Goal: Navigation & Orientation: Find specific page/section

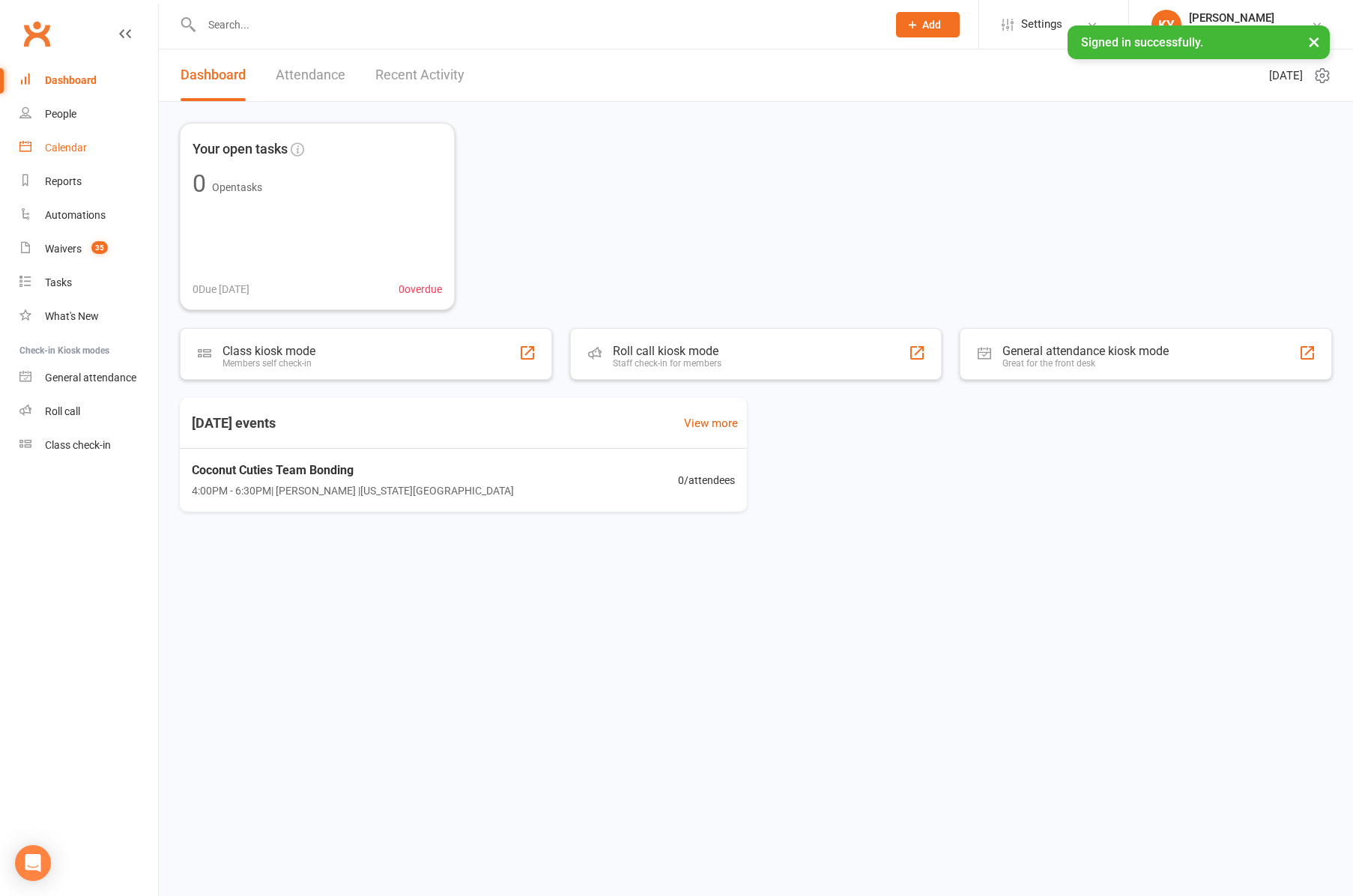
click at [71, 145] on div "Calendar" at bounding box center [66, 148] width 42 height 12
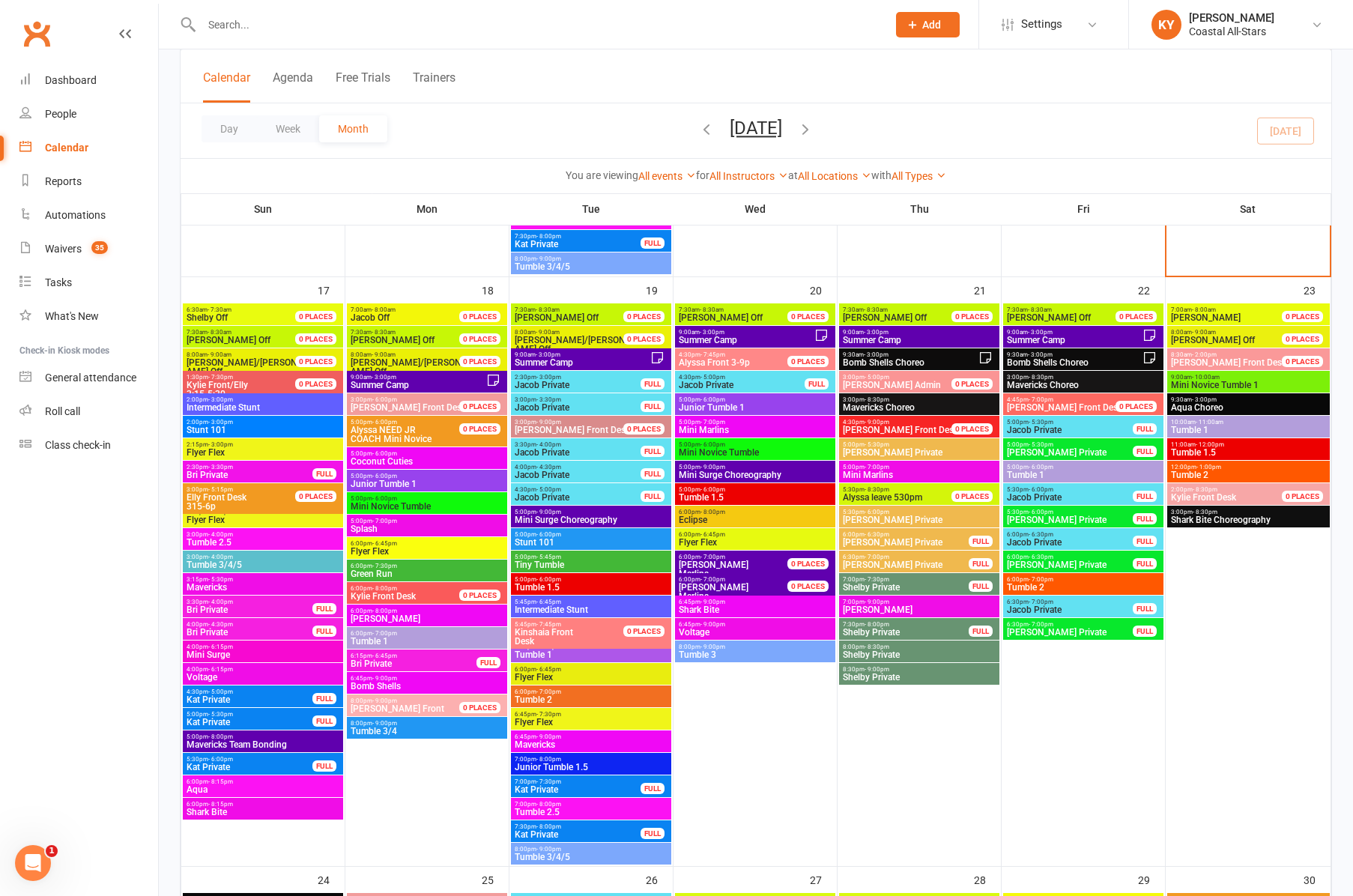
scroll to position [1965, 0]
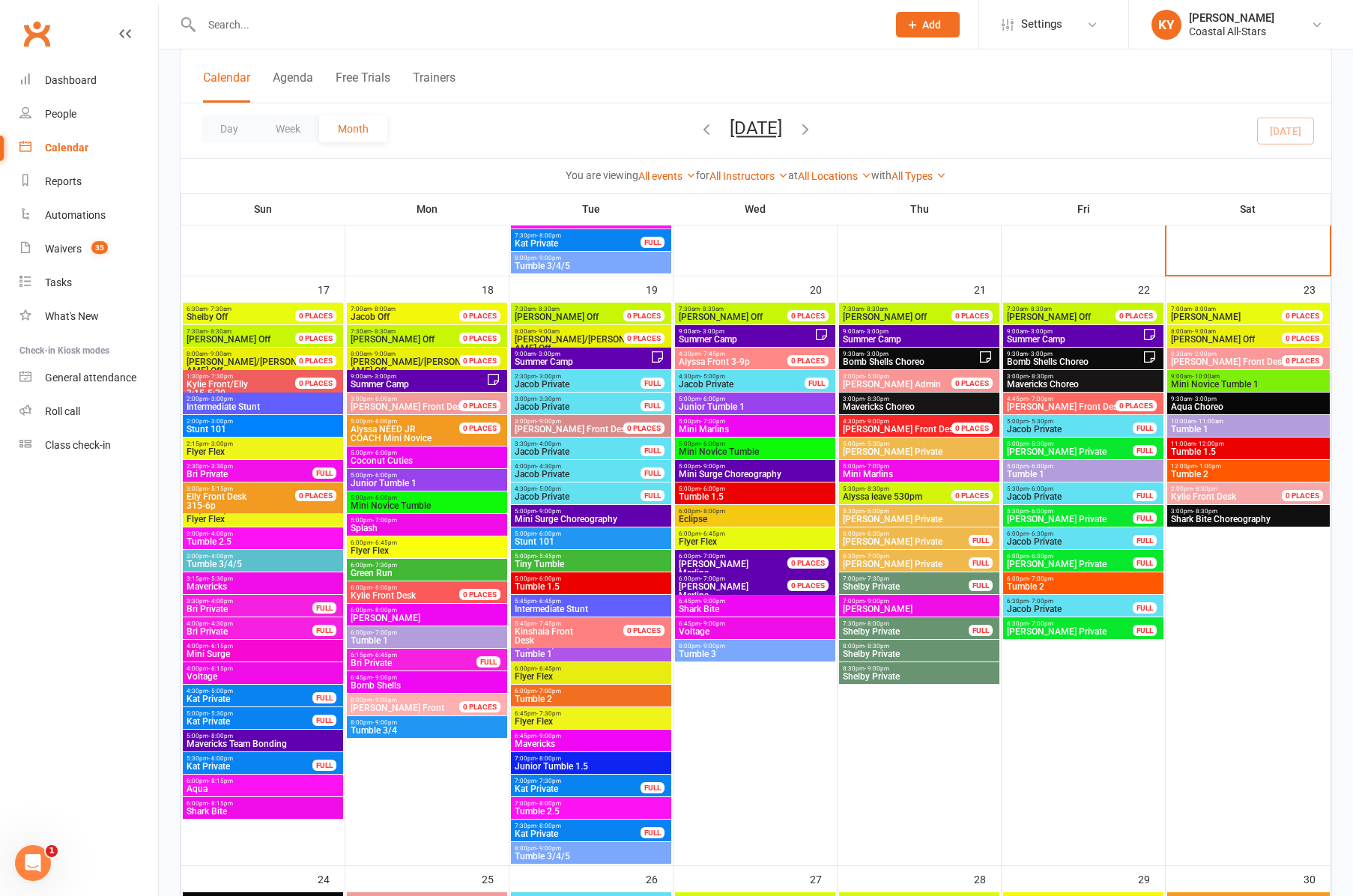
click at [229, 402] on span "Intermediate Stunt" at bounding box center [263, 406] width 154 height 9
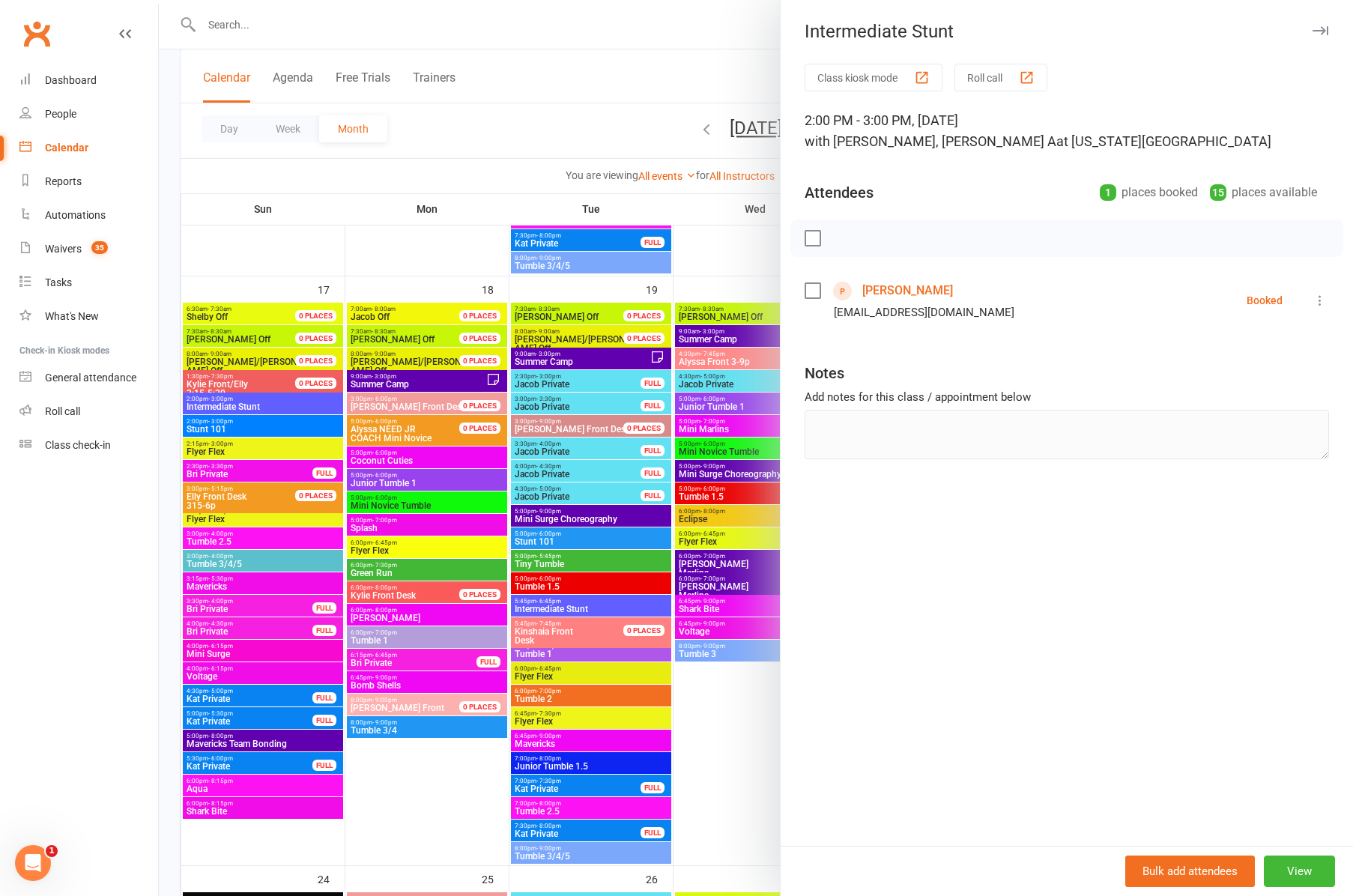
click at [218, 451] on div at bounding box center [756, 448] width 1194 height 896
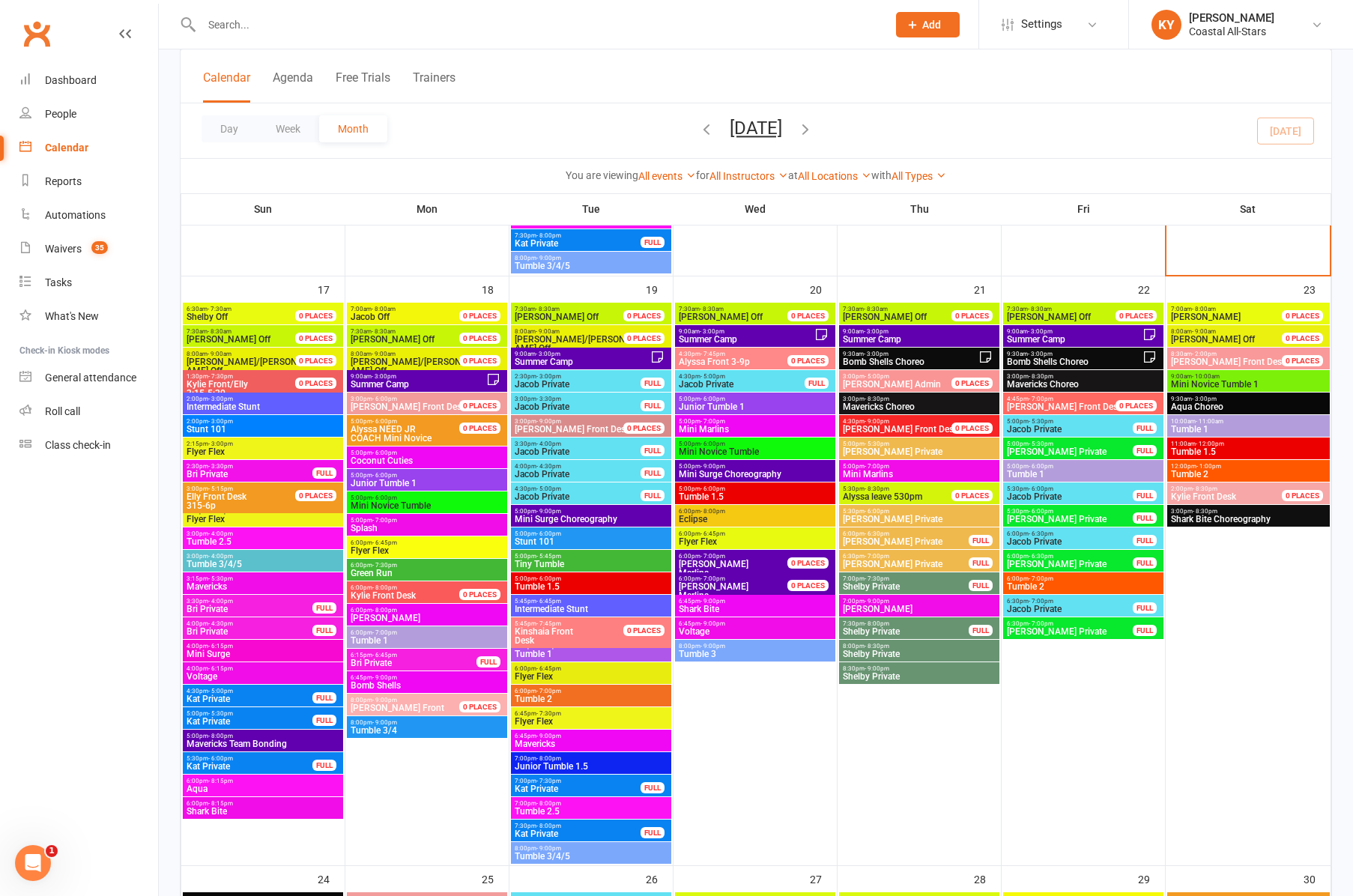
click at [218, 451] on span "Flyer Flex" at bounding box center [263, 451] width 154 height 9
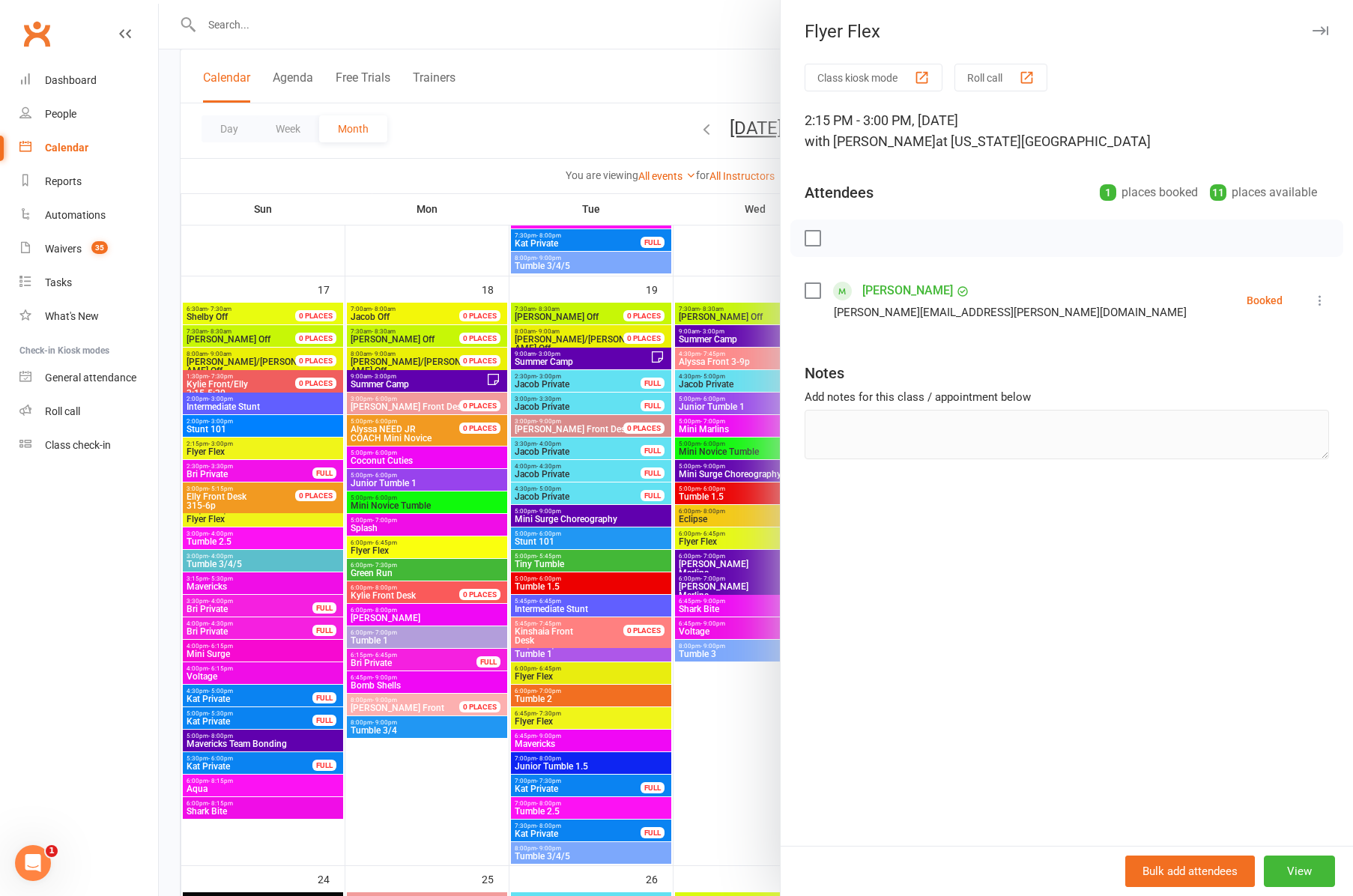
click at [201, 521] on div at bounding box center [756, 448] width 1194 height 896
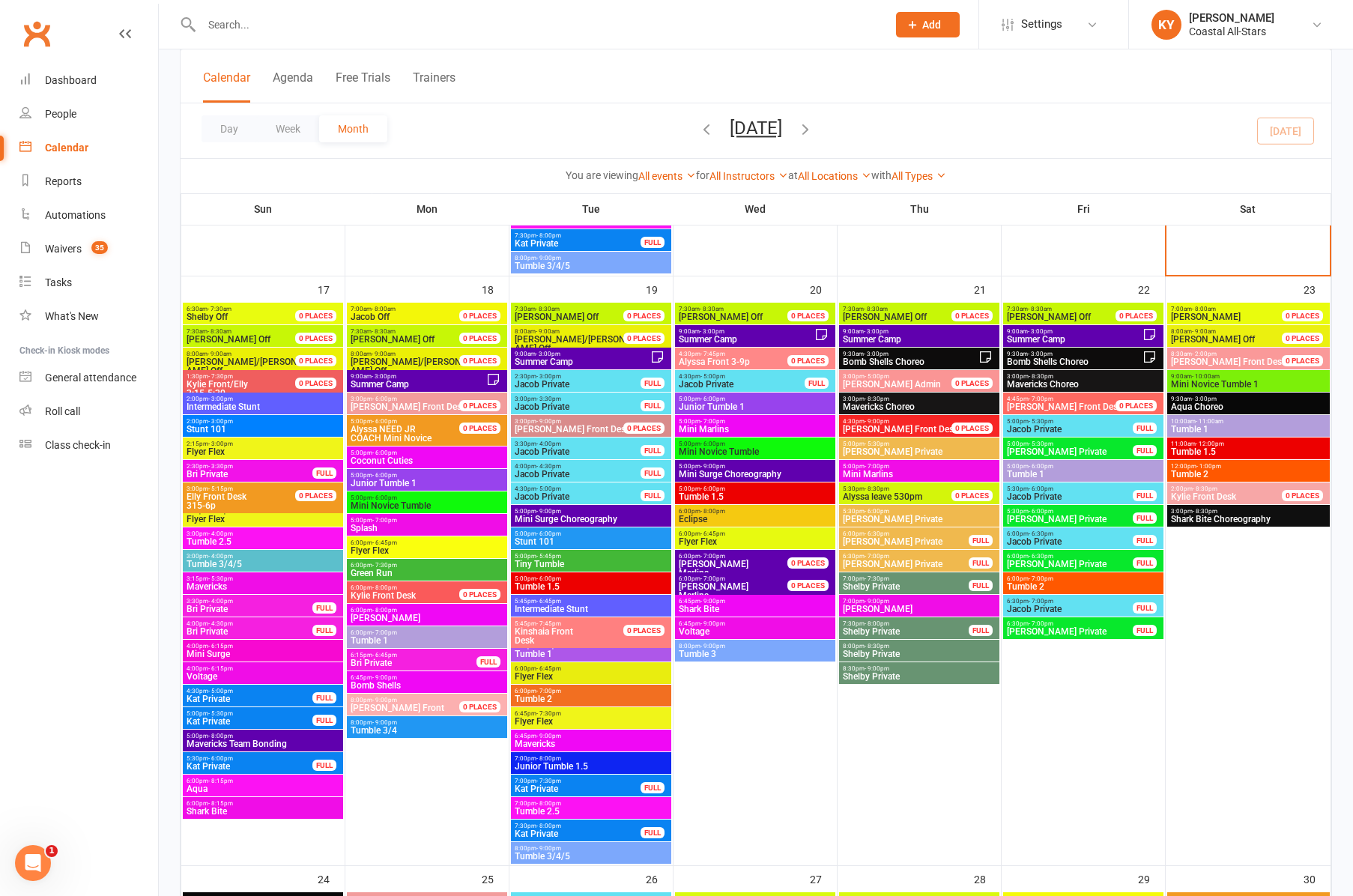
click at [201, 521] on span "Flyer Flex" at bounding box center [263, 519] width 154 height 9
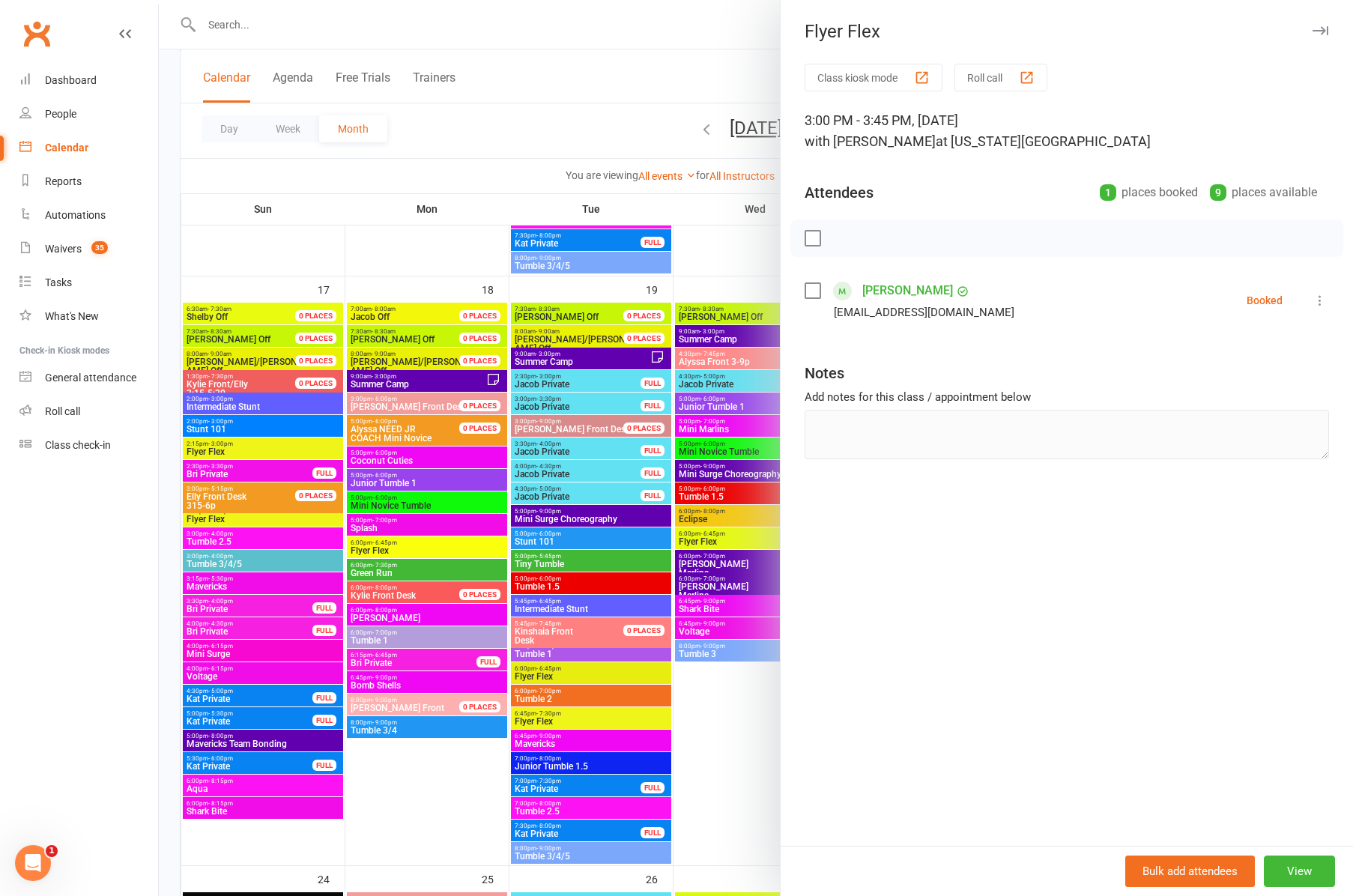
click at [1323, 31] on icon "button" at bounding box center [1320, 30] width 16 height 9
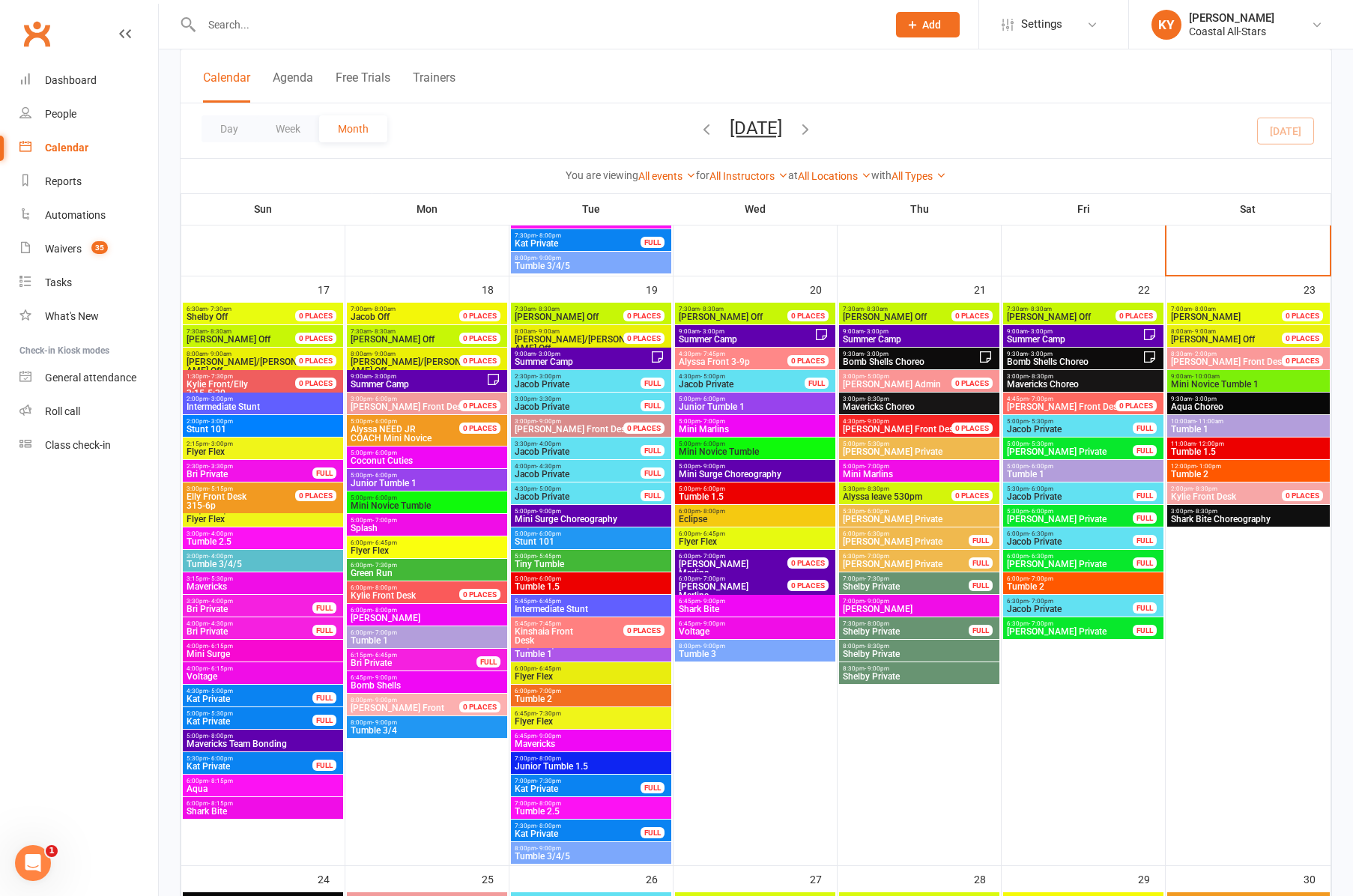
click at [210, 533] on span "- 4:00pm" at bounding box center [221, 533] width 25 height 7
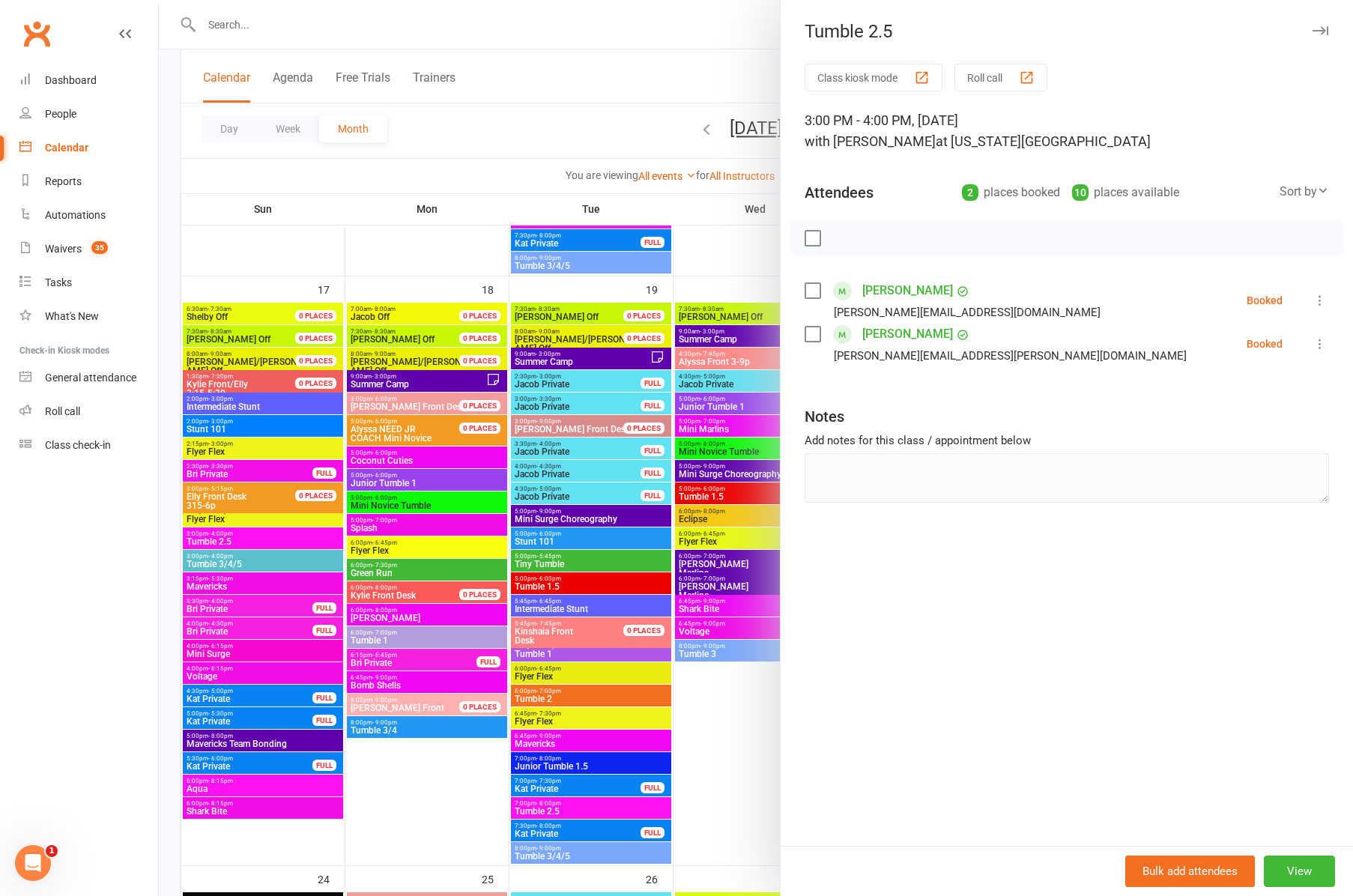
click at [237, 568] on div at bounding box center [756, 448] width 1194 height 896
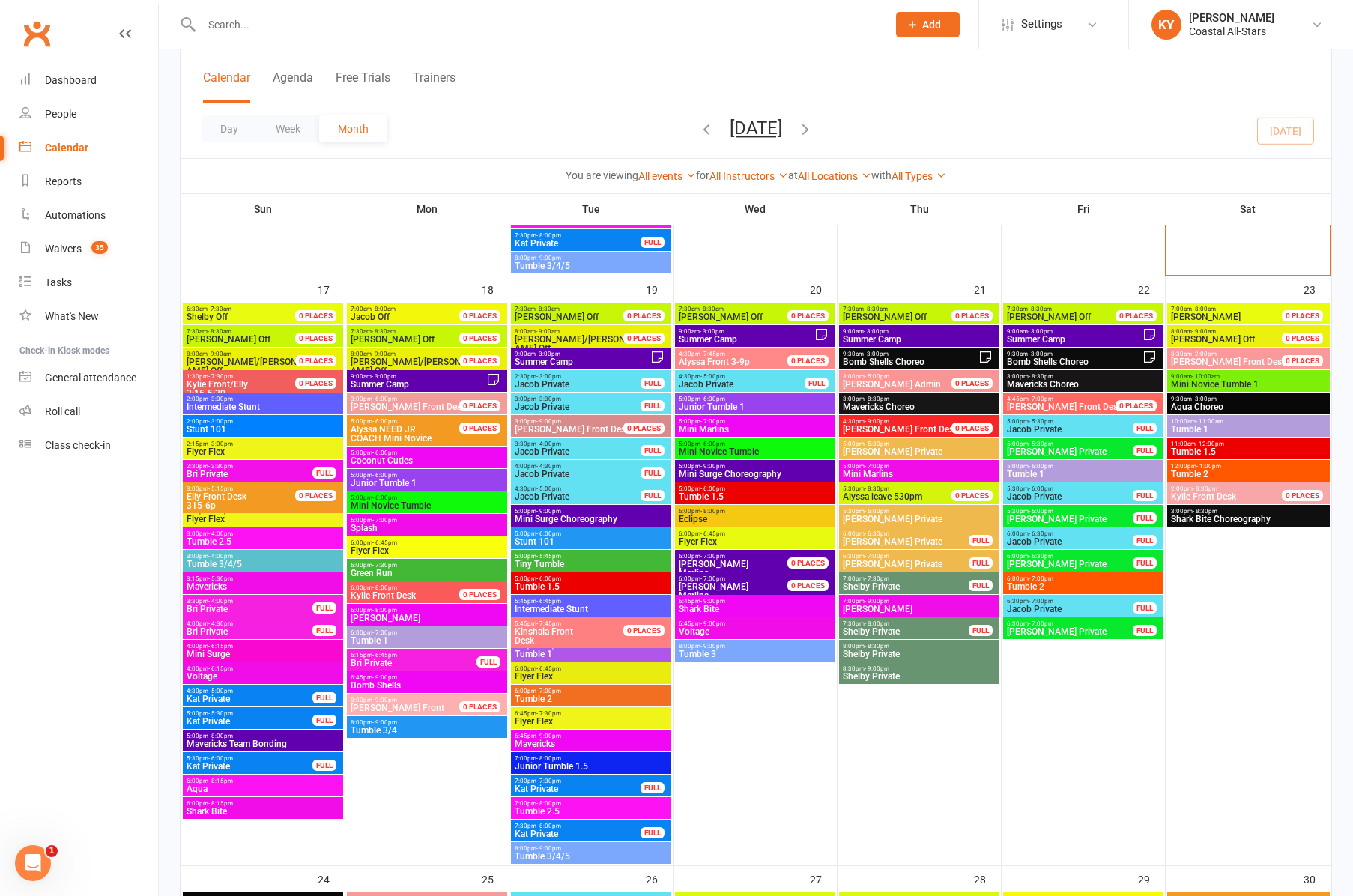
click at [237, 567] on span "Tumble 3/4/5" at bounding box center [263, 564] width 154 height 9
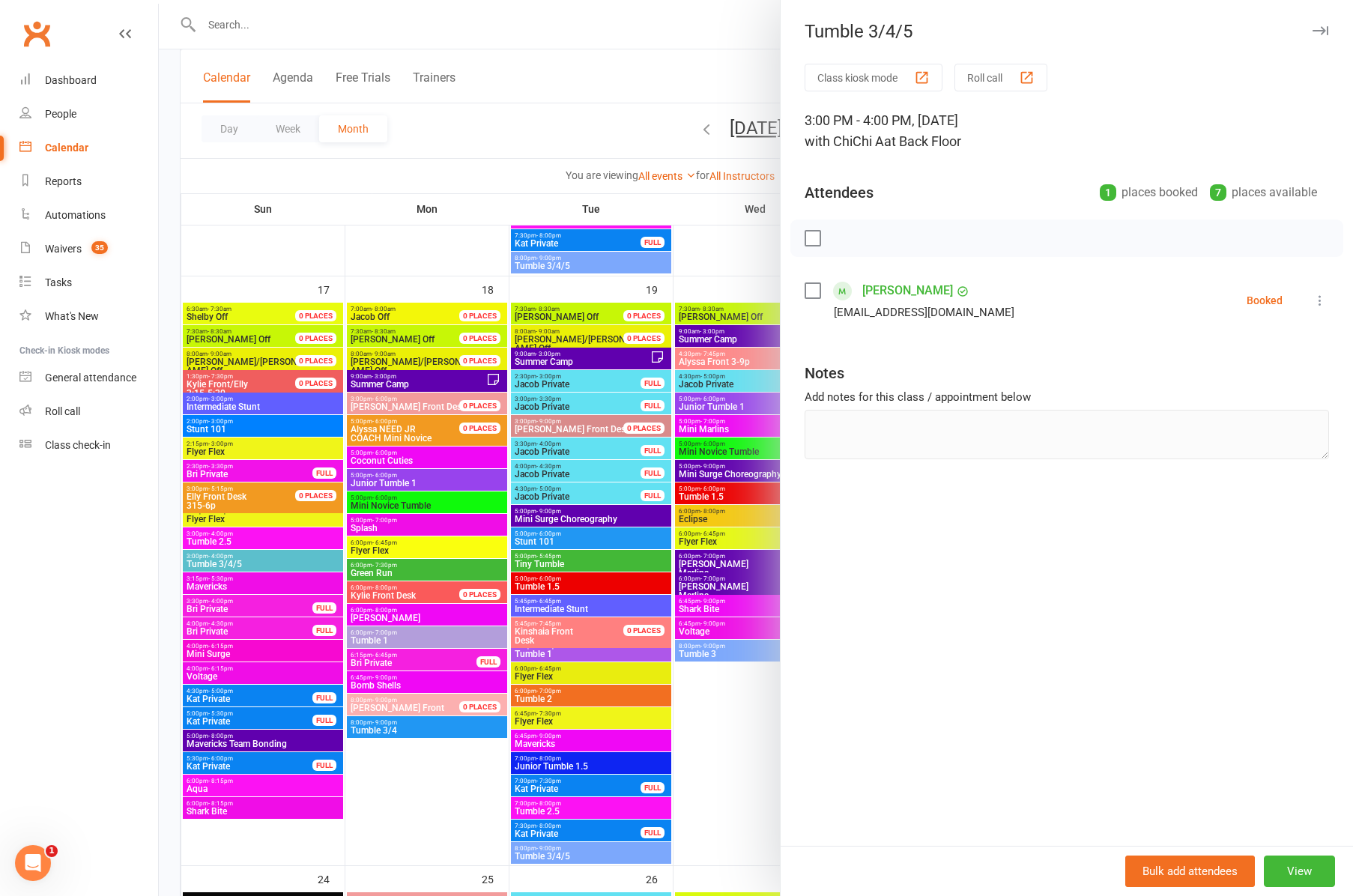
click at [224, 586] on div at bounding box center [756, 448] width 1194 height 896
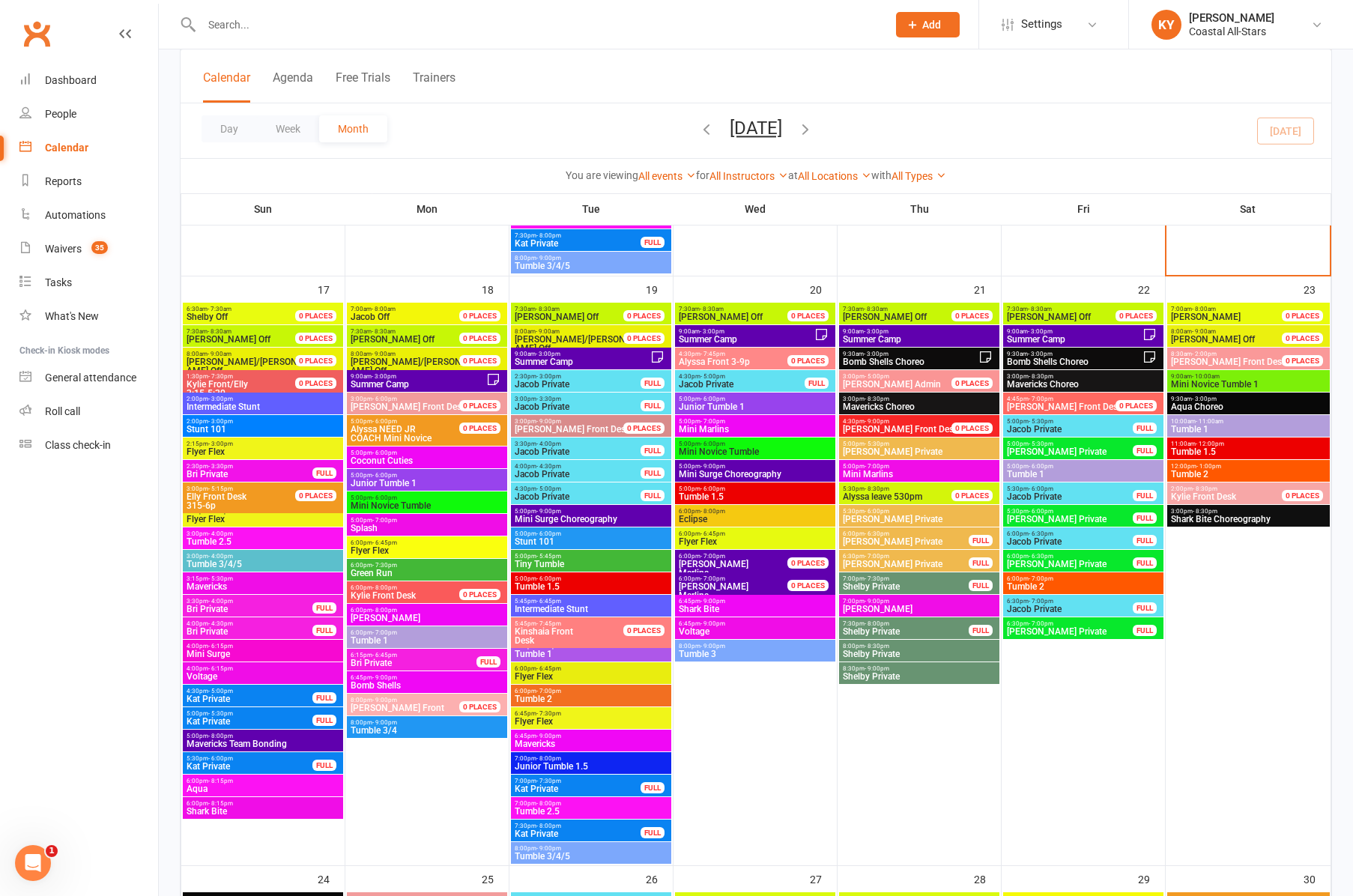
click at [224, 586] on span "Mavericks" at bounding box center [263, 586] width 154 height 9
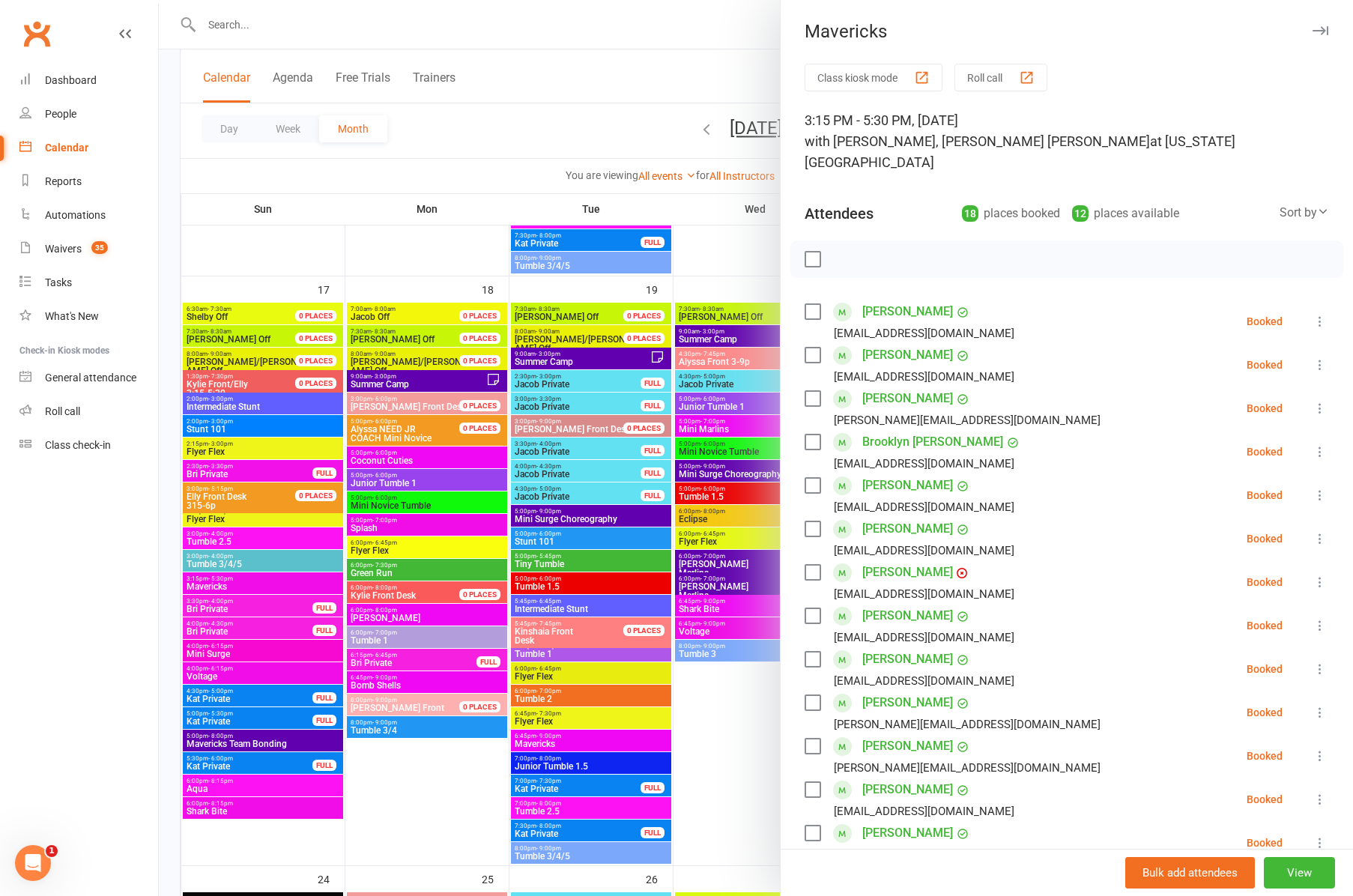
click at [255, 475] on div at bounding box center [756, 448] width 1194 height 896
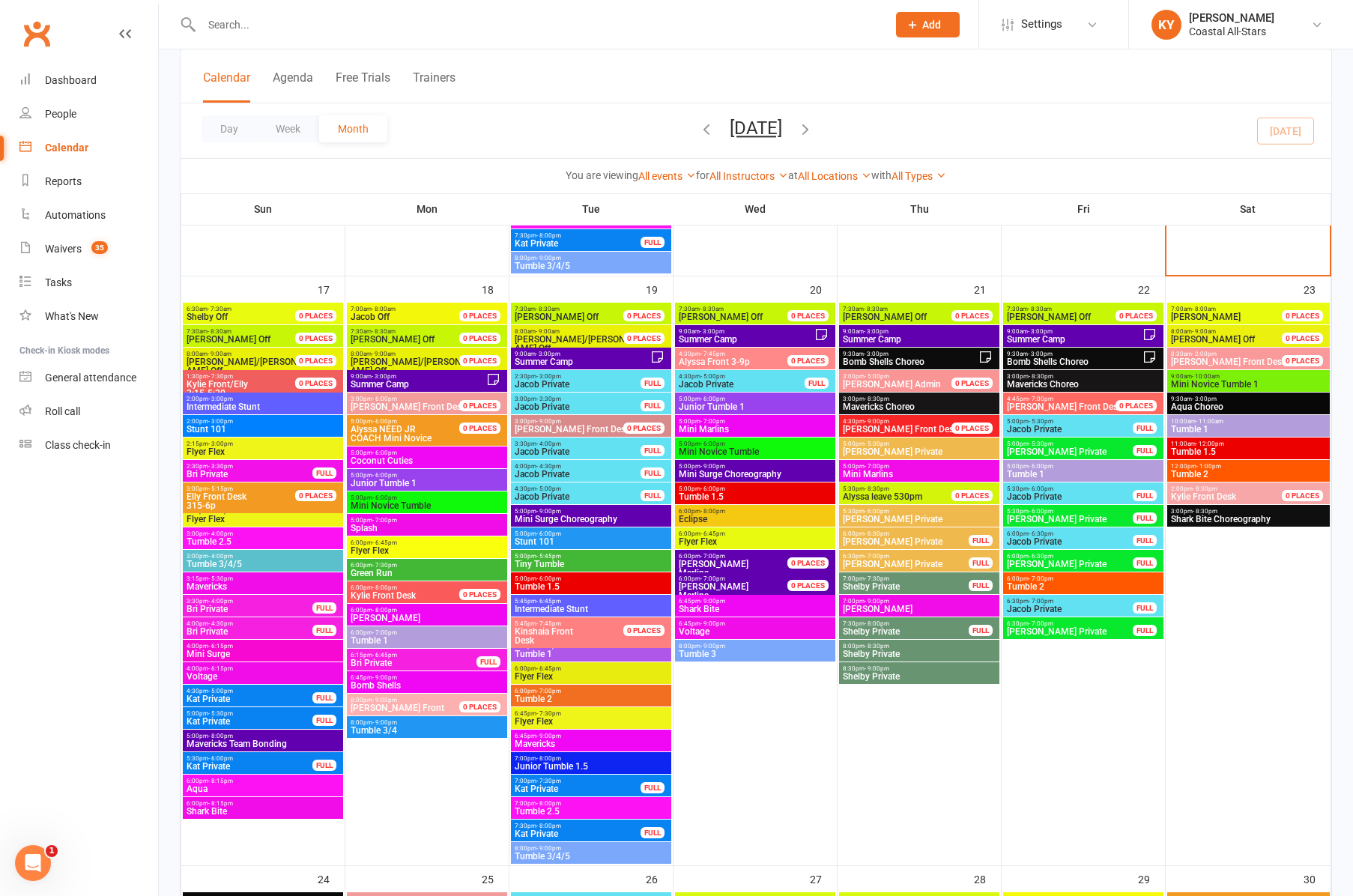
click at [255, 472] on span "Bri Private" at bounding box center [249, 473] width 128 height 9
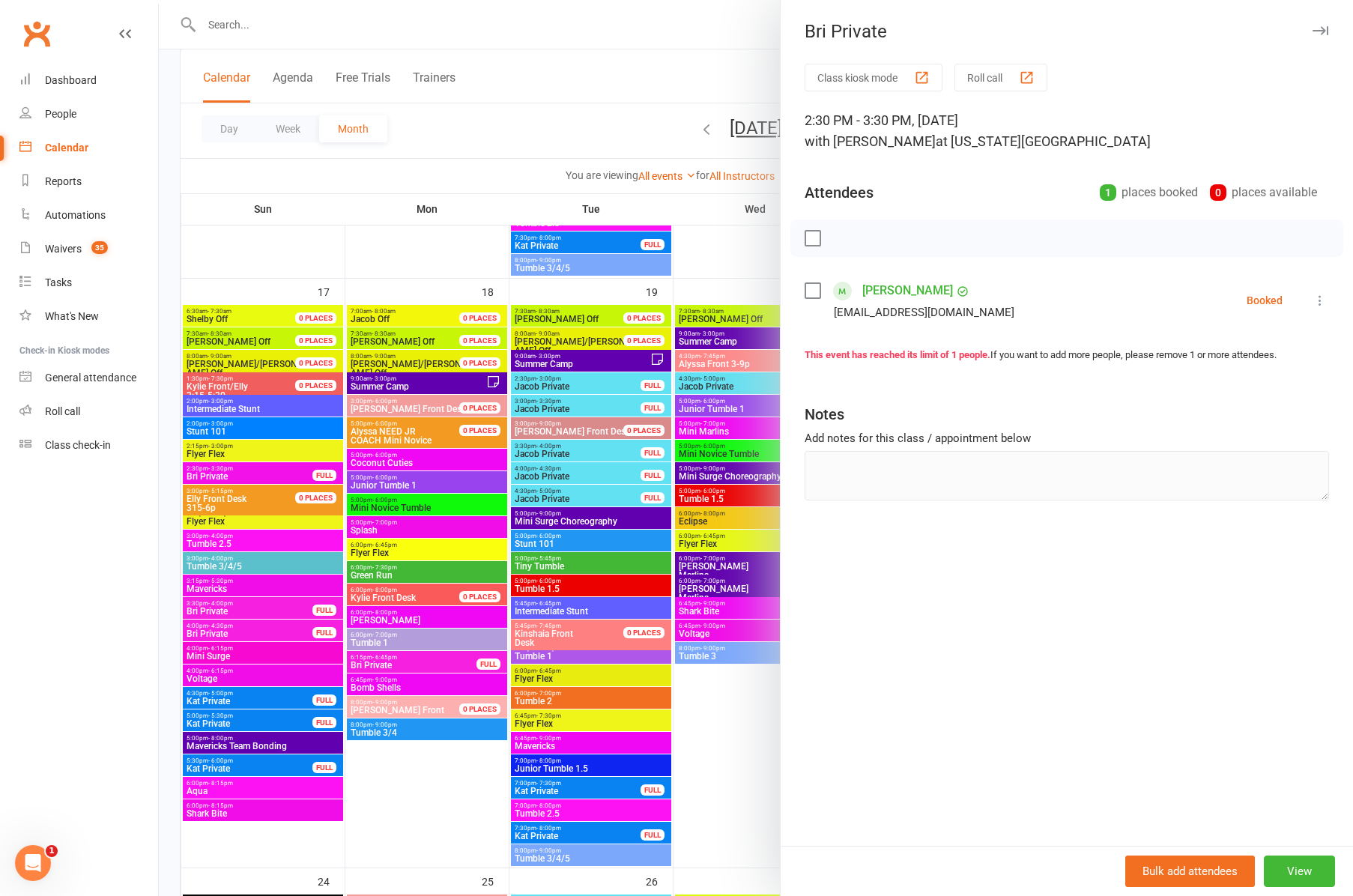
scroll to position [1962, 0]
click at [210, 654] on div at bounding box center [756, 448] width 1194 height 896
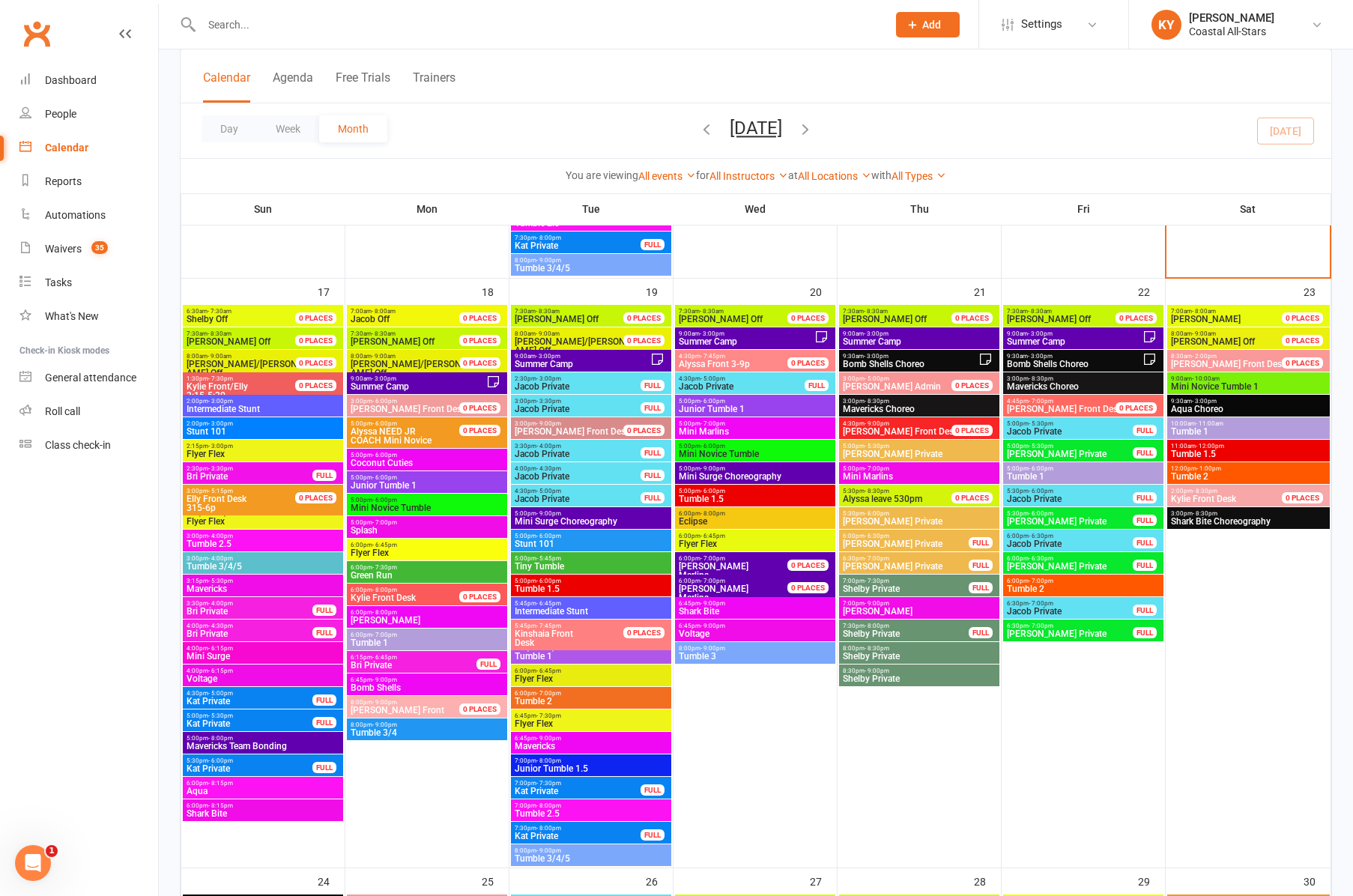
click at [210, 654] on span "Mini Surge" at bounding box center [263, 655] width 154 height 9
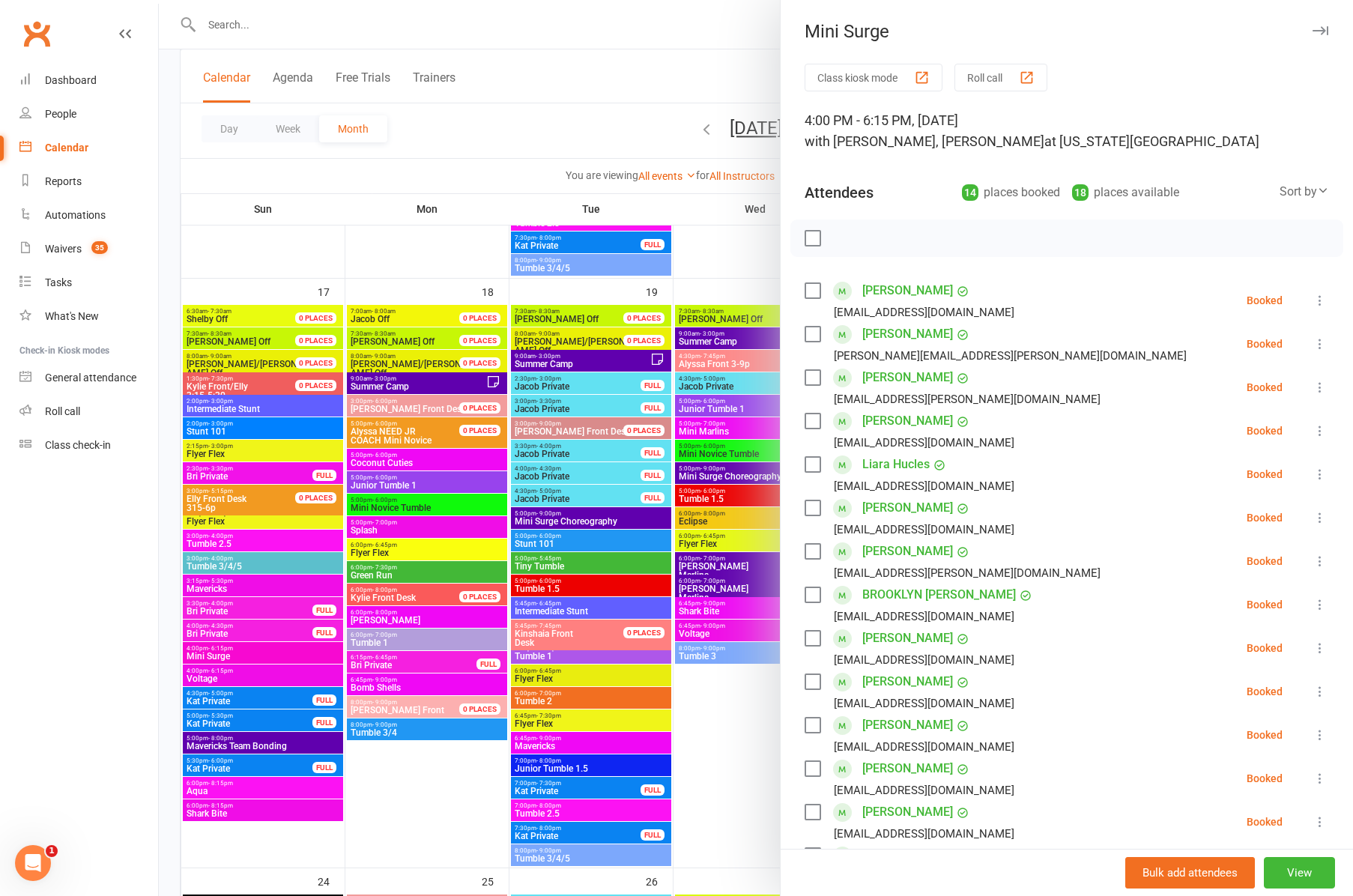
click at [245, 673] on div at bounding box center [756, 448] width 1194 height 896
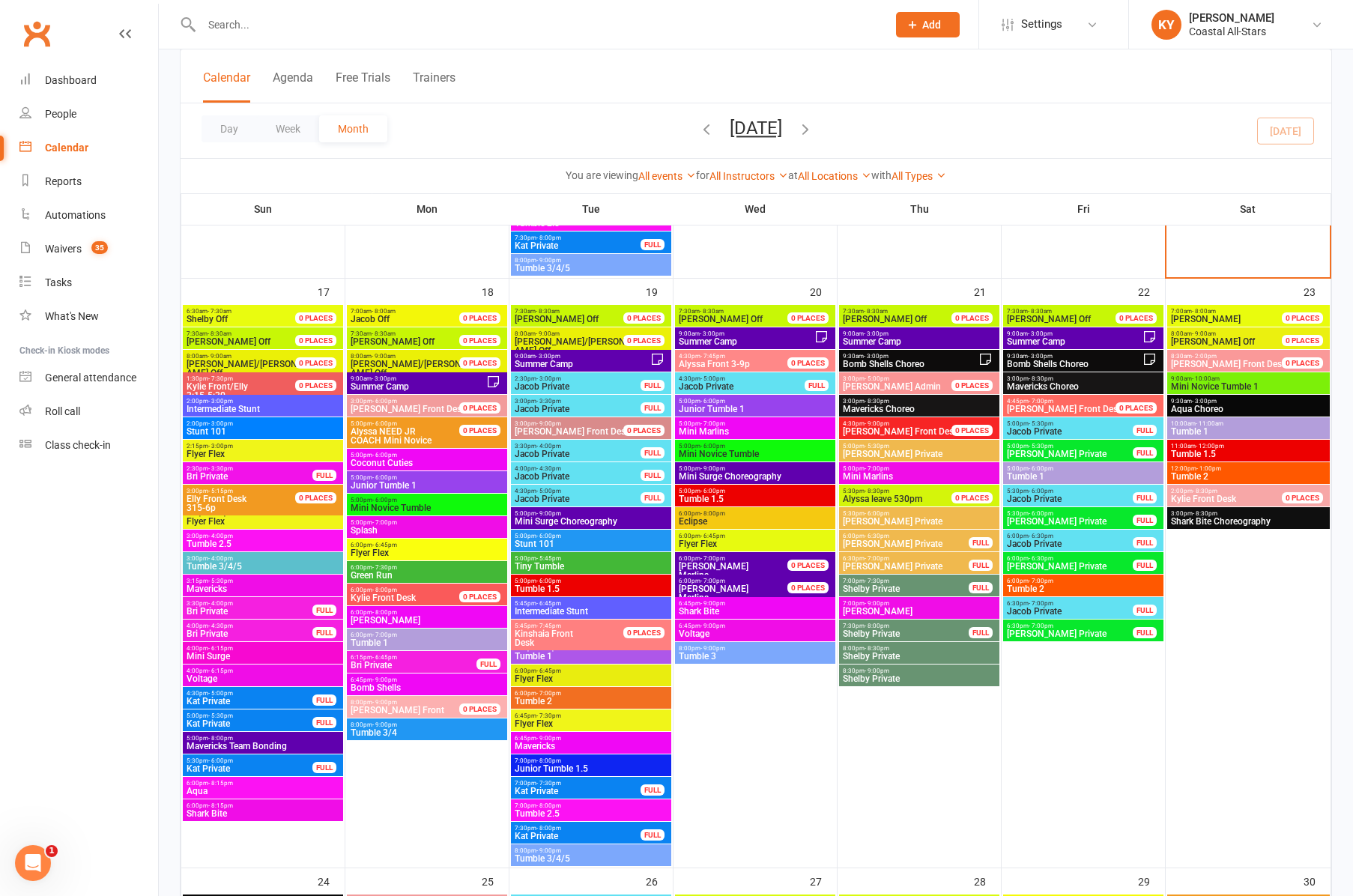
click at [245, 674] on span "Voltage" at bounding box center [263, 678] width 154 height 9
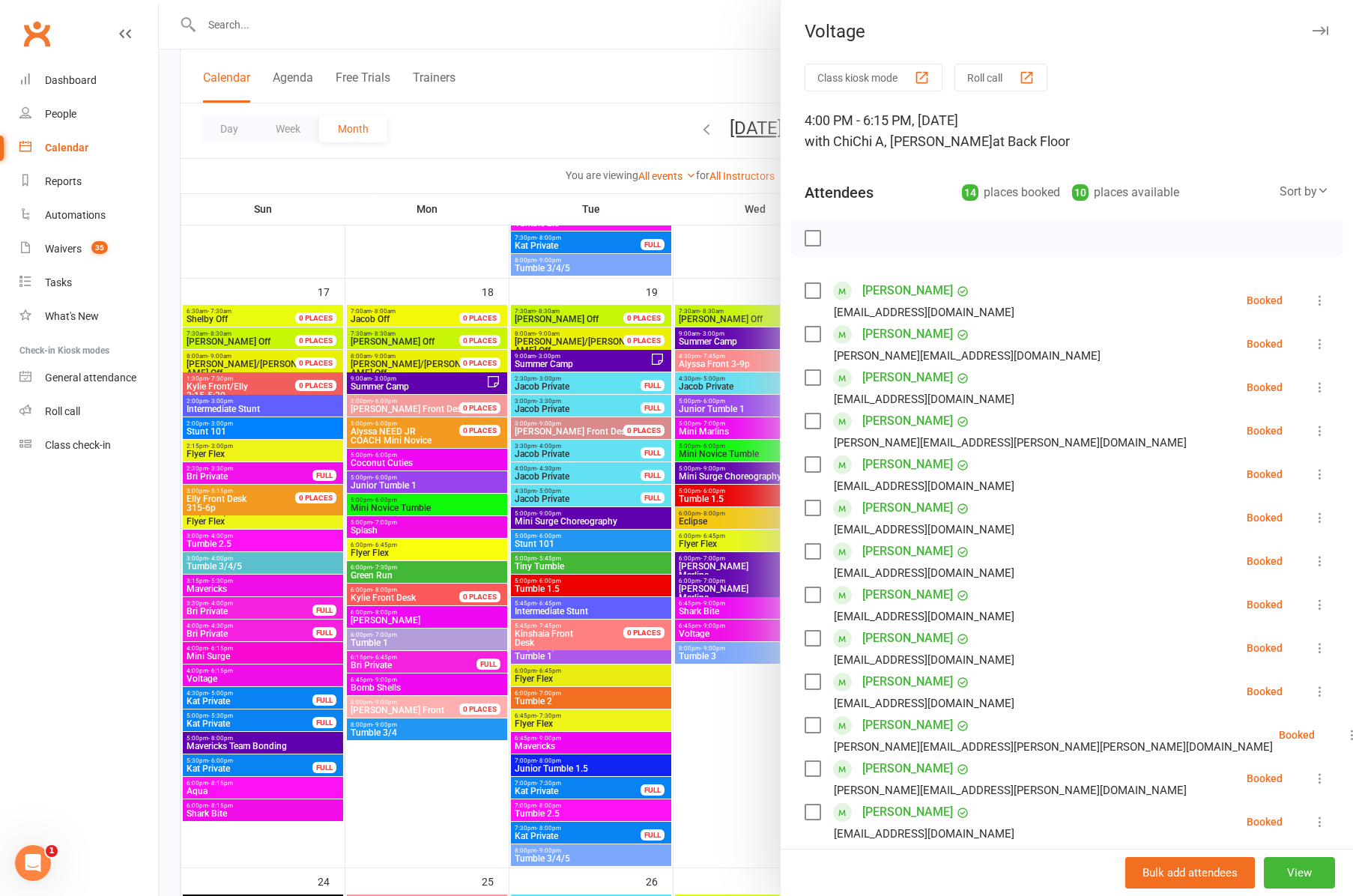
click at [223, 743] on div at bounding box center [756, 448] width 1194 height 896
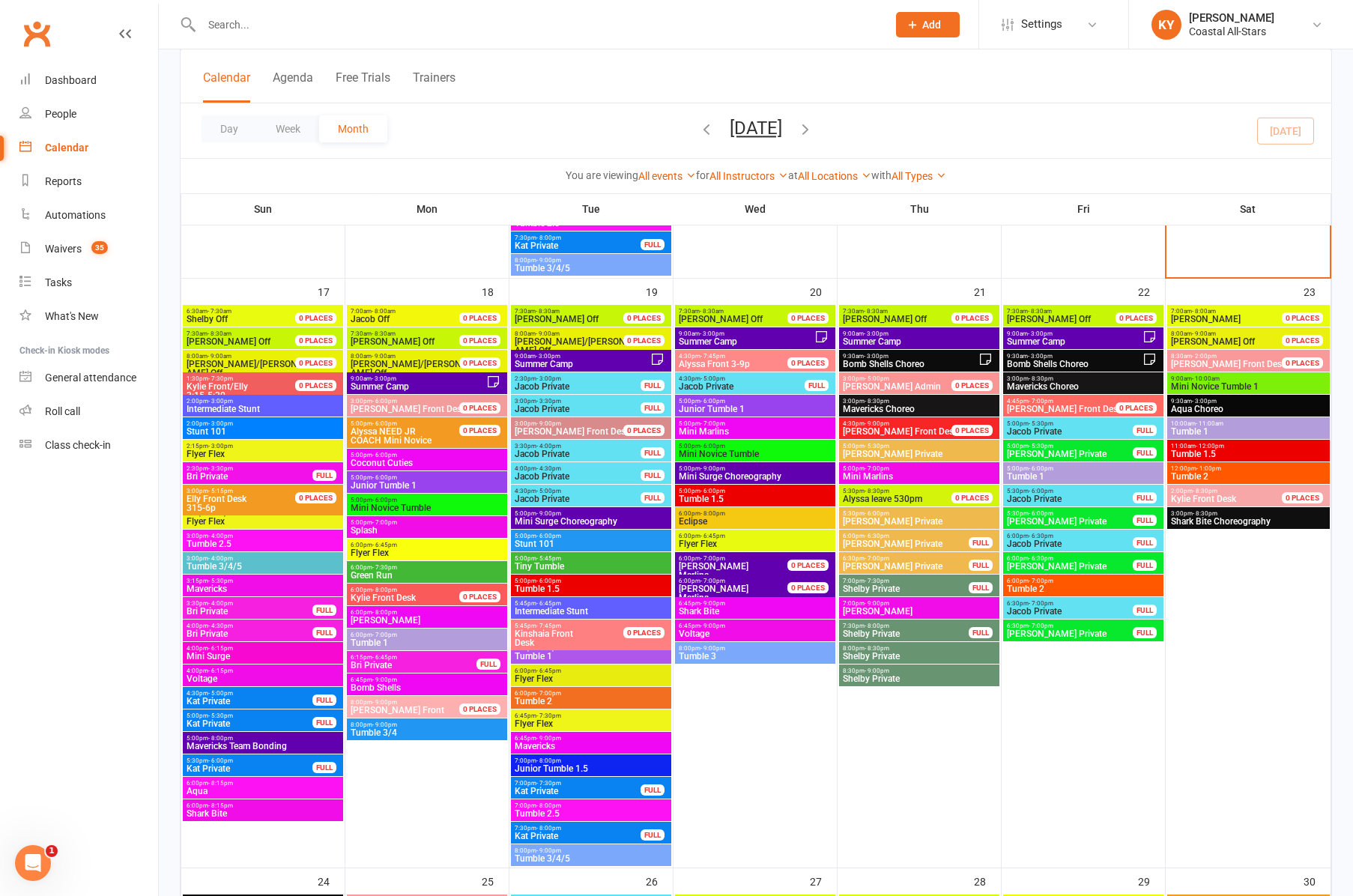
click at [223, 743] on span "Mavericks Team Bonding" at bounding box center [263, 746] width 154 height 9
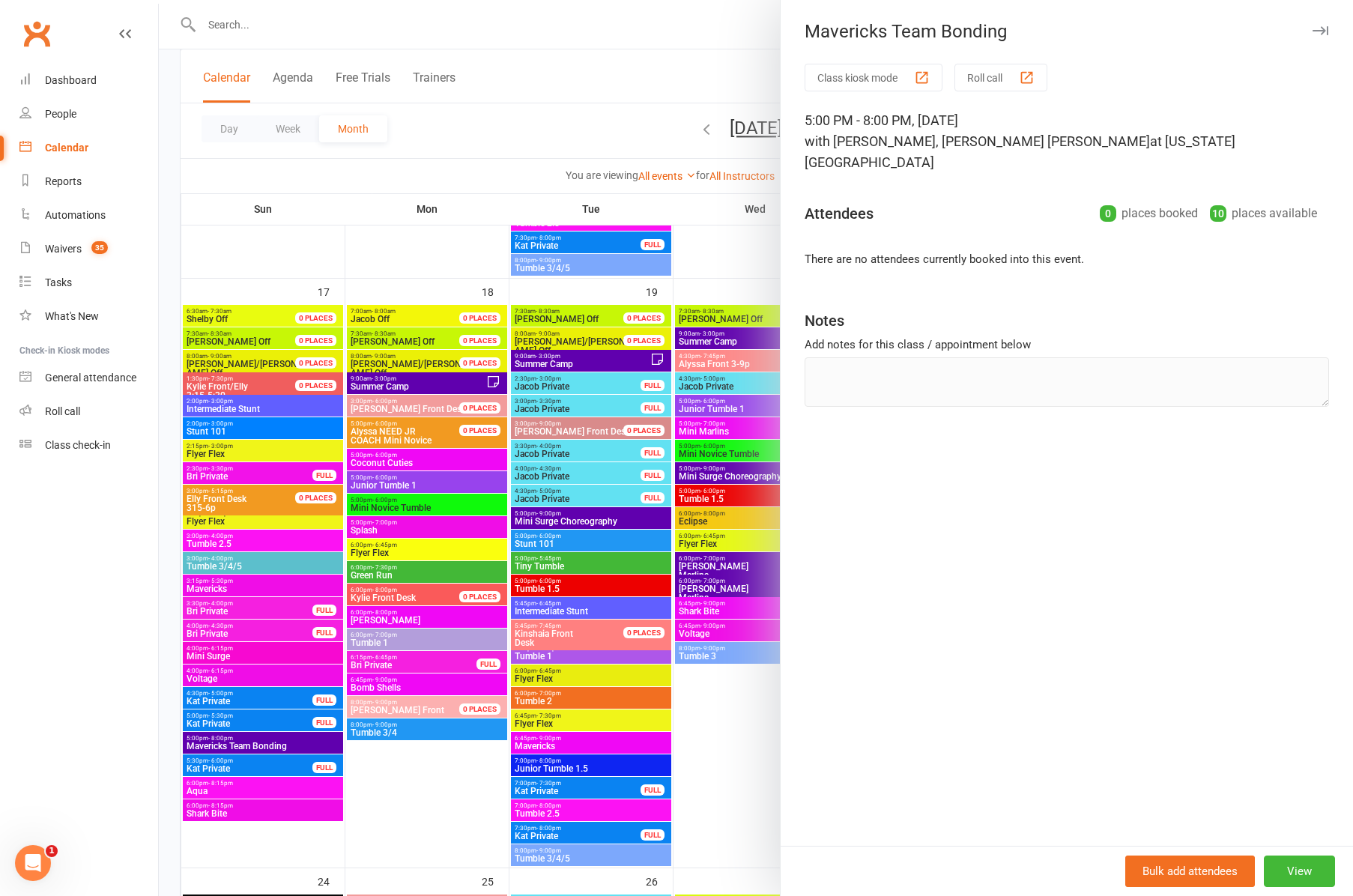
click at [220, 789] on div at bounding box center [756, 448] width 1194 height 896
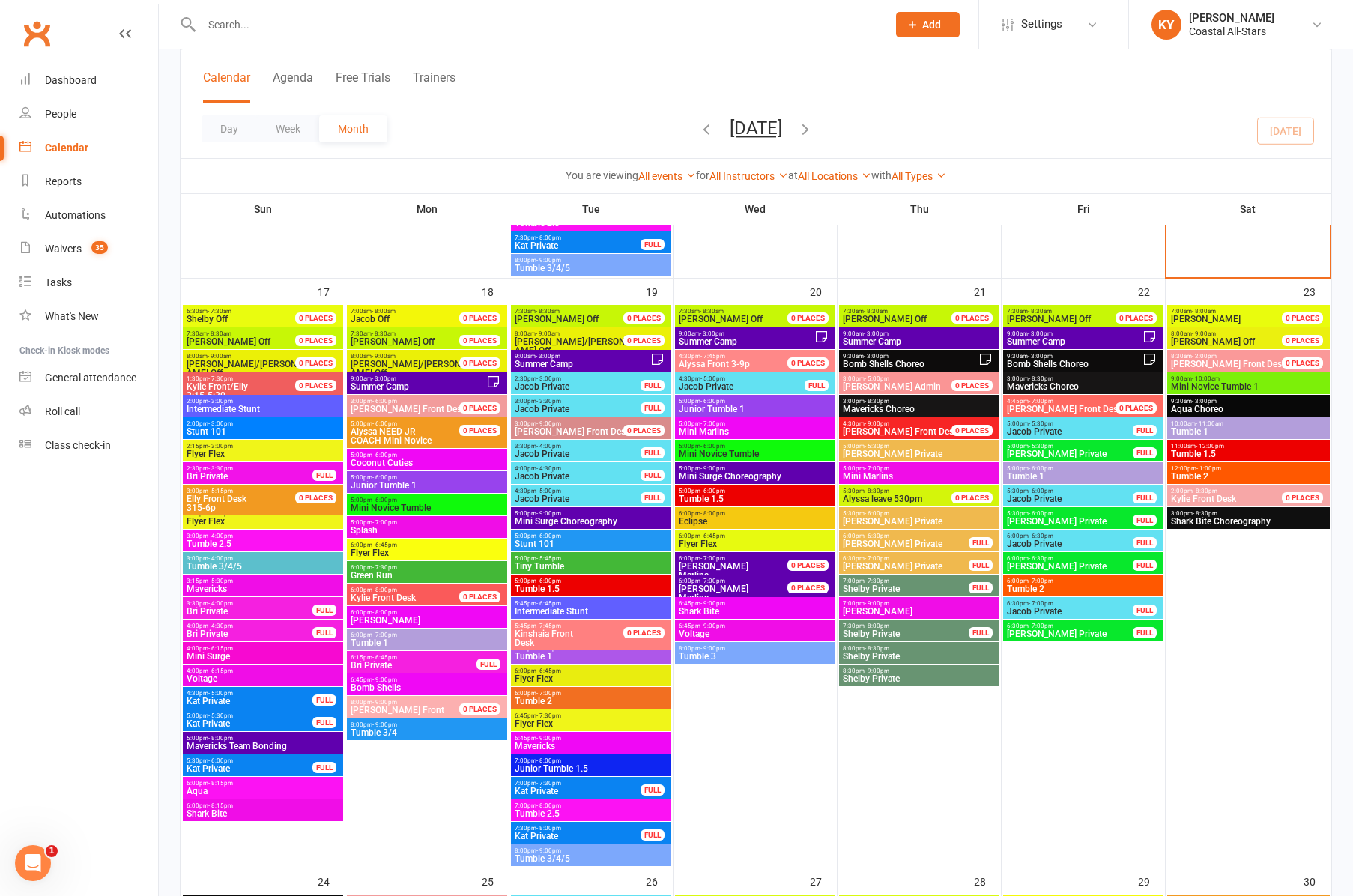
click at [220, 789] on span "Aqua" at bounding box center [263, 790] width 154 height 9
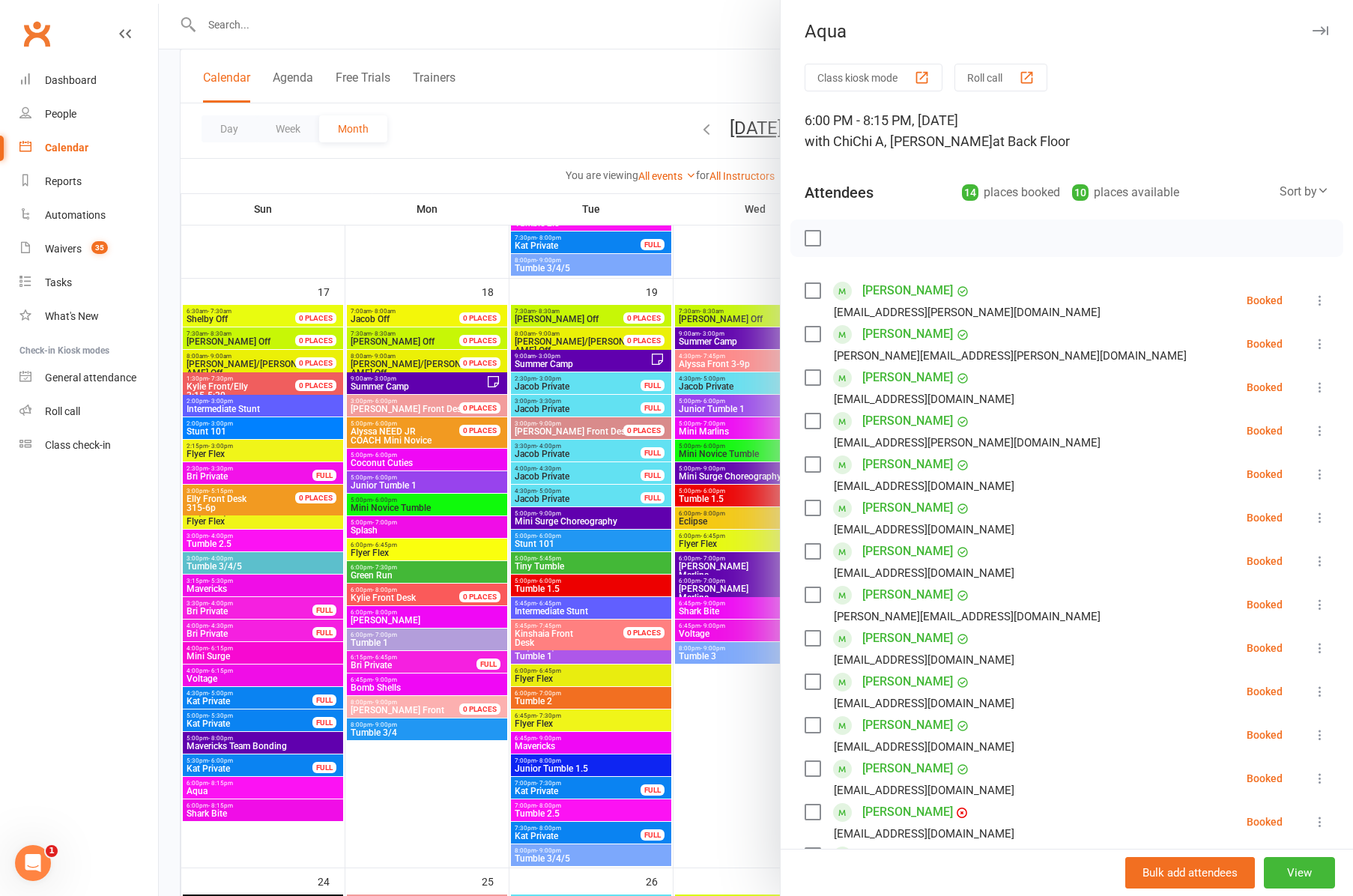
click at [209, 809] on div at bounding box center [756, 448] width 1194 height 896
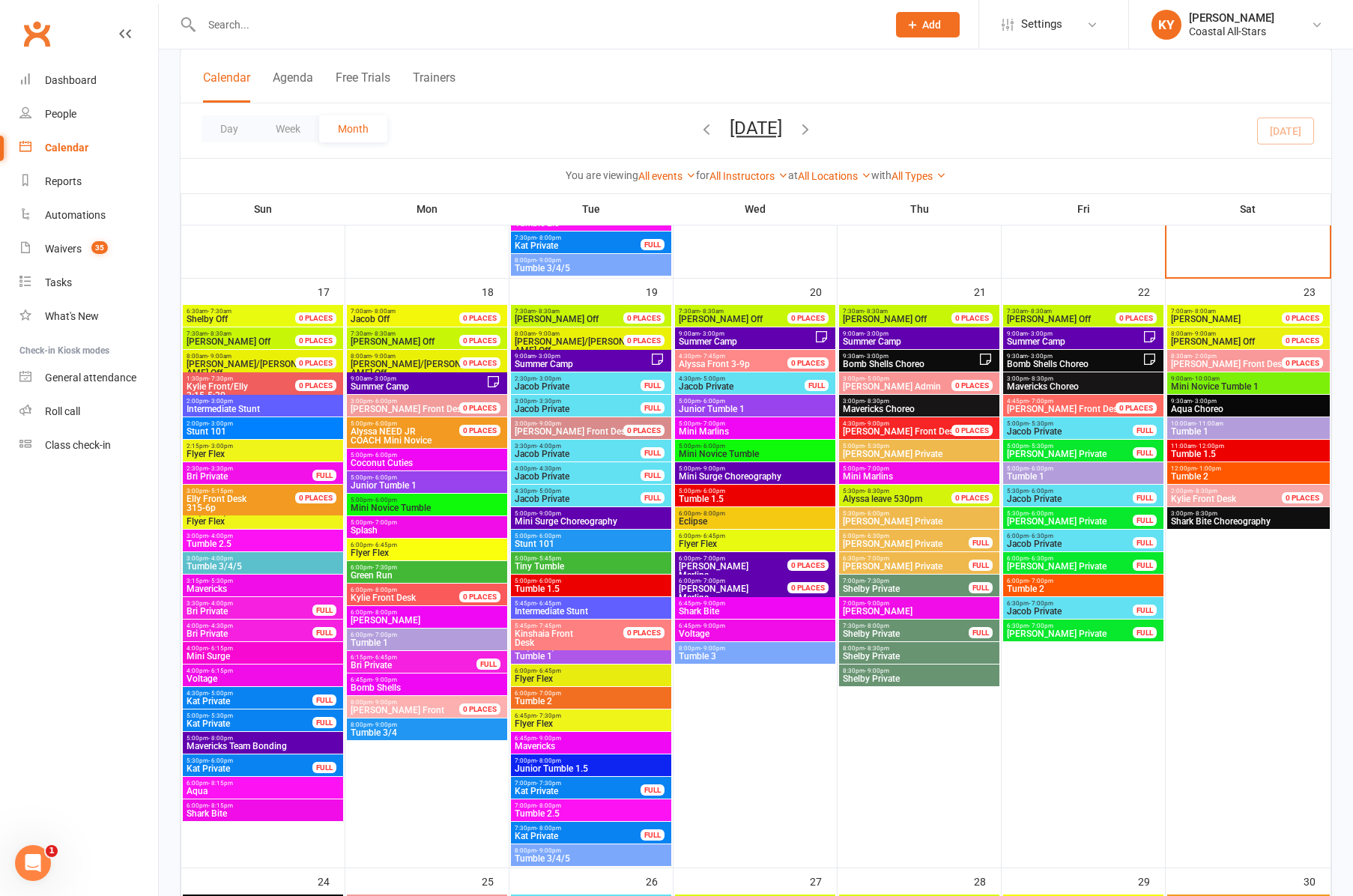
click at [209, 809] on span "Shark Bite" at bounding box center [263, 813] width 154 height 9
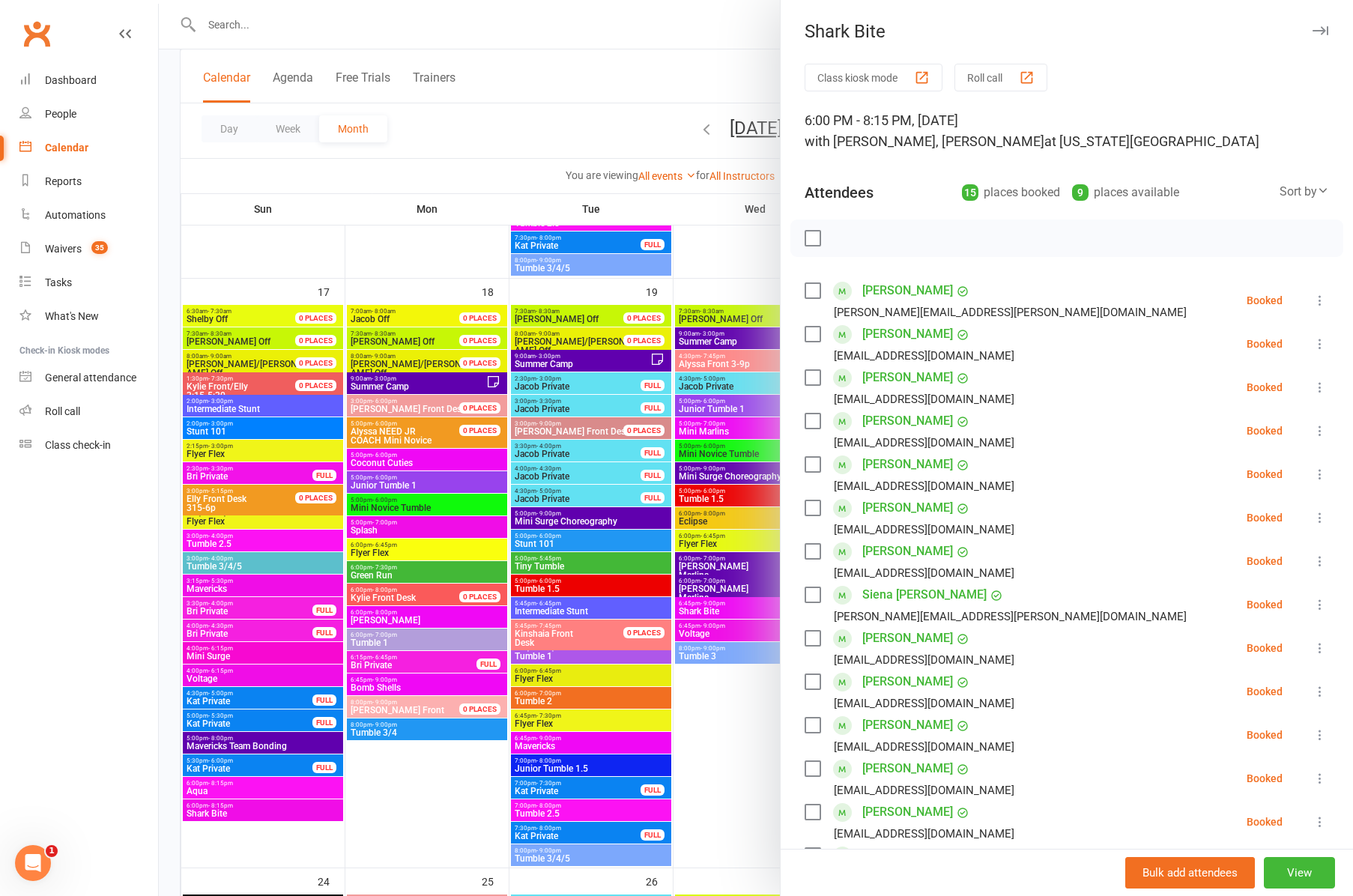
click at [1317, 28] on icon "button" at bounding box center [1320, 30] width 16 height 9
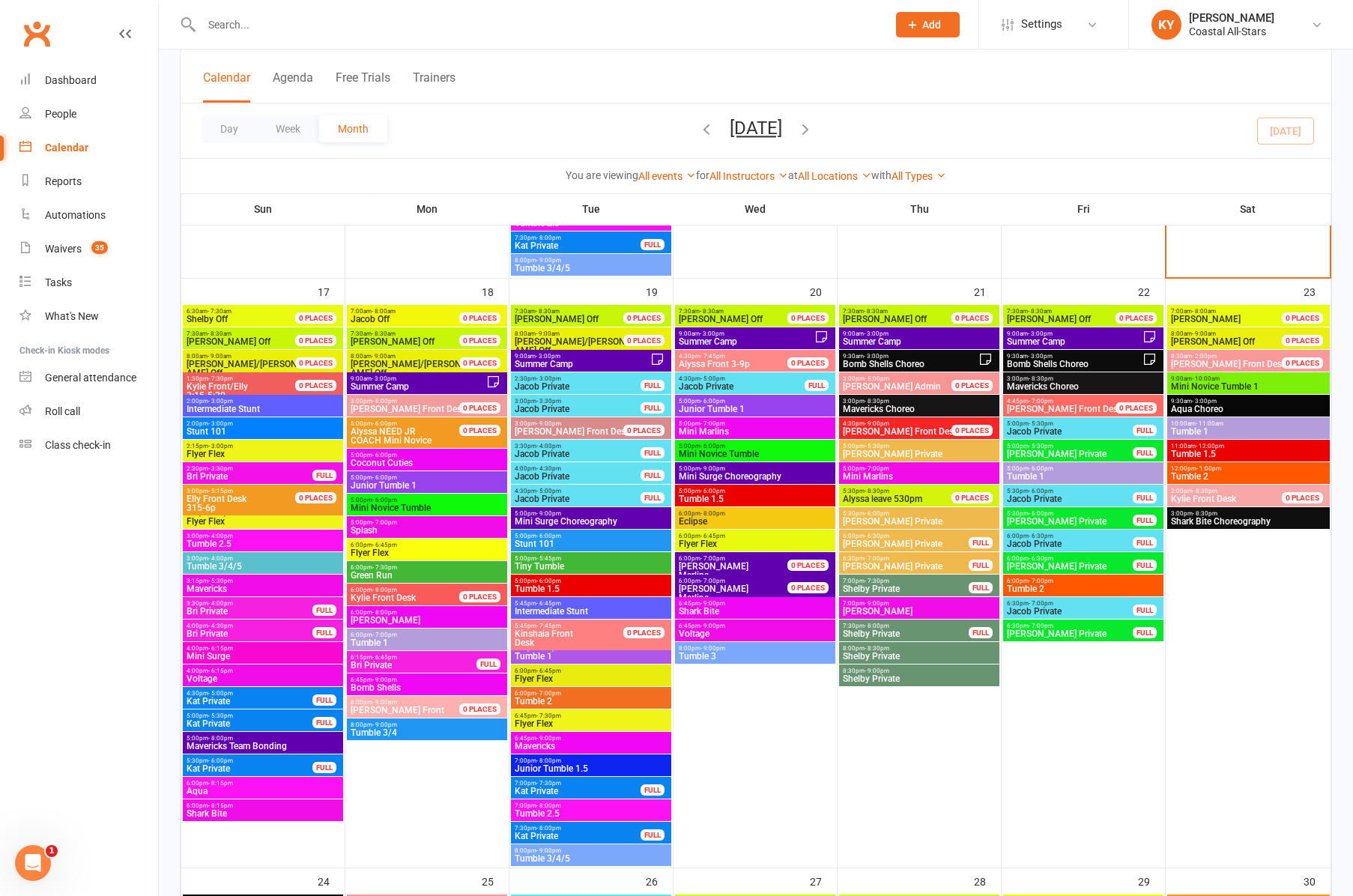
click at [382, 455] on span "- 6:00pm" at bounding box center [385, 454] width 25 height 7
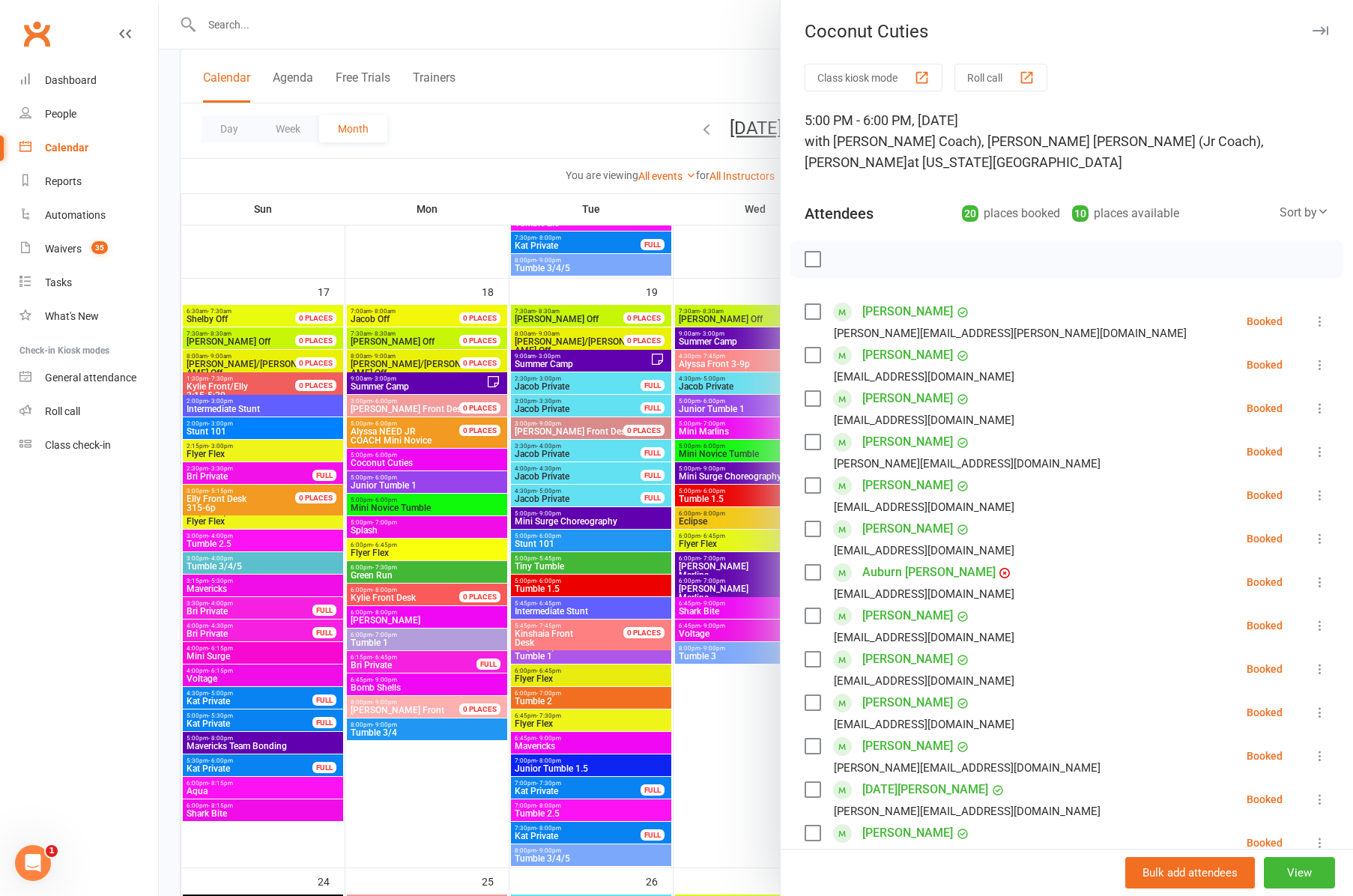
click at [1329, 29] on div "Coconut Cuties" at bounding box center [1066, 31] width 572 height 21
click at [1321, 30] on icon "button" at bounding box center [1320, 30] width 16 height 9
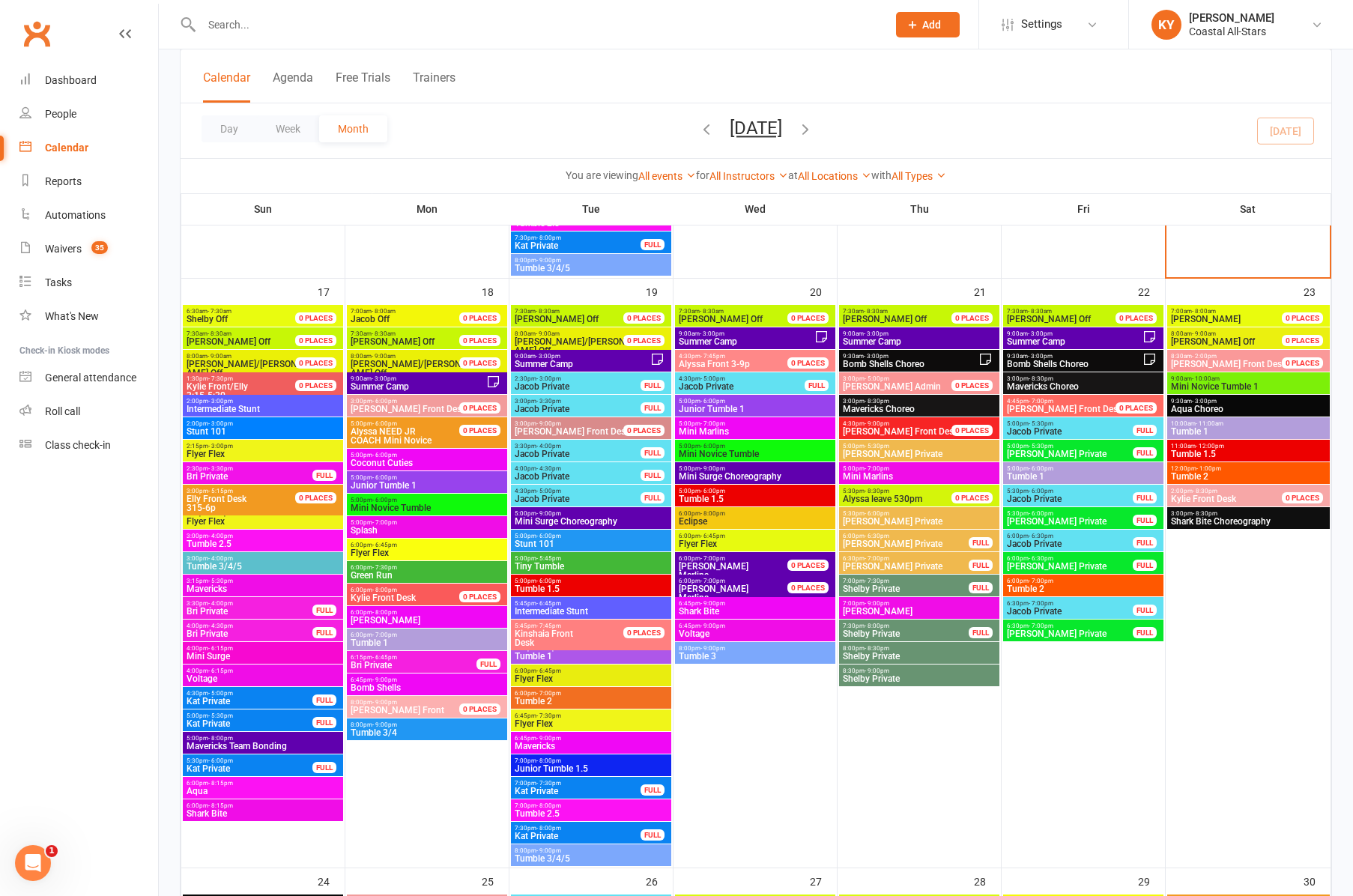
click at [376, 479] on span "- 6:00pm" at bounding box center [385, 477] width 25 height 7
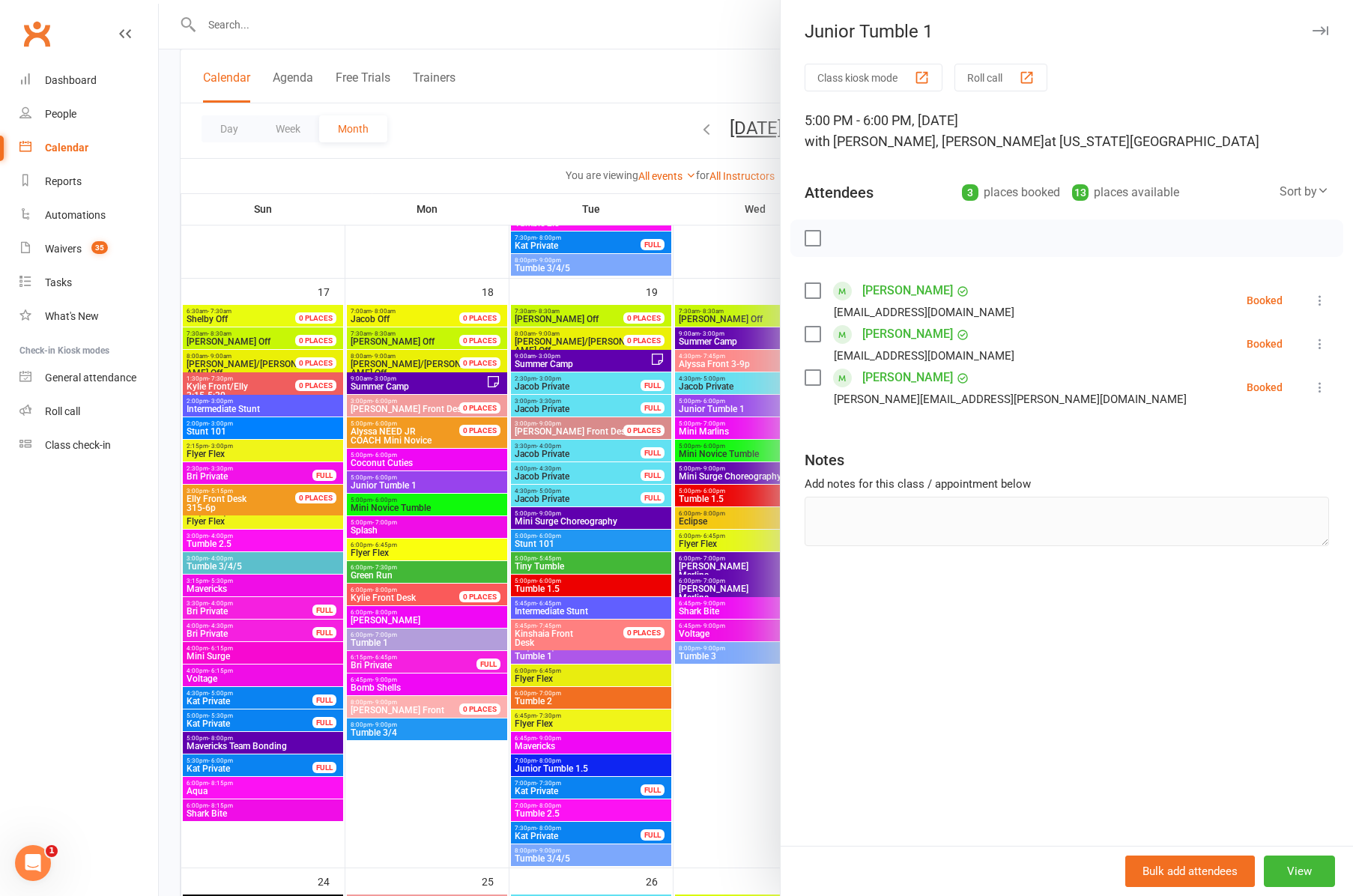
click at [651, 67] on div at bounding box center [756, 448] width 1194 height 896
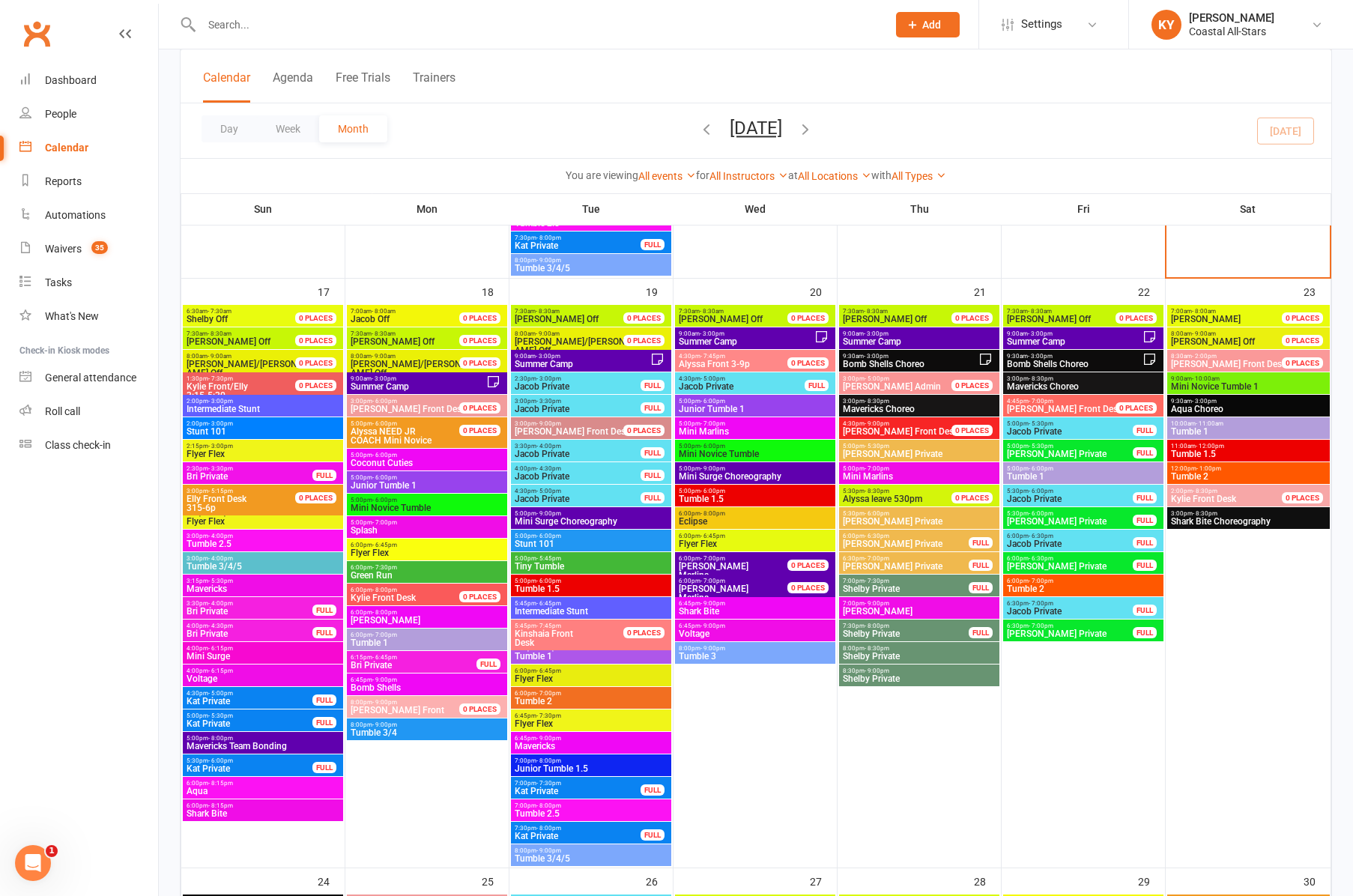
click at [399, 504] on span "Mini Novice Tumble" at bounding box center [427, 508] width 154 height 9
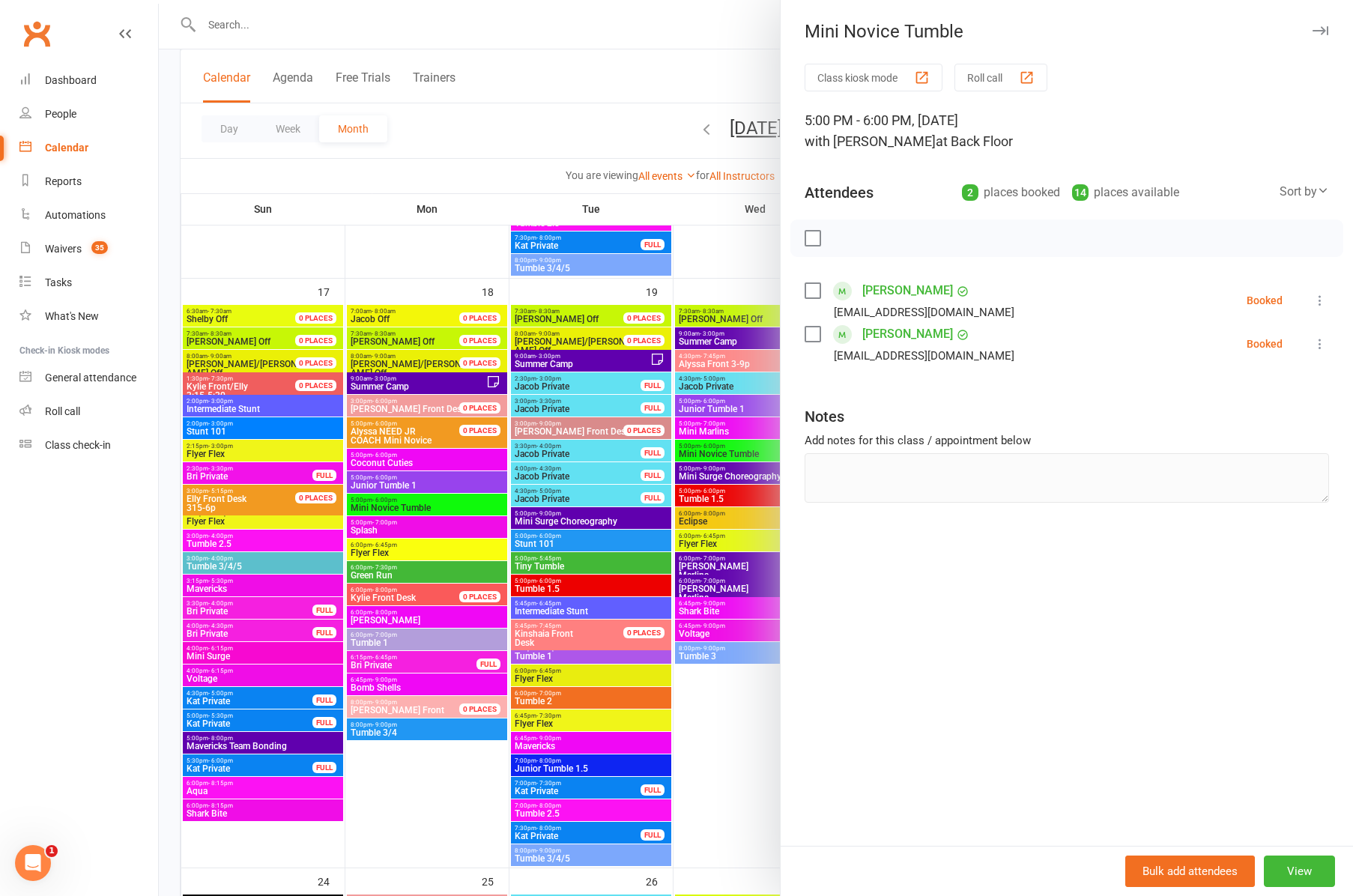
click at [433, 147] on div at bounding box center [756, 448] width 1194 height 896
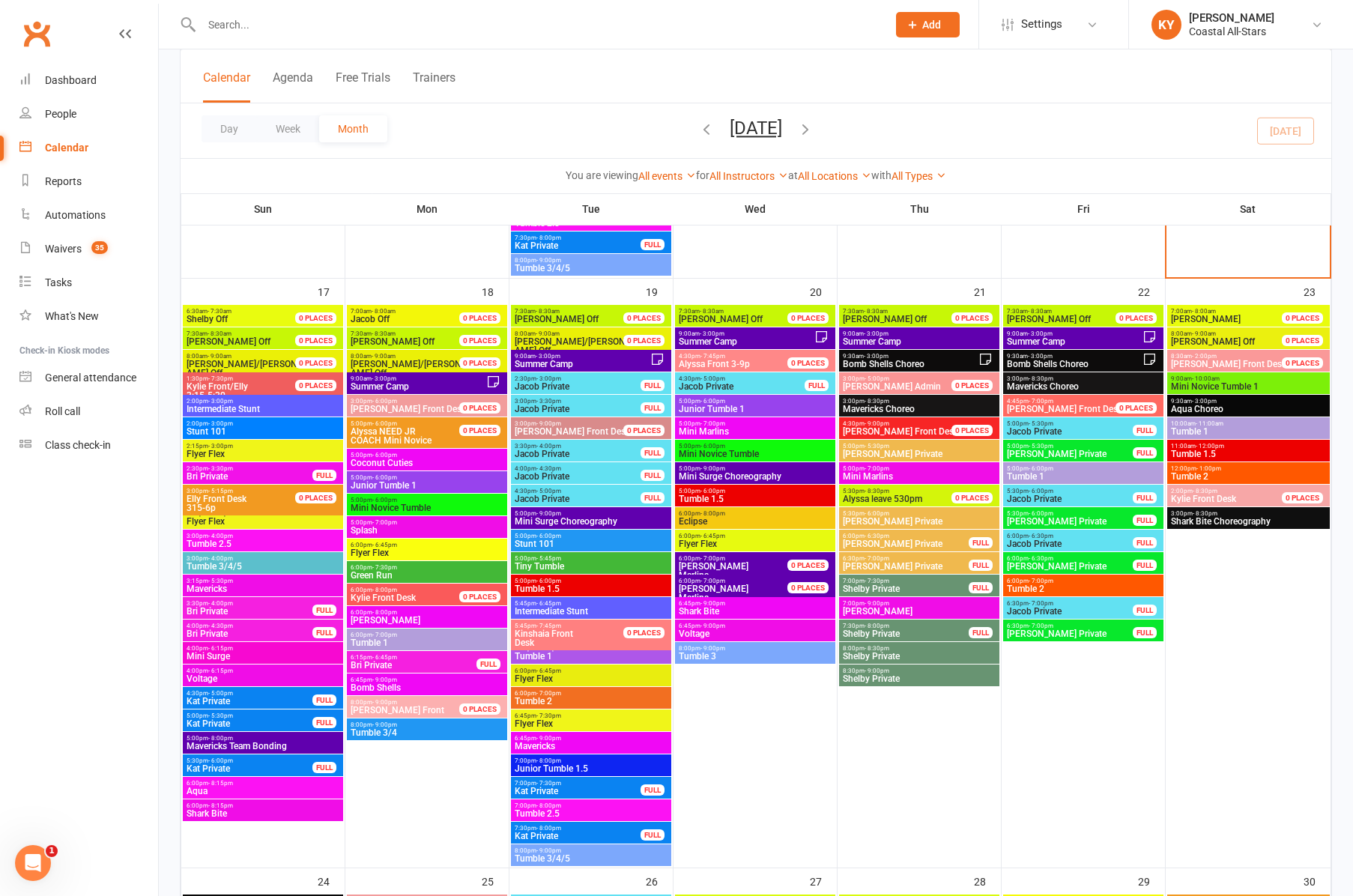
click at [368, 530] on span "Splash" at bounding box center [427, 529] width 154 height 9
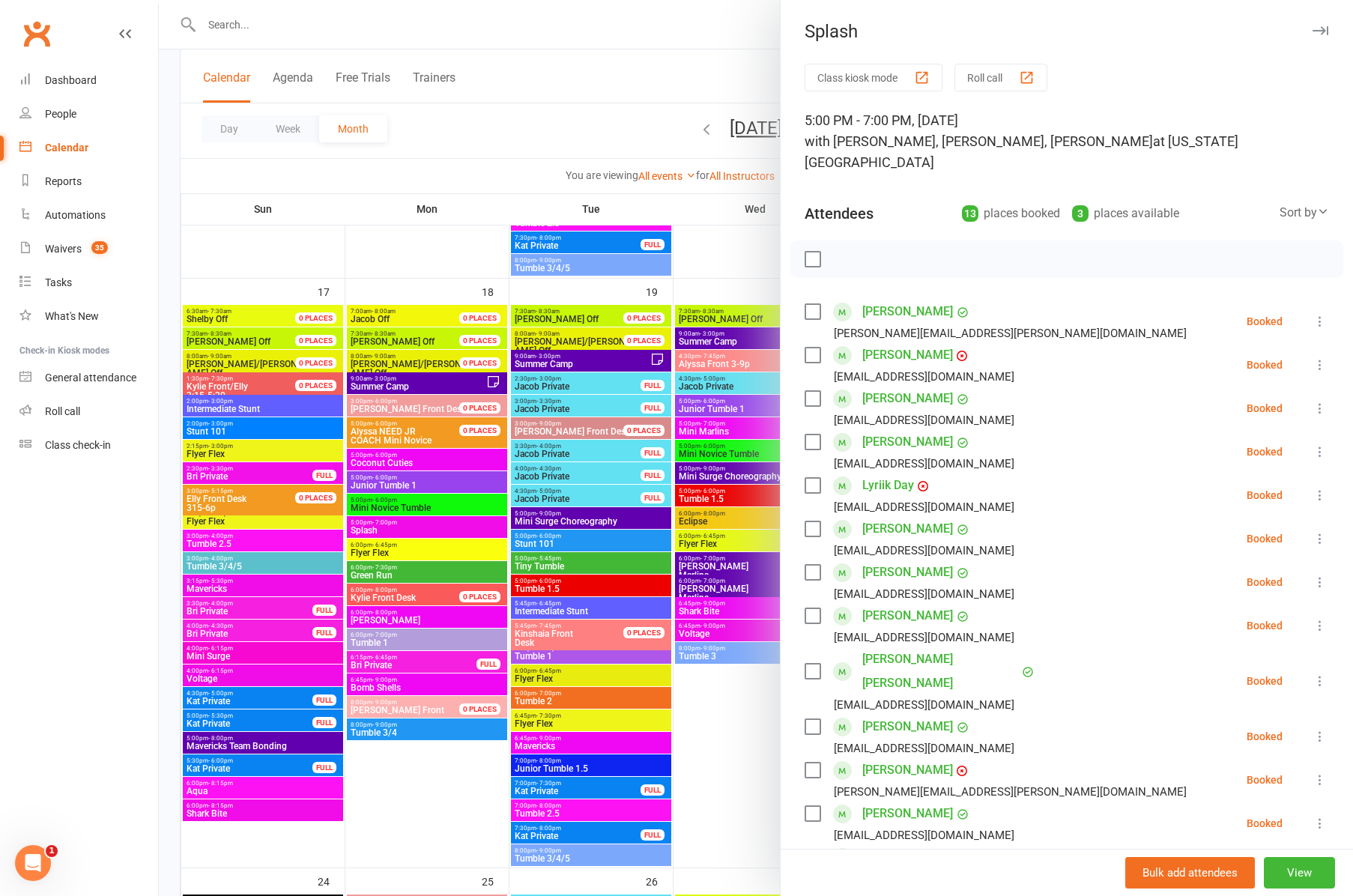
click at [394, 548] on div at bounding box center [756, 448] width 1194 height 896
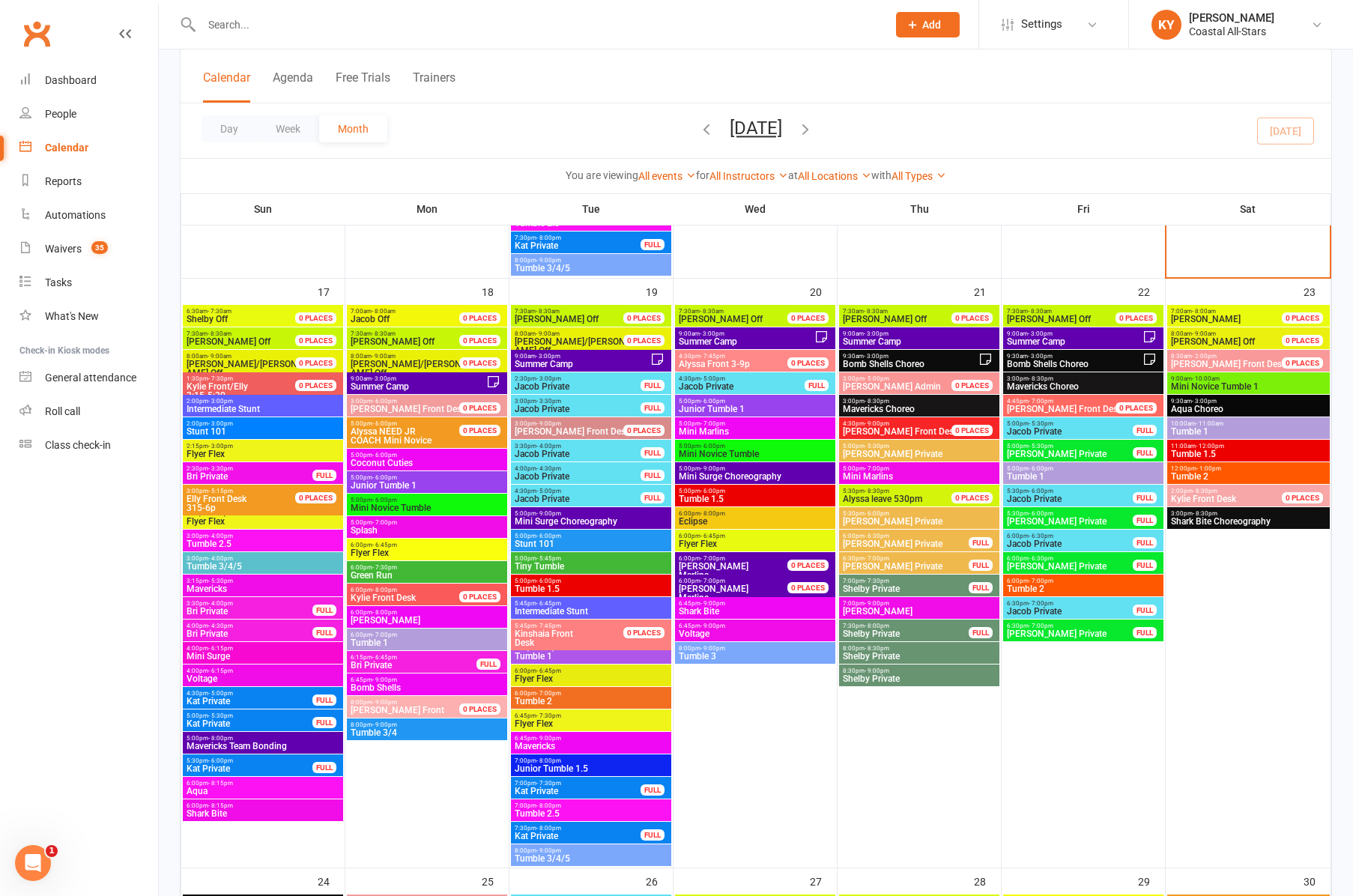
click at [394, 548] on span "- 6:45pm" at bounding box center [385, 545] width 25 height 7
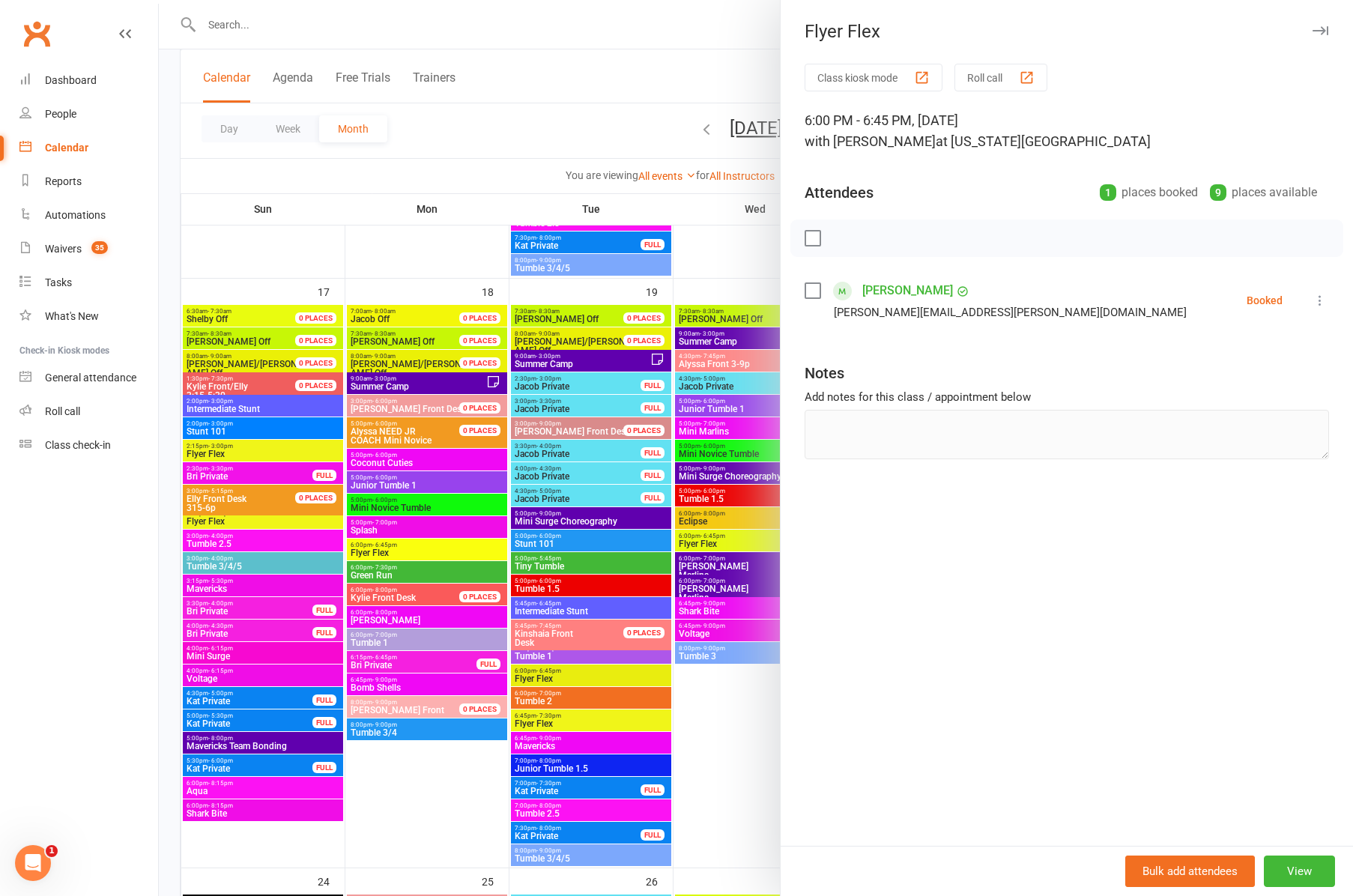
click at [384, 575] on div at bounding box center [756, 448] width 1194 height 896
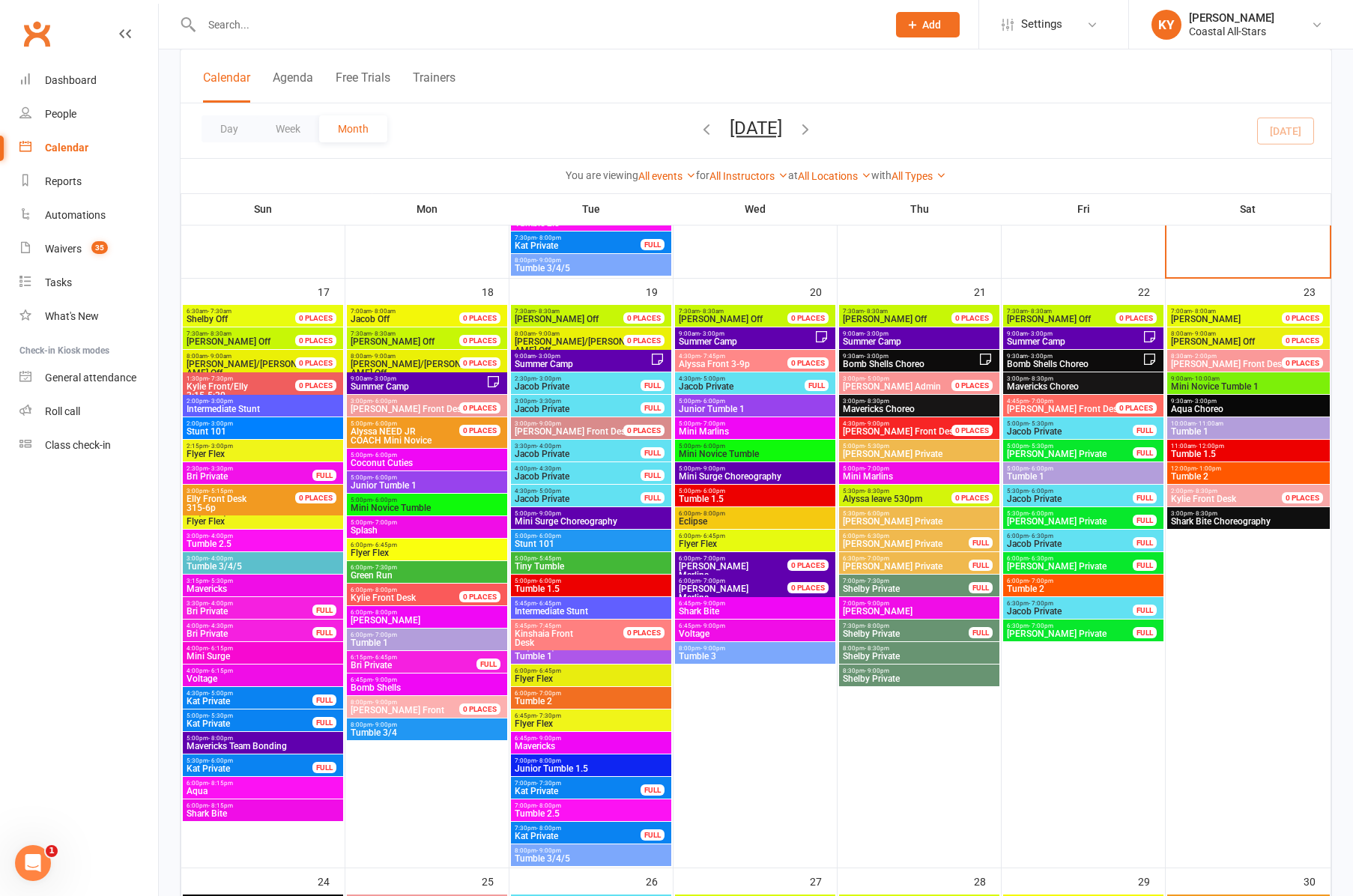
click at [384, 575] on span "Green Run" at bounding box center [427, 575] width 154 height 9
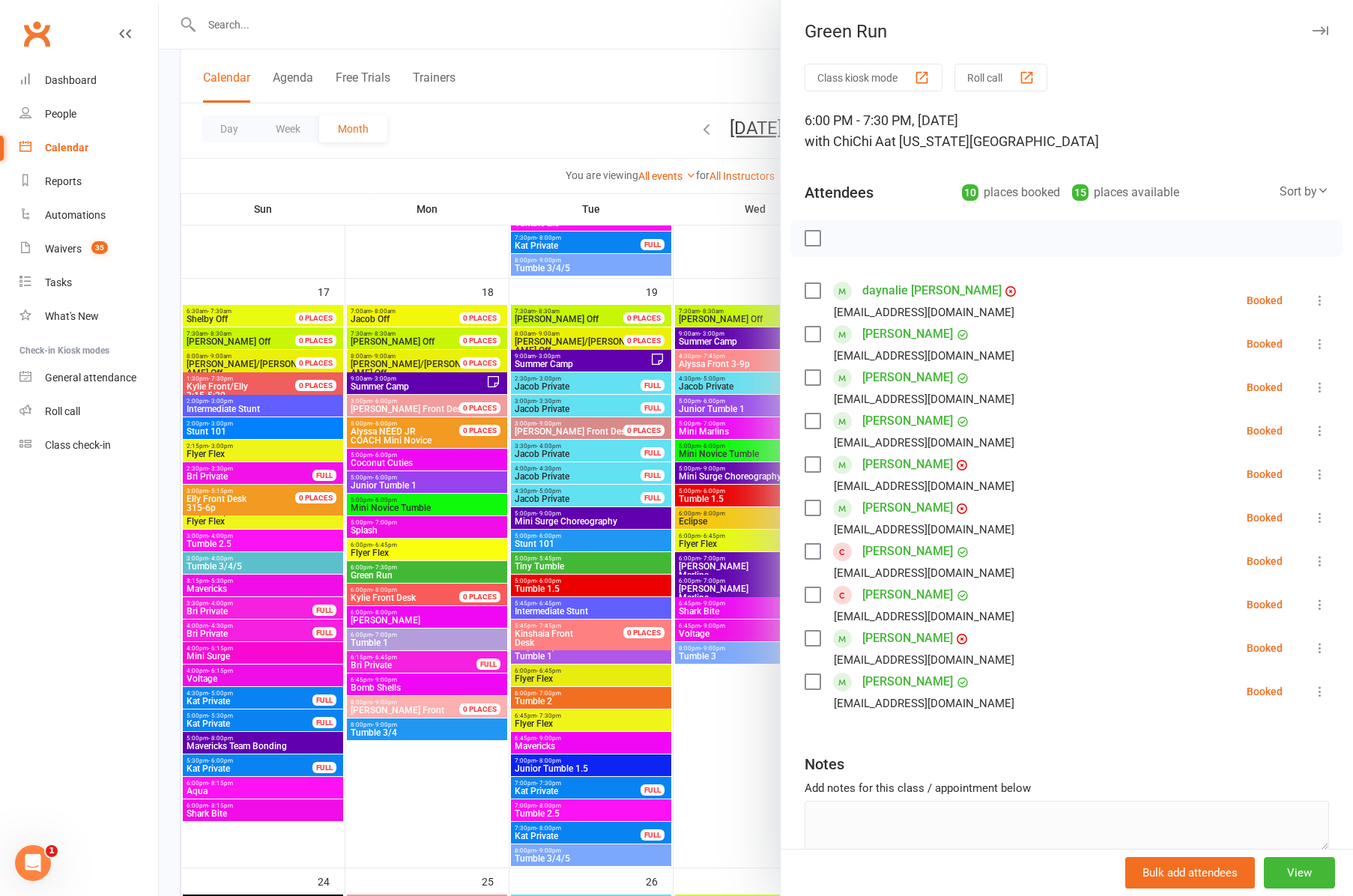
click at [382, 638] on div at bounding box center [756, 448] width 1194 height 896
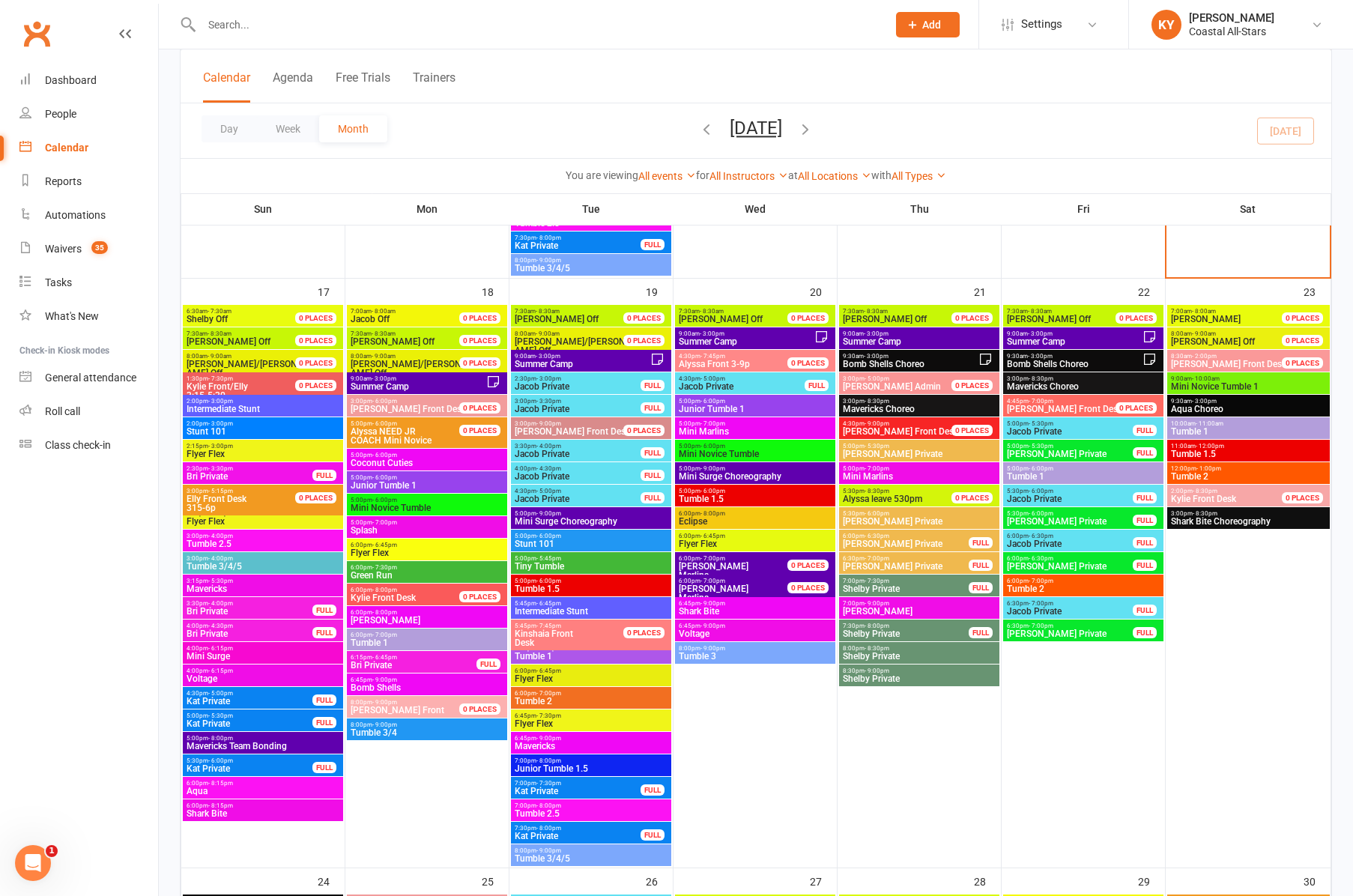
click at [382, 638] on span "Tumble 1" at bounding box center [427, 642] width 154 height 9
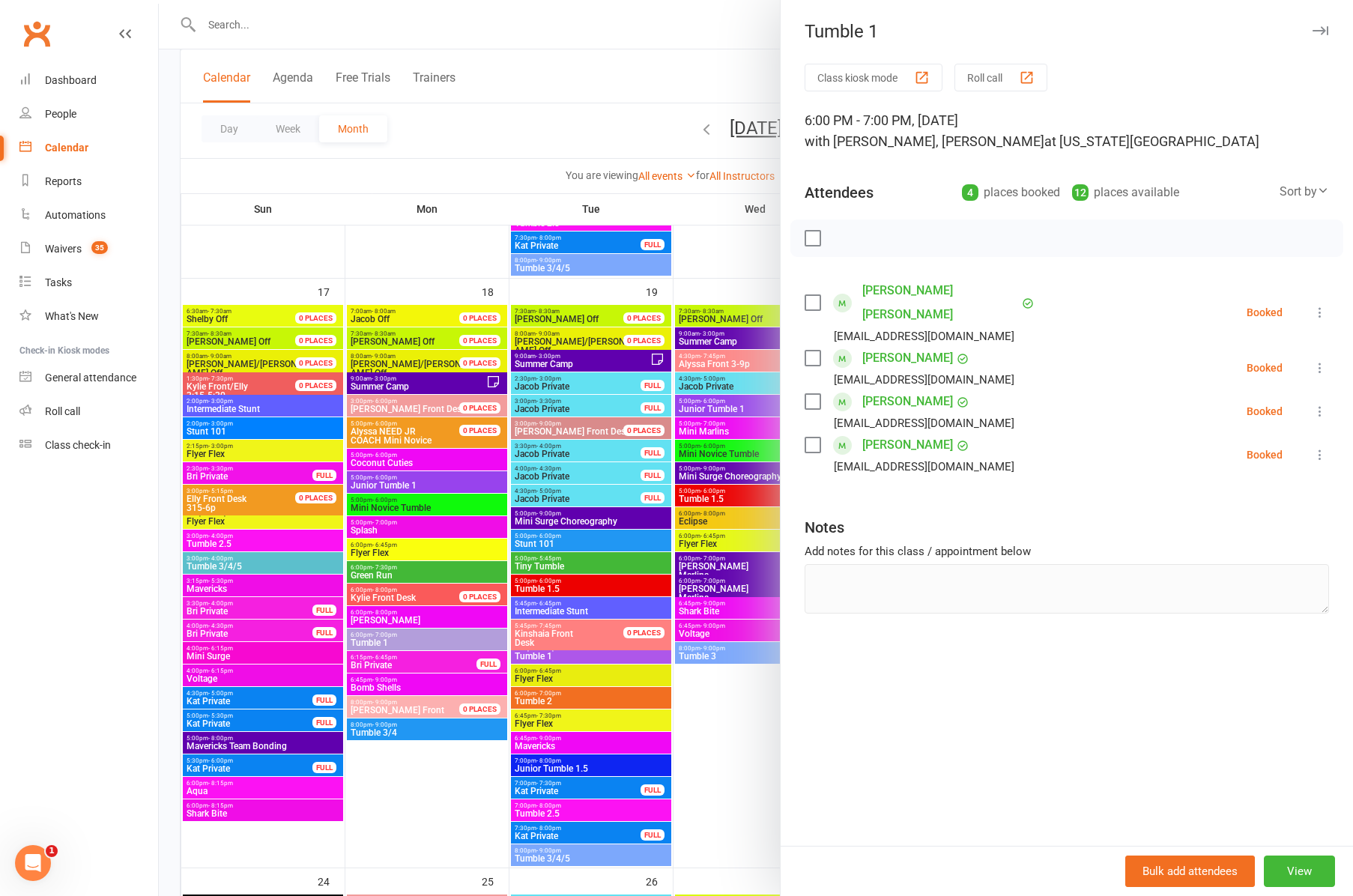
click at [370, 685] on div at bounding box center [756, 448] width 1194 height 896
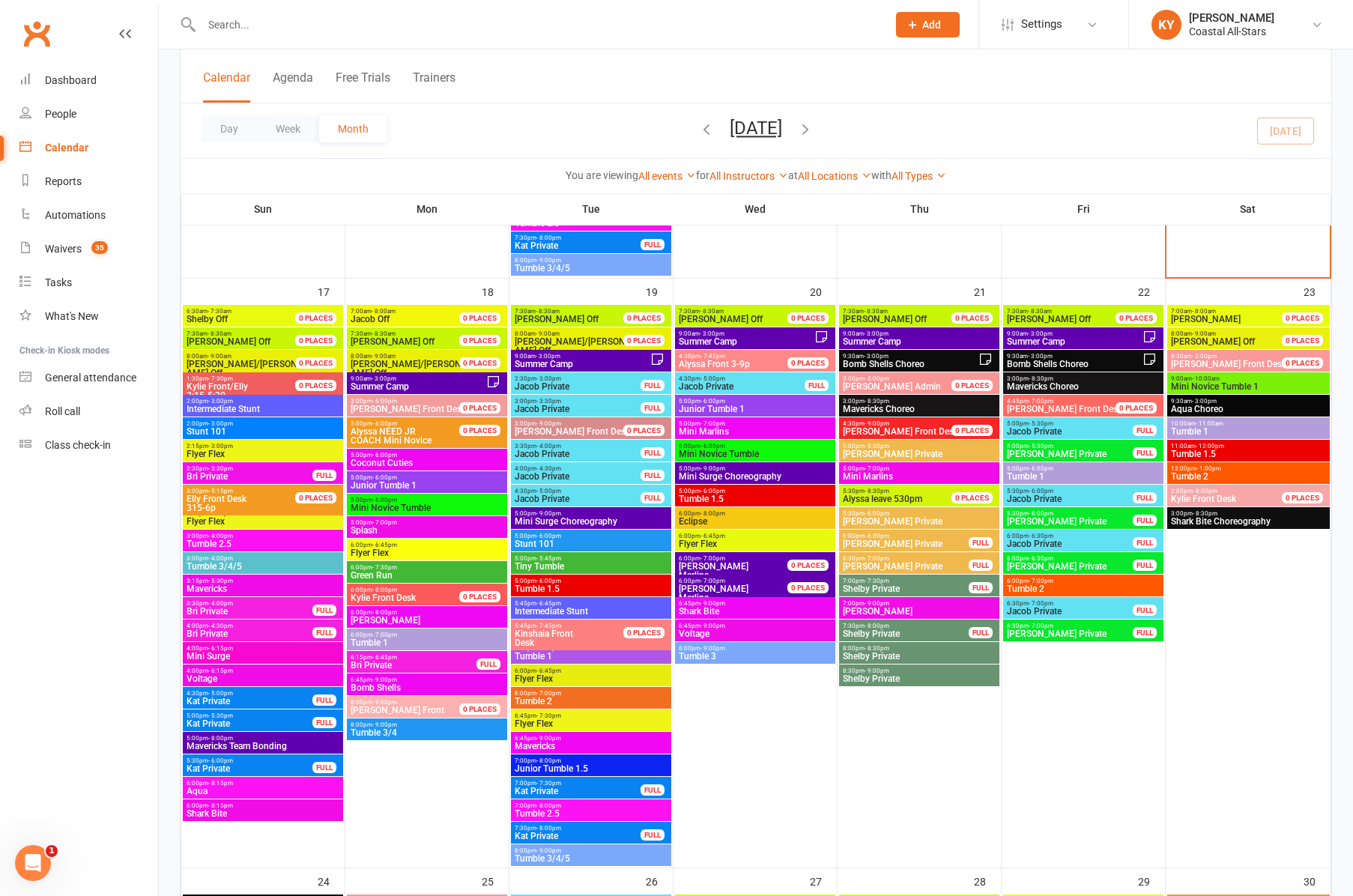
click at [370, 685] on span "Bomb Shells" at bounding box center [427, 687] width 154 height 9
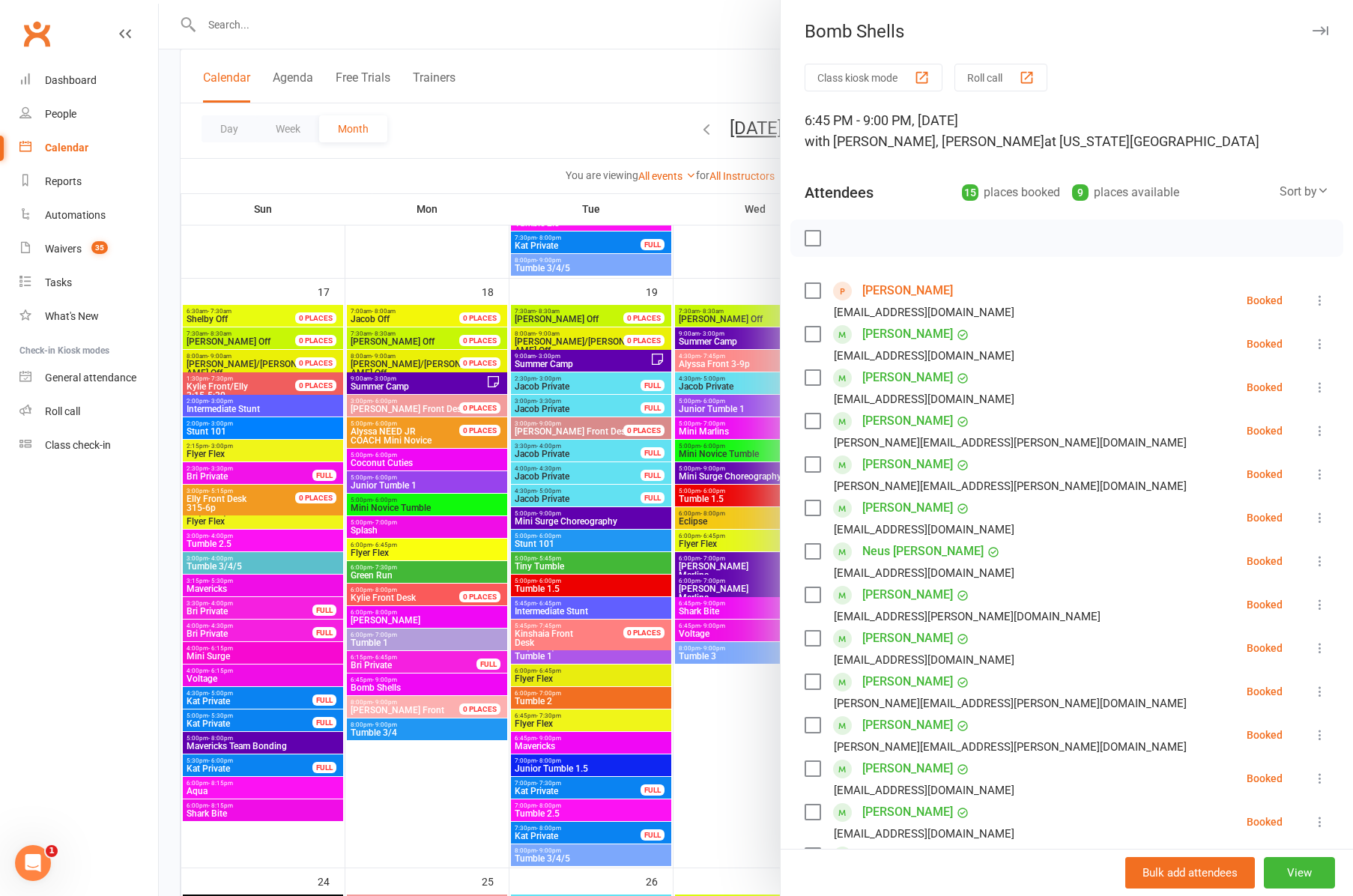
click at [388, 731] on div at bounding box center [756, 448] width 1194 height 896
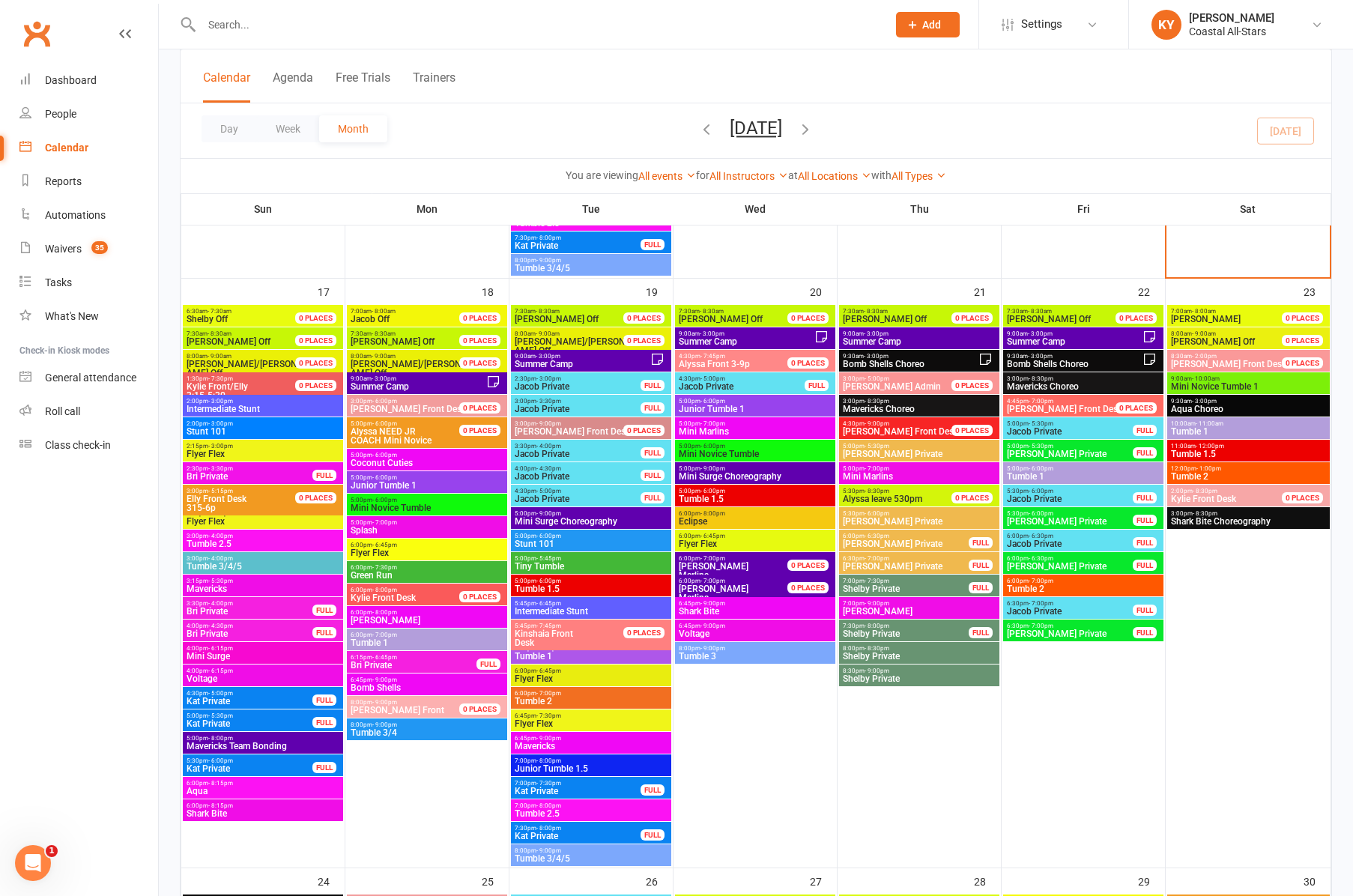
click at [388, 730] on span "Tumble 3/4" at bounding box center [427, 732] width 154 height 9
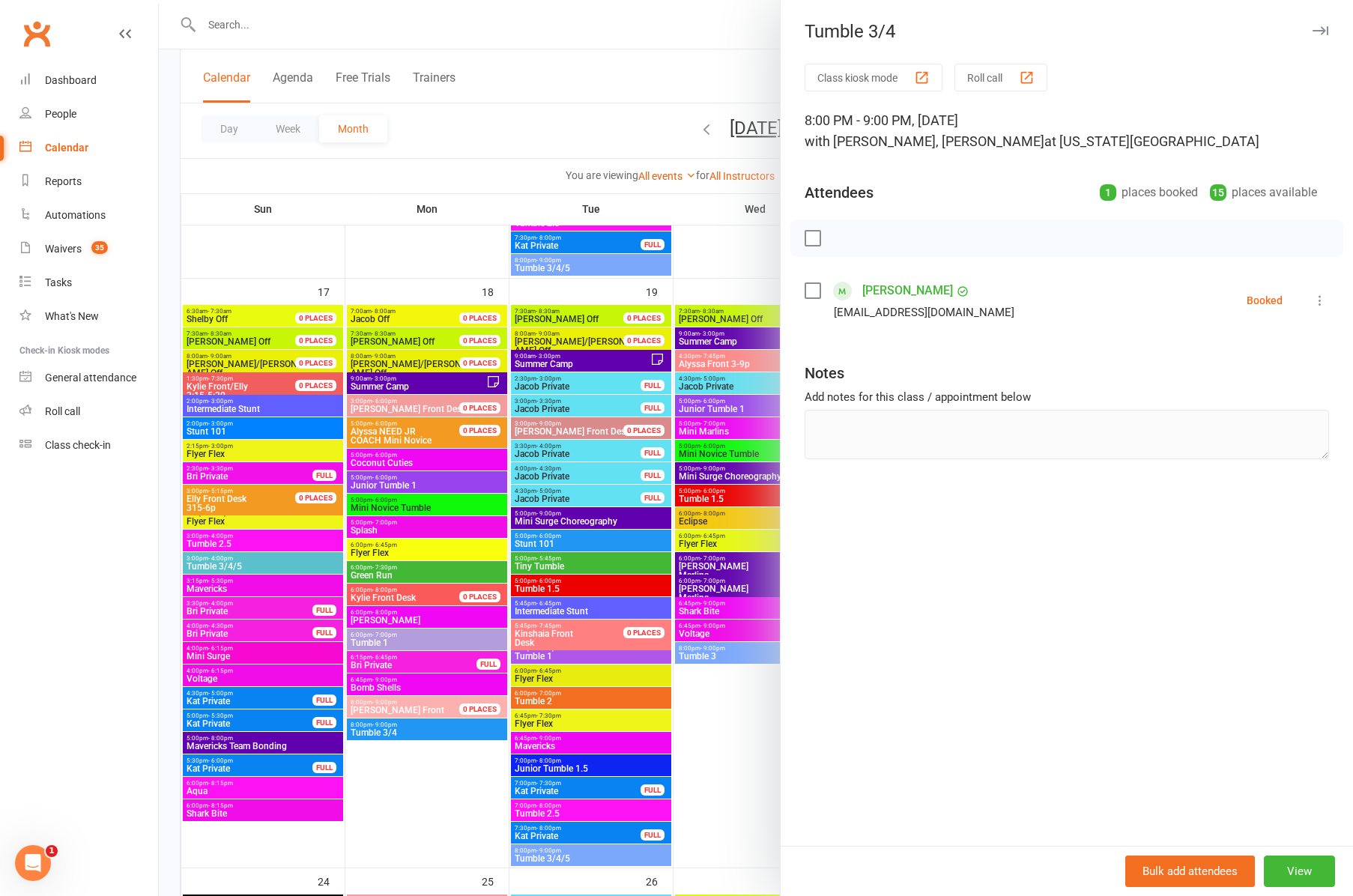
click at [1318, 30] on icon "button" at bounding box center [1320, 30] width 16 height 9
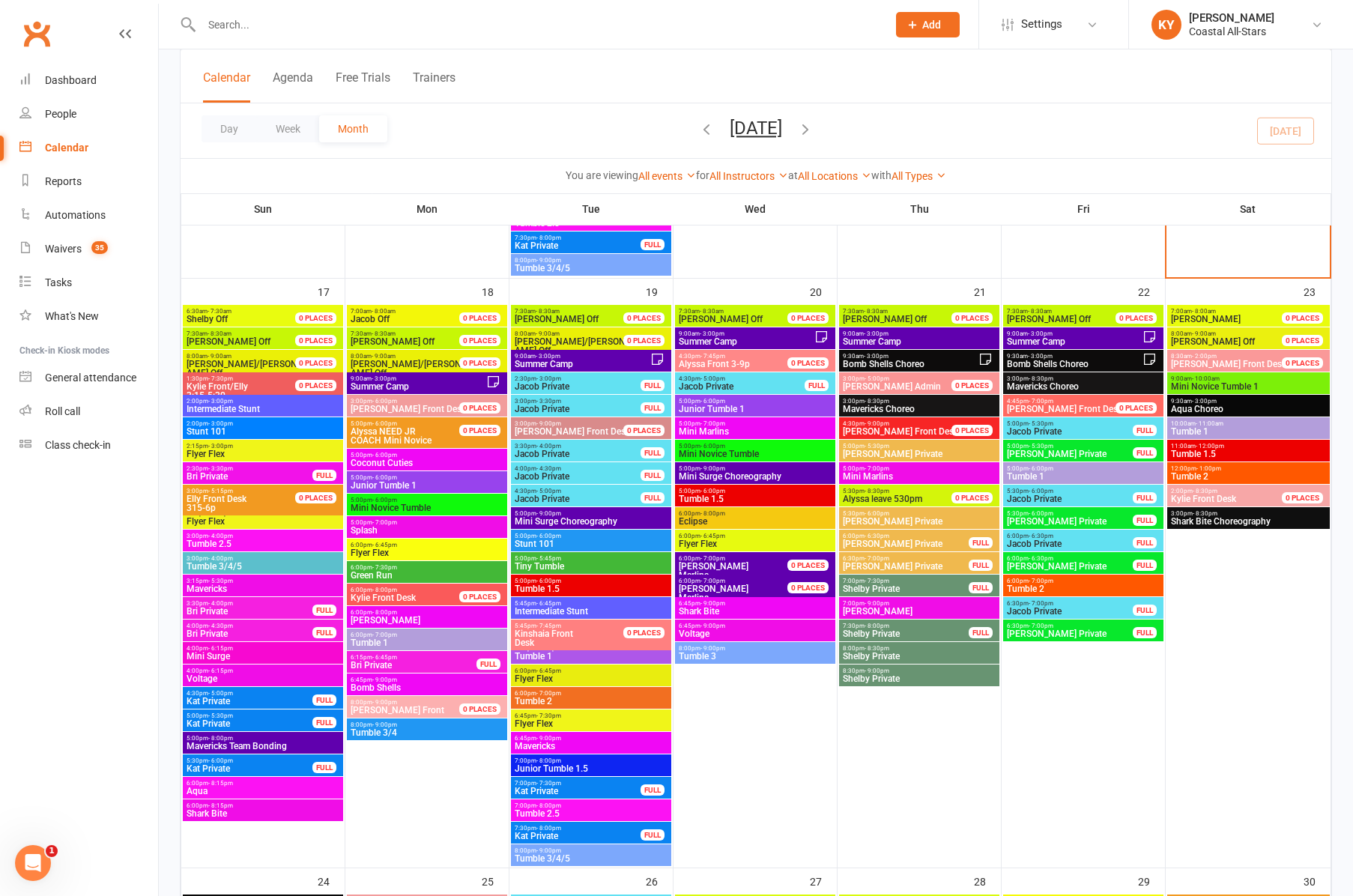
click at [541, 564] on span "Tiny Tumble" at bounding box center [591, 566] width 154 height 9
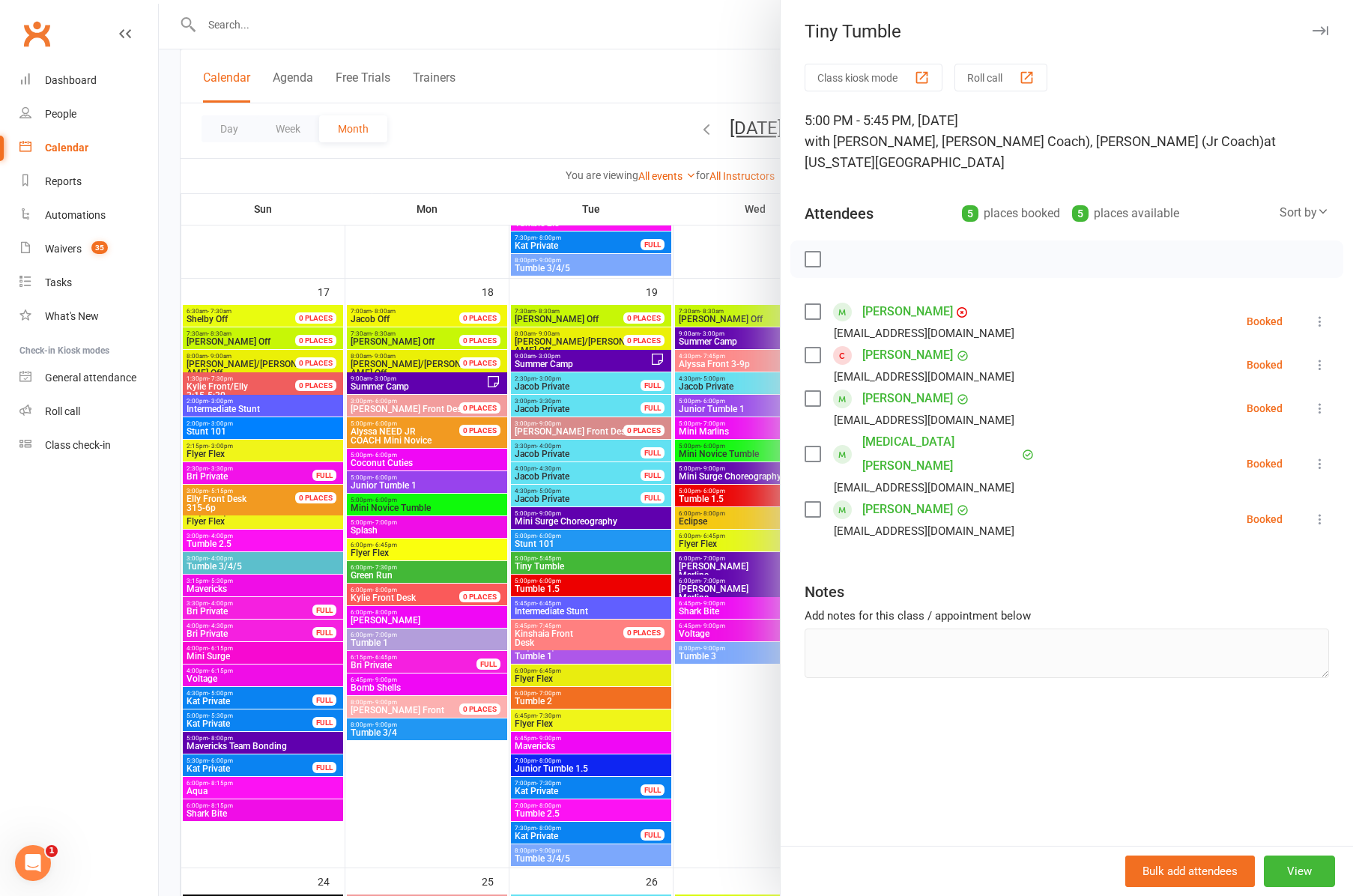
click at [556, 590] on div at bounding box center [756, 448] width 1194 height 896
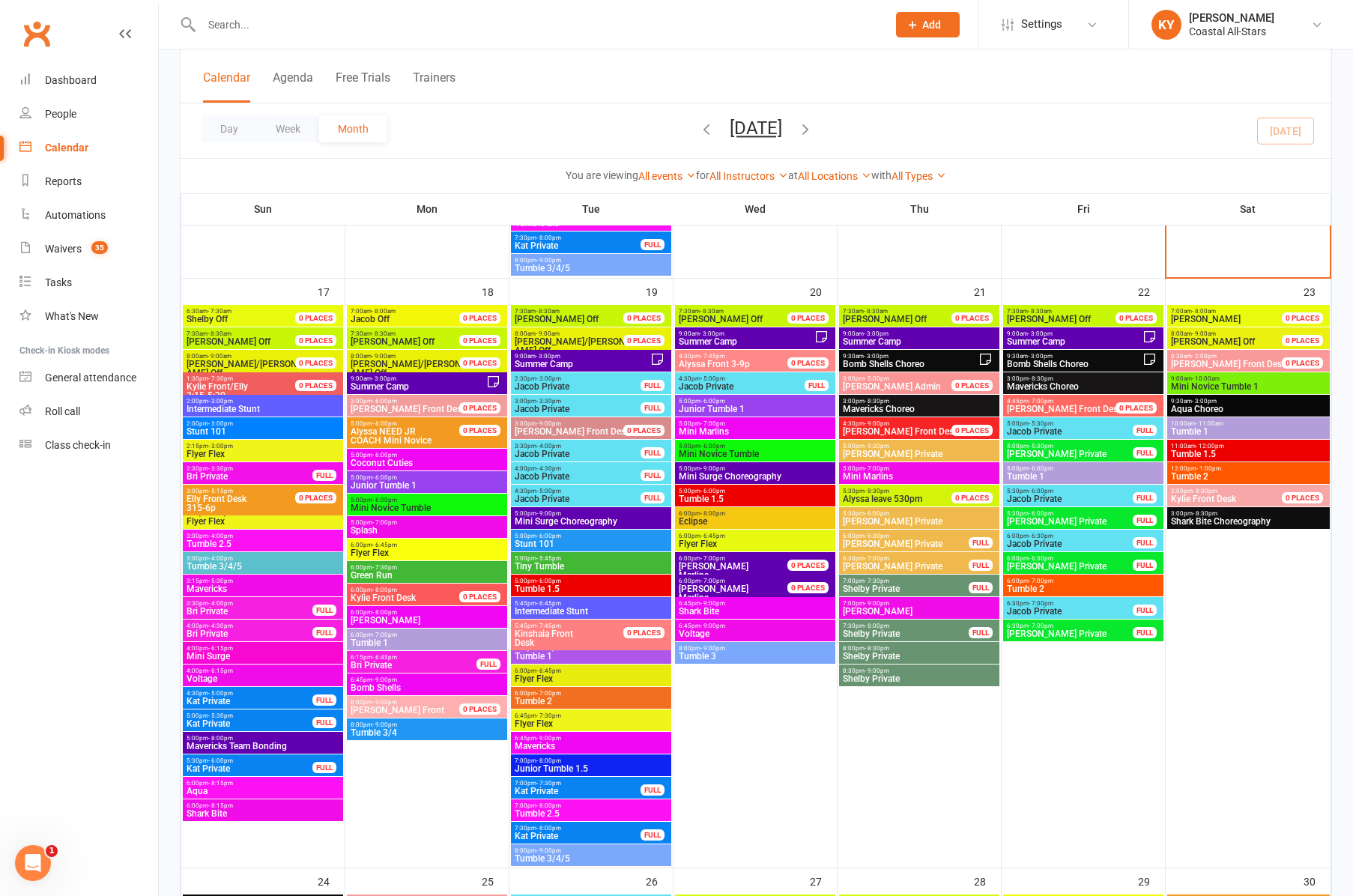
click at [555, 586] on span "Tumble 1.5" at bounding box center [591, 588] width 154 height 9
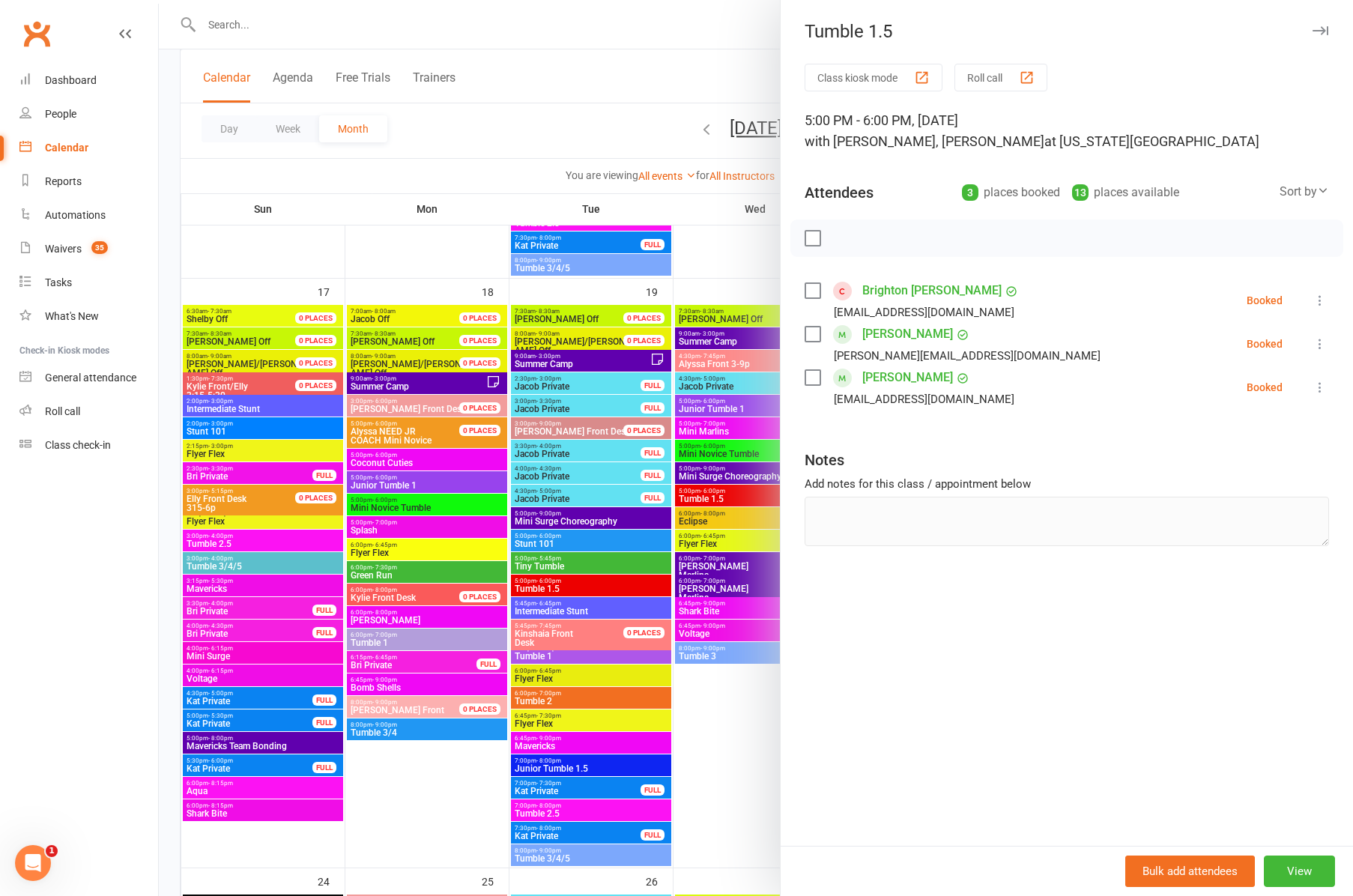
click at [538, 516] on div at bounding box center [756, 448] width 1194 height 896
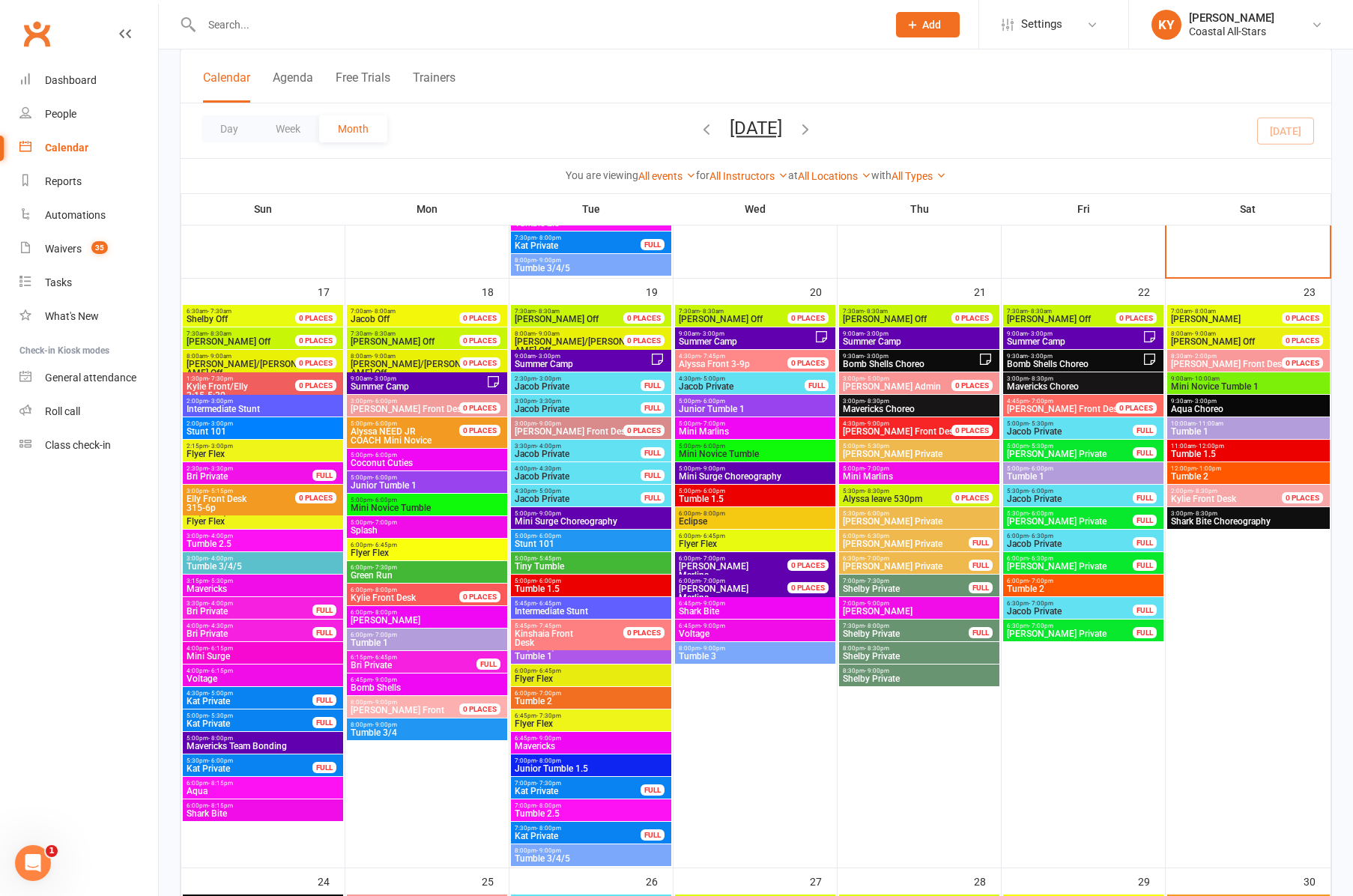
click at [539, 515] on span "- 9:00pm" at bounding box center [548, 513] width 25 height 7
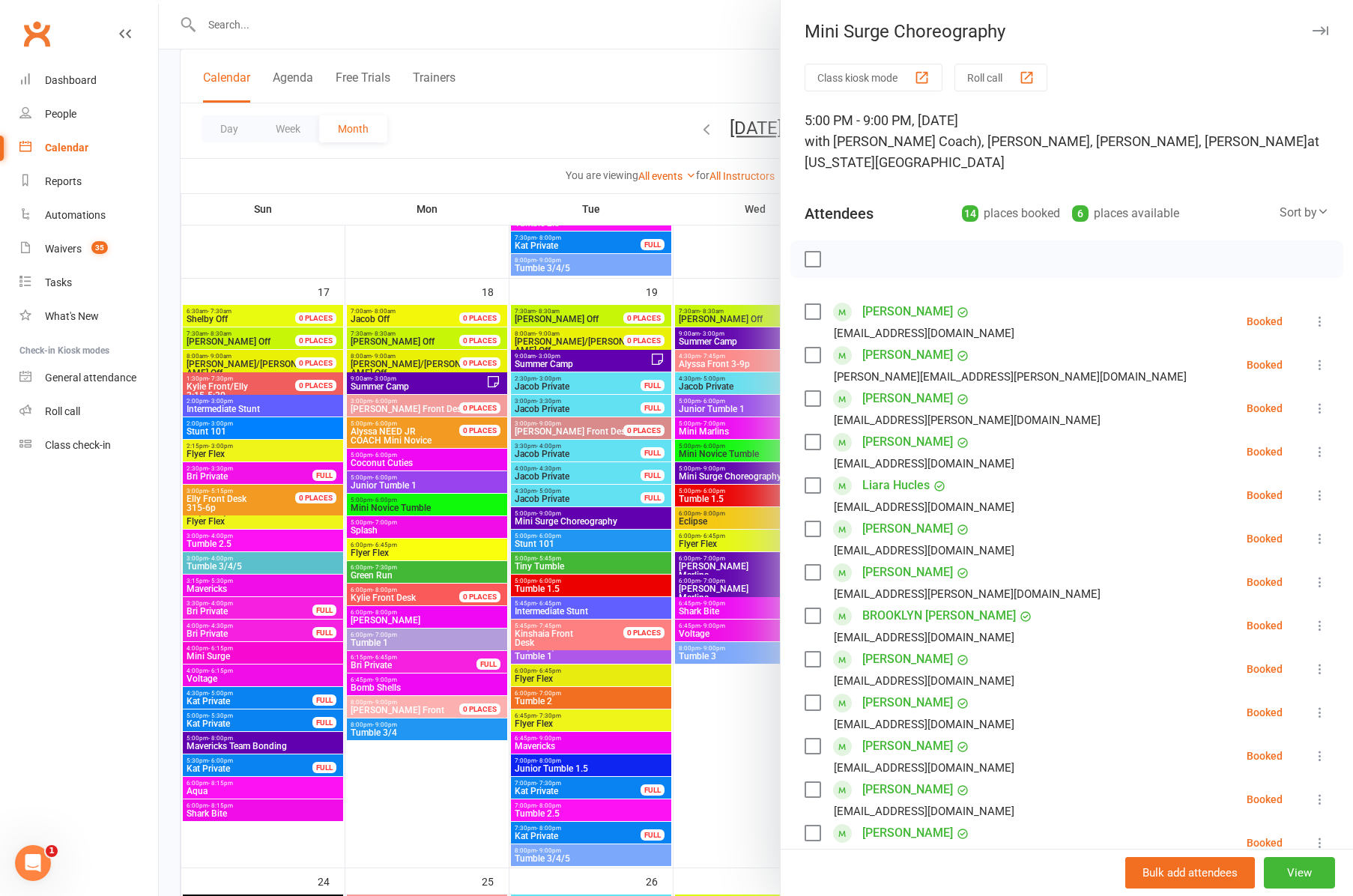
click at [547, 659] on div at bounding box center [756, 448] width 1194 height 896
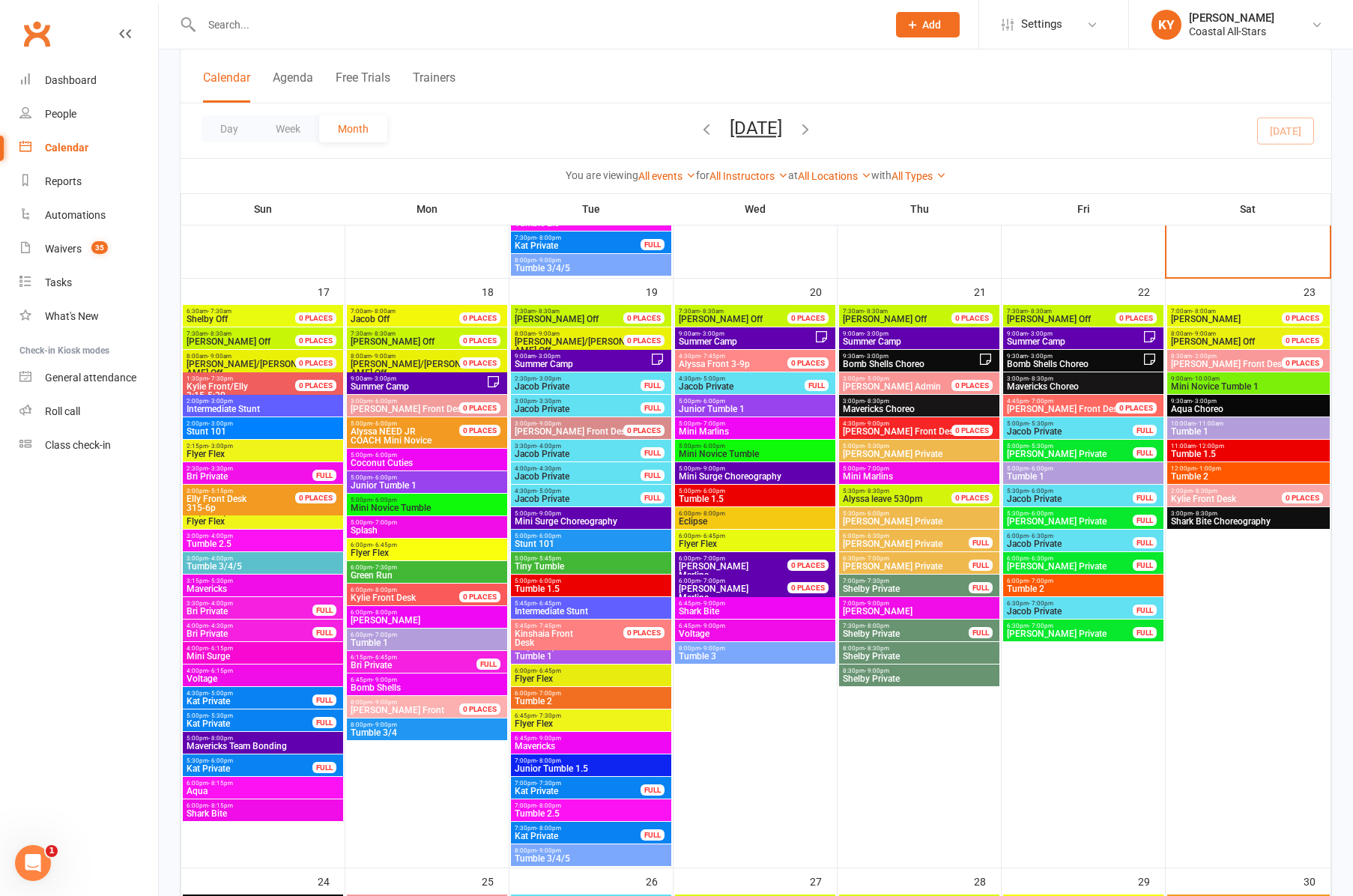
click at [547, 659] on span "Tumble 1" at bounding box center [591, 655] width 154 height 9
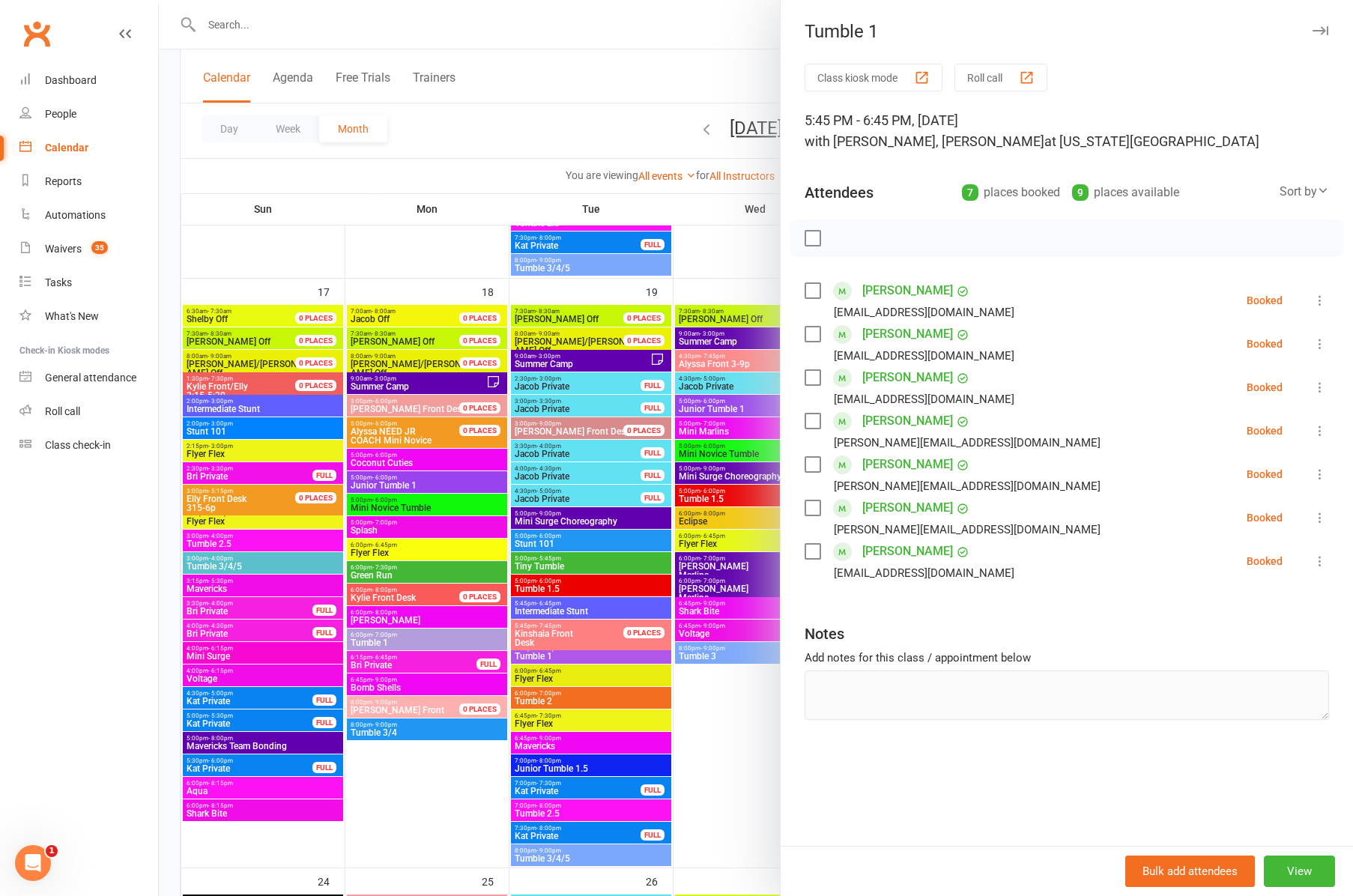
click at [1321, 30] on icon "button" at bounding box center [1320, 30] width 16 height 9
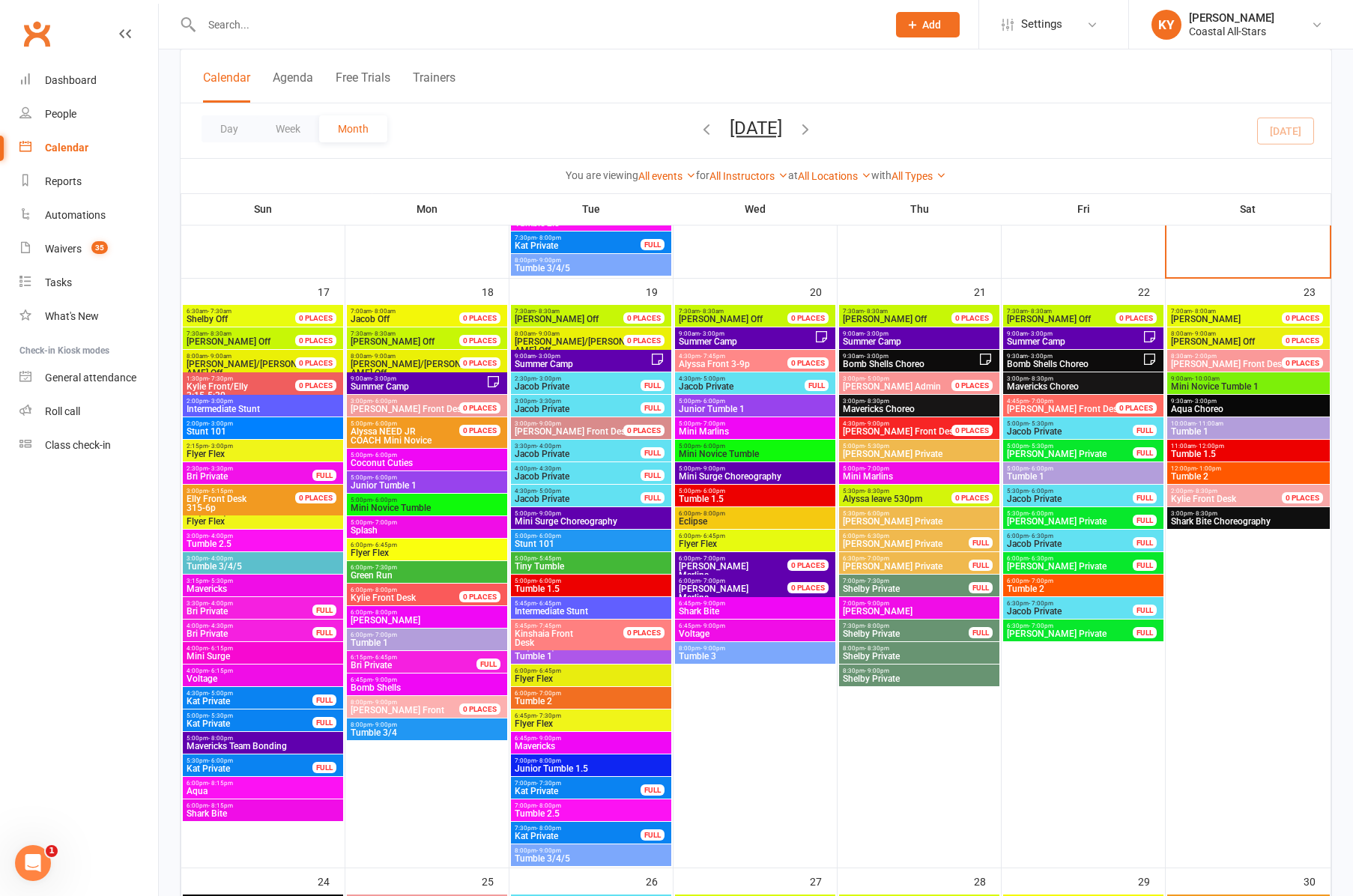
click at [549, 655] on span "Tumble 1" at bounding box center [591, 655] width 154 height 9
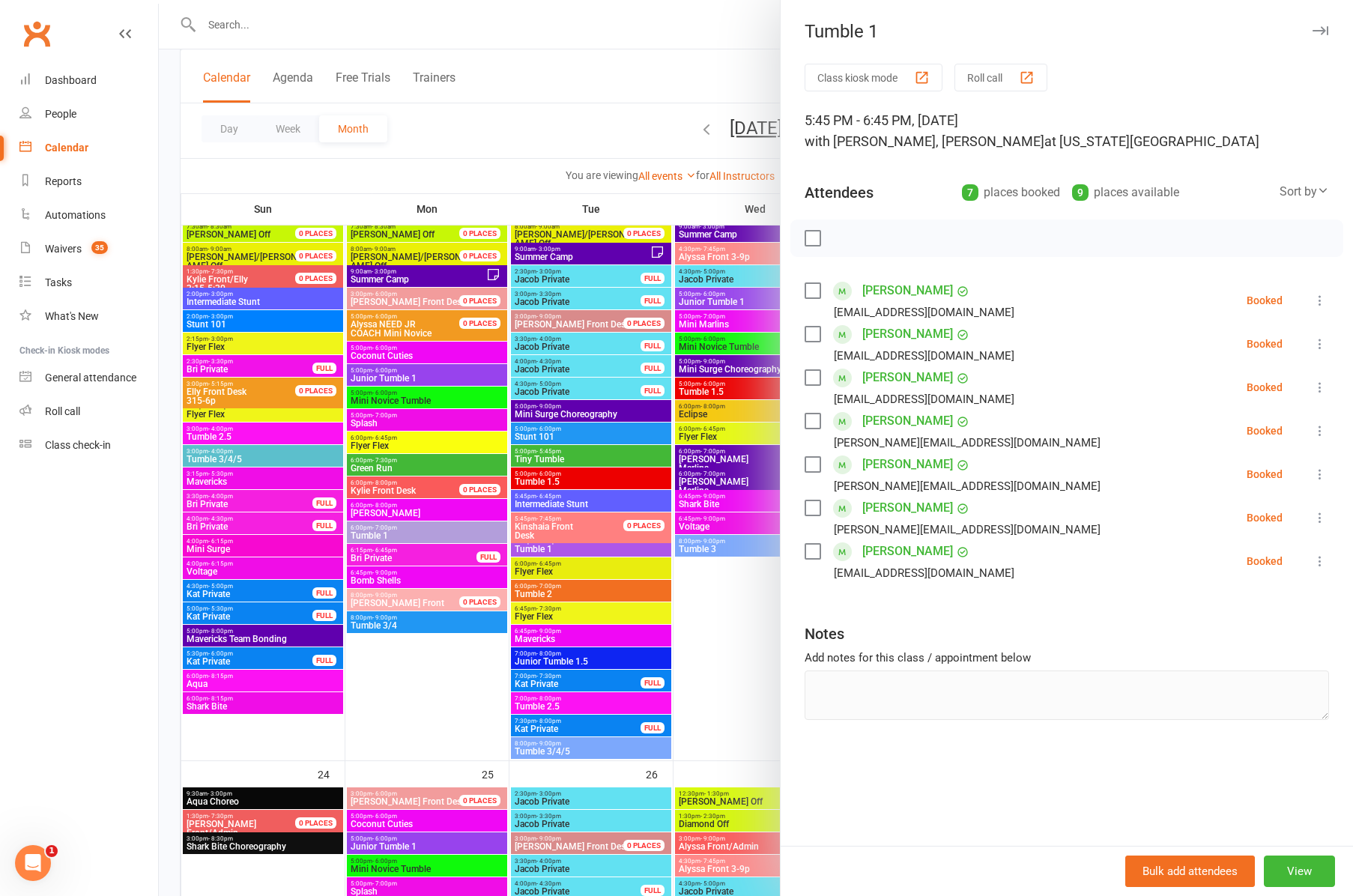
scroll to position [2089, 0]
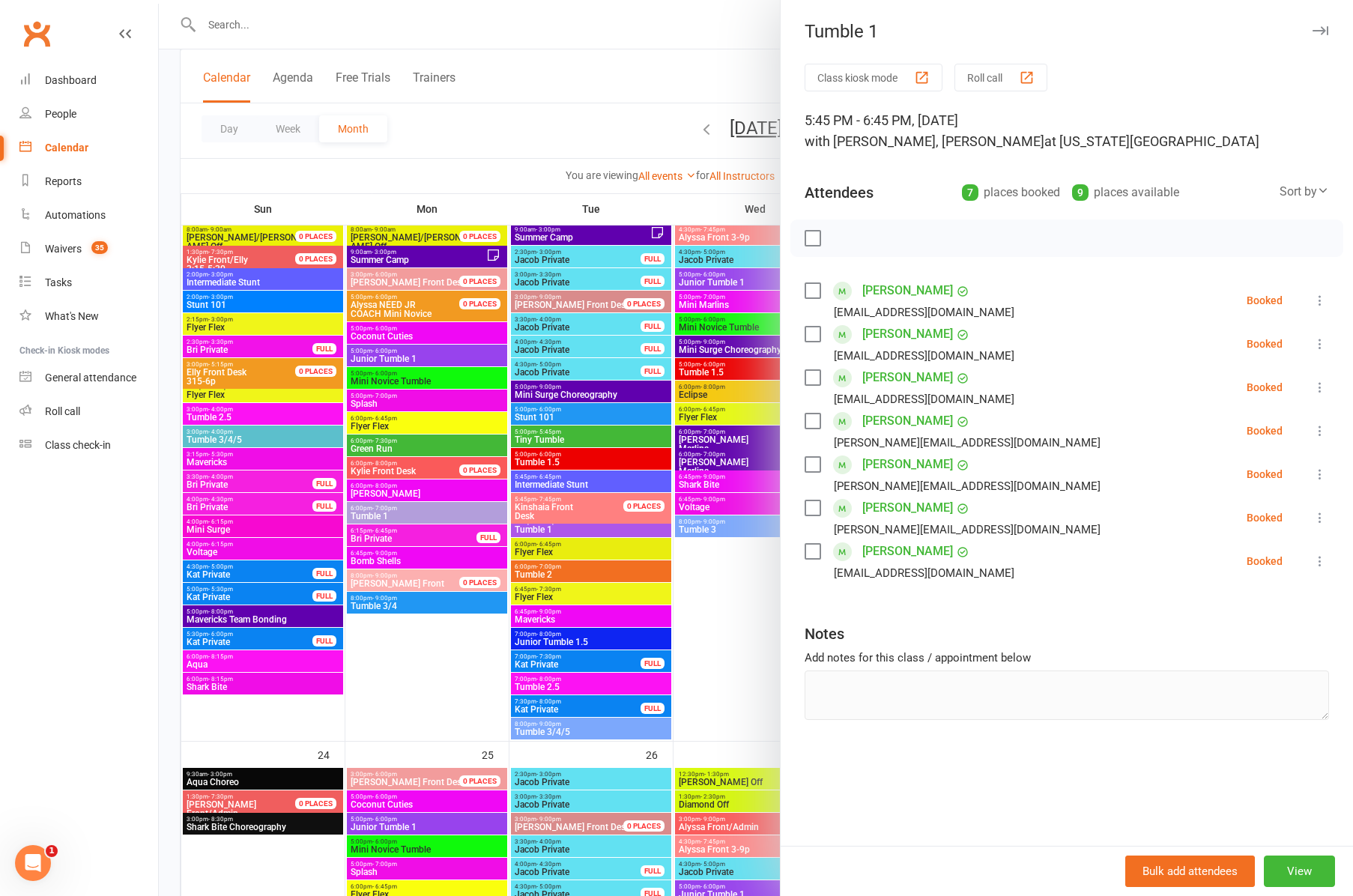
click at [539, 530] on div at bounding box center [756, 448] width 1194 height 896
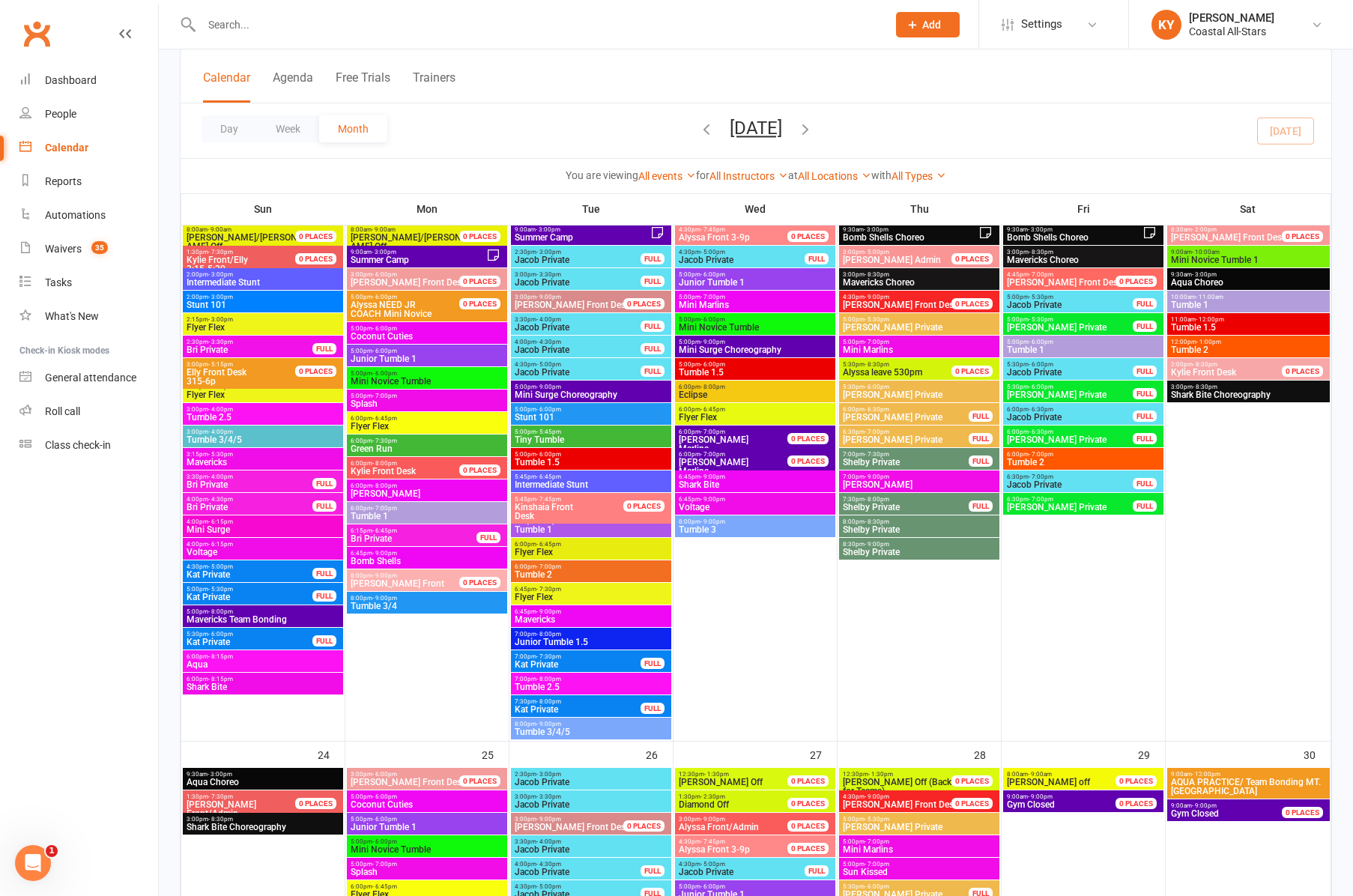
click at [539, 530] on span "Tumble 1" at bounding box center [591, 529] width 154 height 9
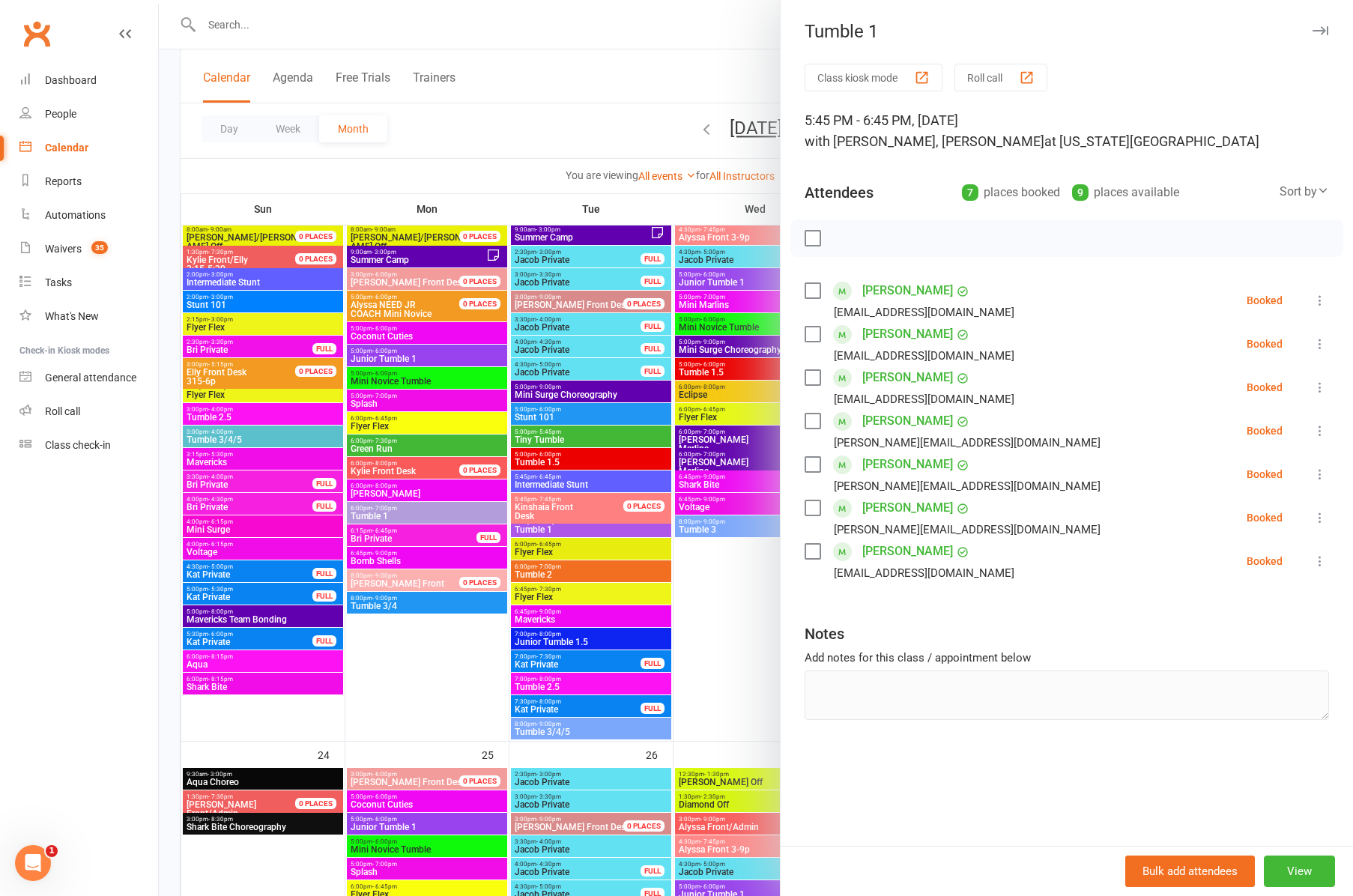
click at [542, 413] on div at bounding box center [756, 448] width 1194 height 896
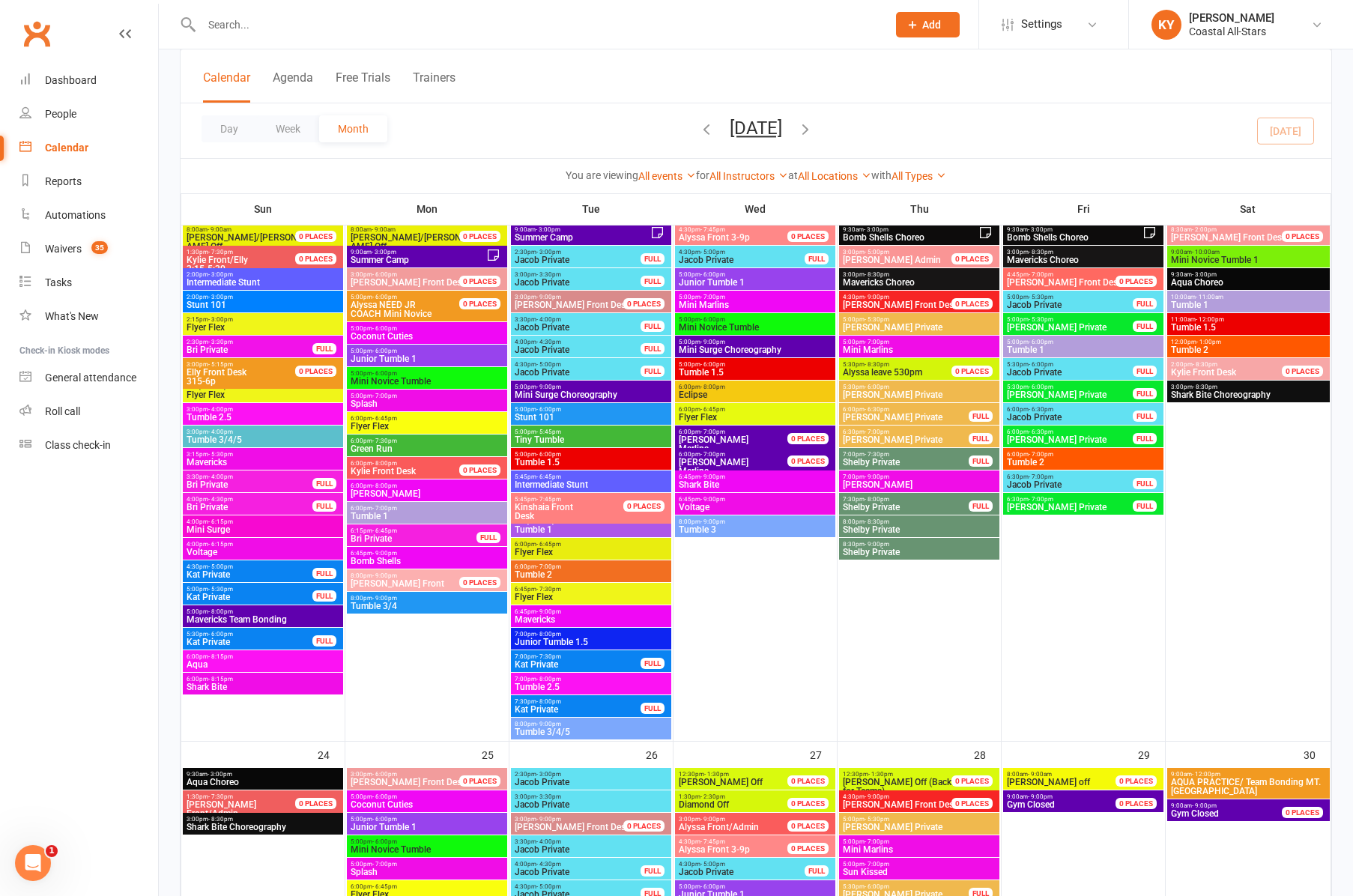
click at [542, 413] on span "Stunt 101" at bounding box center [591, 417] width 154 height 9
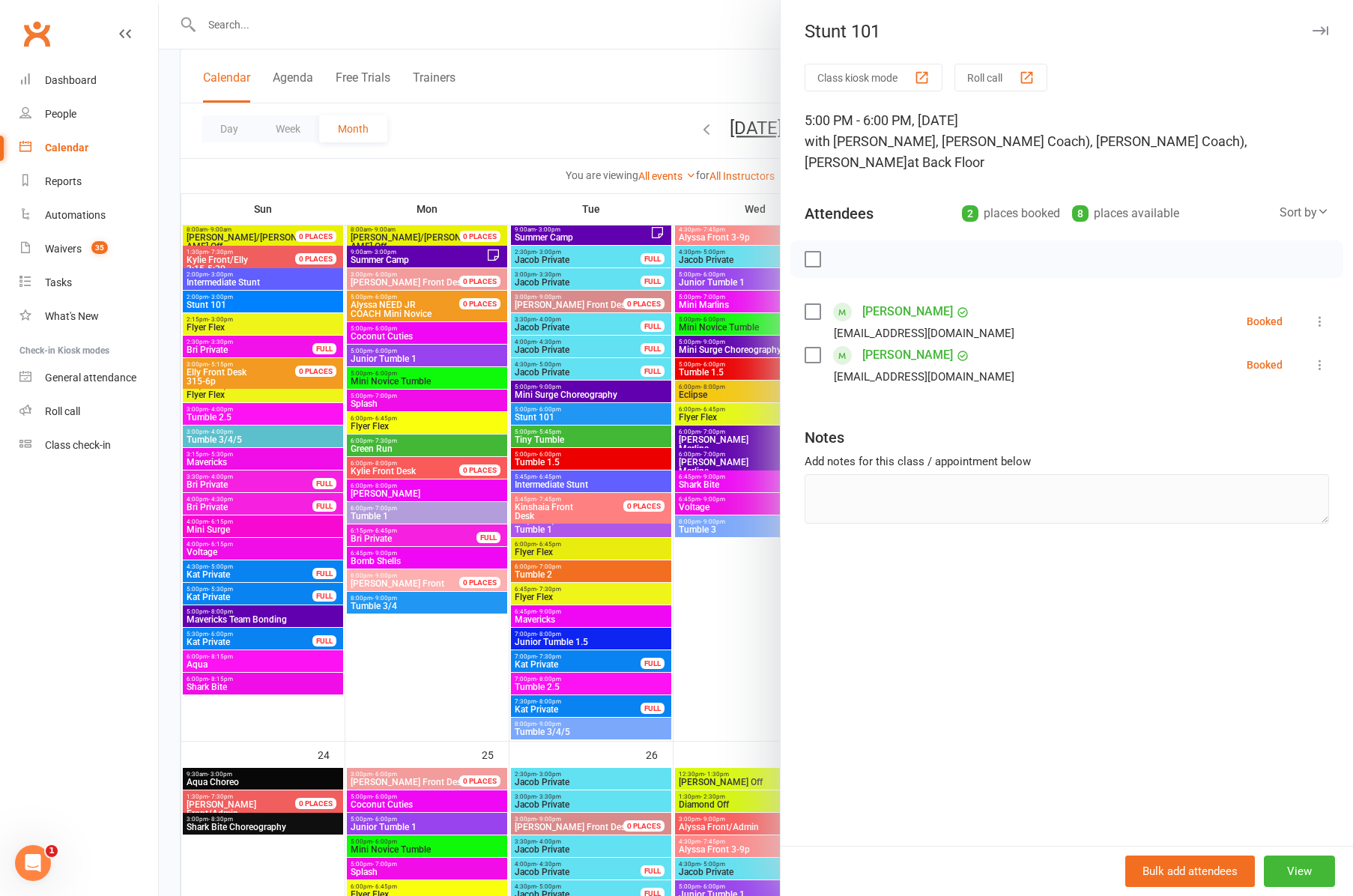
click at [552, 480] on div at bounding box center [756, 448] width 1194 height 896
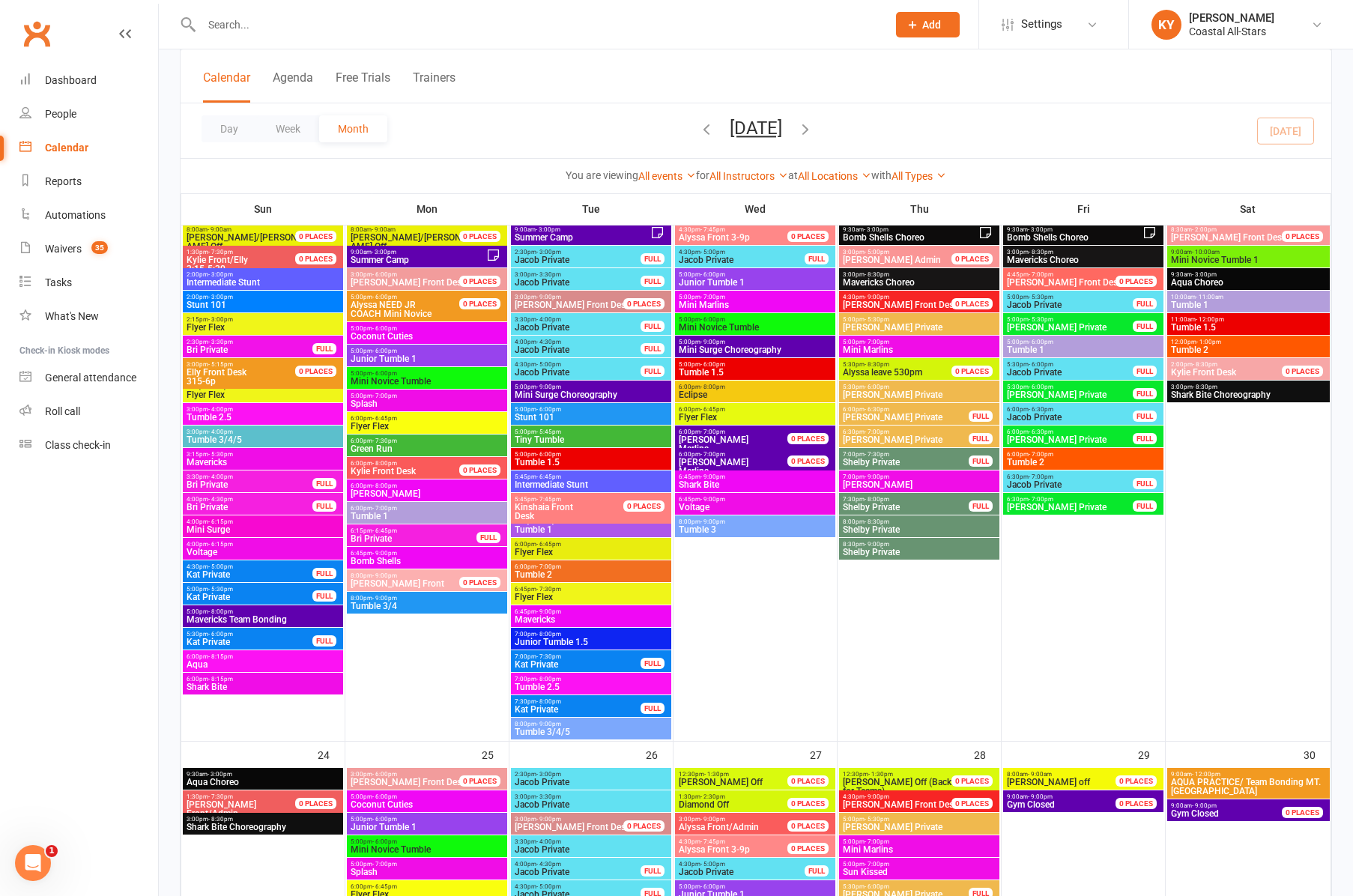
click at [552, 480] on span "Intermediate Stunt" at bounding box center [591, 484] width 154 height 9
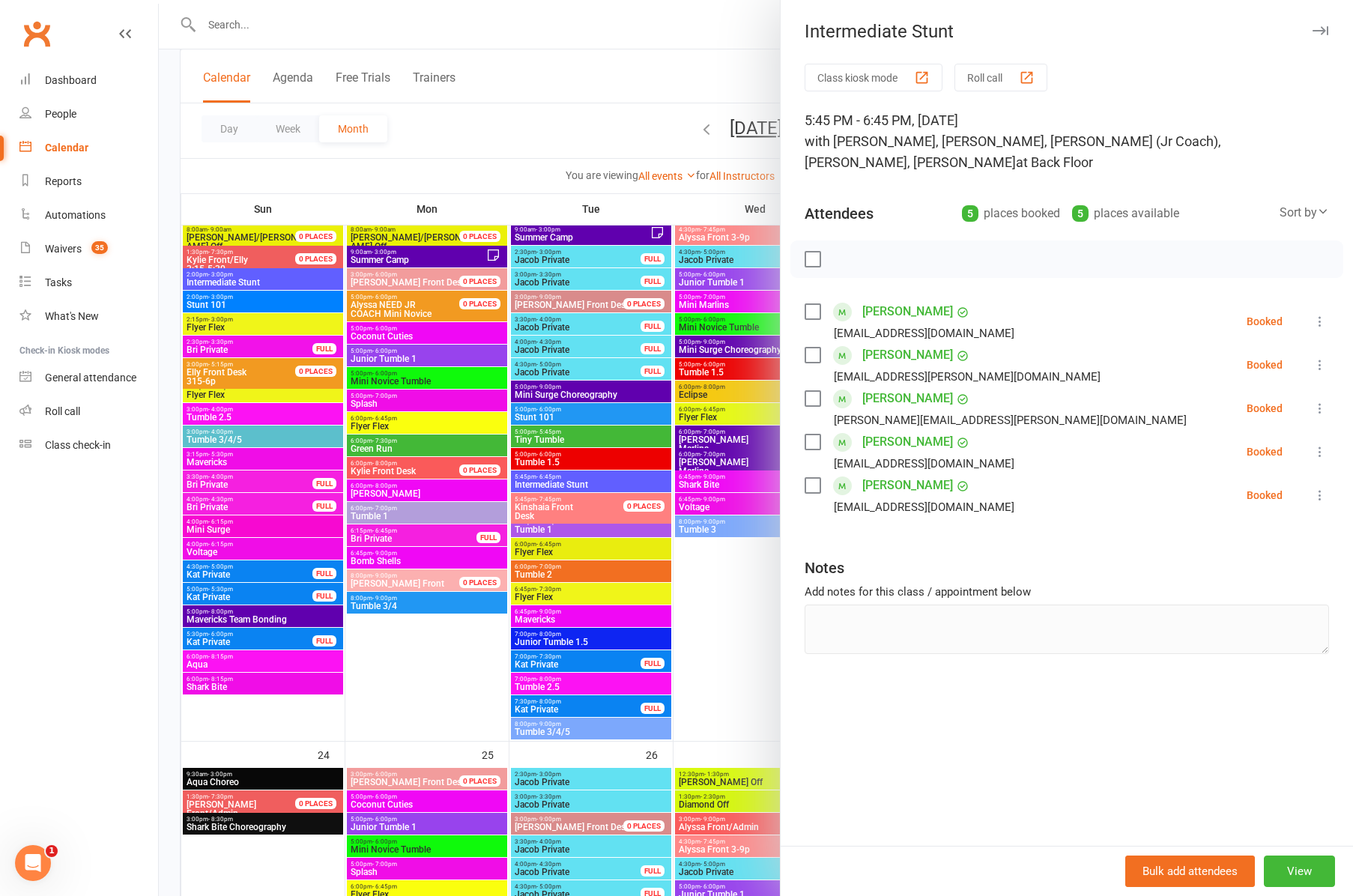
click at [549, 531] on div at bounding box center [756, 448] width 1194 height 896
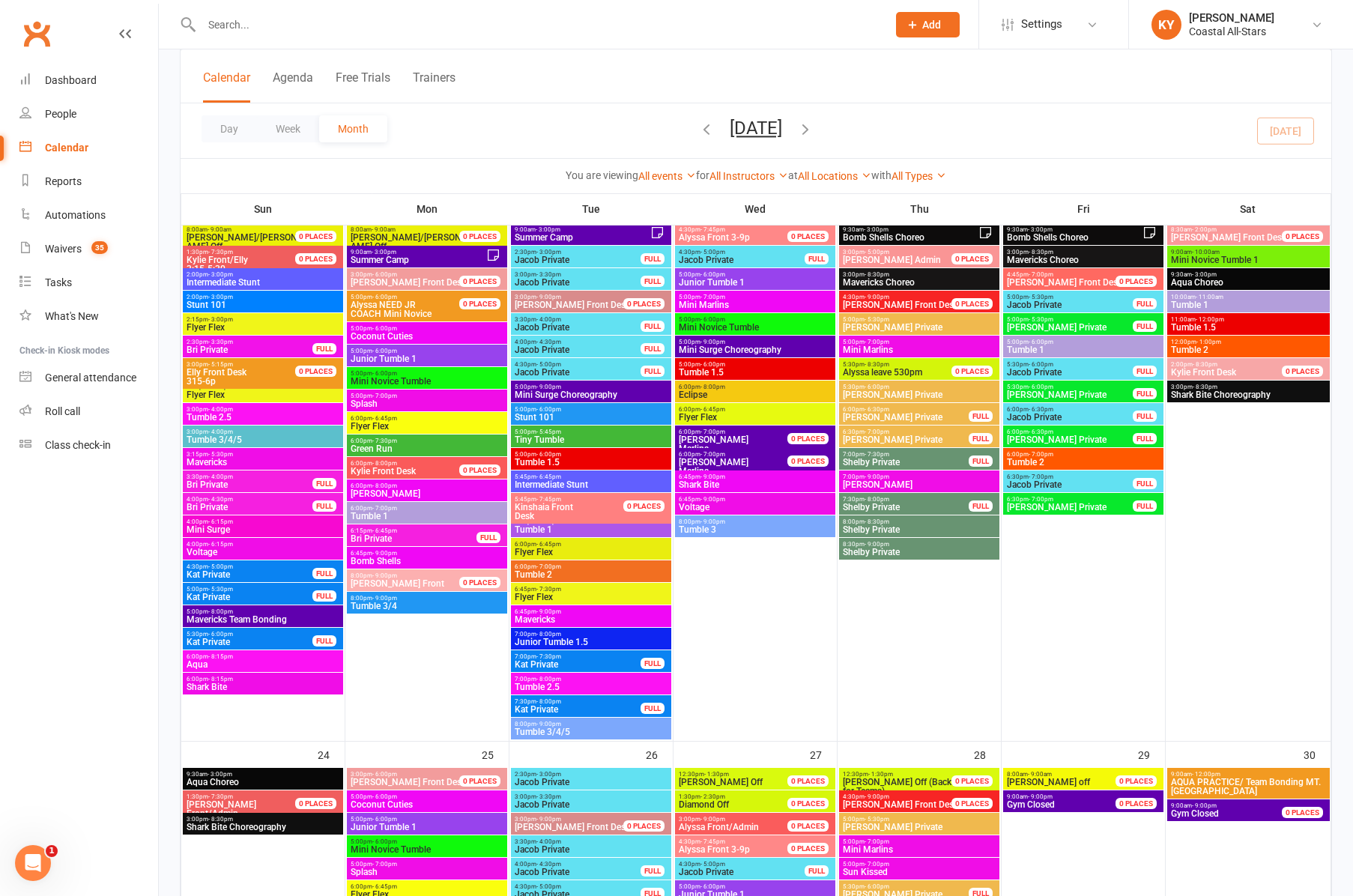
click at [549, 531] on span "Tumble 1" at bounding box center [591, 529] width 154 height 9
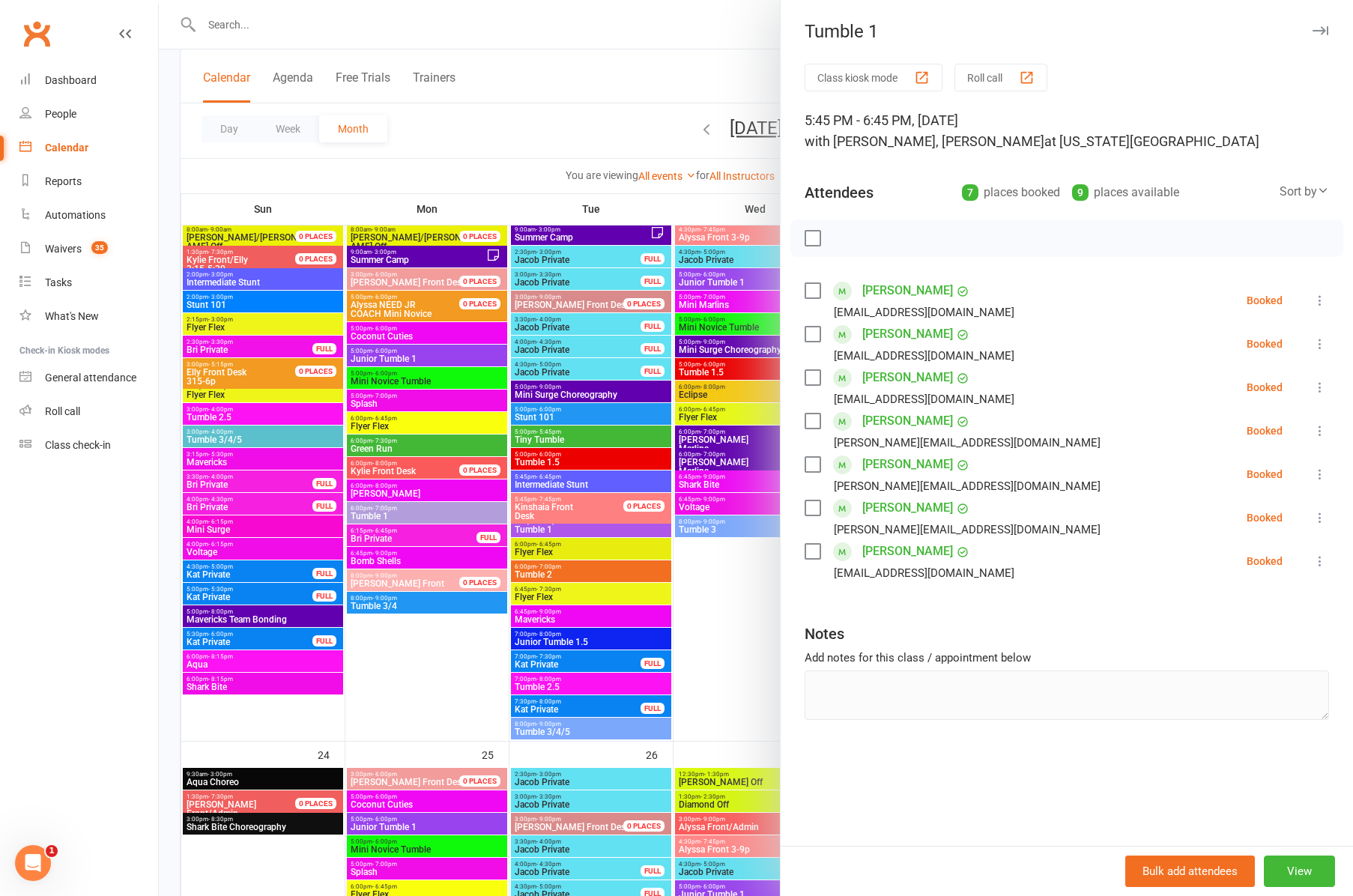
click at [544, 549] on div at bounding box center [756, 448] width 1194 height 896
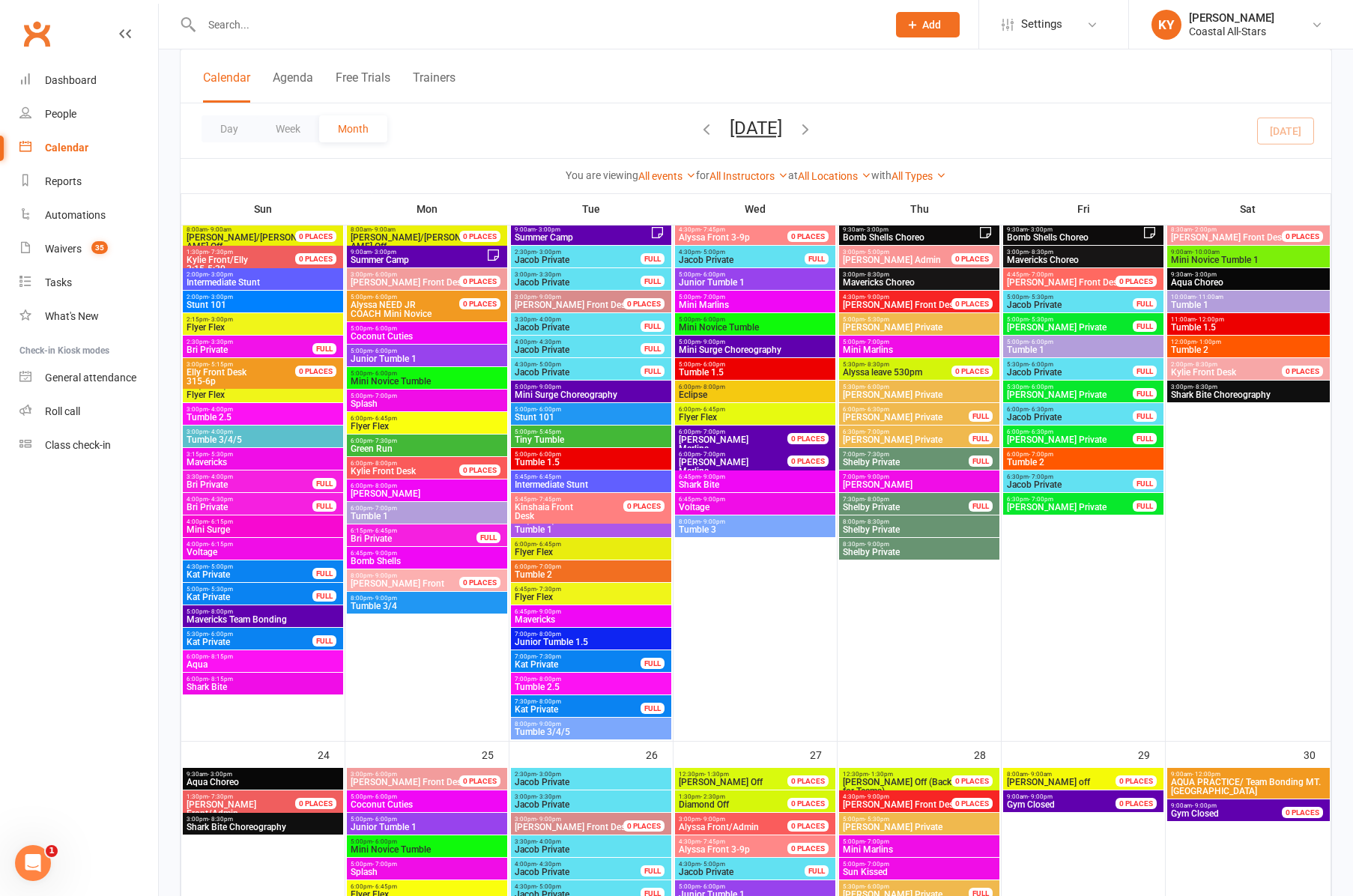
click at [544, 549] on span "Flyer Flex" at bounding box center [591, 551] width 154 height 9
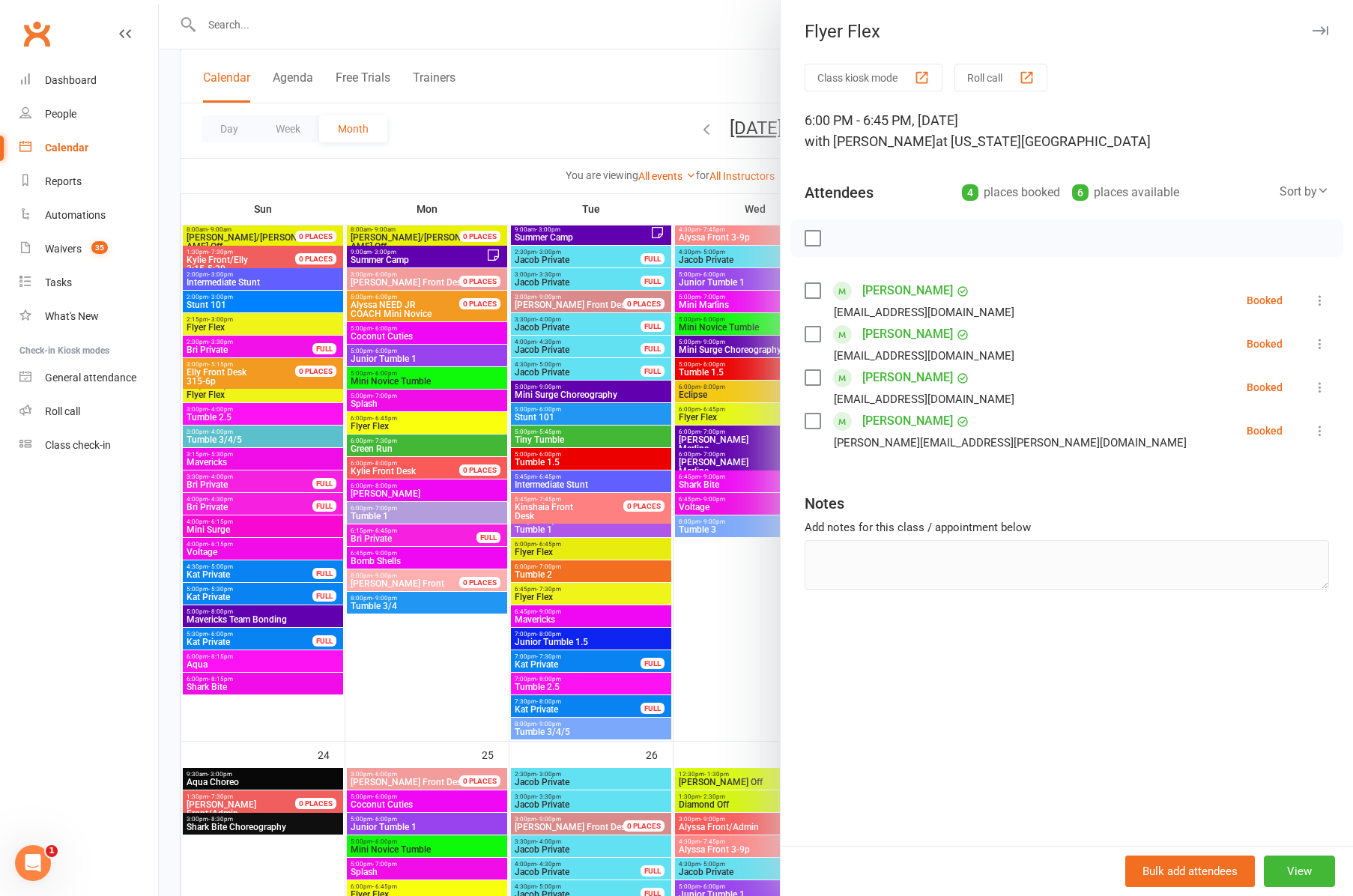
click at [576, 589] on div at bounding box center [756, 448] width 1194 height 896
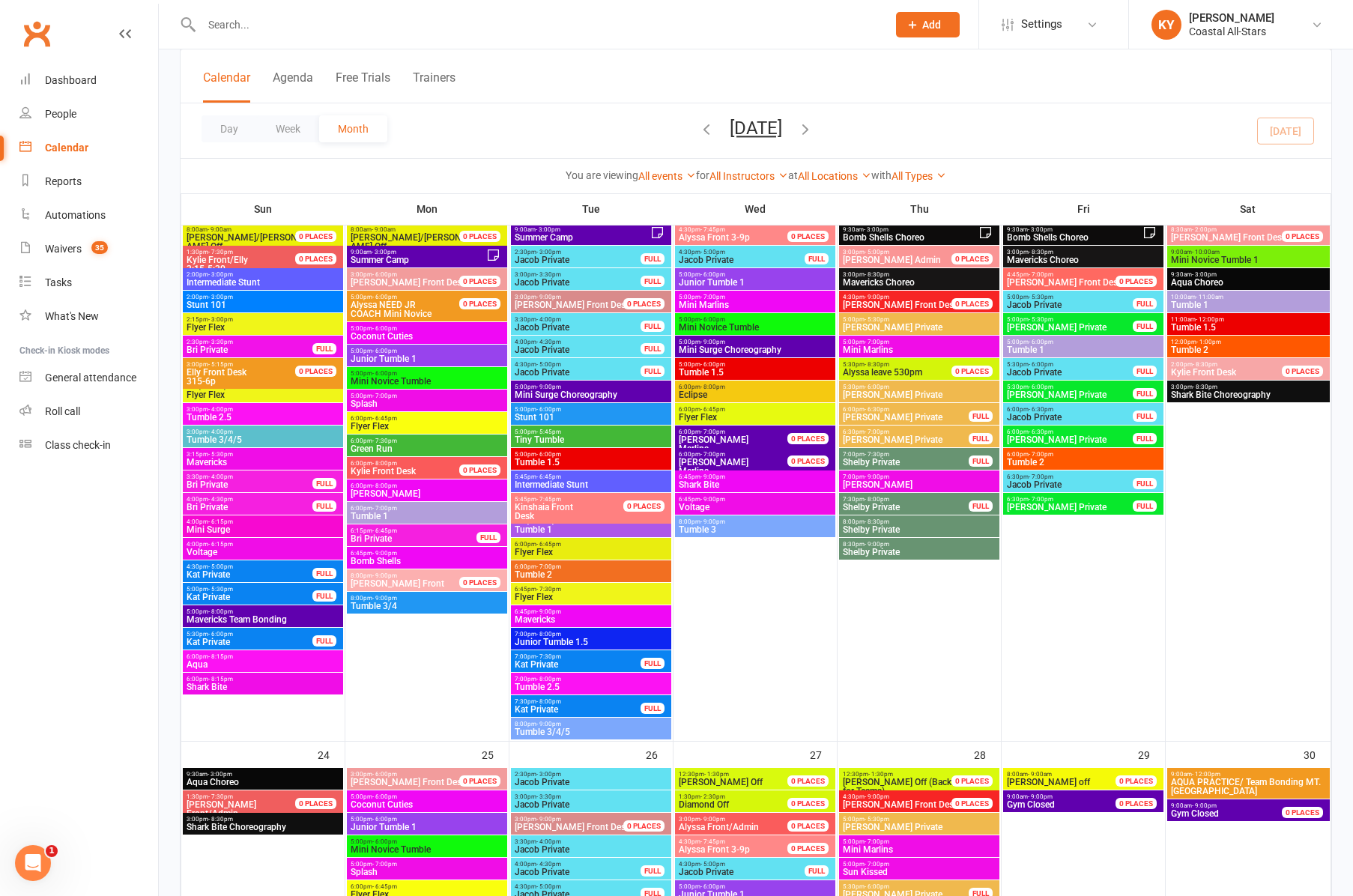
click at [576, 589] on span "6:45pm - 7:30pm" at bounding box center [591, 588] width 154 height 7
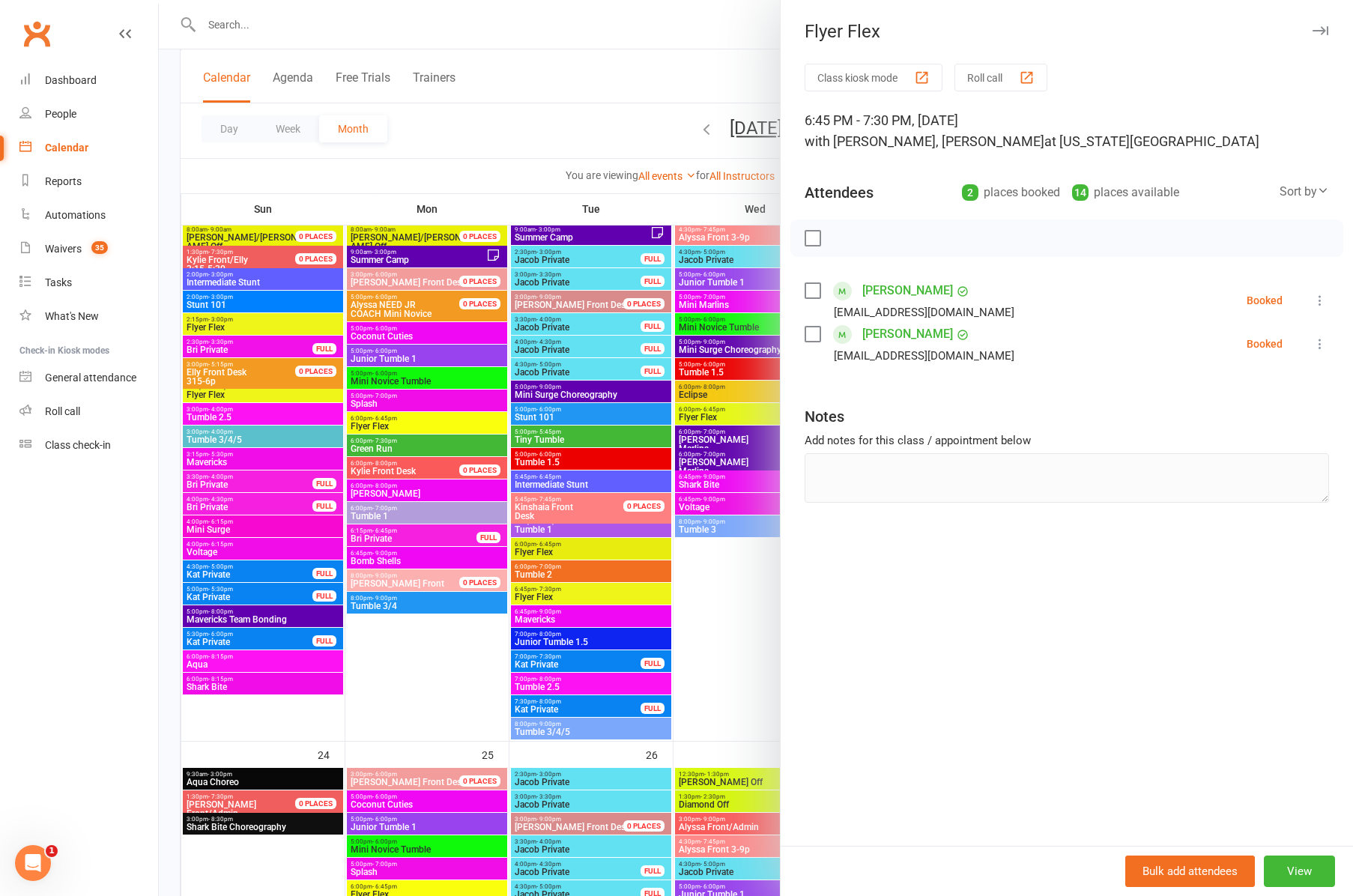
click at [541, 617] on div at bounding box center [756, 448] width 1194 height 896
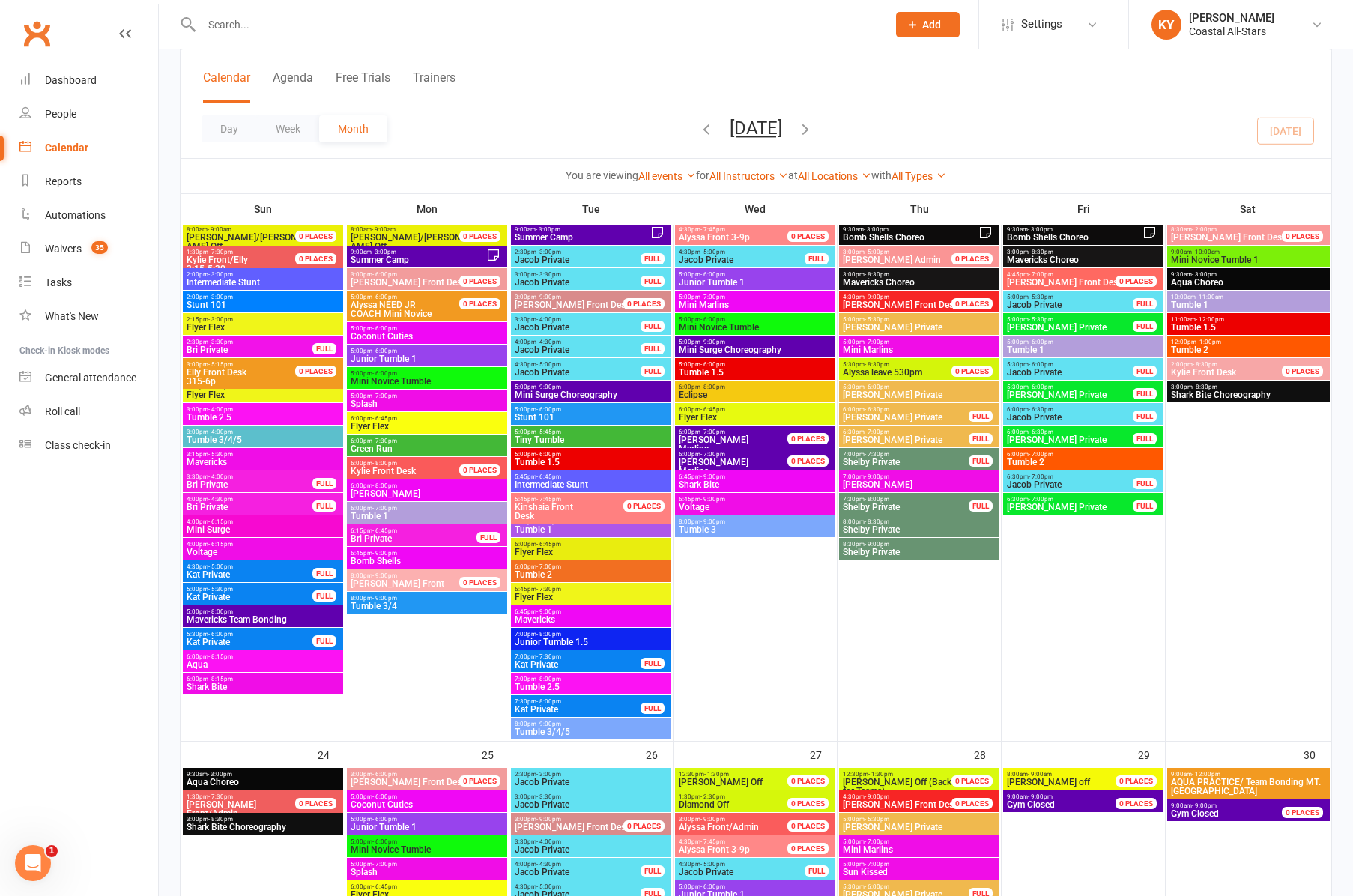
click at [541, 617] on span "Mavericks" at bounding box center [591, 619] width 154 height 9
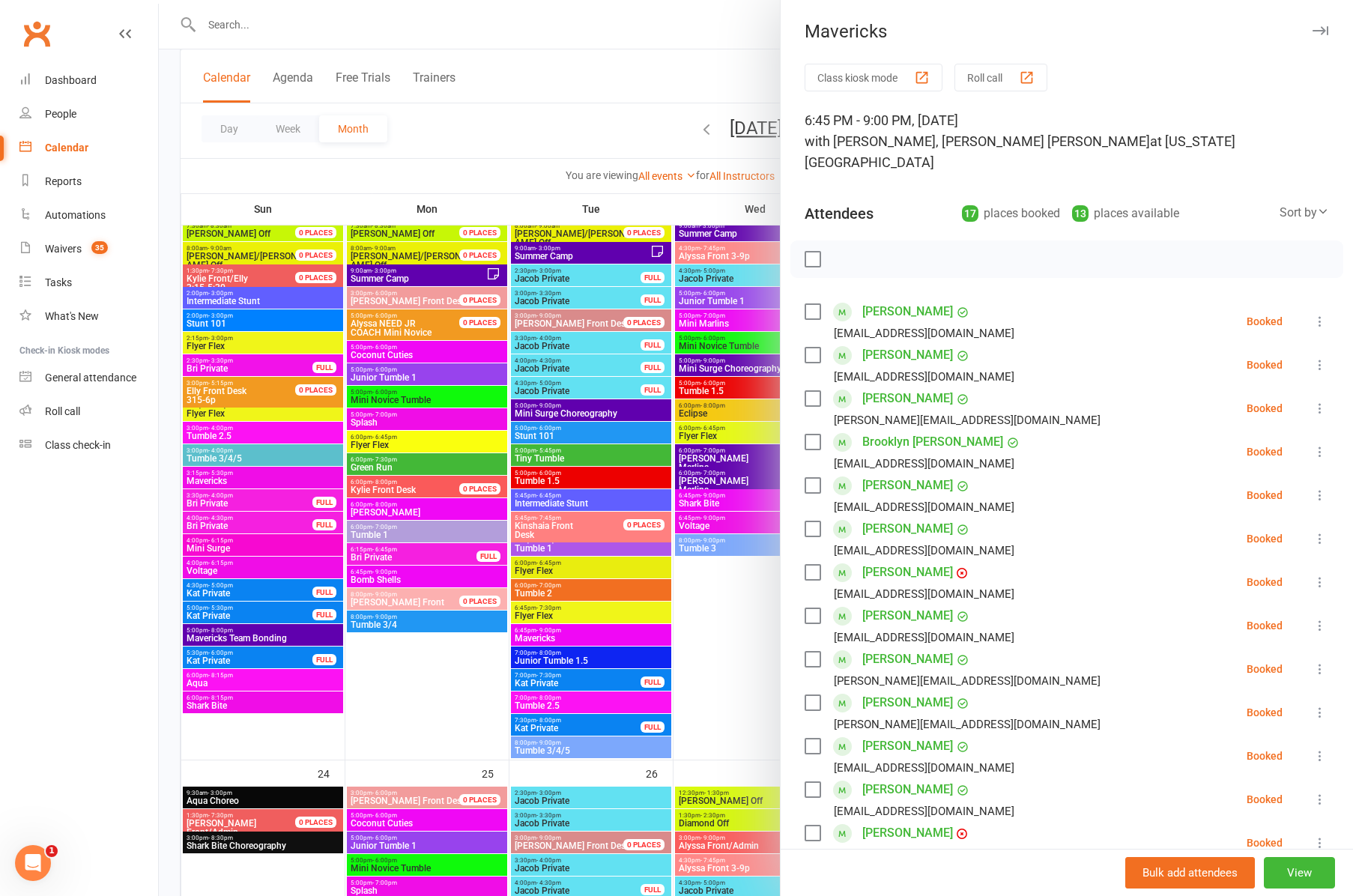
scroll to position [2054, 0]
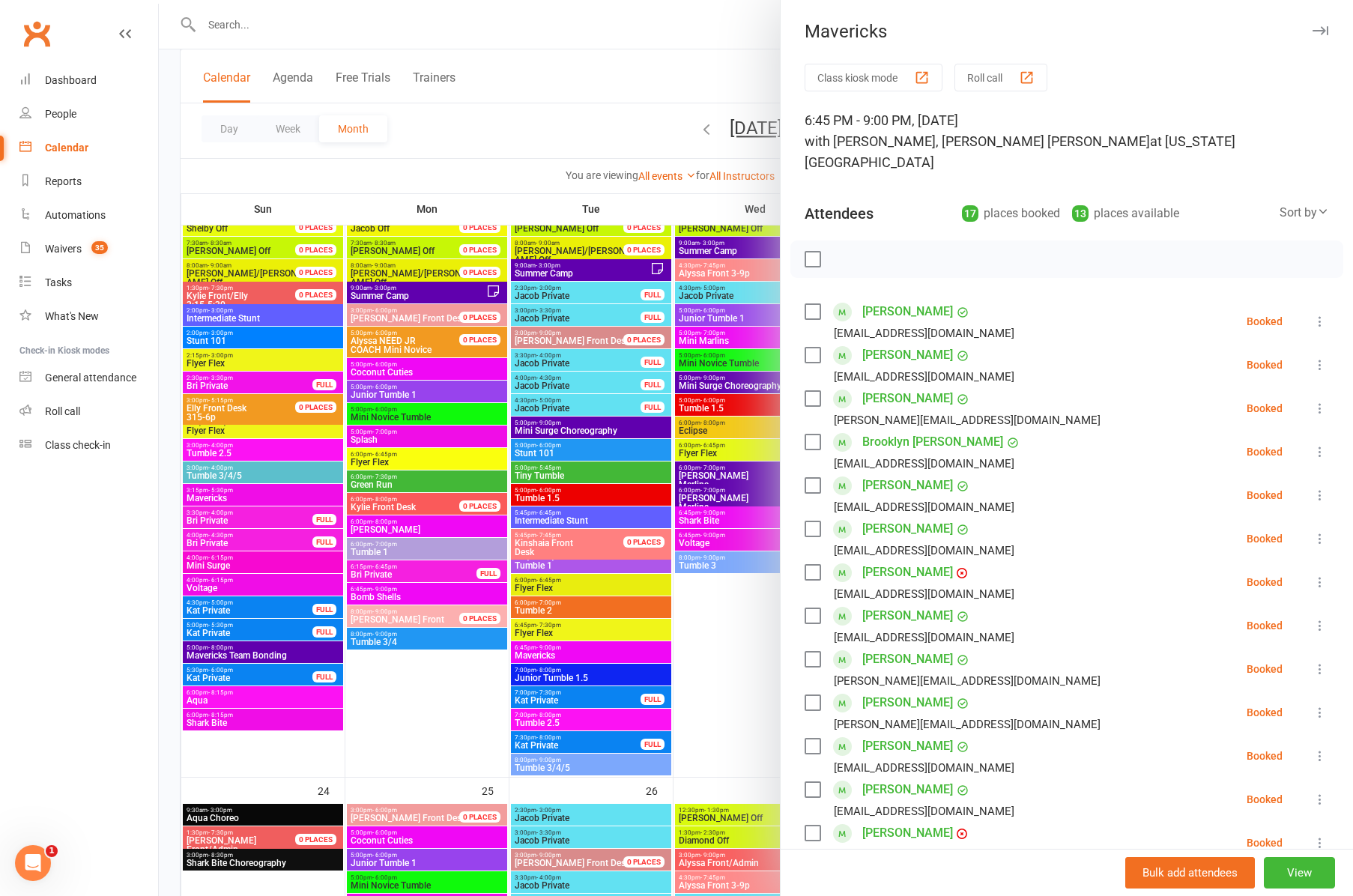
click at [530, 677] on div at bounding box center [756, 448] width 1194 height 896
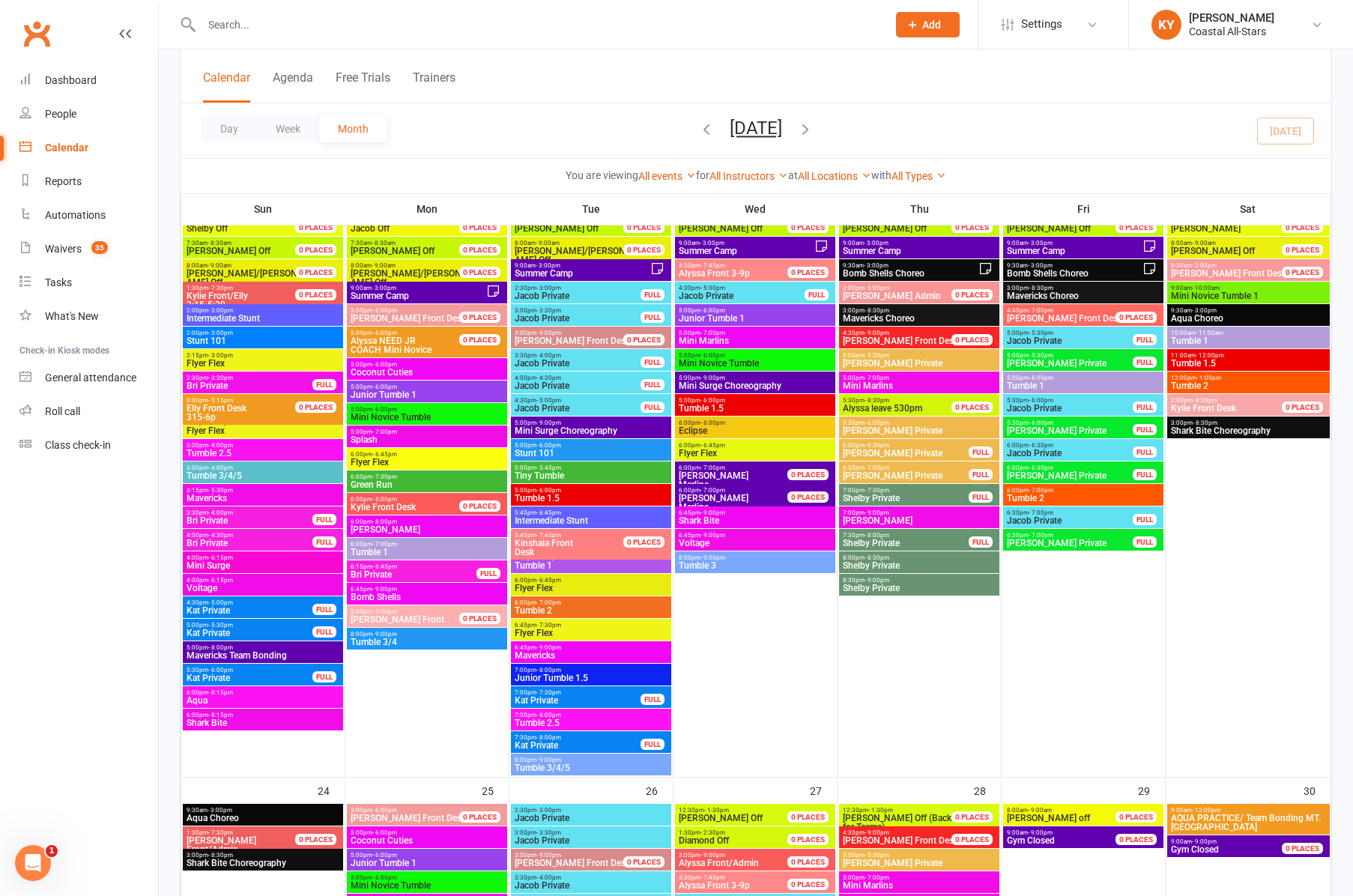
click at [530, 677] on span "Junior Tumble 1.5" at bounding box center [591, 677] width 154 height 9
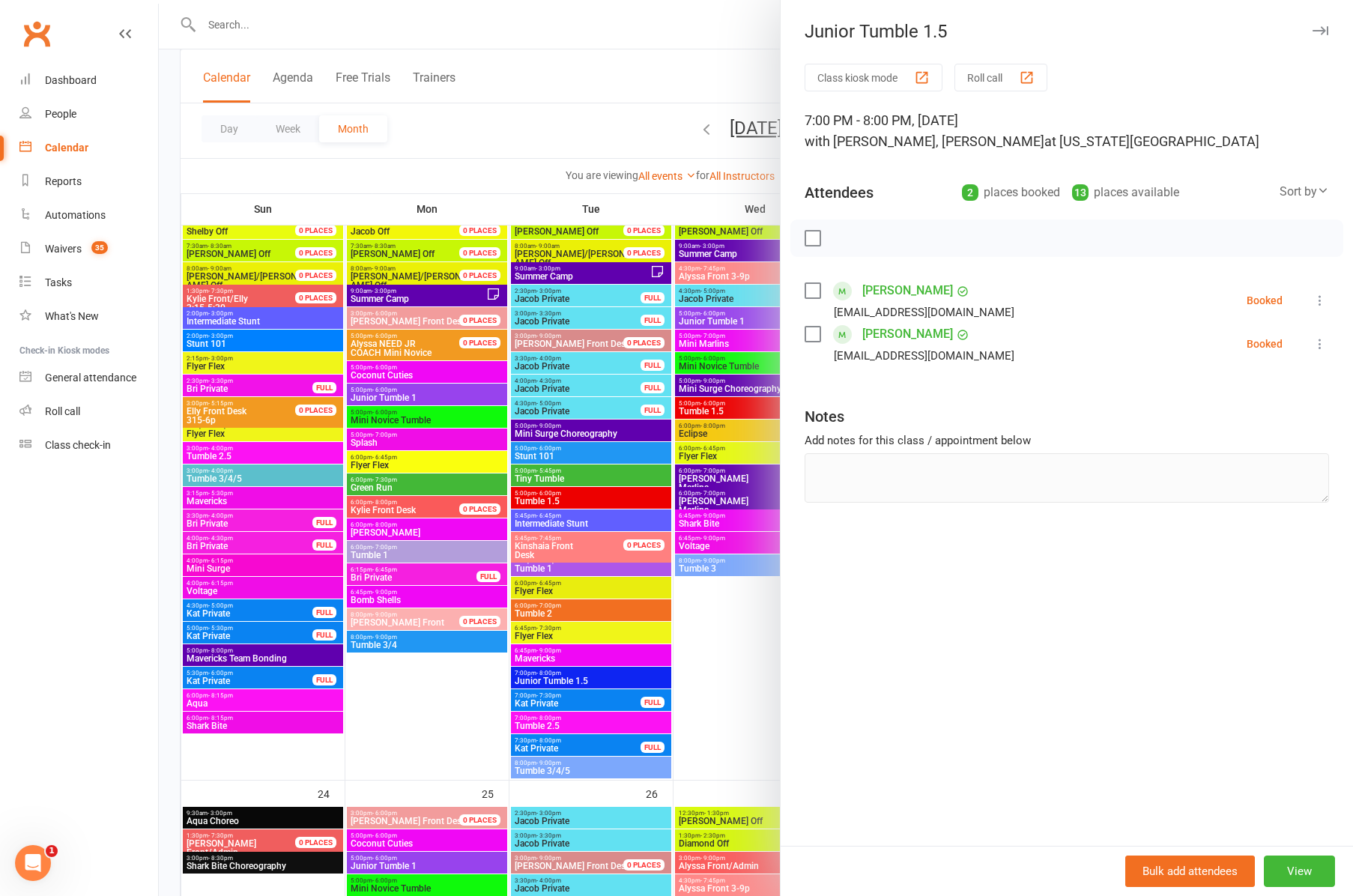
click at [557, 476] on div at bounding box center [756, 448] width 1194 height 896
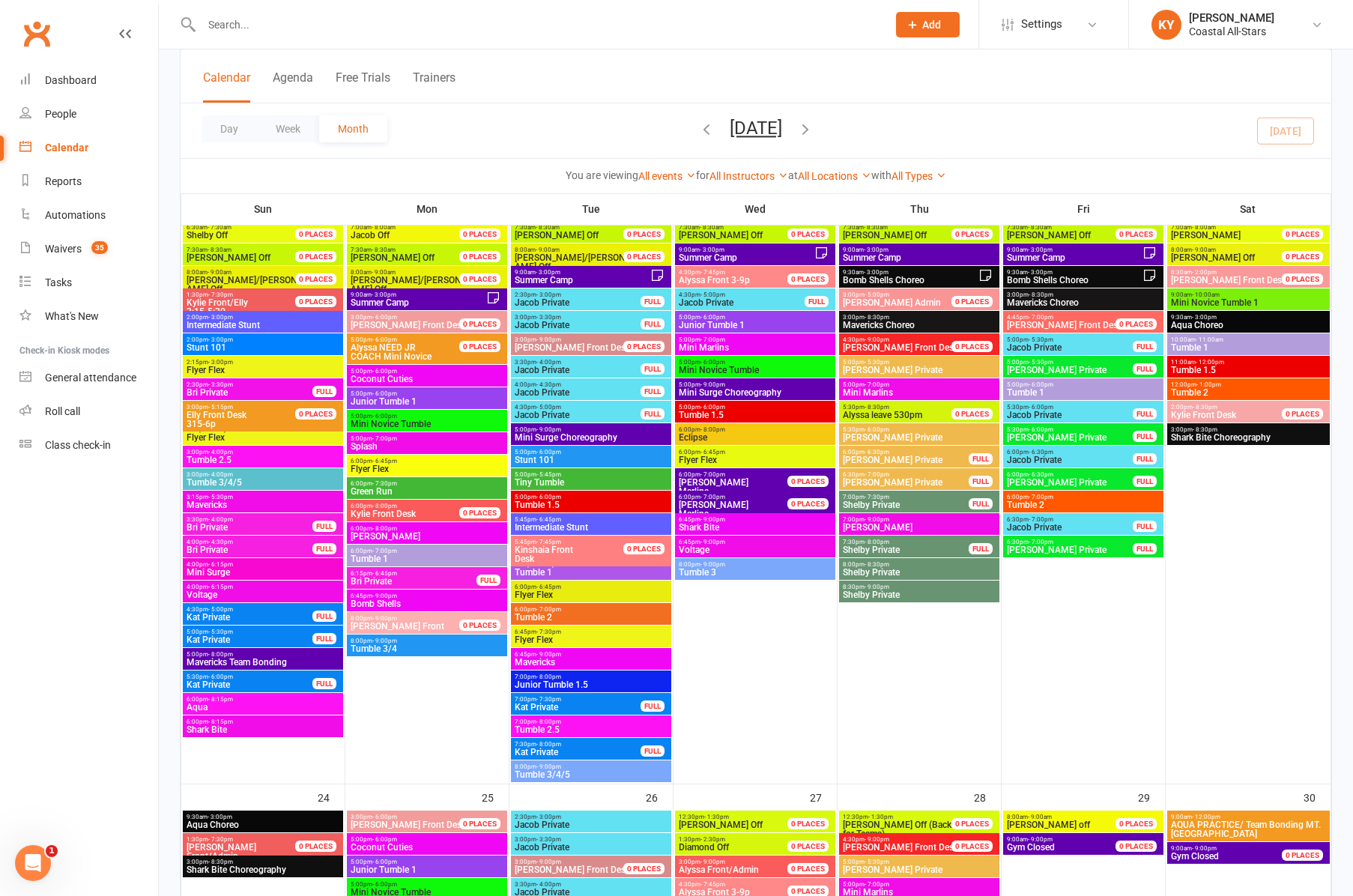
click at [557, 478] on span "Tiny Tumble" at bounding box center [591, 482] width 154 height 9
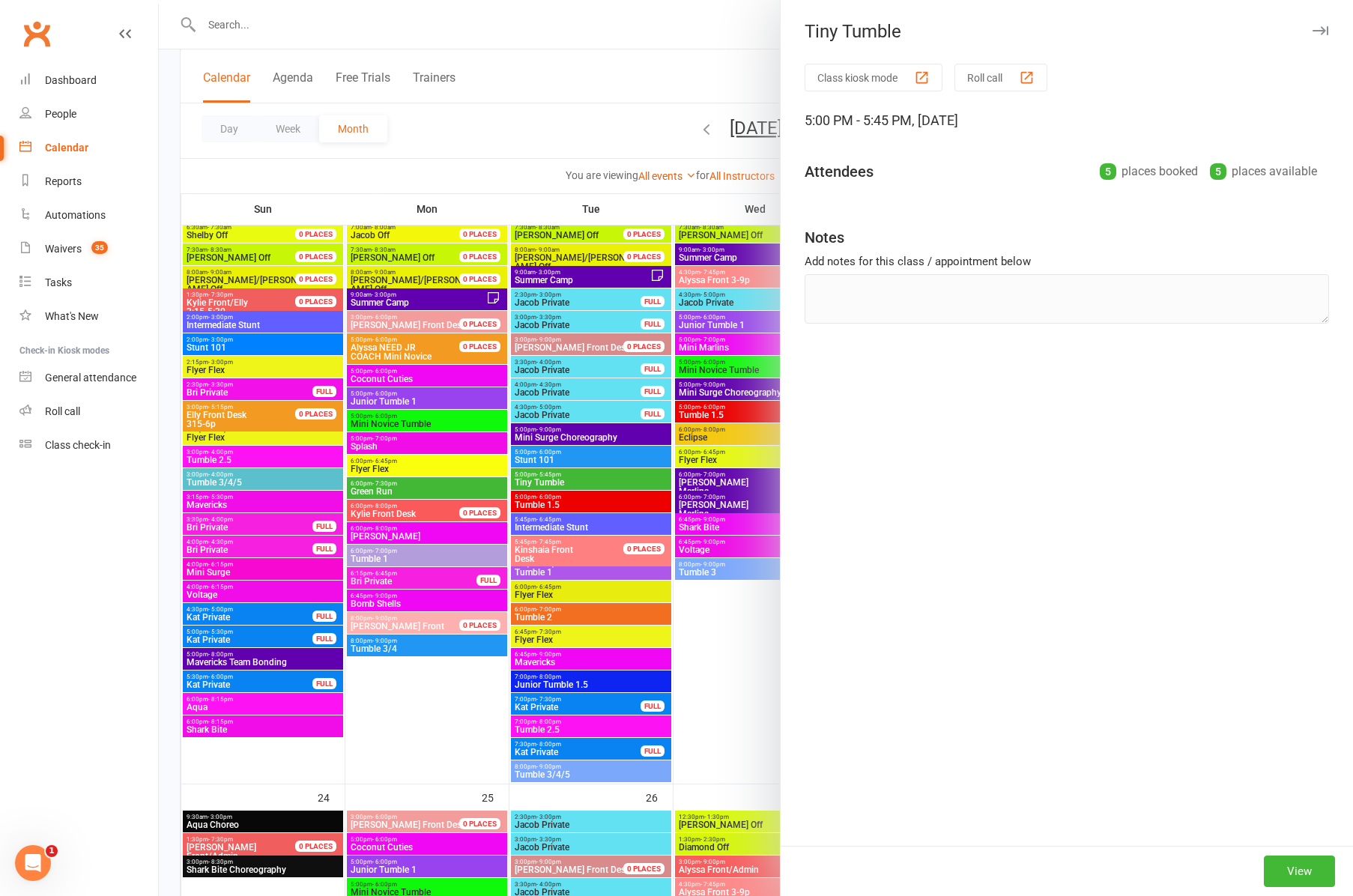
scroll to position [2049, 0]
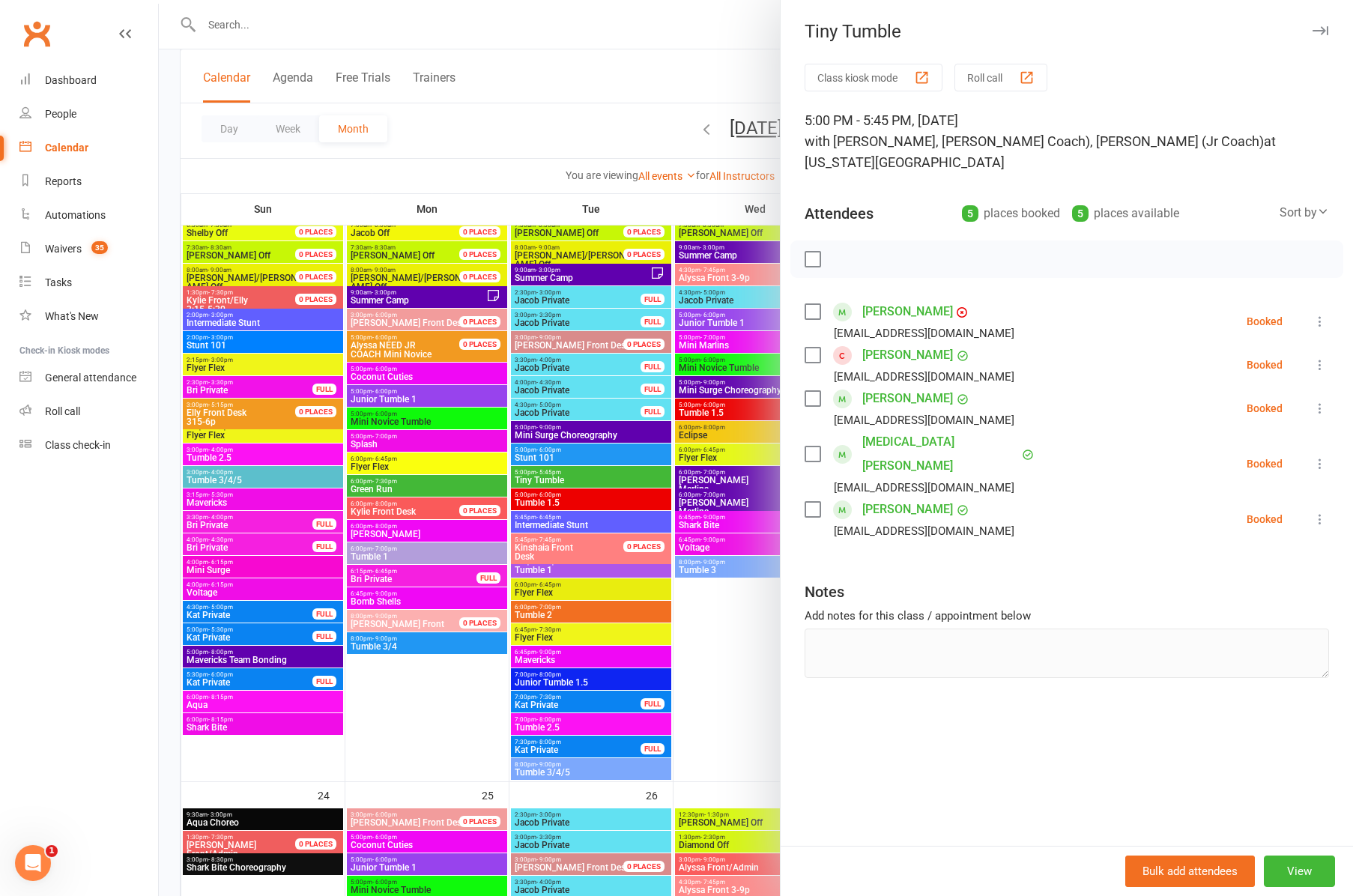
click at [538, 502] on div at bounding box center [756, 448] width 1194 height 896
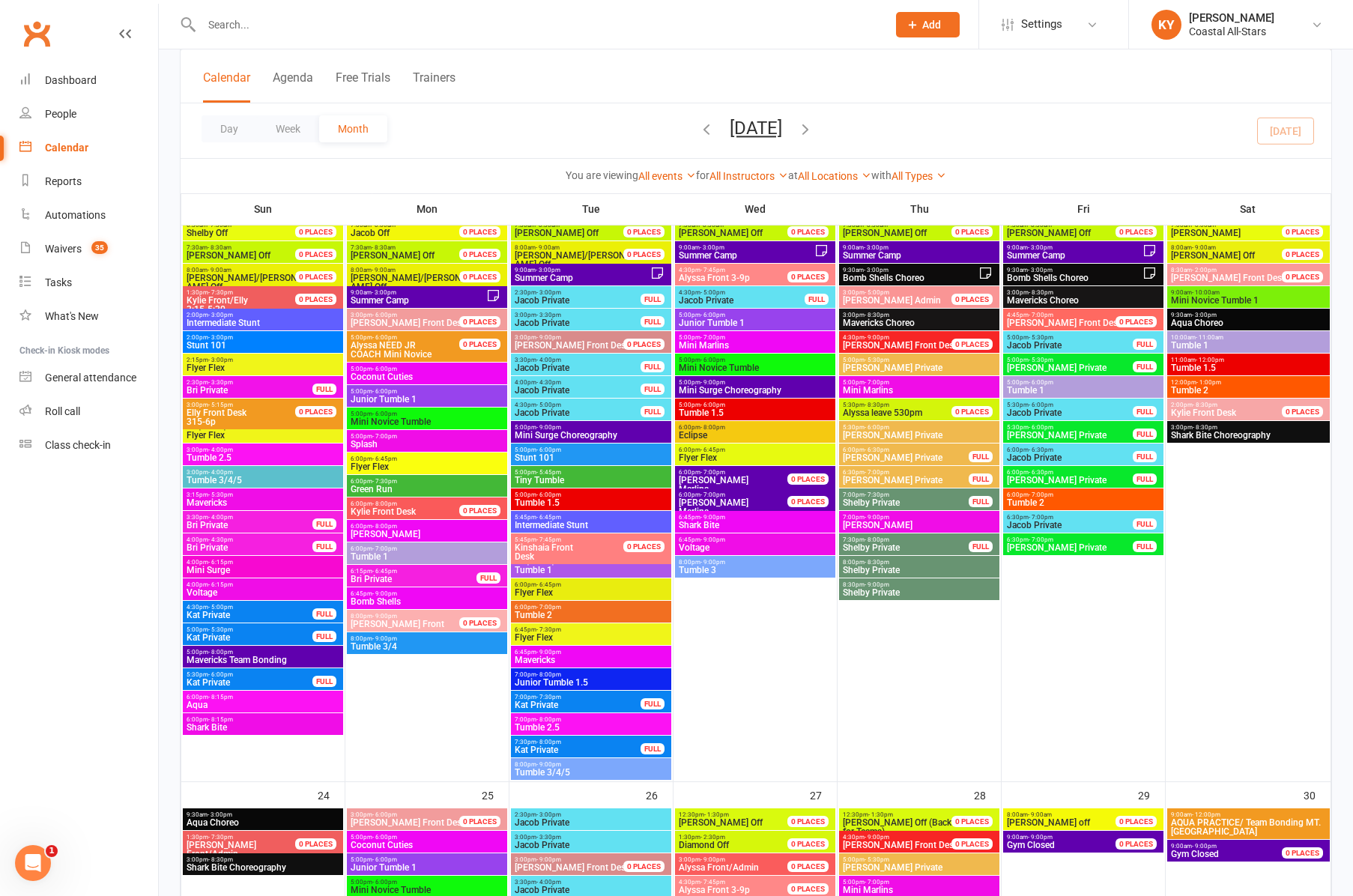
click at [538, 502] on span "Tumble 1.5" at bounding box center [591, 502] width 154 height 9
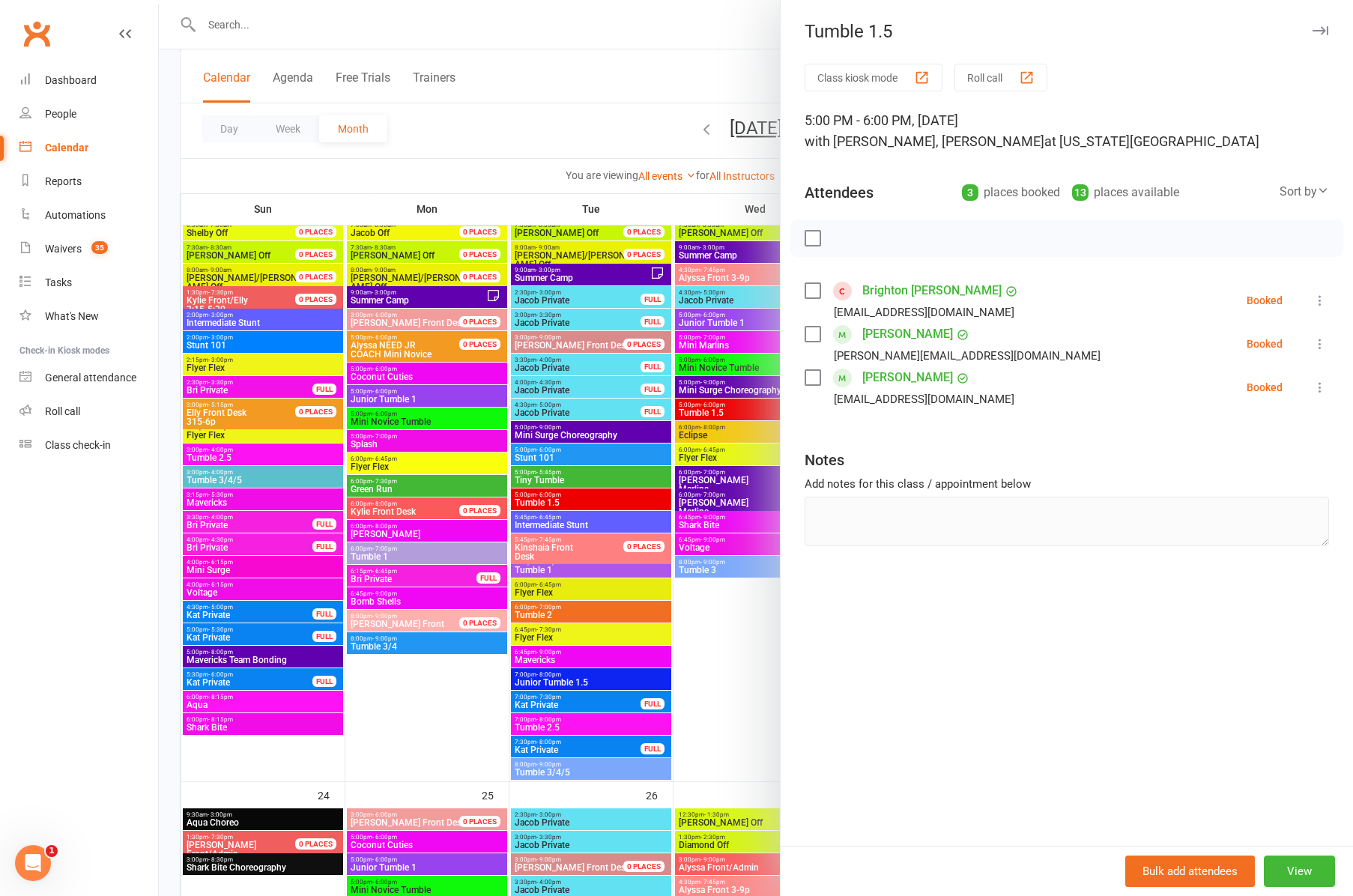
click at [1316, 27] on icon "button" at bounding box center [1320, 30] width 16 height 9
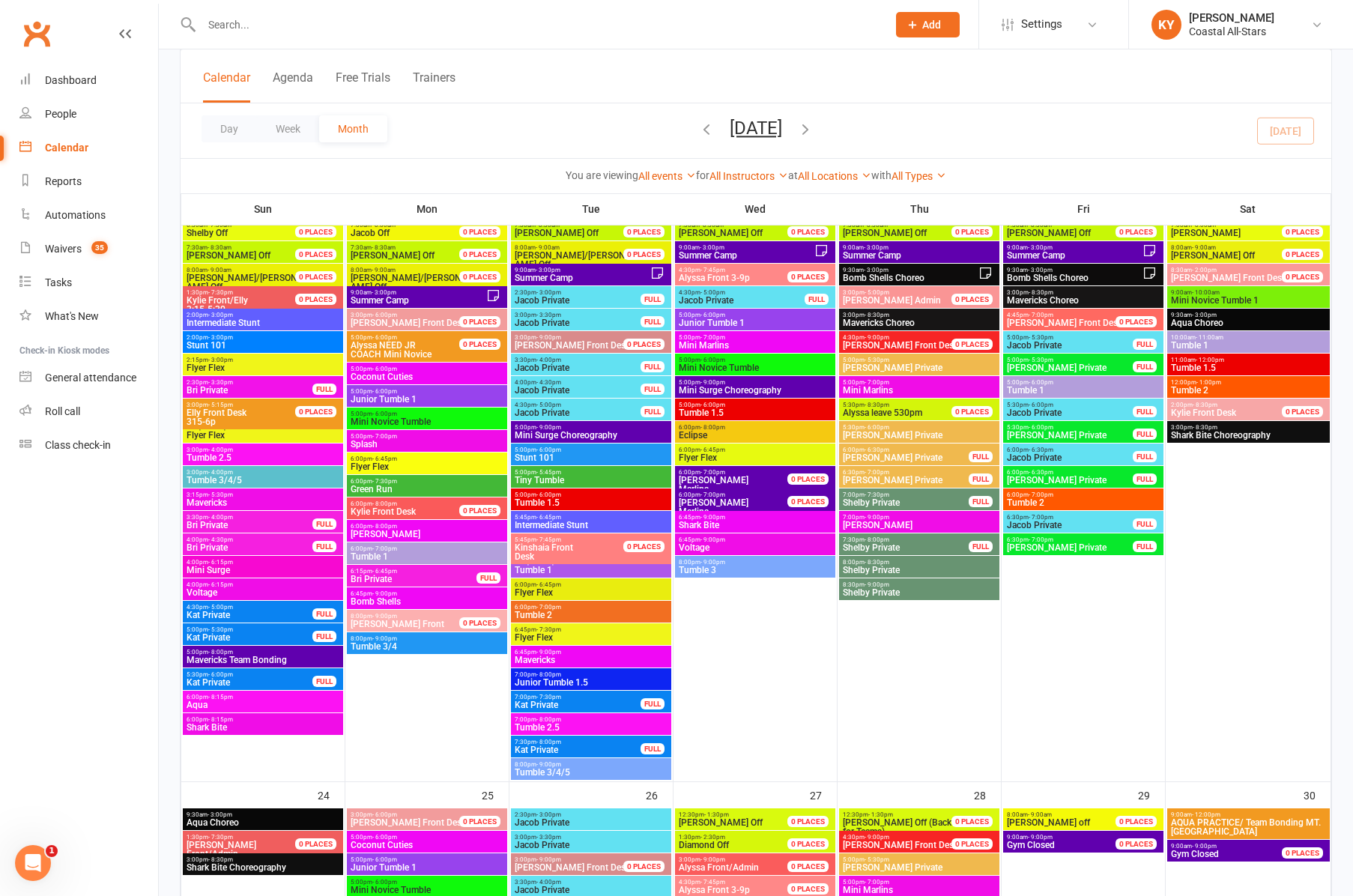
click at [559, 451] on span "- 6:00pm" at bounding box center [548, 449] width 25 height 7
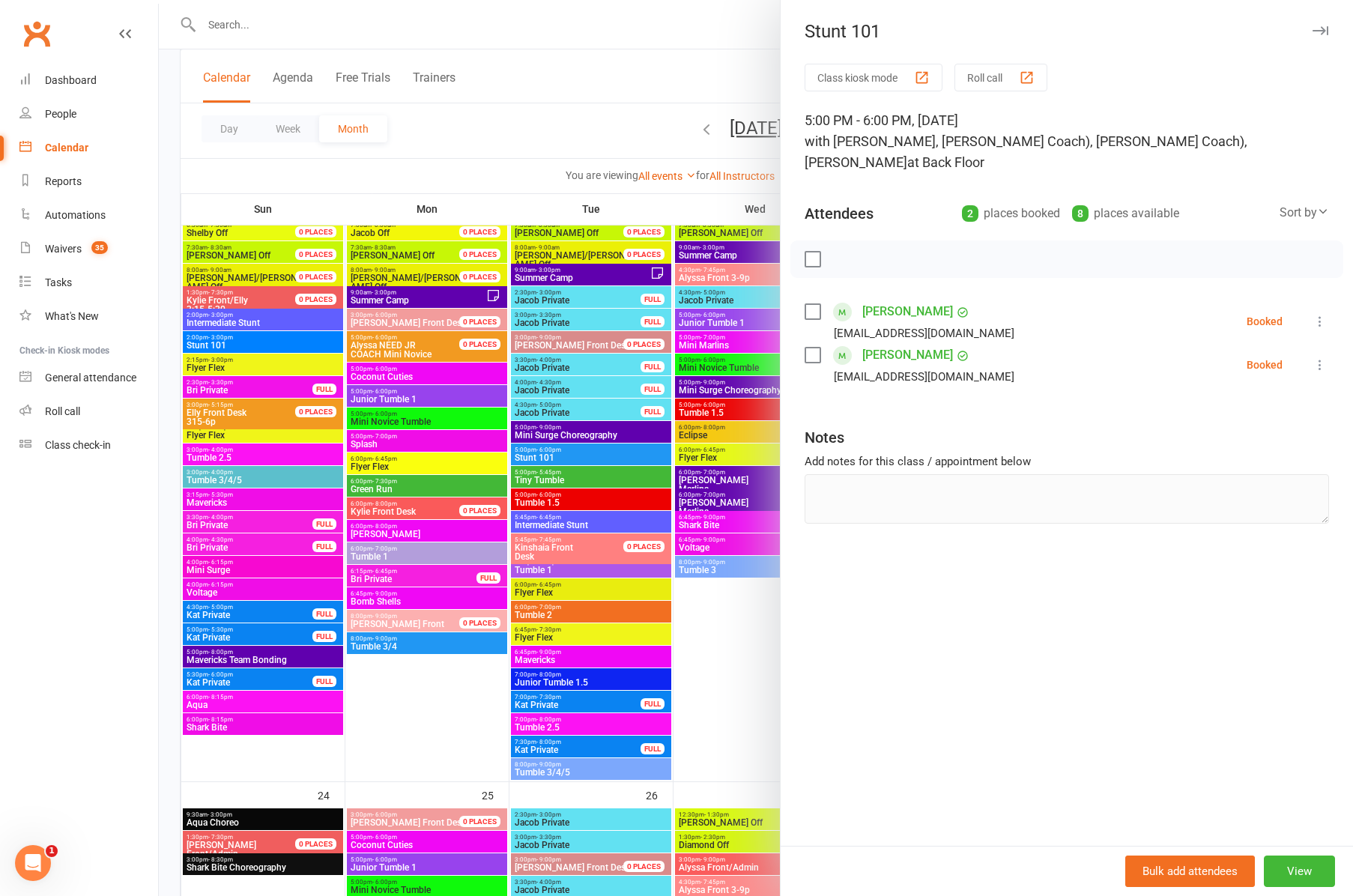
click at [553, 518] on div at bounding box center [756, 448] width 1194 height 896
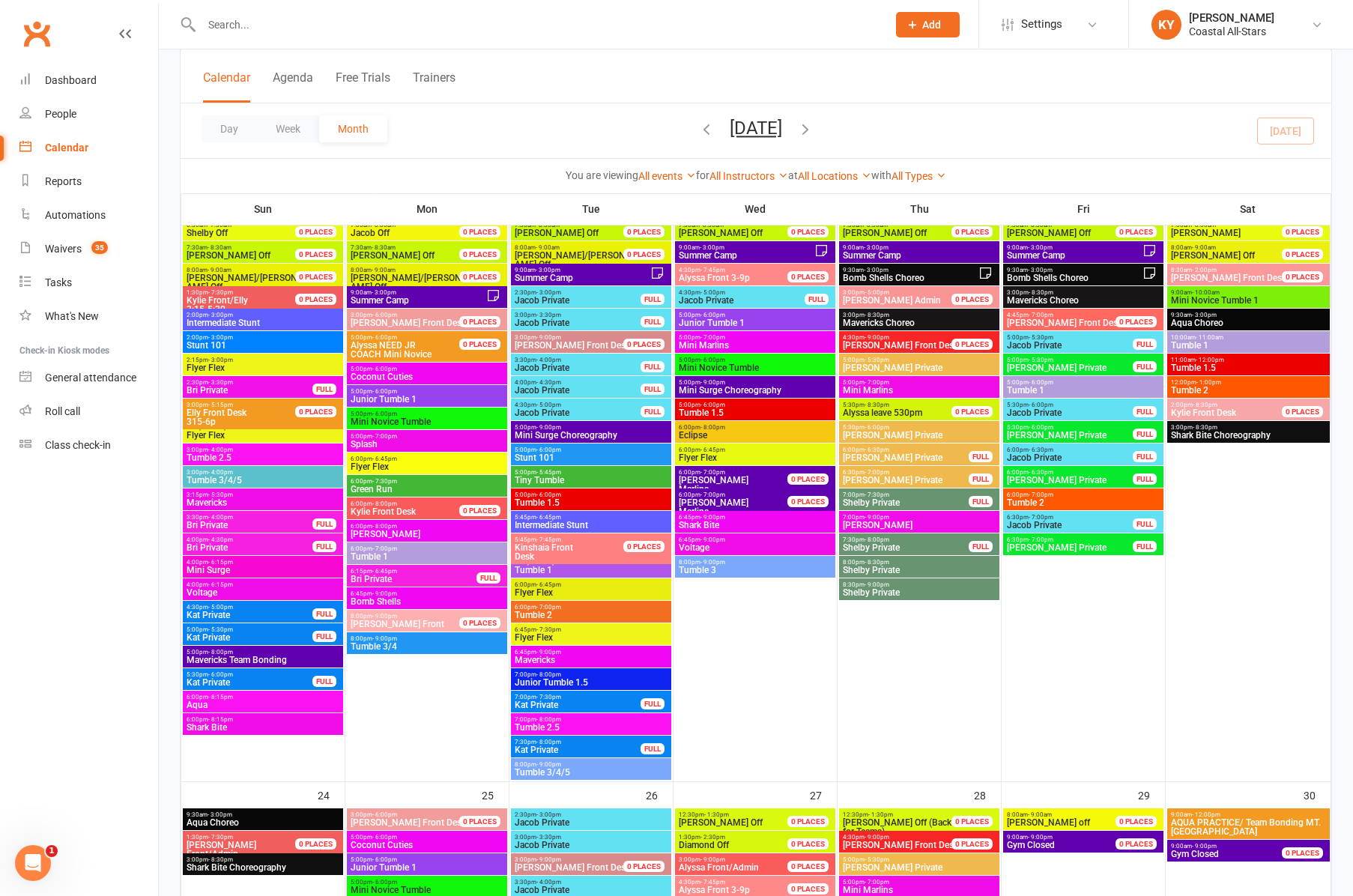
click at [553, 518] on span "- 6:45pm" at bounding box center [548, 517] width 25 height 7
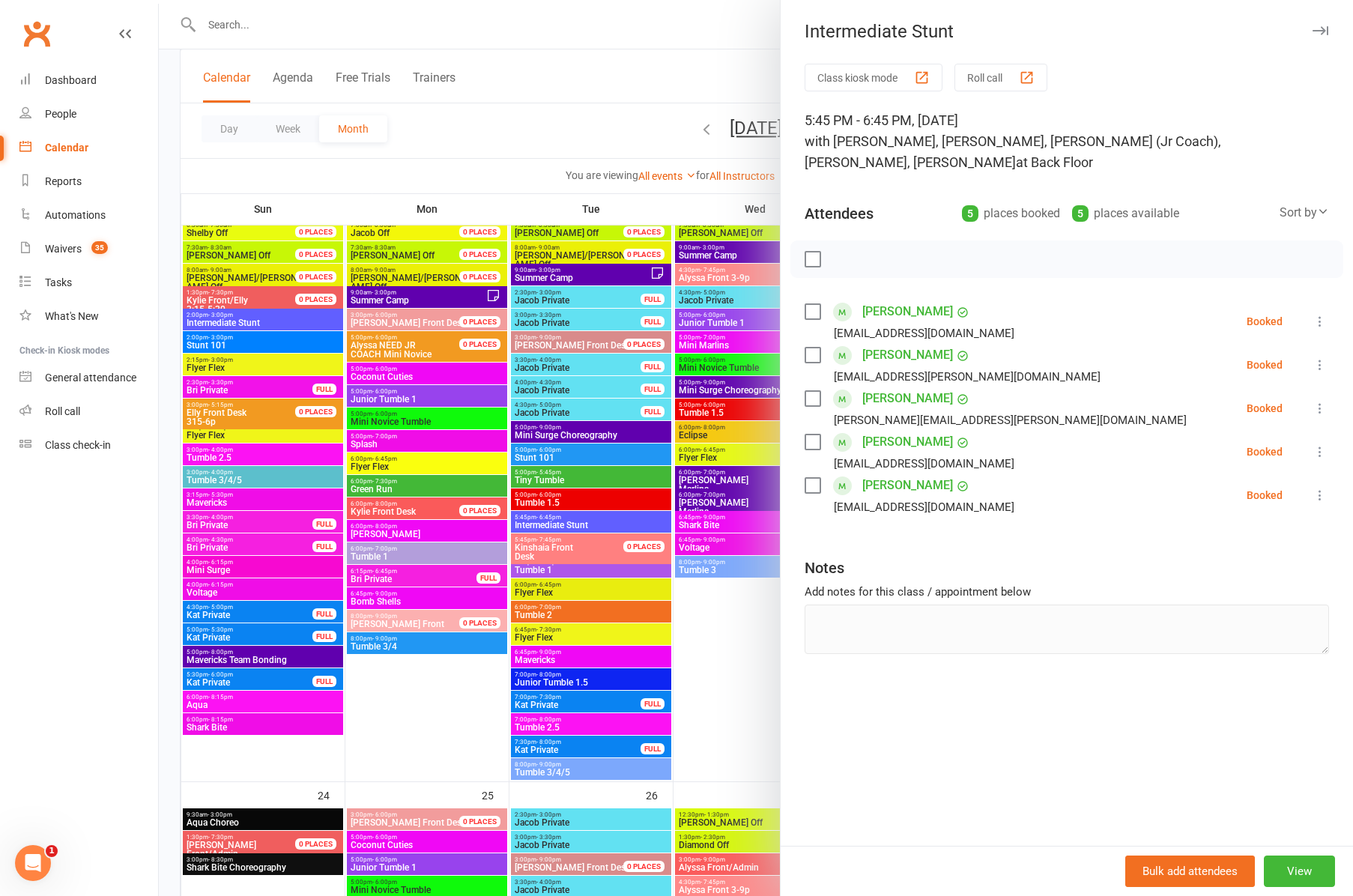
click at [535, 607] on div at bounding box center [756, 448] width 1194 height 896
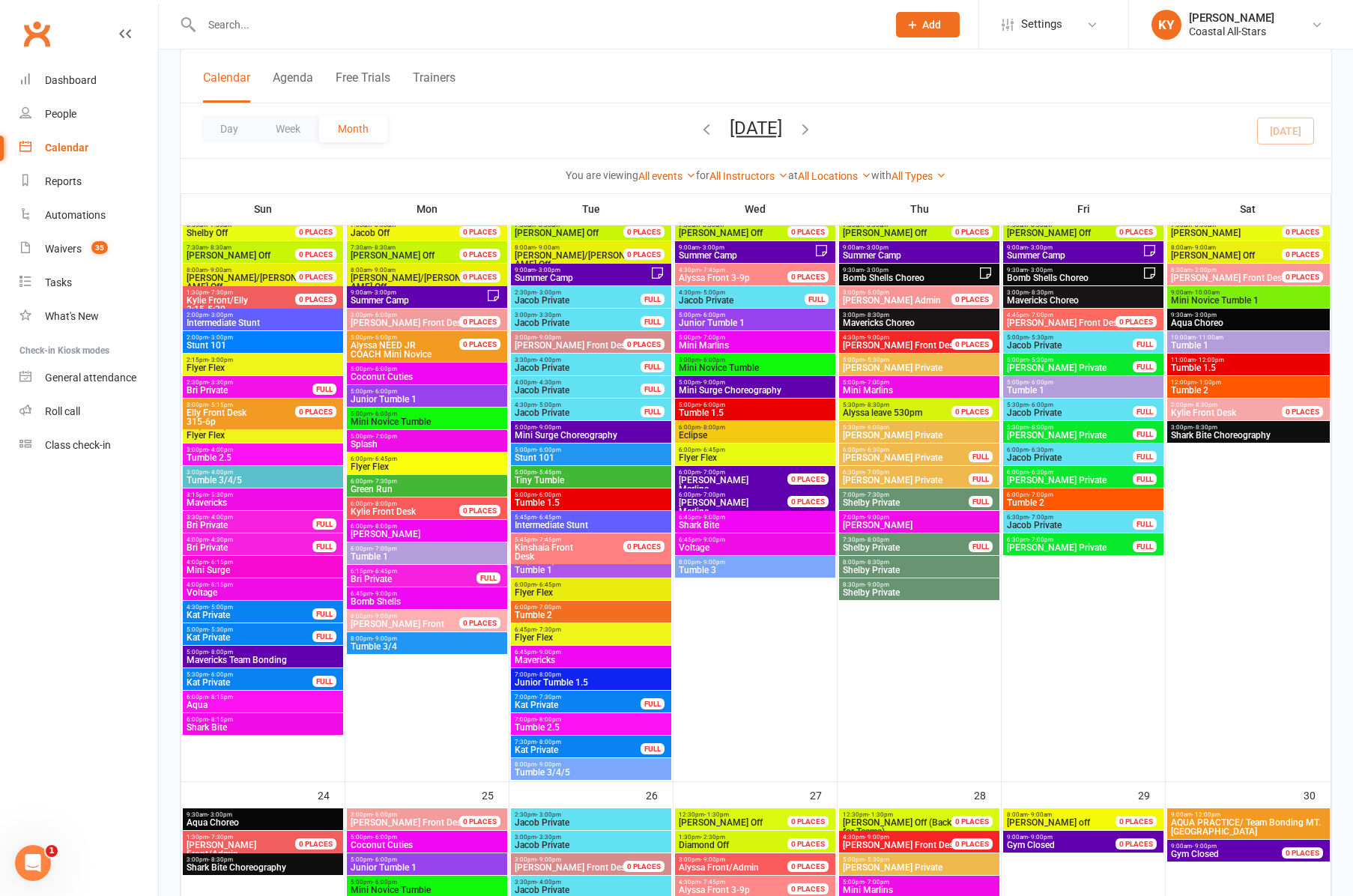
click at [536, 607] on span "- 7:00pm" at bounding box center [548, 607] width 25 height 7
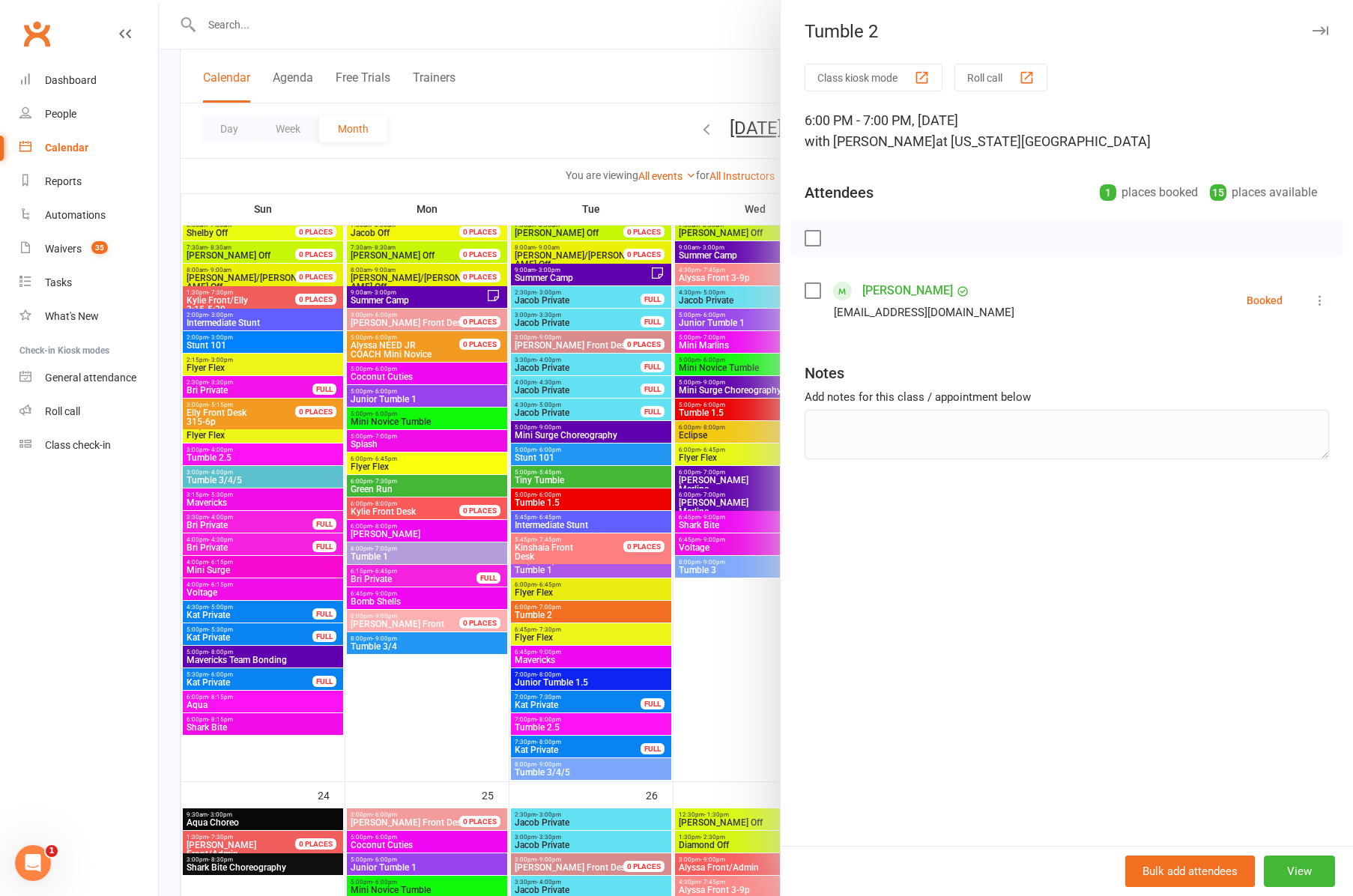
click at [547, 680] on div at bounding box center [756, 448] width 1194 height 896
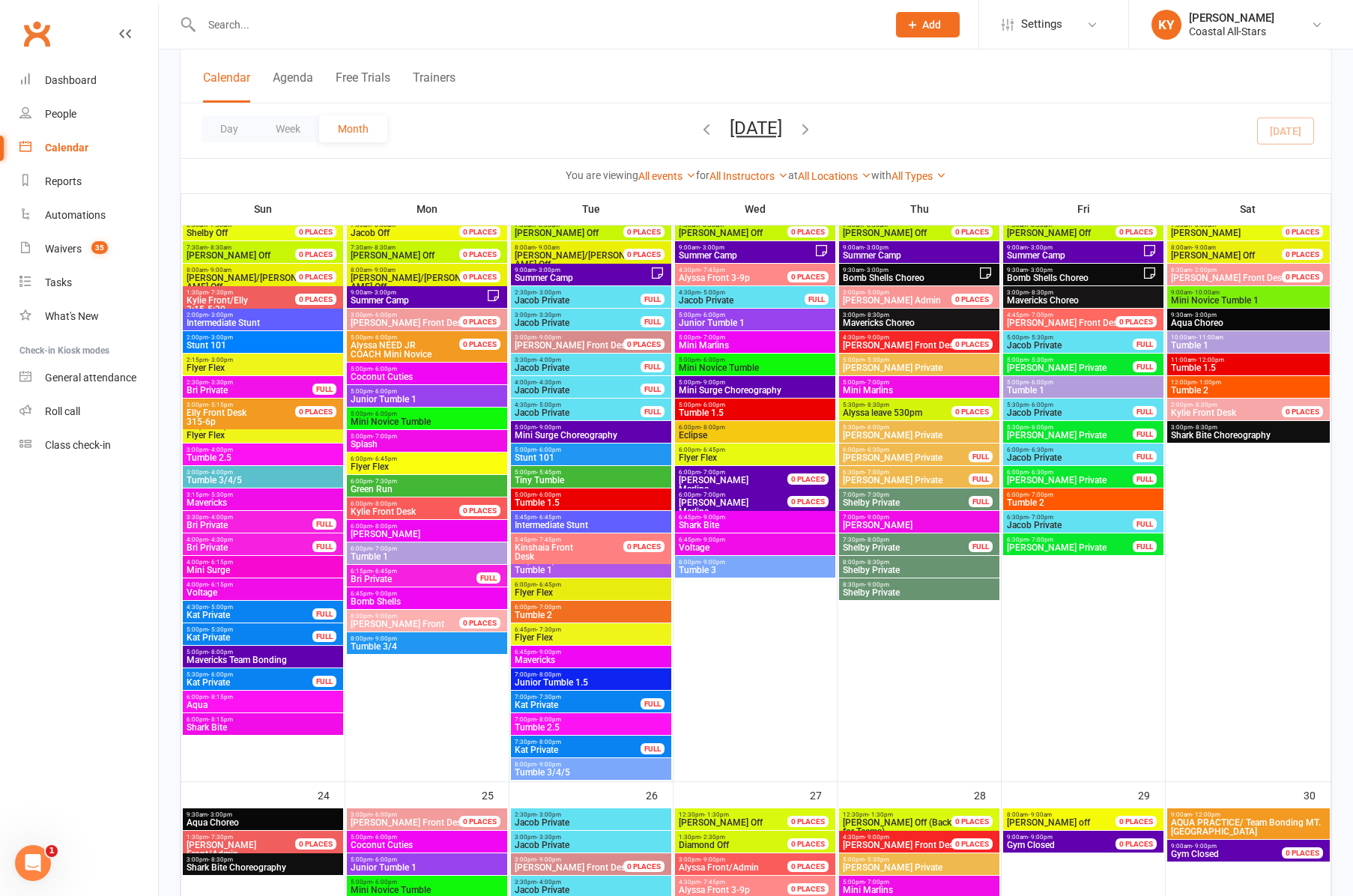
click at [547, 680] on span "Junior Tumble 1.5" at bounding box center [591, 682] width 154 height 9
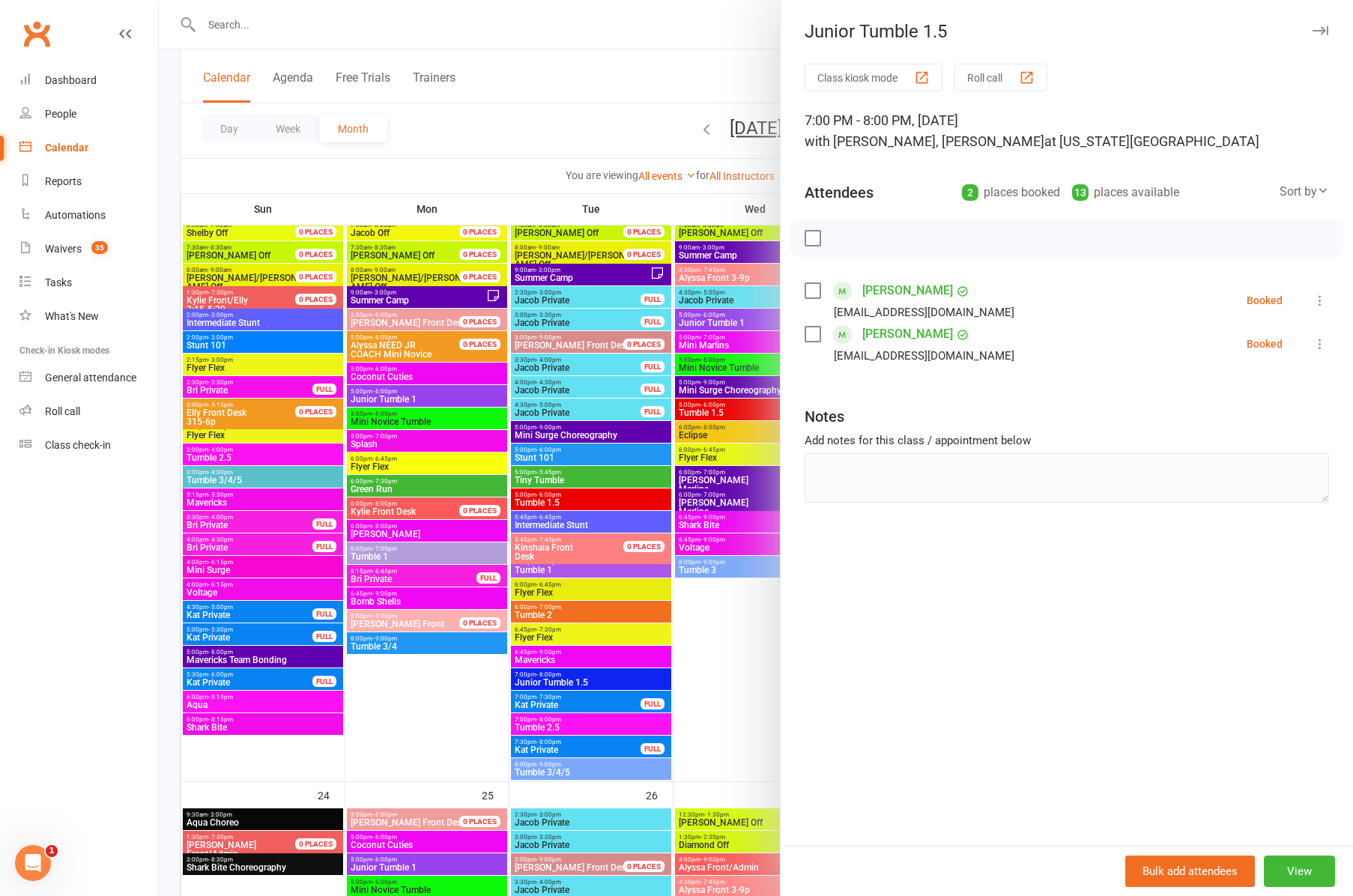
click at [544, 728] on div at bounding box center [756, 448] width 1194 height 896
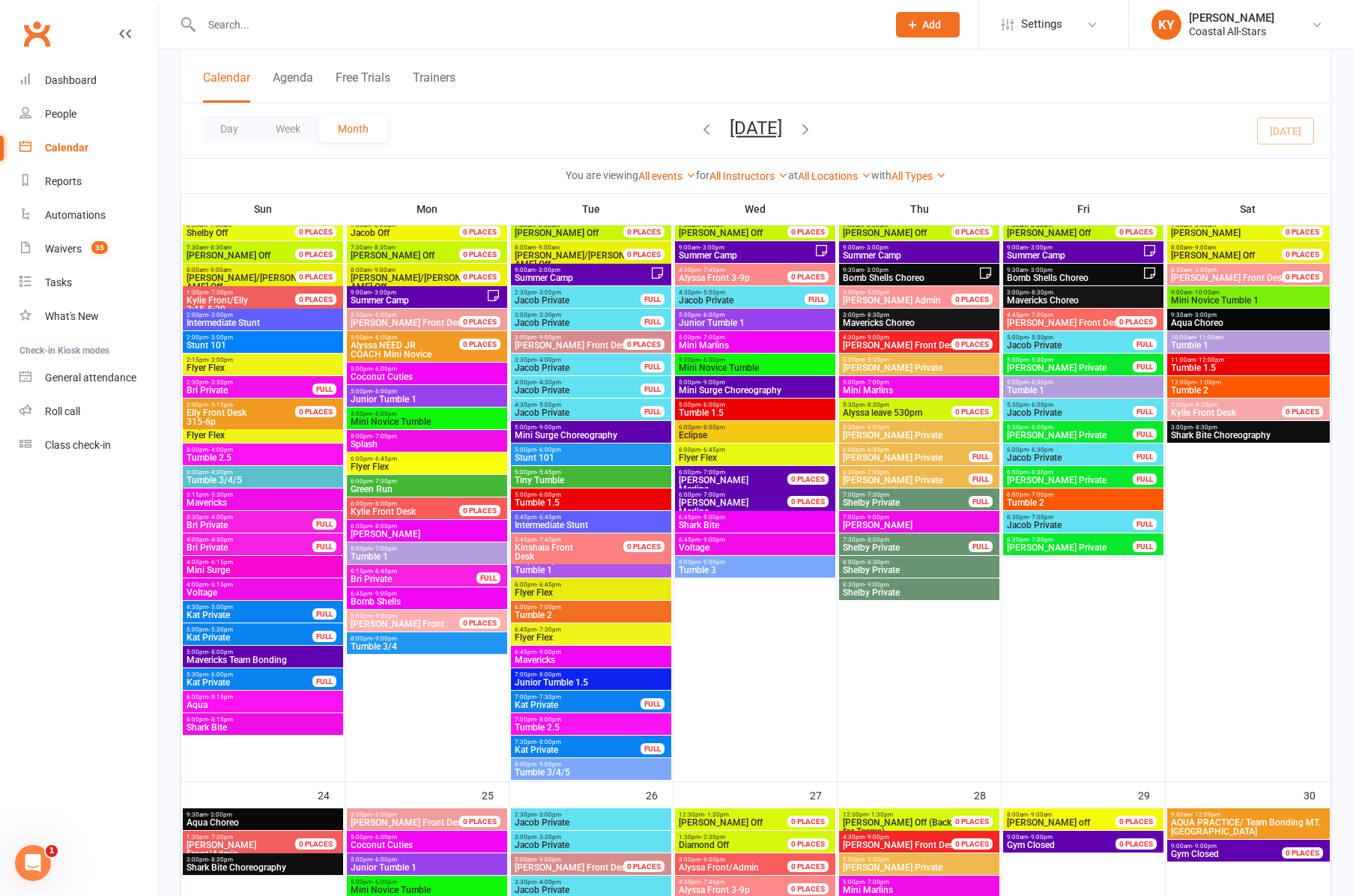
click at [548, 726] on span "Tumble 2.5" at bounding box center [591, 727] width 154 height 9
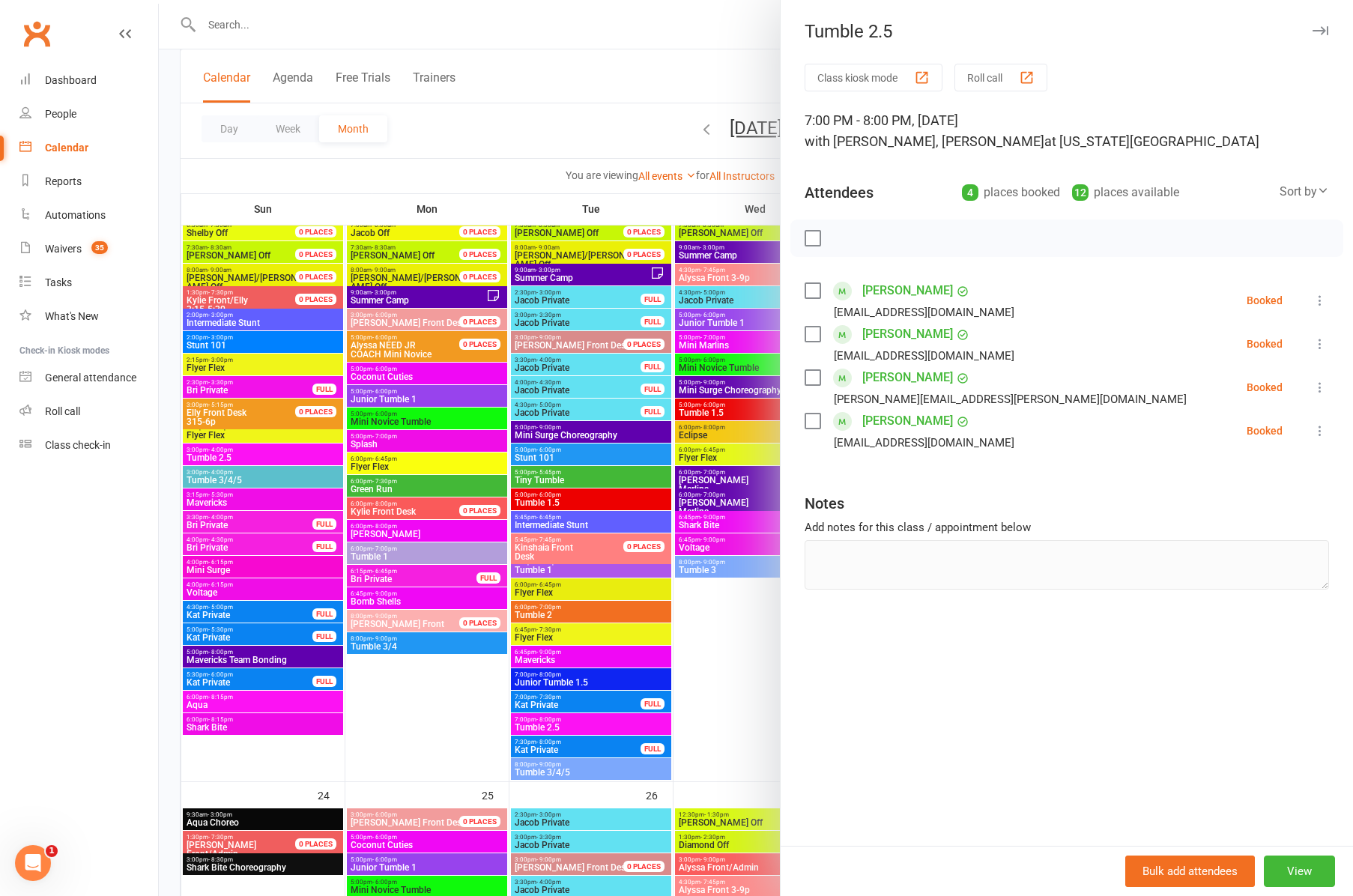
click at [557, 774] on div at bounding box center [756, 448] width 1194 height 896
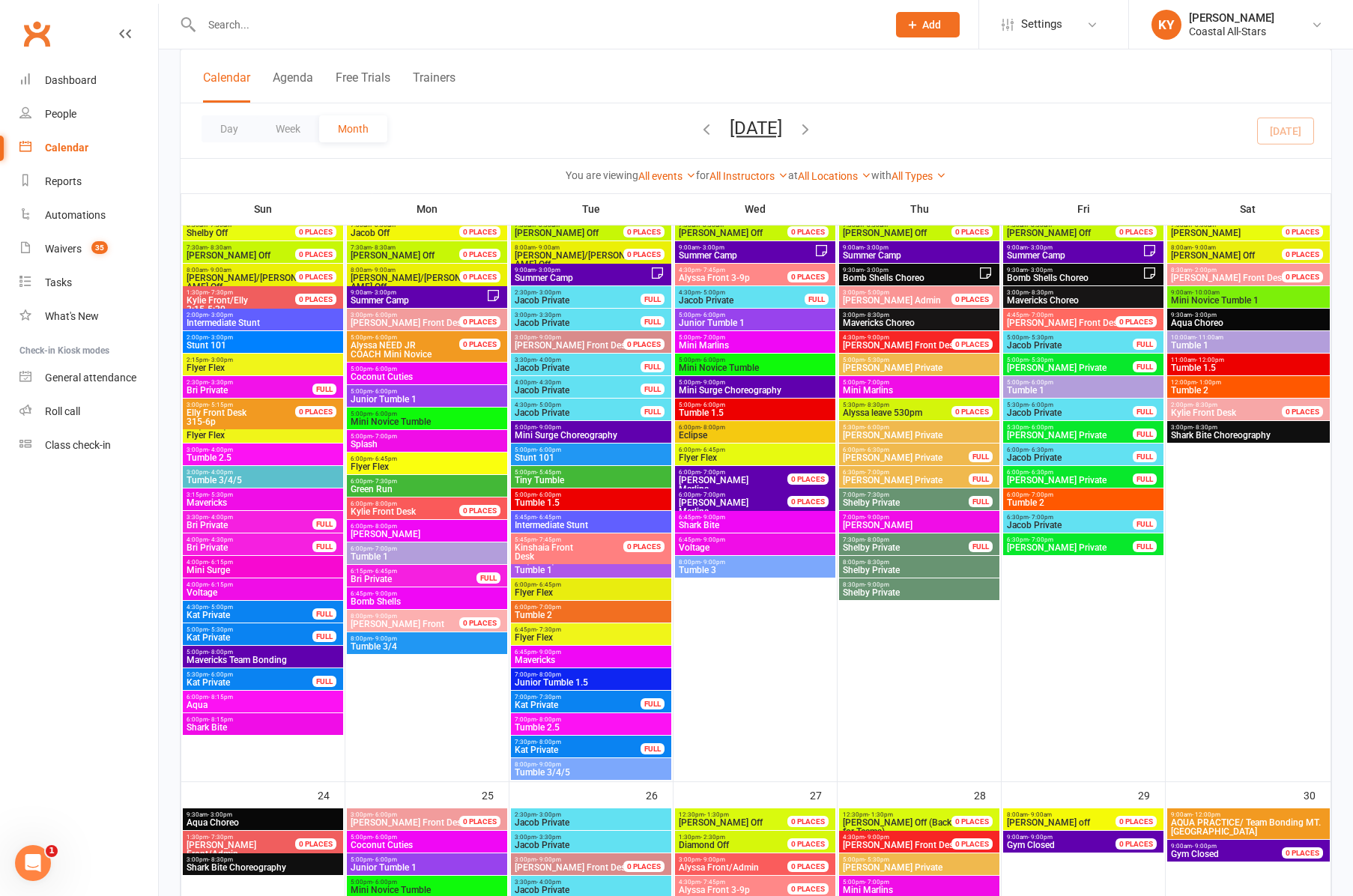
click at [557, 774] on span "Tumble 3/4/5" at bounding box center [591, 771] width 154 height 9
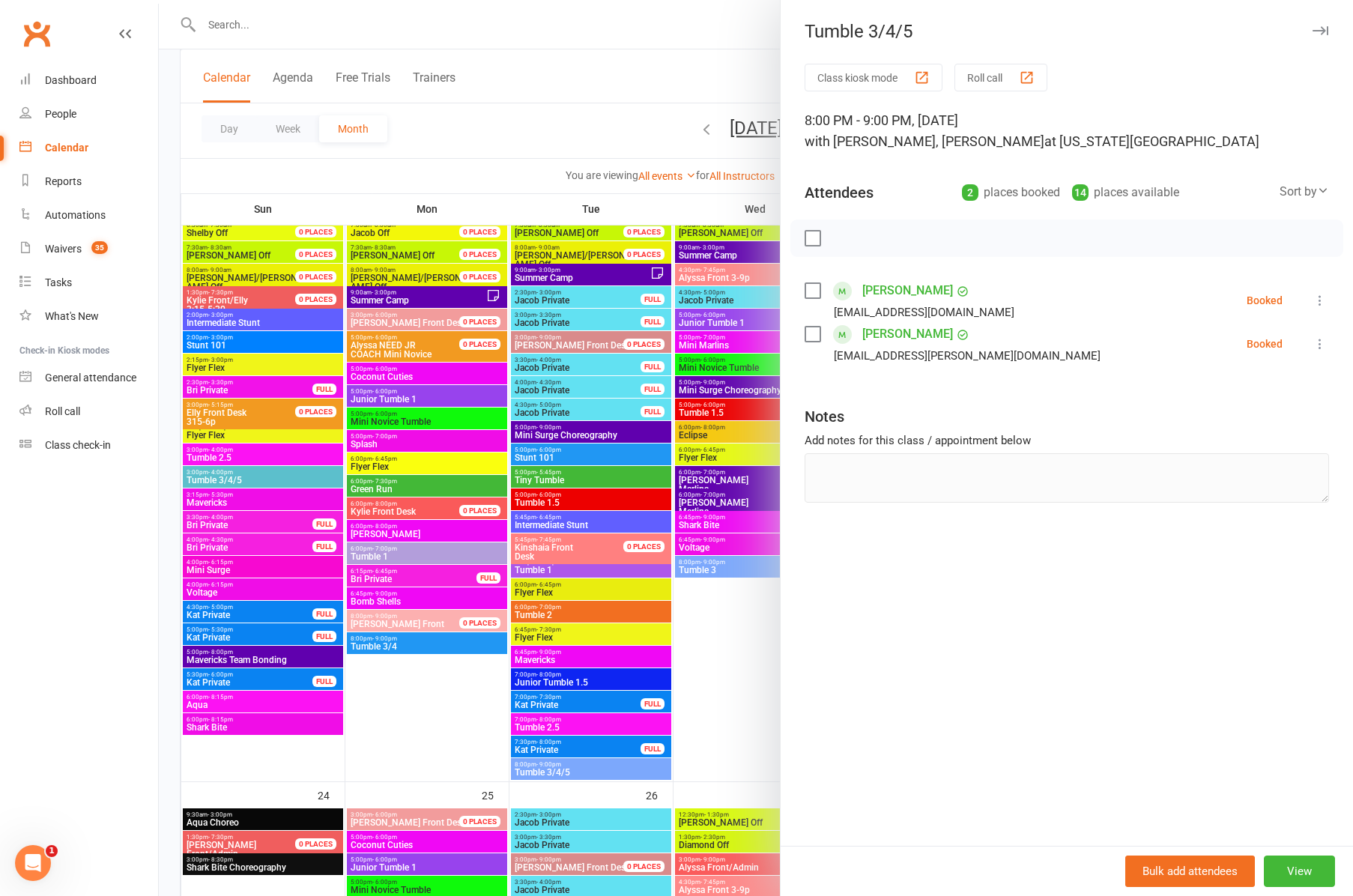
click at [542, 631] on div at bounding box center [756, 448] width 1194 height 896
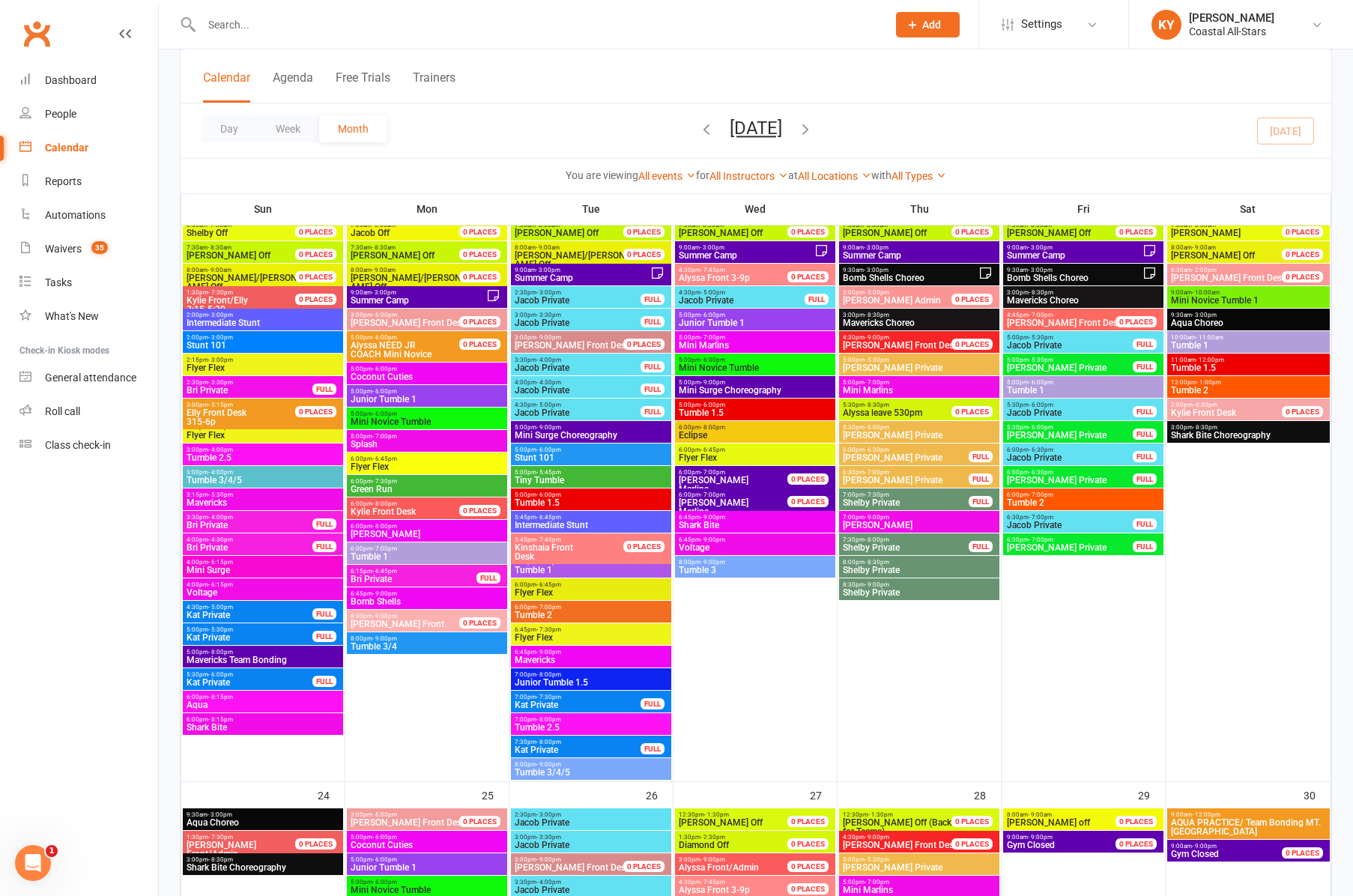
click at [542, 633] on span "Flyer Flex" at bounding box center [591, 637] width 154 height 9
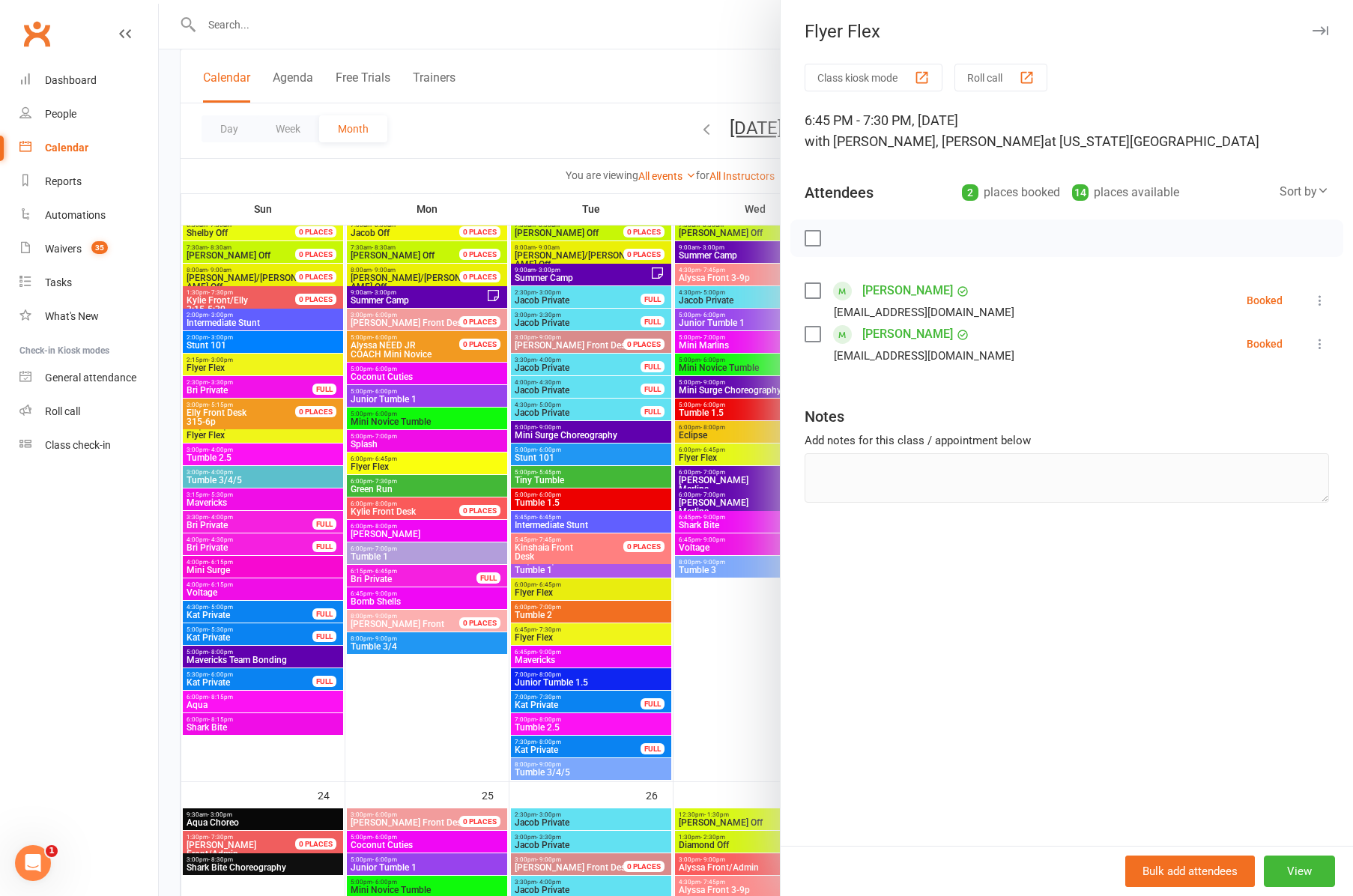
click at [536, 676] on div at bounding box center [756, 448] width 1194 height 896
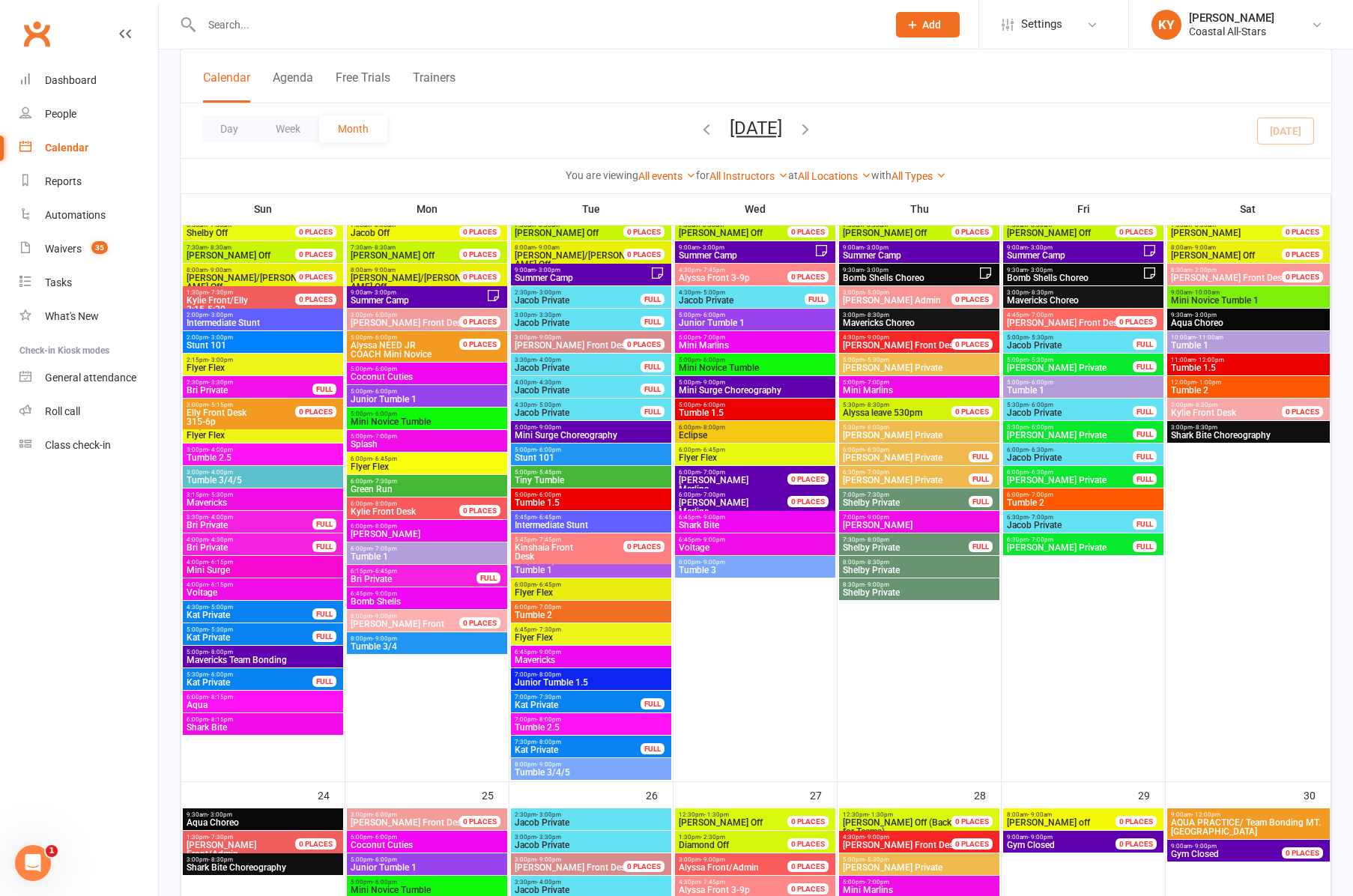
click at [536, 678] on span "Junior Tumble 1.5" at bounding box center [591, 682] width 154 height 9
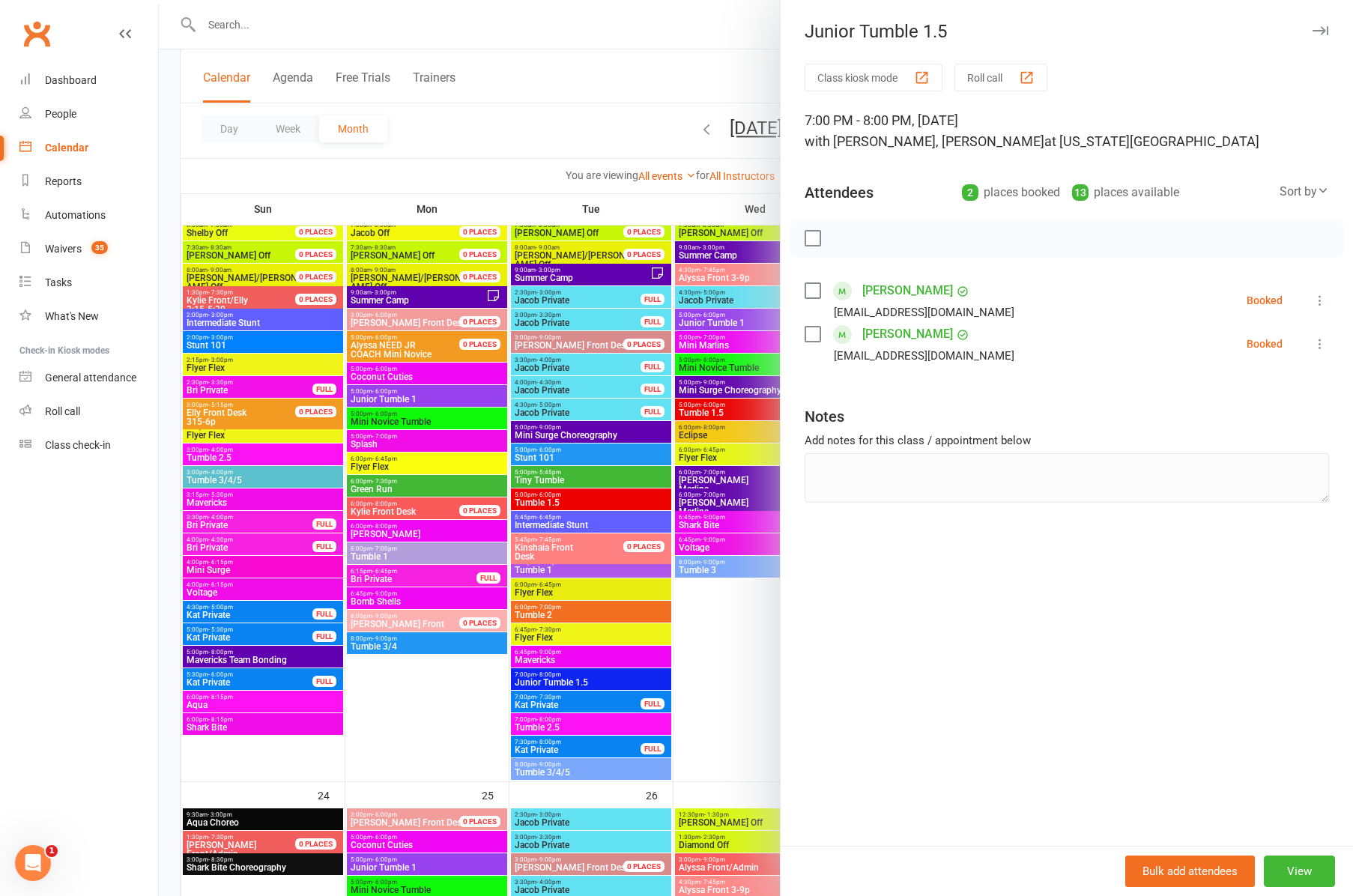
click at [1326, 30] on icon "button" at bounding box center [1320, 30] width 16 height 9
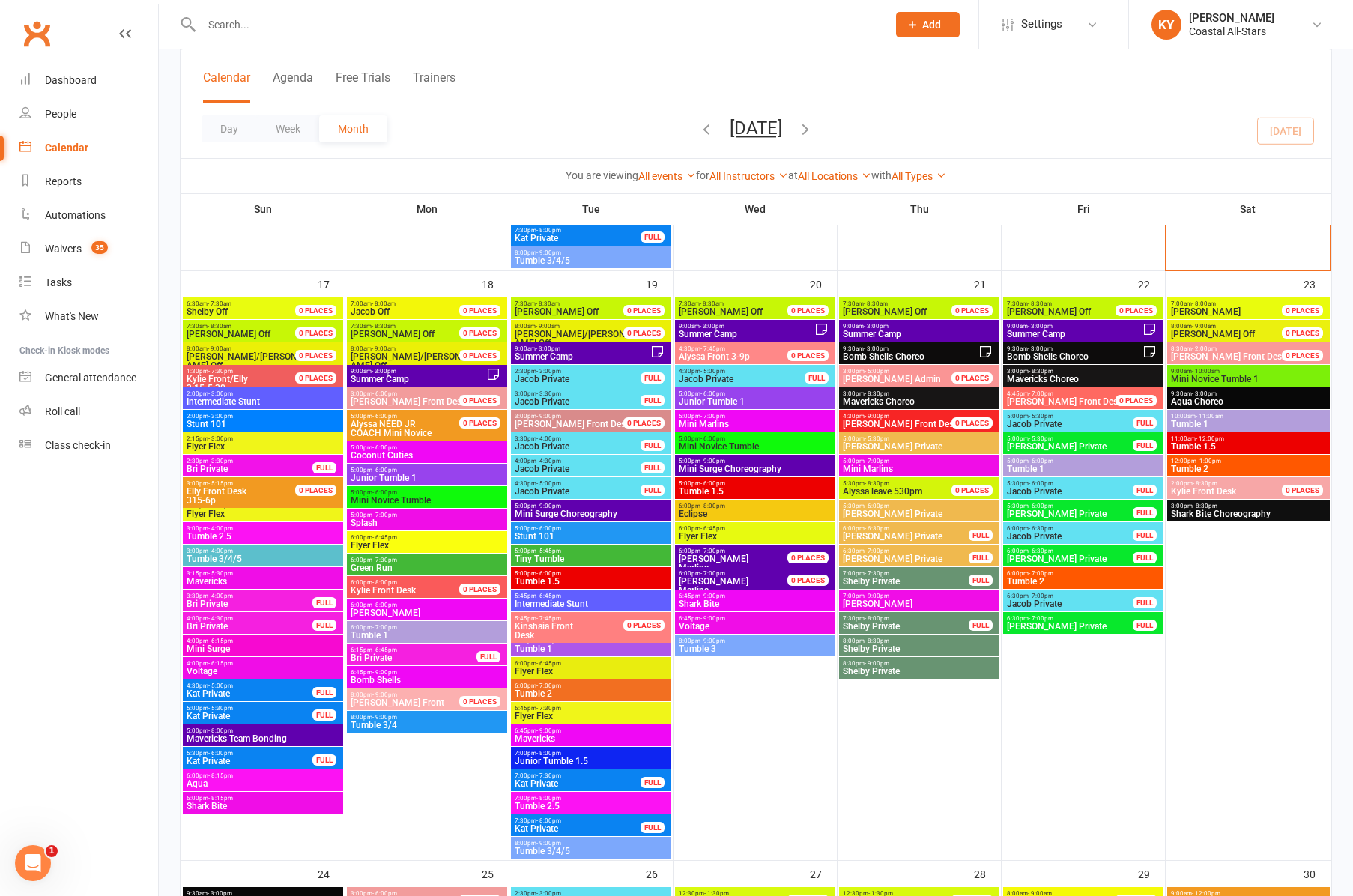
scroll to position [1970, 0]
click at [726, 398] on span "Junior Tumble 1" at bounding box center [755, 401] width 154 height 9
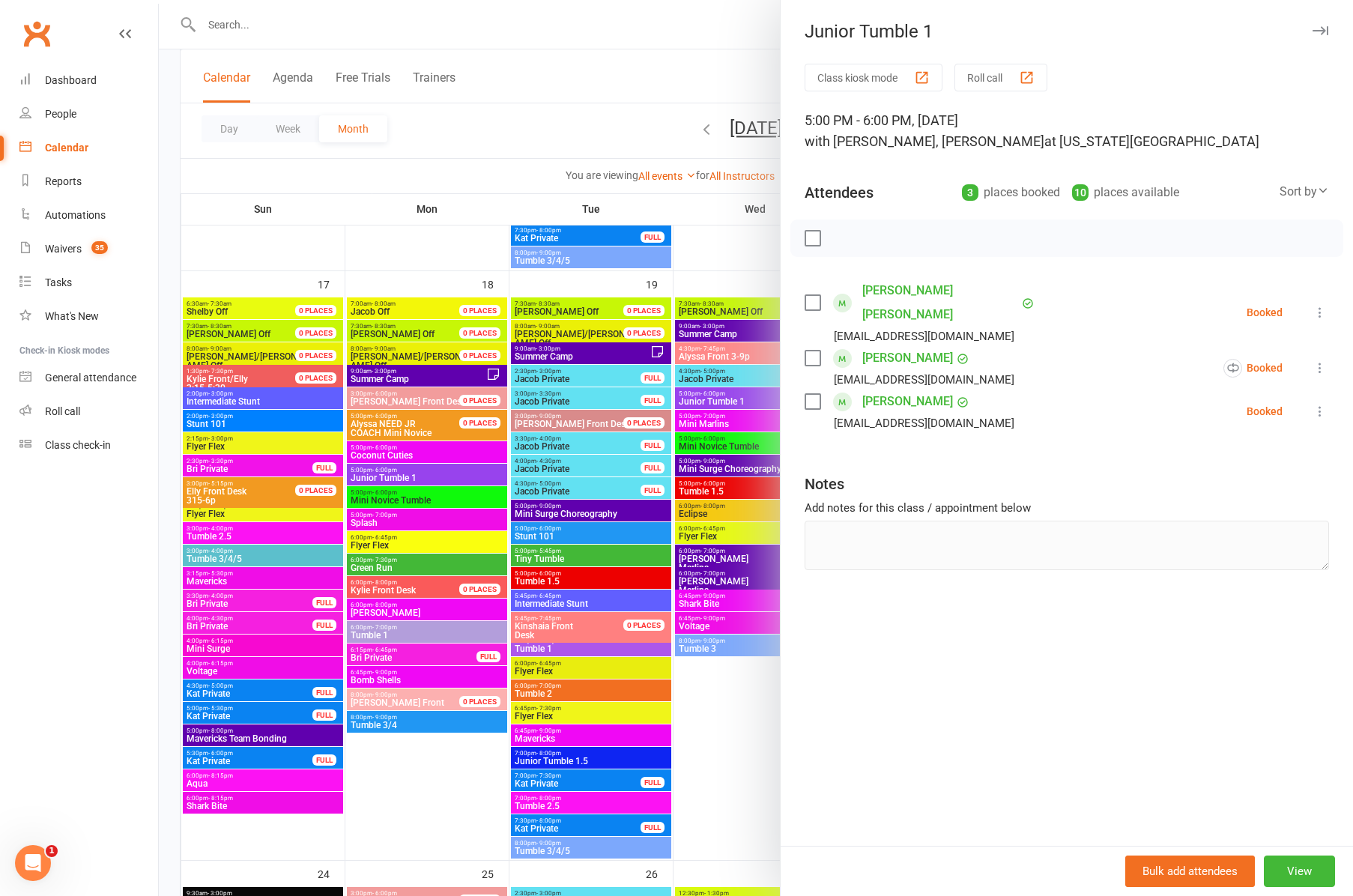
click at [1321, 29] on icon "button" at bounding box center [1320, 30] width 16 height 9
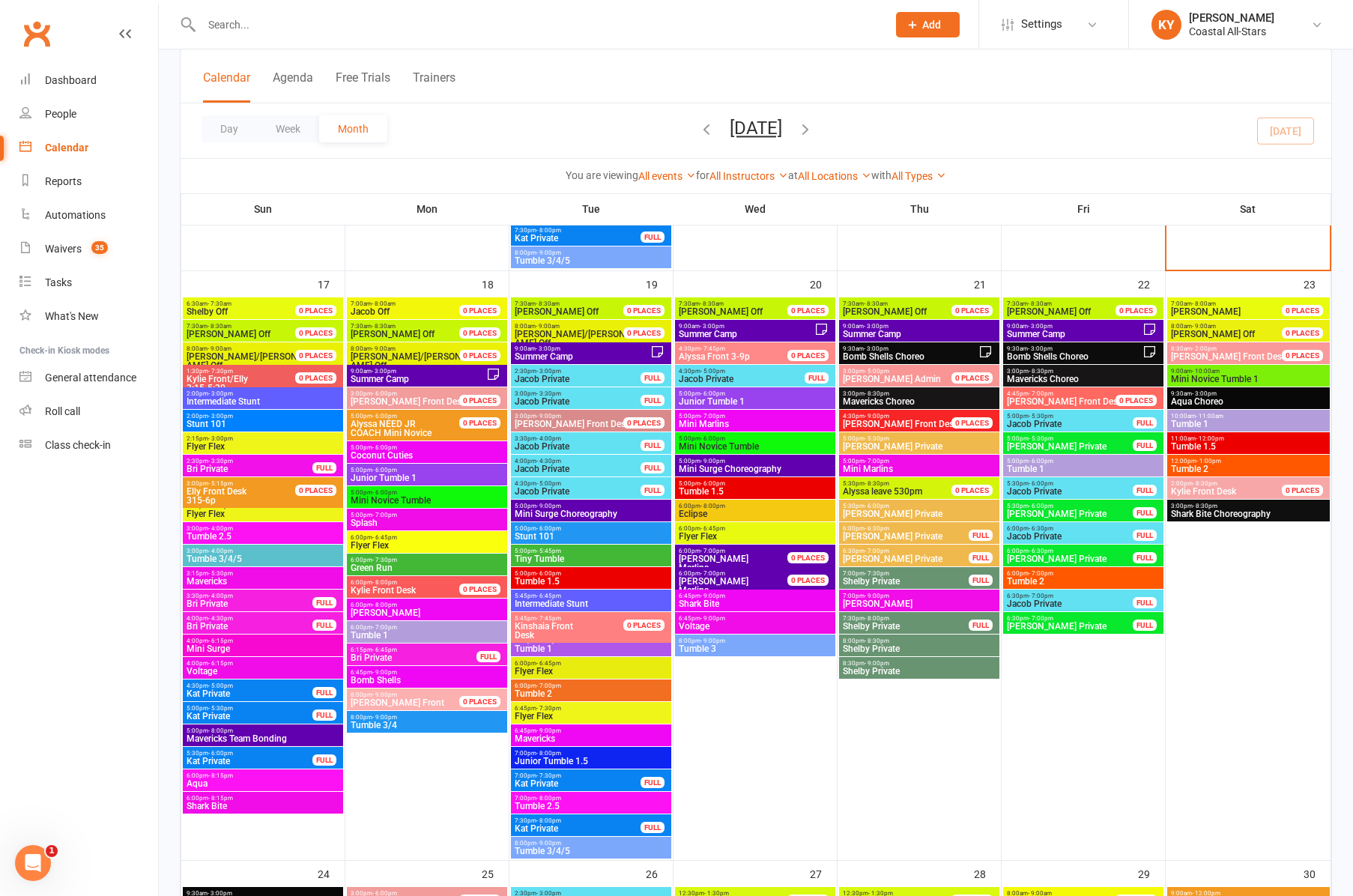
click at [691, 421] on span "Mini Marlins" at bounding box center [755, 424] width 154 height 9
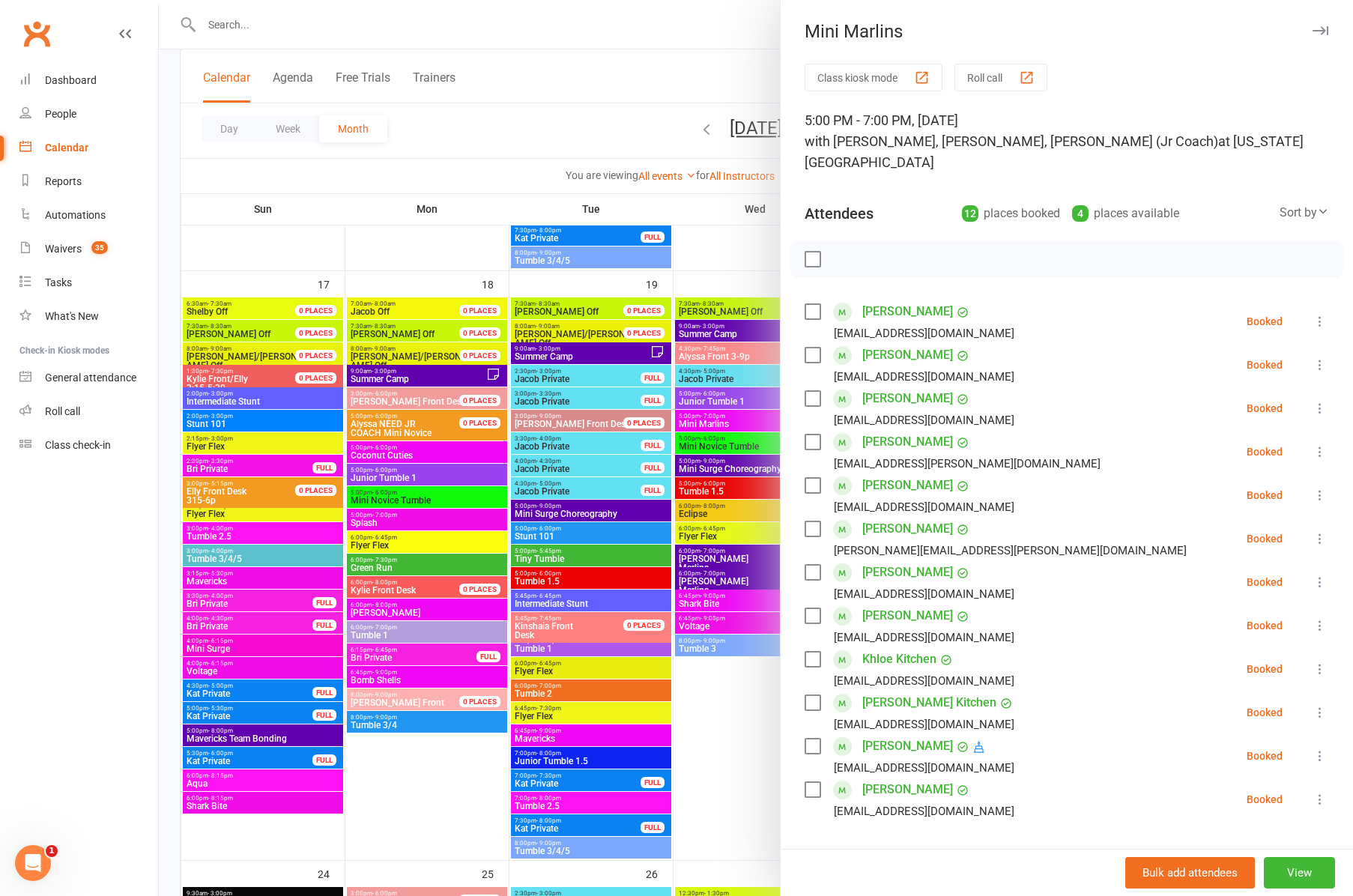
click at [1322, 30] on icon "button" at bounding box center [1320, 30] width 16 height 9
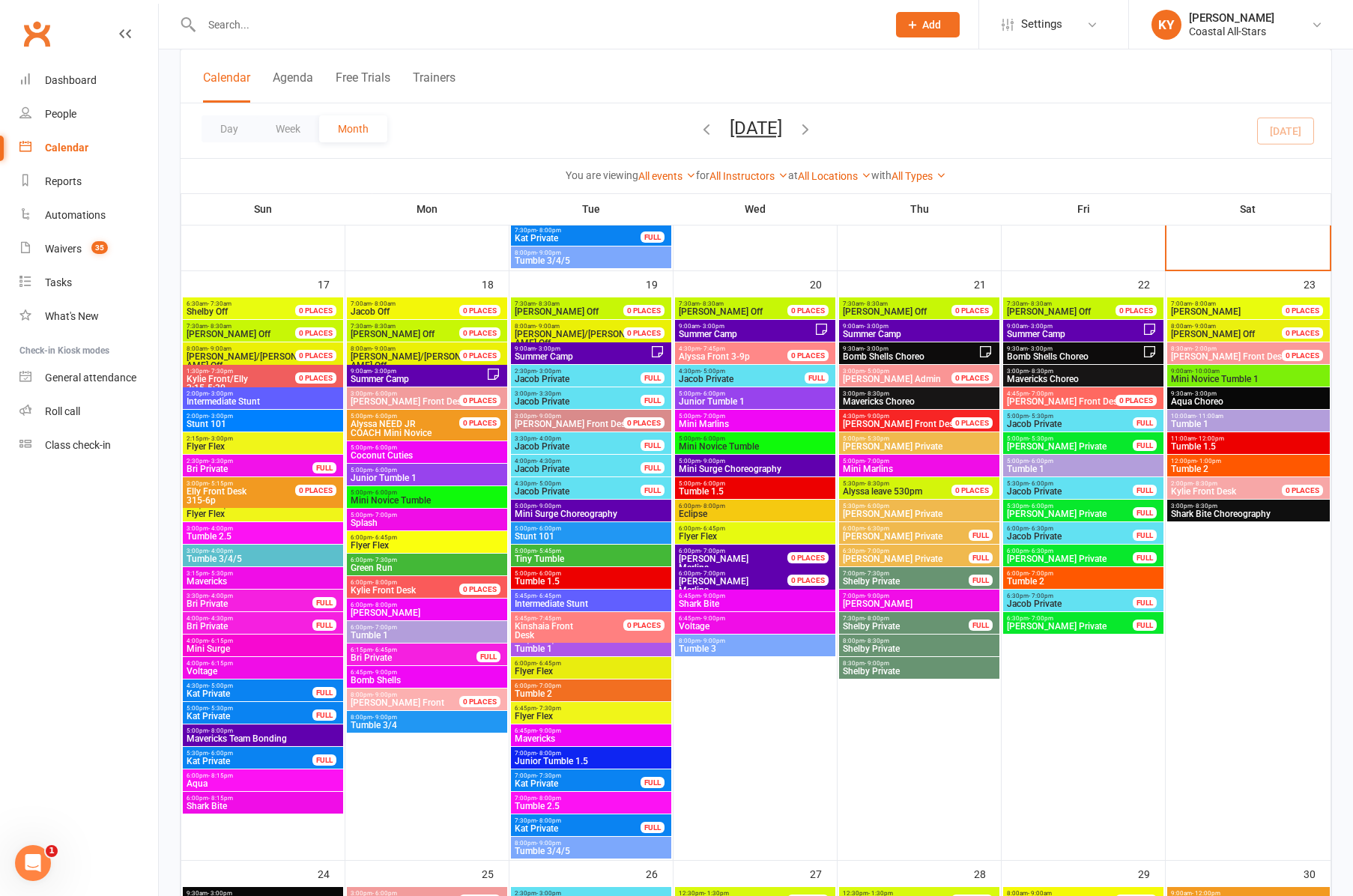
click at [708, 442] on span "Mini Novice Tumble" at bounding box center [755, 446] width 154 height 9
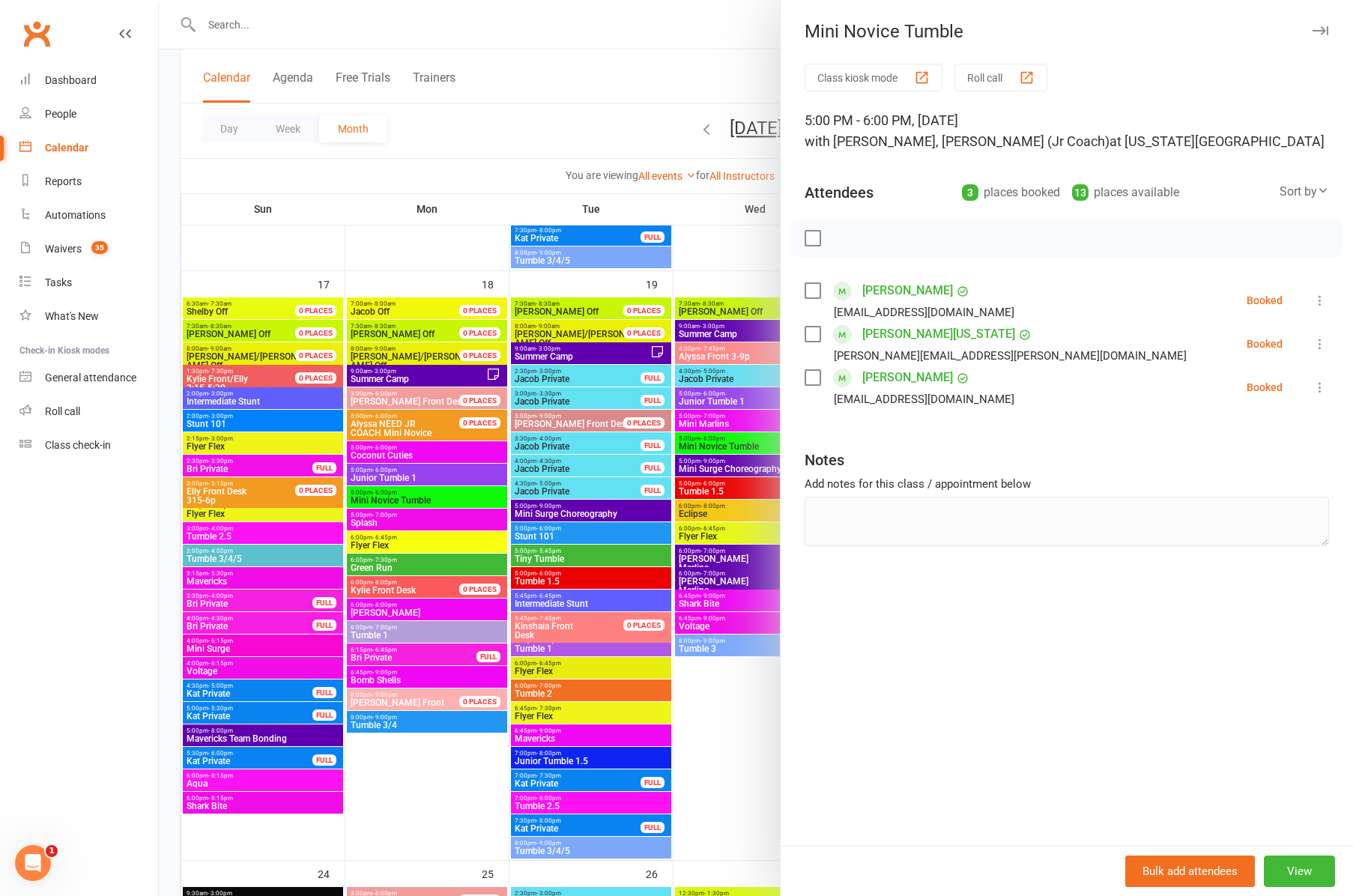
click at [1323, 31] on icon "button" at bounding box center [1320, 30] width 16 height 9
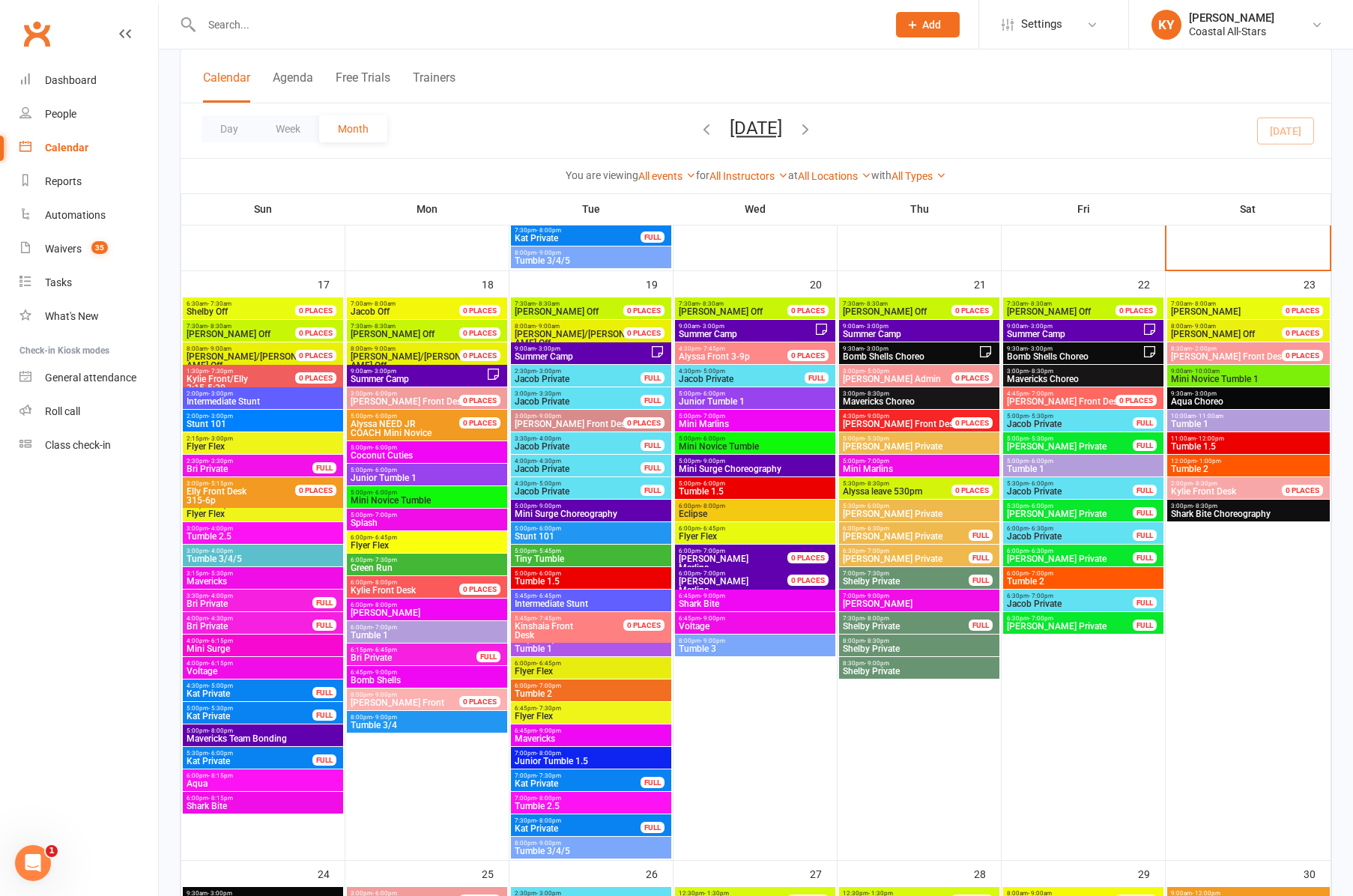
click at [694, 491] on span "Tumble 1.5" at bounding box center [755, 490] width 154 height 9
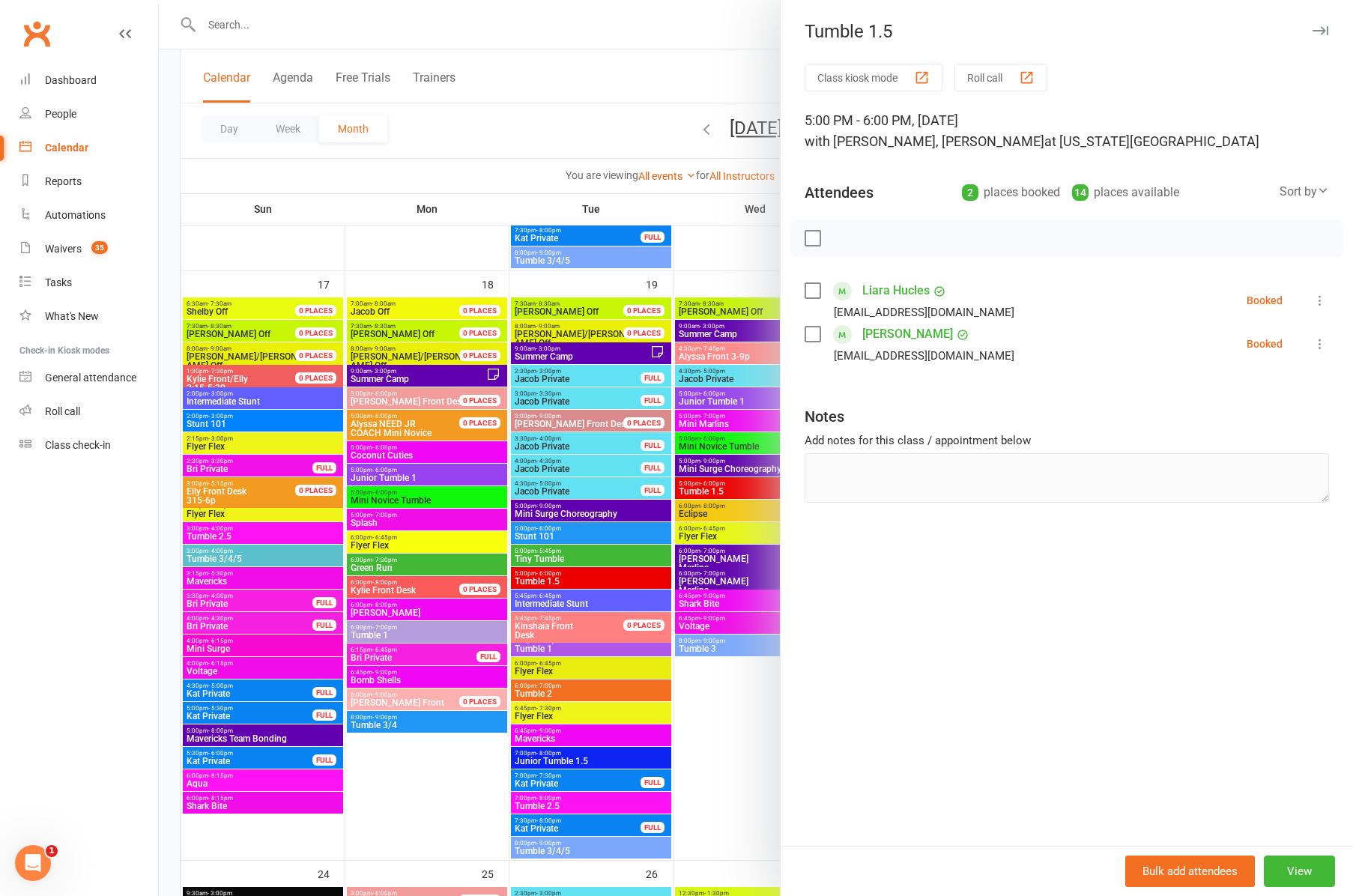
click at [698, 511] on div at bounding box center [756, 448] width 1194 height 896
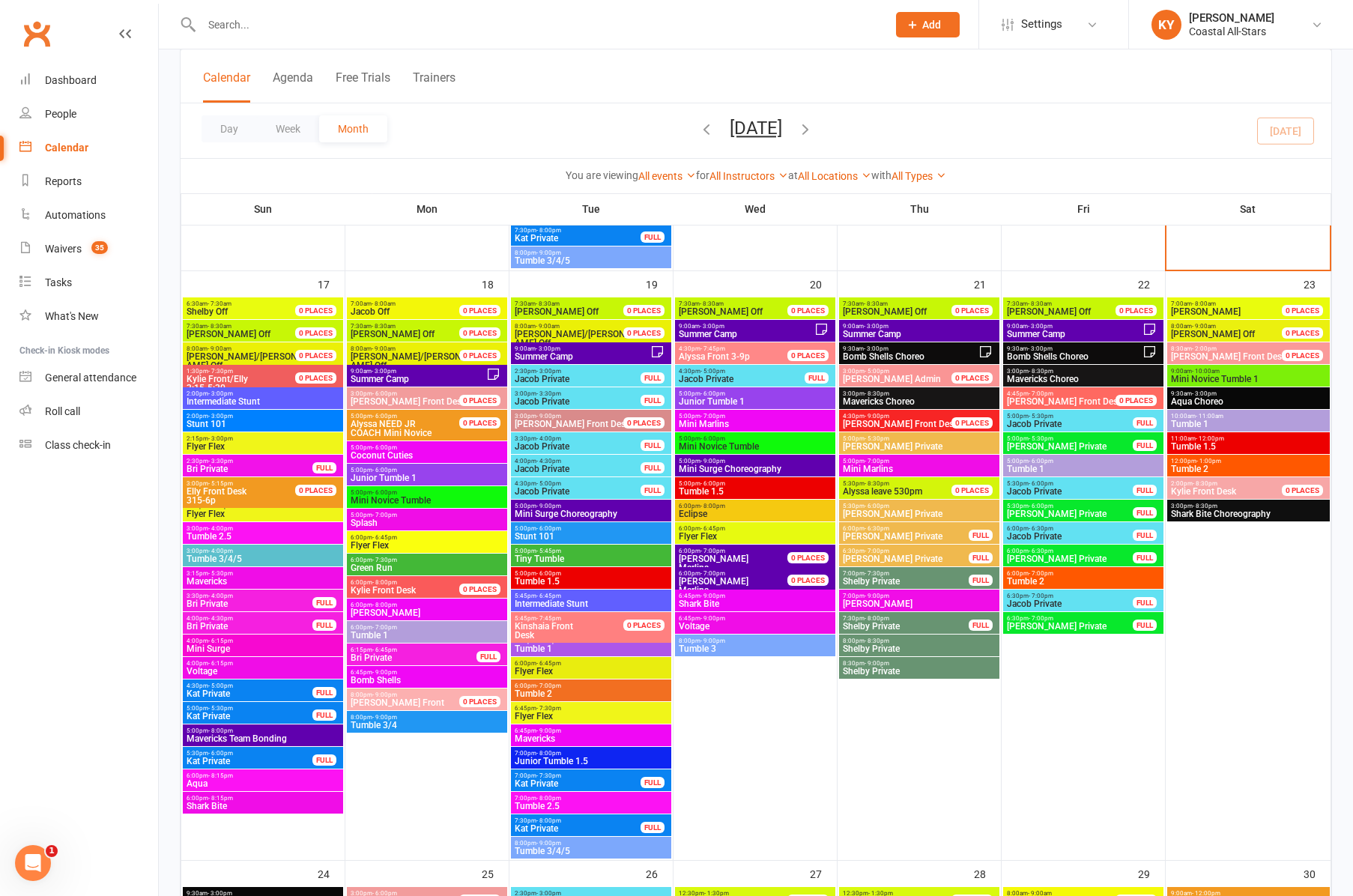
click at [698, 511] on span "Eclipse" at bounding box center [755, 513] width 154 height 9
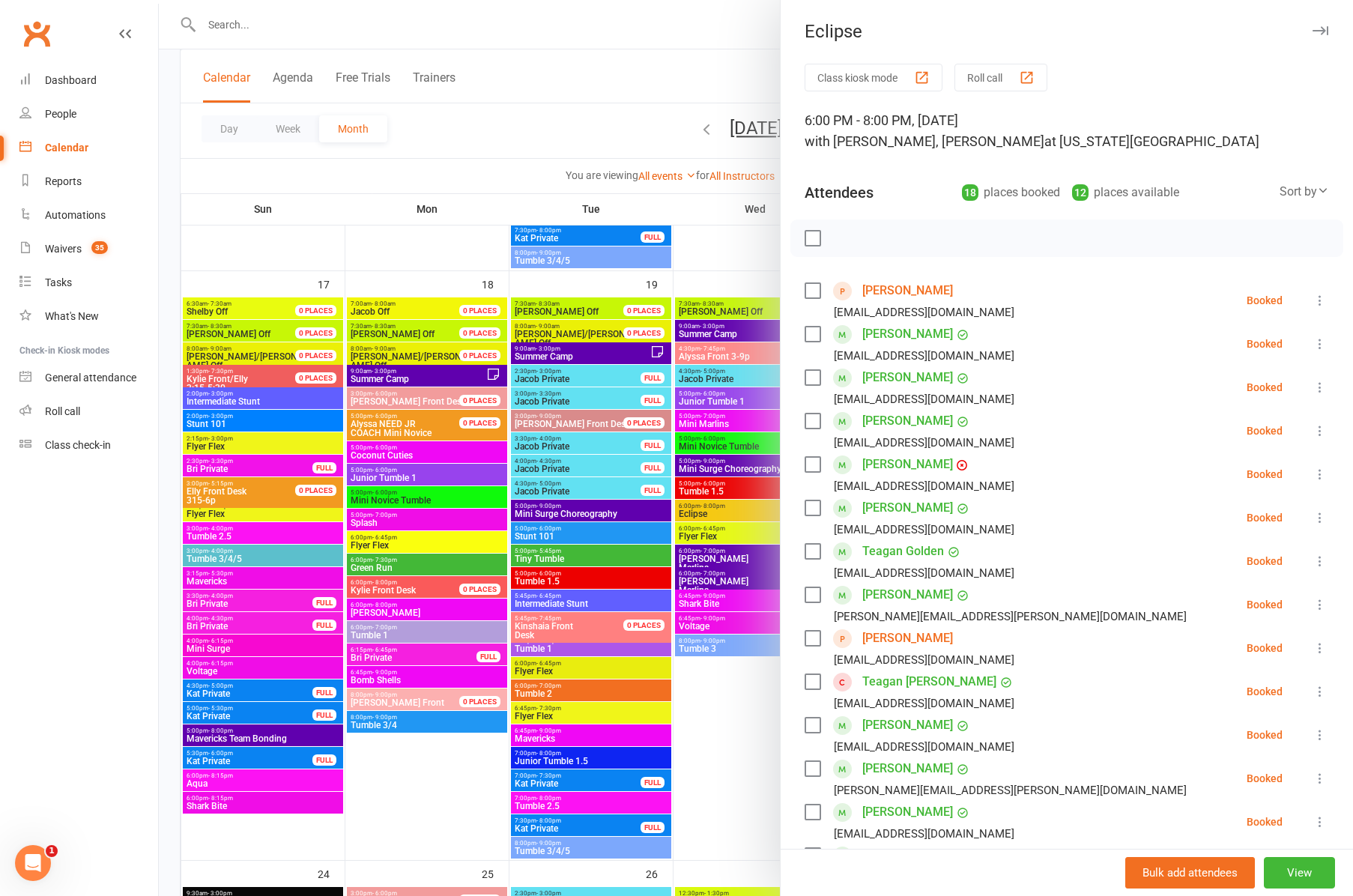
click at [1323, 27] on icon "button" at bounding box center [1320, 30] width 16 height 9
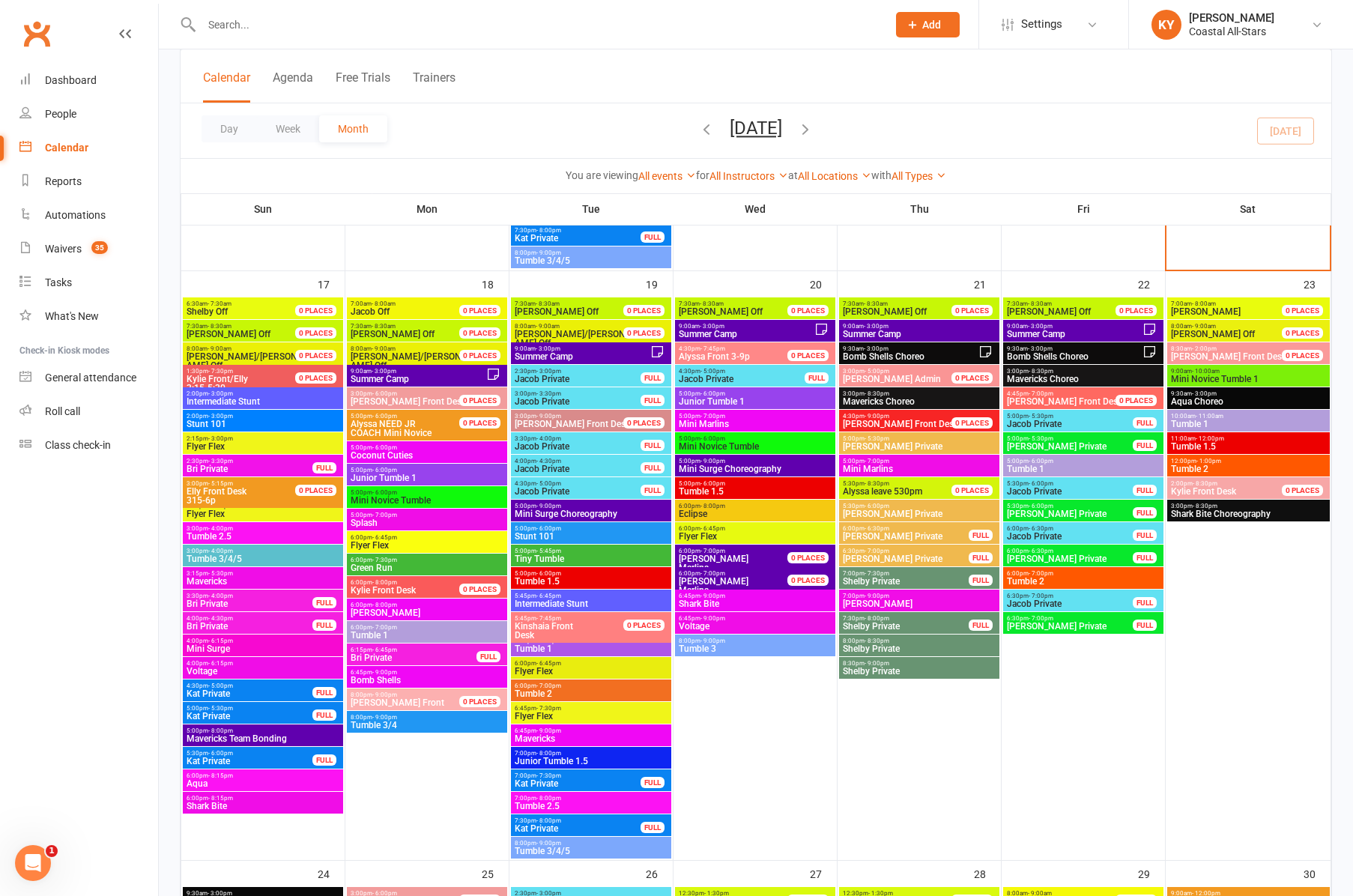
click at [722, 529] on span "- 6:45pm" at bounding box center [713, 528] width 25 height 7
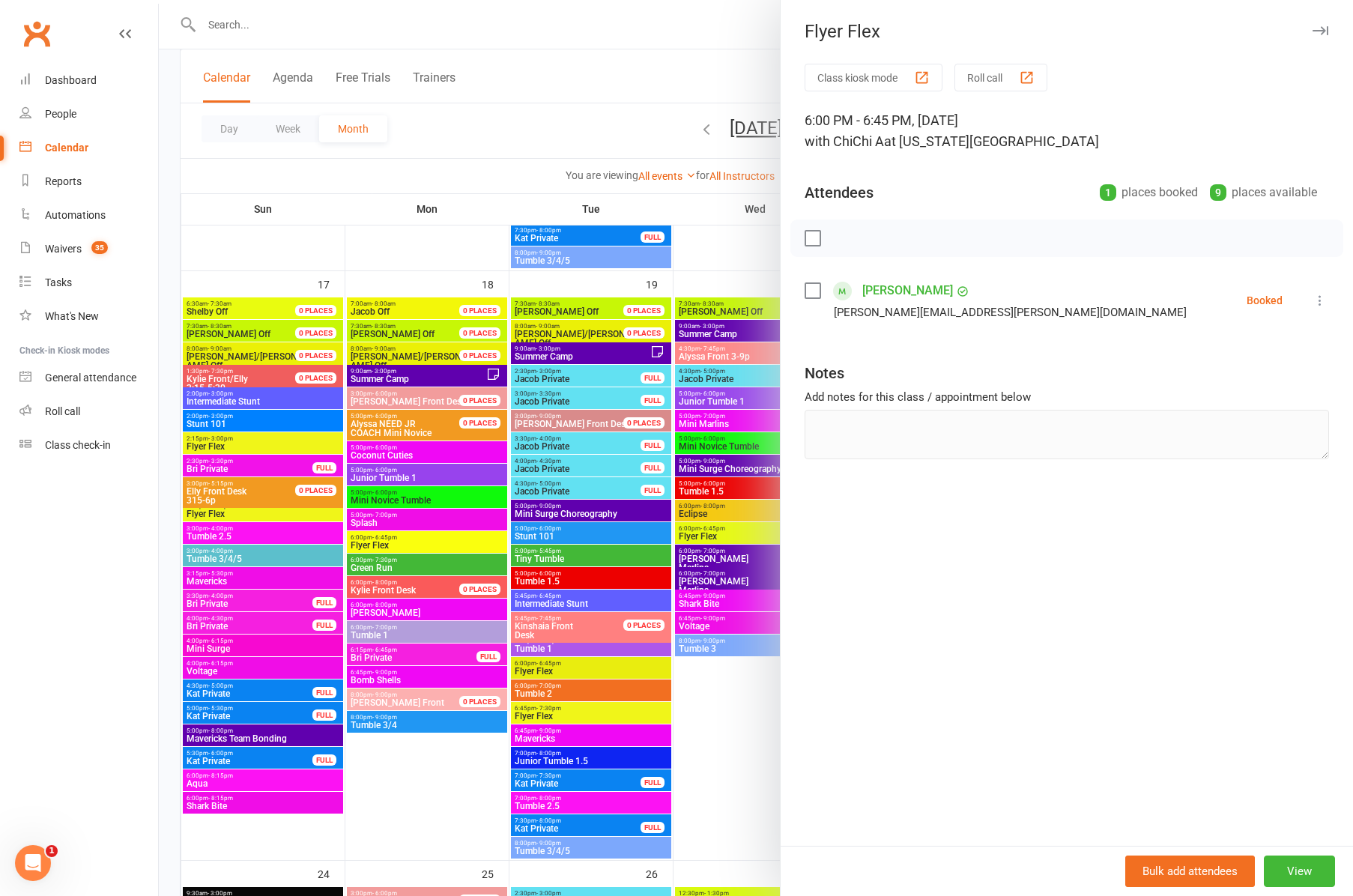
click at [709, 603] on div at bounding box center [756, 448] width 1194 height 896
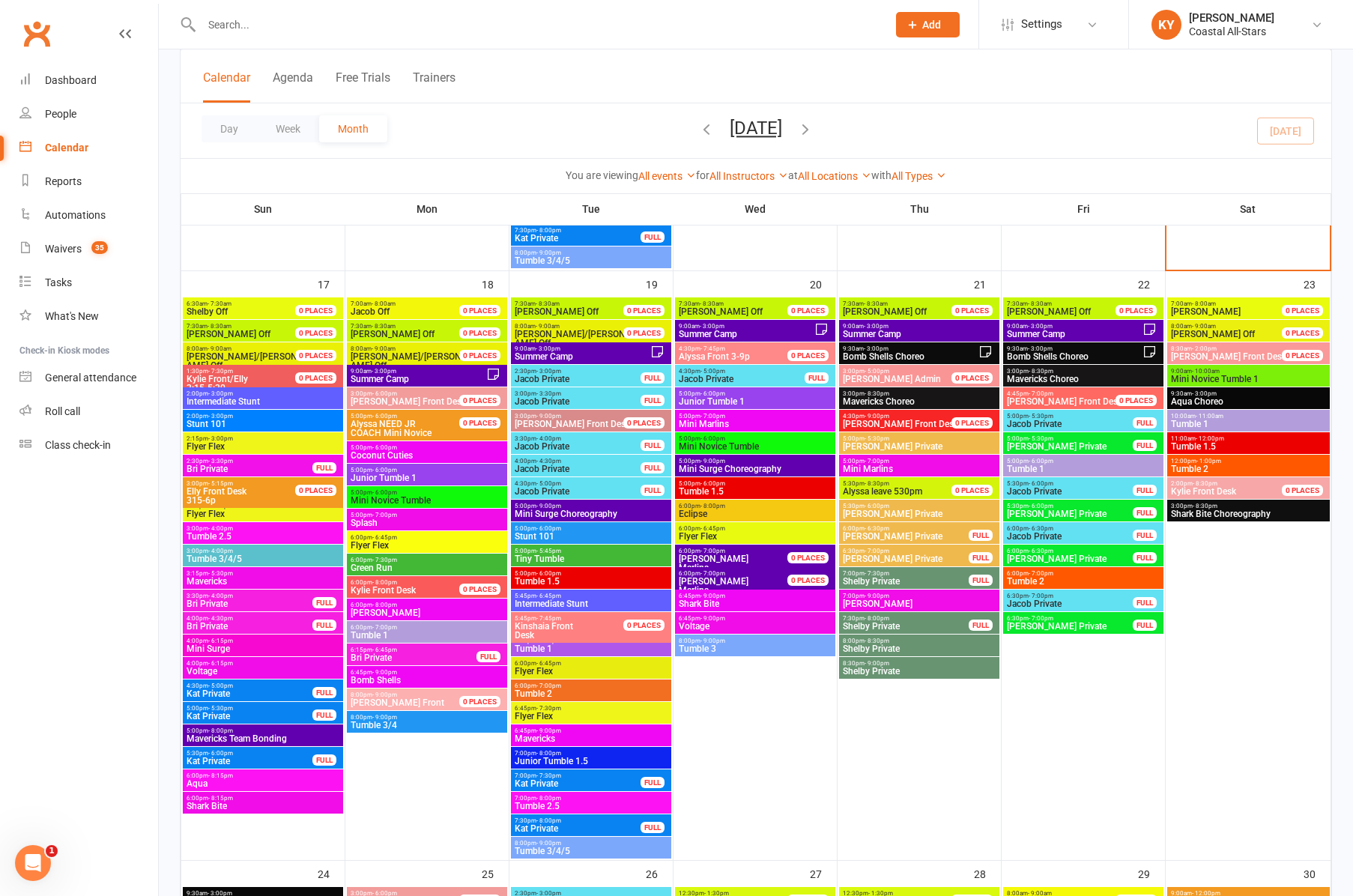
click at [709, 603] on span "Shark Bite" at bounding box center [755, 603] width 154 height 9
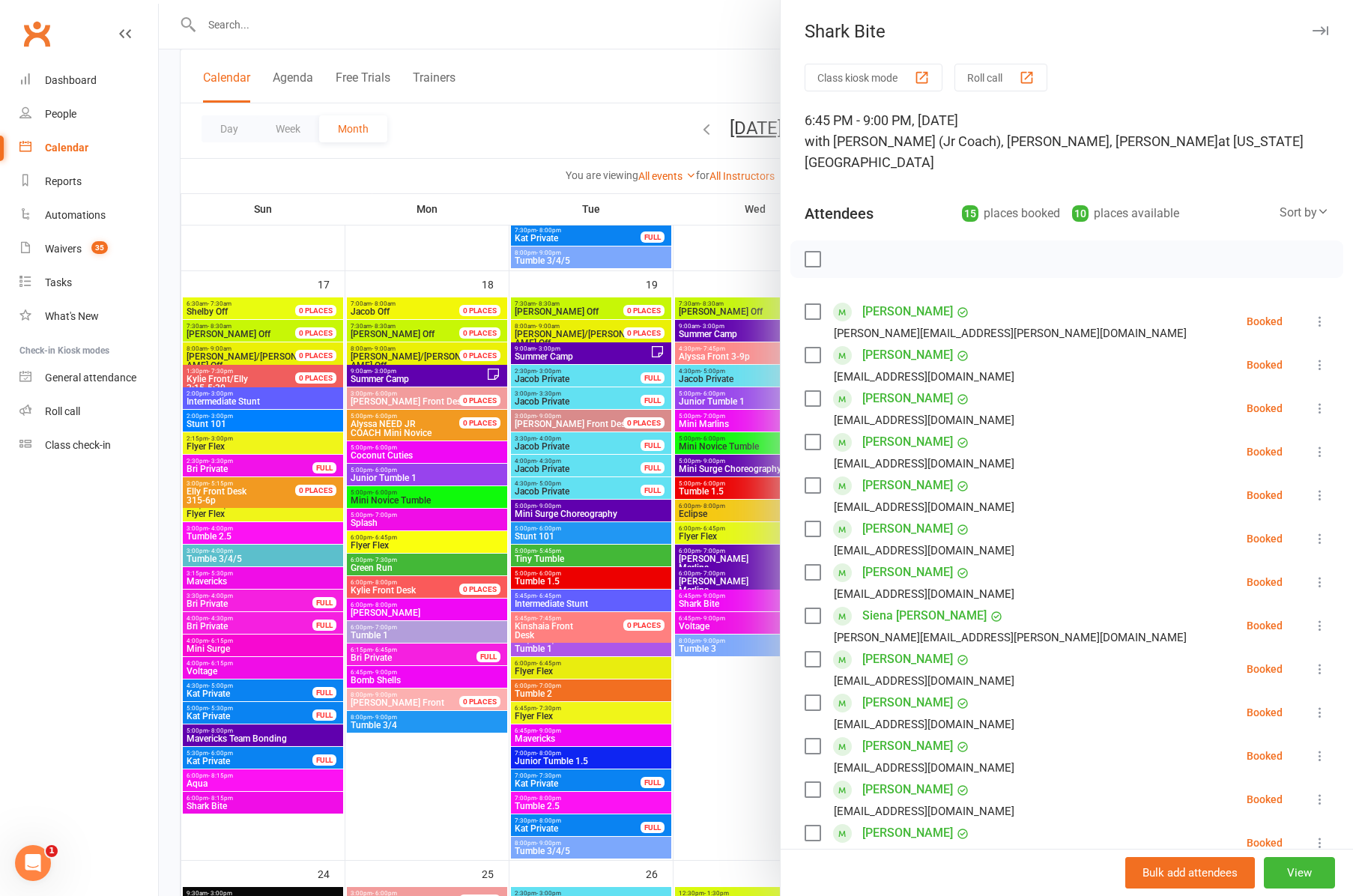
click at [718, 624] on div at bounding box center [756, 448] width 1194 height 896
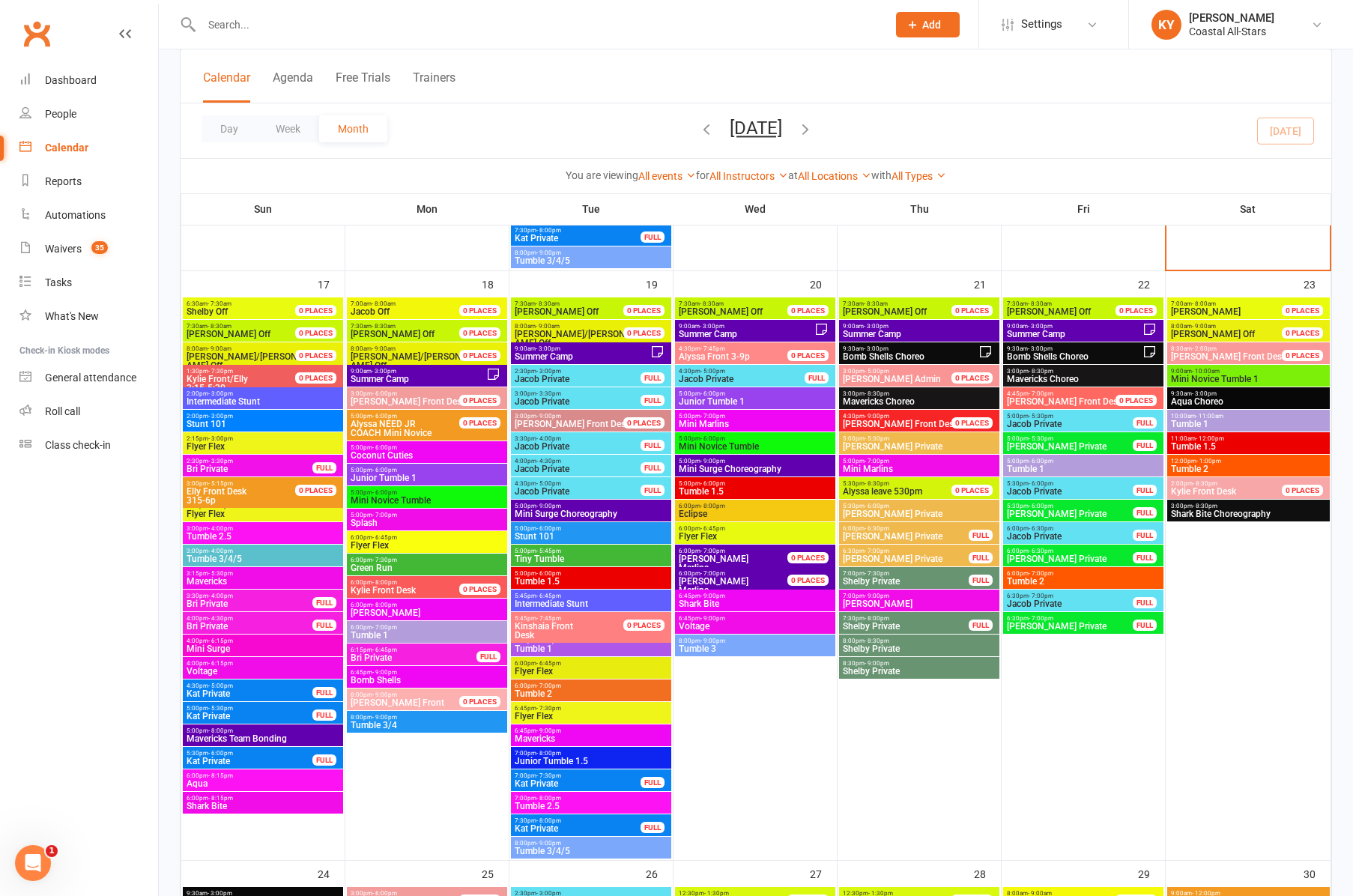
click at [718, 624] on span "Voltage" at bounding box center [755, 626] width 154 height 9
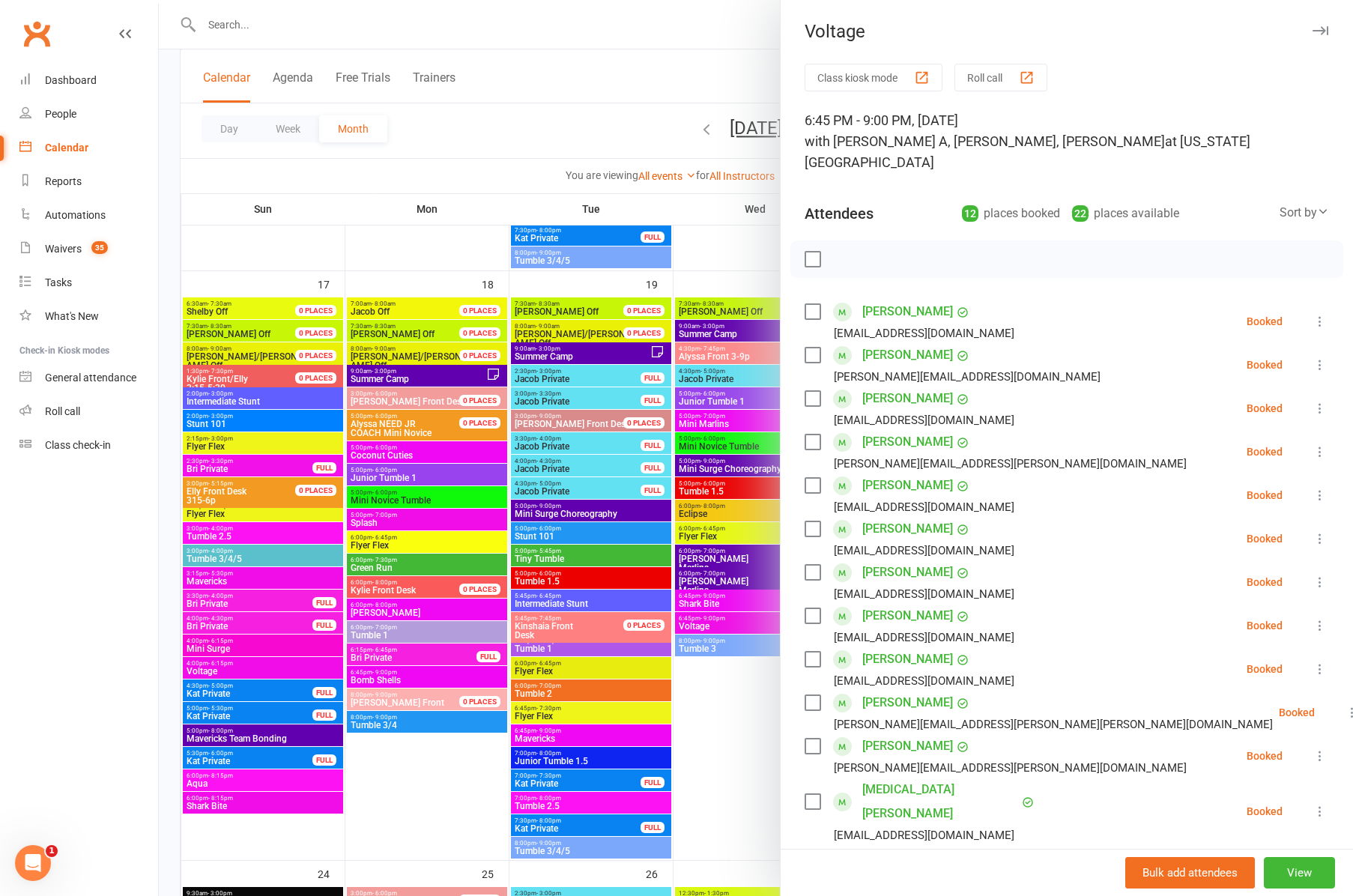
click at [717, 648] on div at bounding box center [756, 448] width 1194 height 896
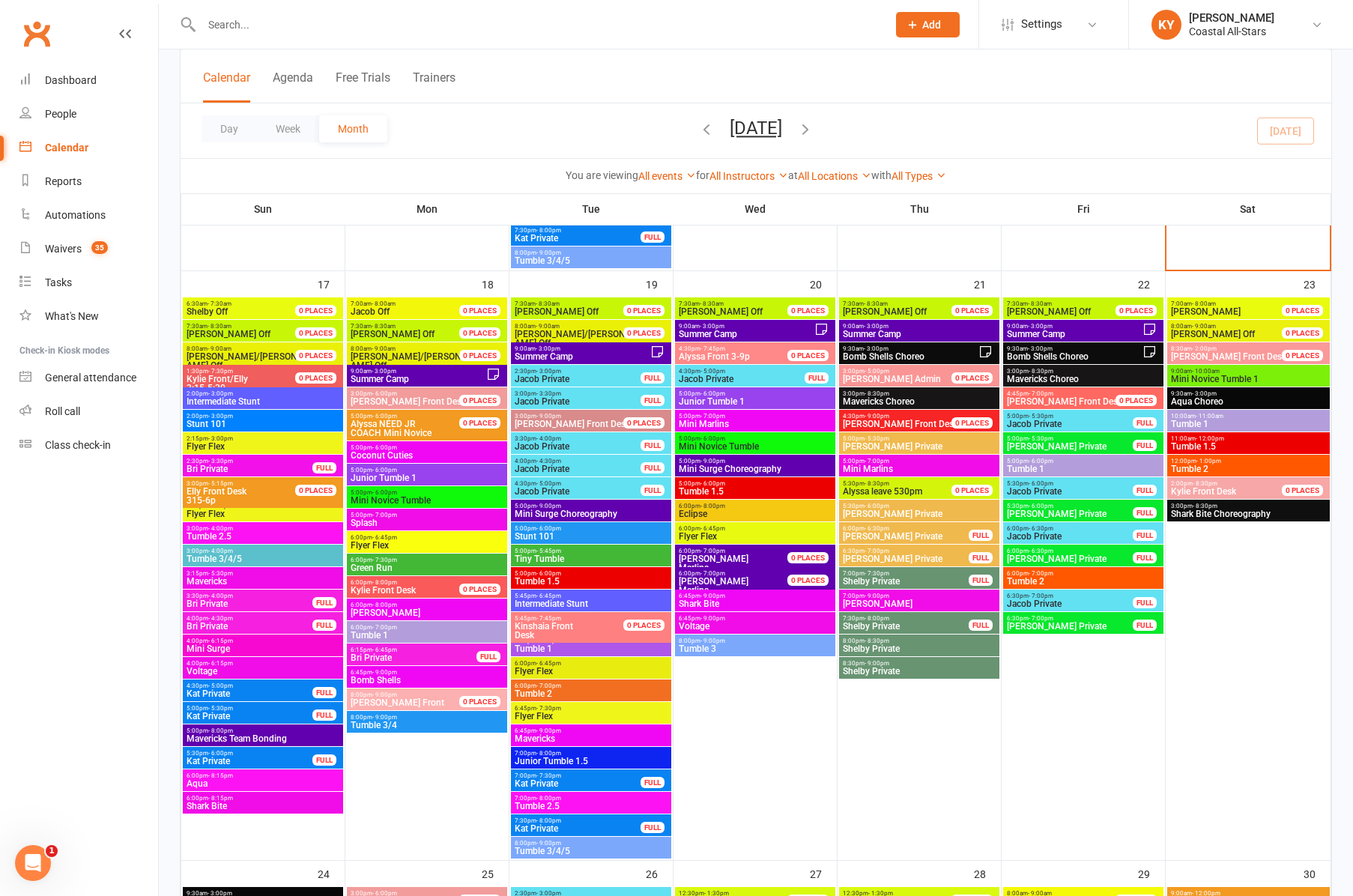
click at [717, 648] on span "Tumble 3" at bounding box center [755, 648] width 154 height 9
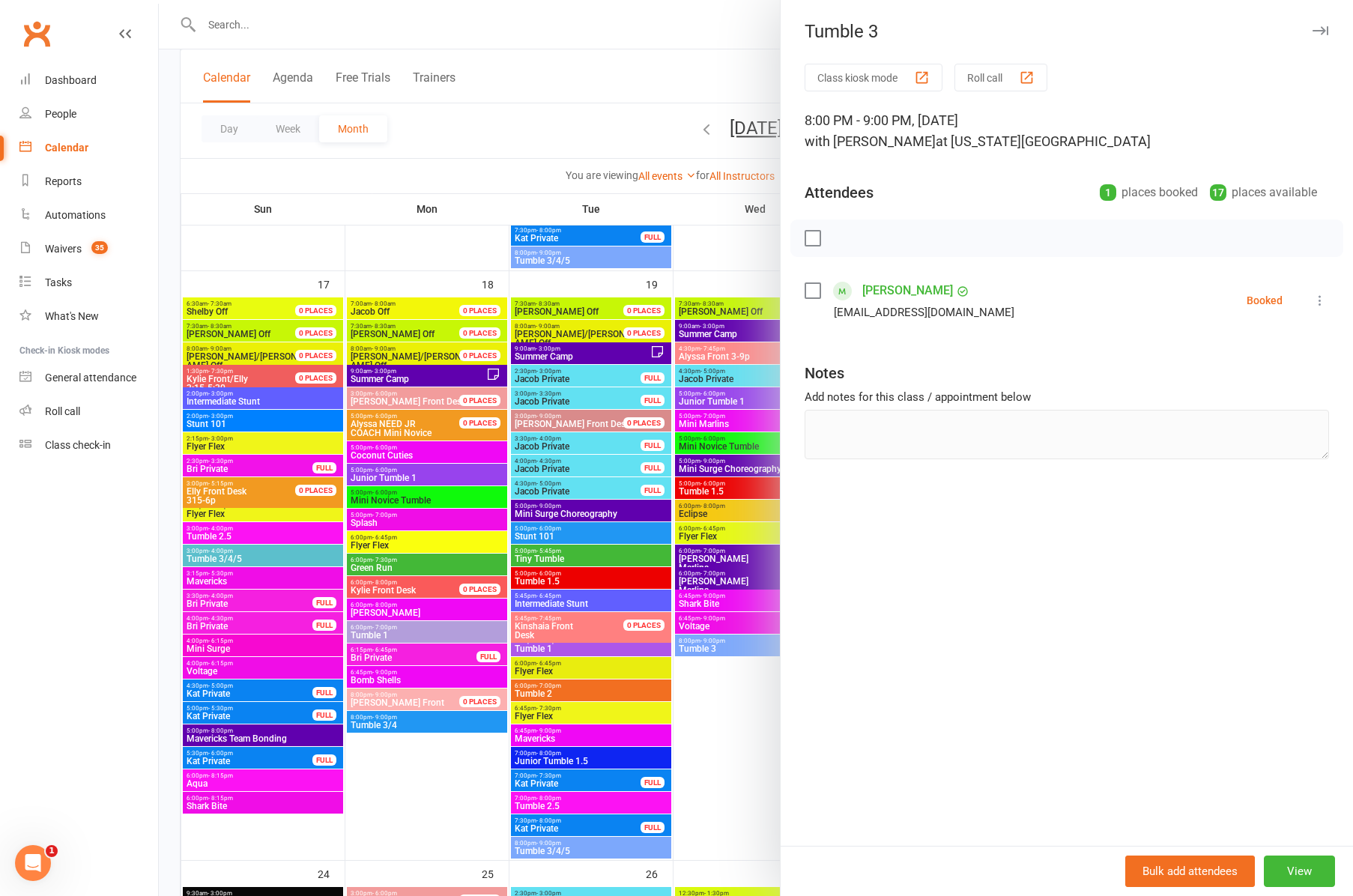
click at [711, 439] on div at bounding box center [756, 448] width 1194 height 896
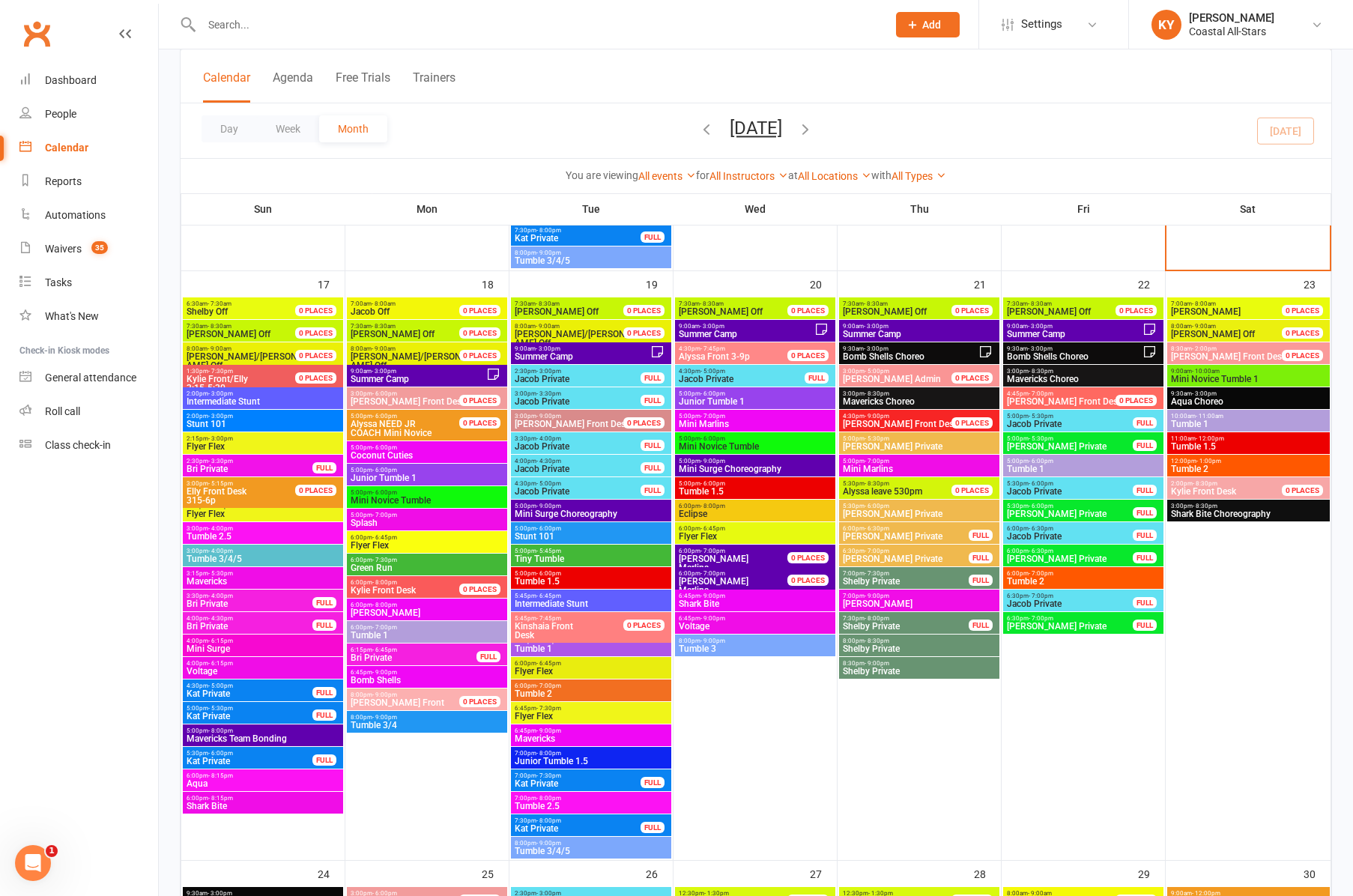
click at [711, 439] on span "- 6:00pm" at bounding box center [713, 438] width 25 height 7
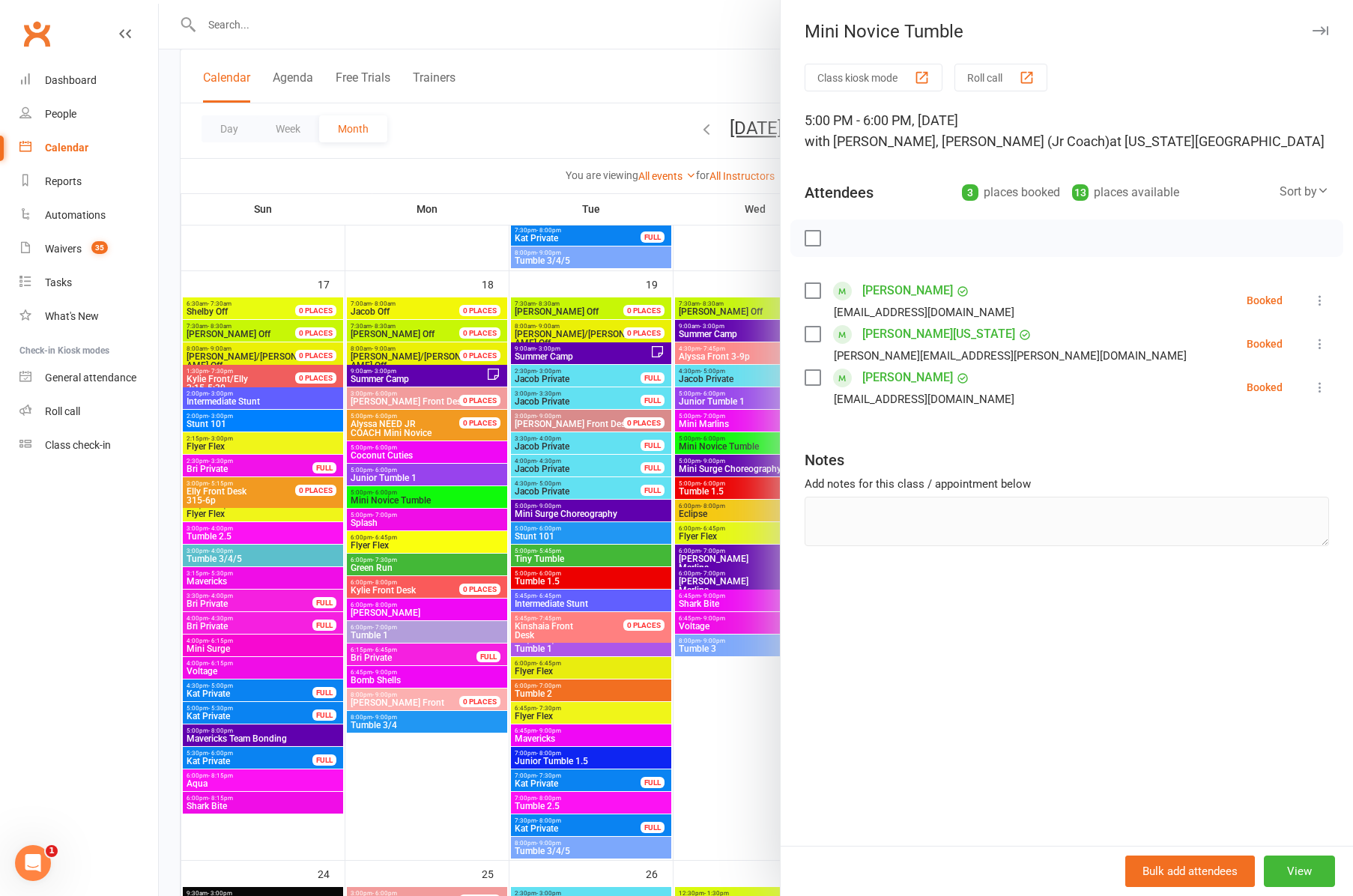
click at [715, 491] on div at bounding box center [756, 448] width 1194 height 896
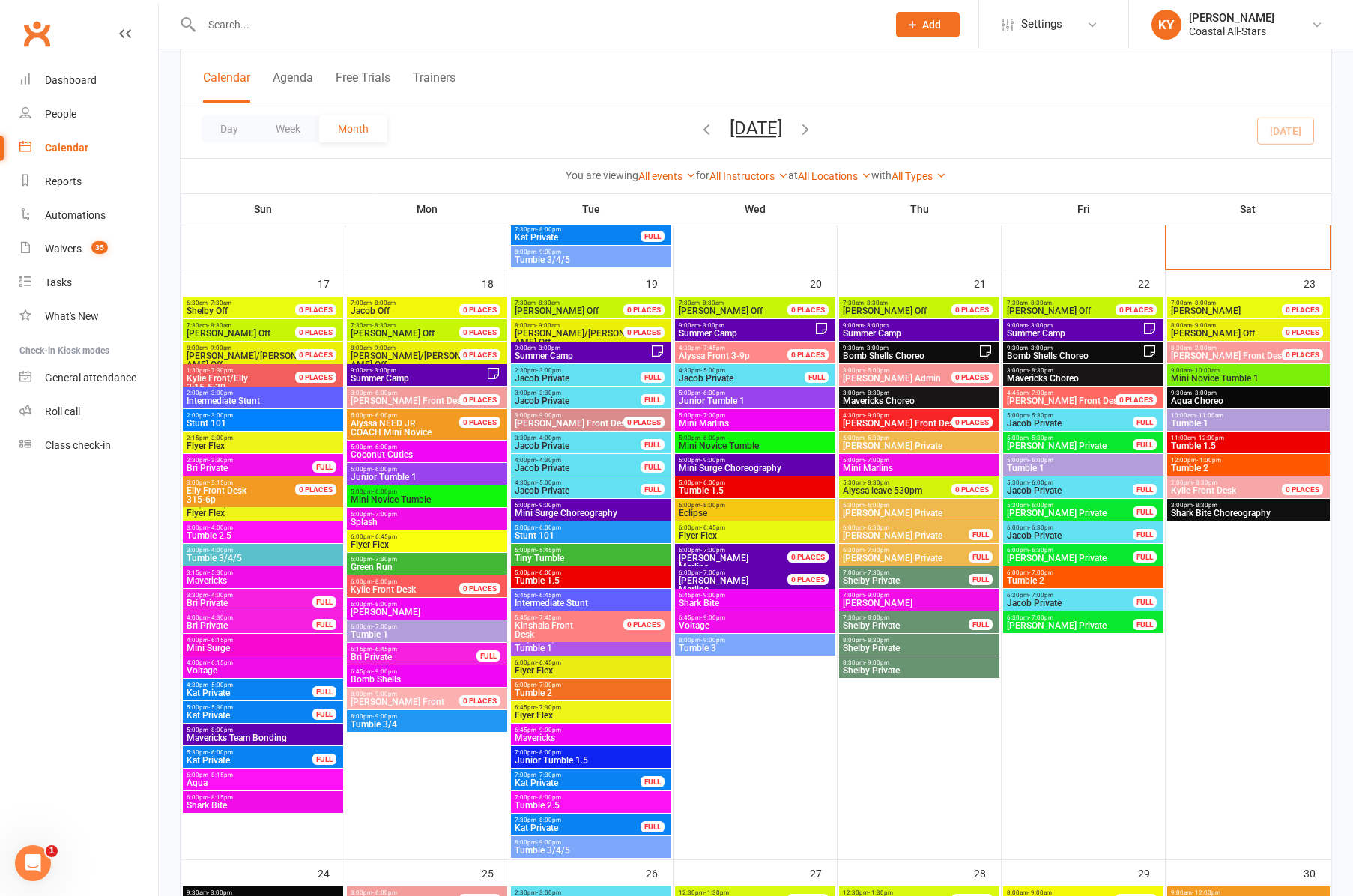
scroll to position [1971, 0]
click at [893, 605] on span "[PERSON_NAME]" at bounding box center [919, 603] width 154 height 9
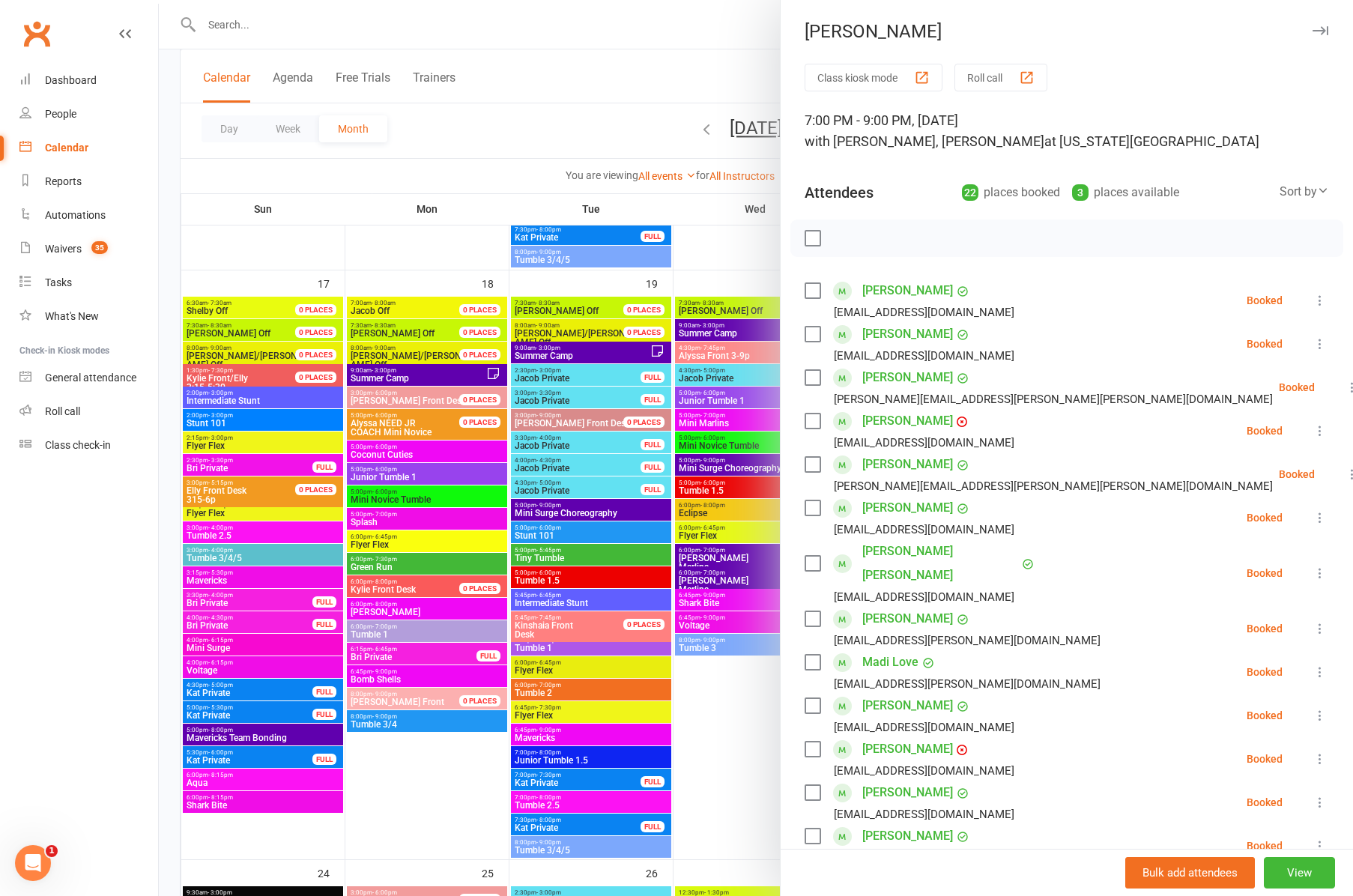
click at [739, 58] on div at bounding box center [756, 448] width 1194 height 896
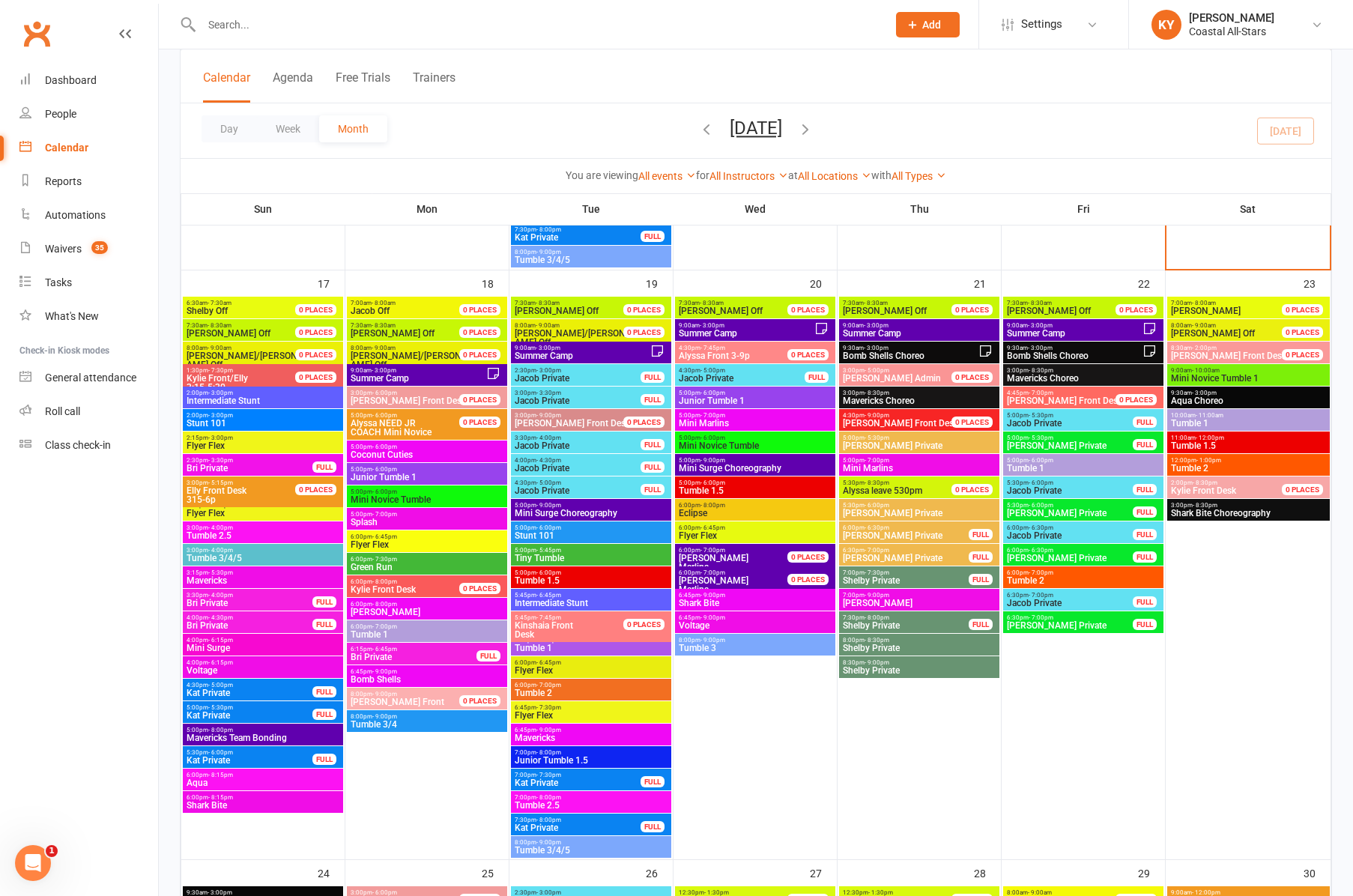
click at [866, 467] on span "Mini Marlins" at bounding box center [919, 468] width 154 height 9
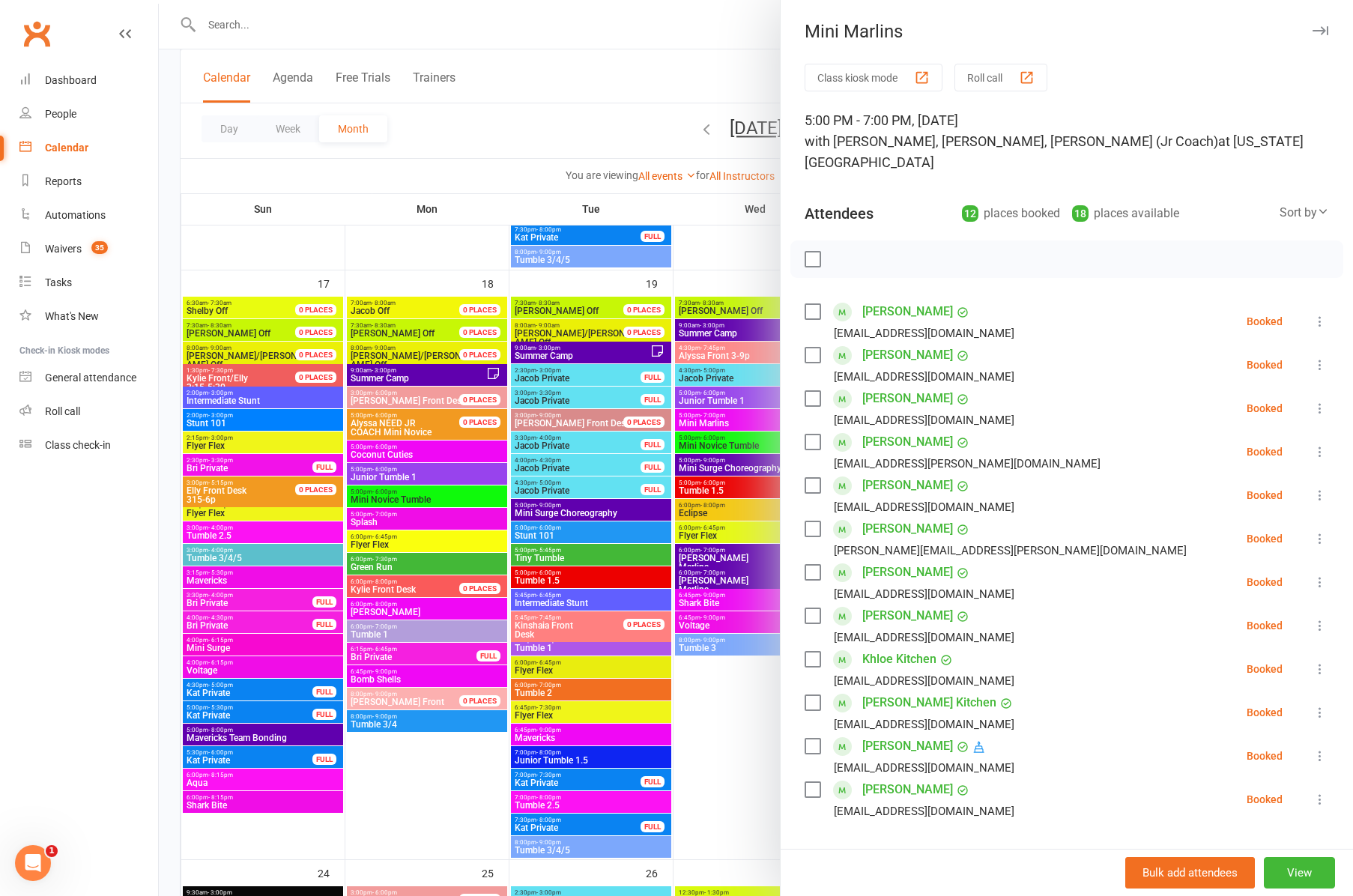
click at [638, 75] on div at bounding box center [756, 448] width 1194 height 896
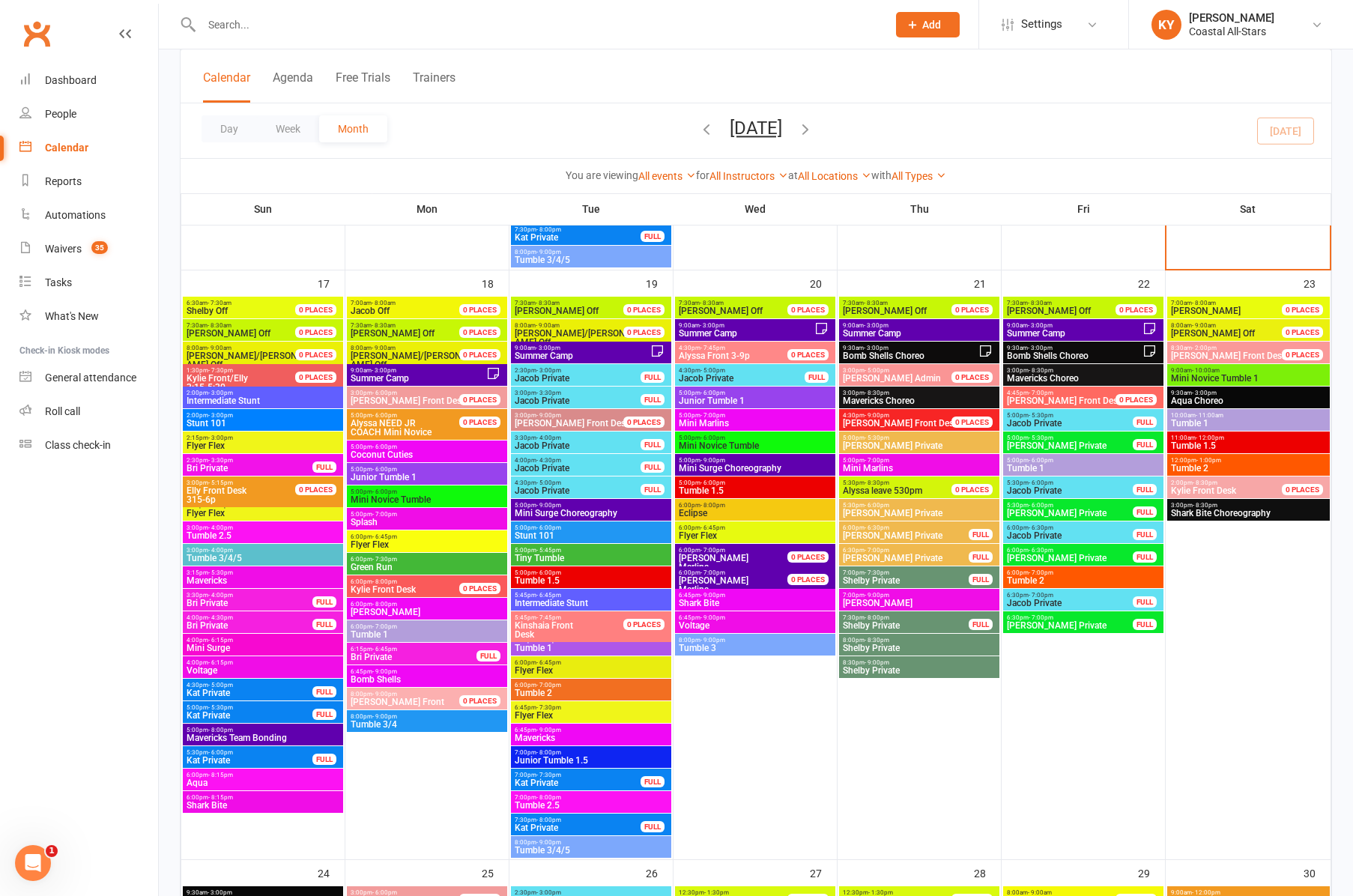
click at [865, 398] on span "Mavericks Choreo" at bounding box center [919, 400] width 154 height 9
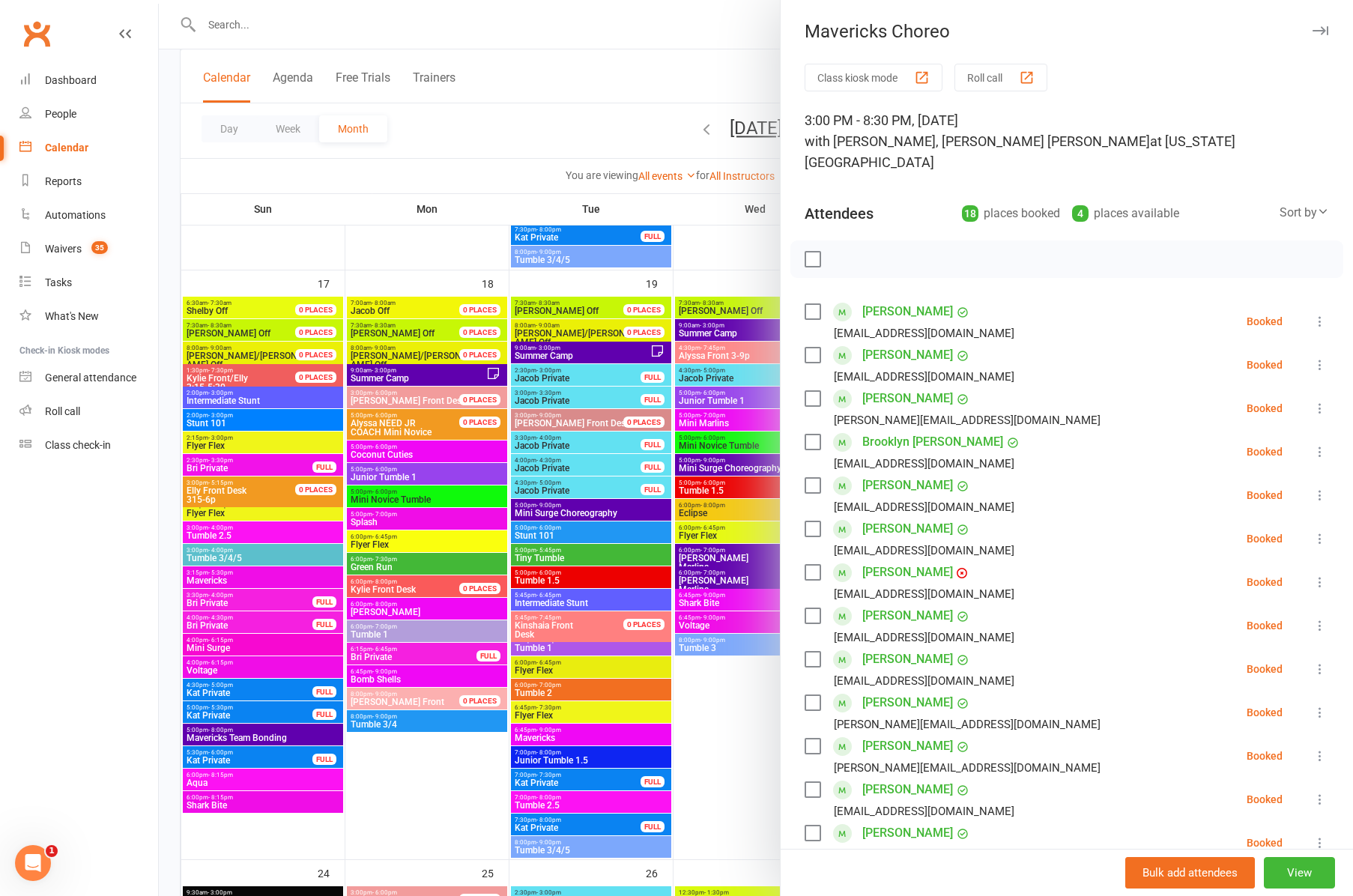
click at [1326, 25] on button "button" at bounding box center [1320, 30] width 18 height 18
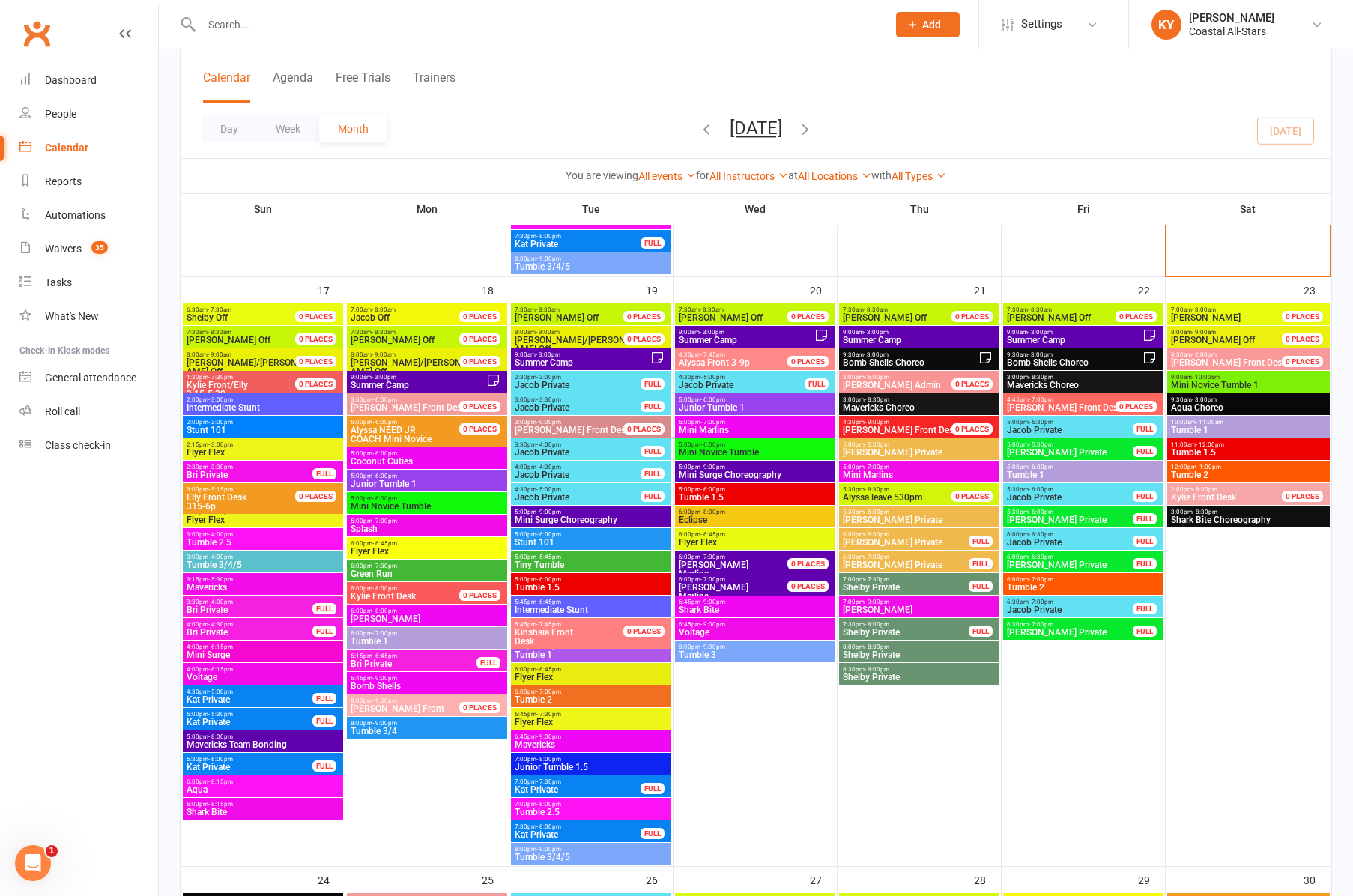
scroll to position [1964, 0]
click at [1059, 468] on span "5:00pm - 6:00pm" at bounding box center [1084, 467] width 154 height 7
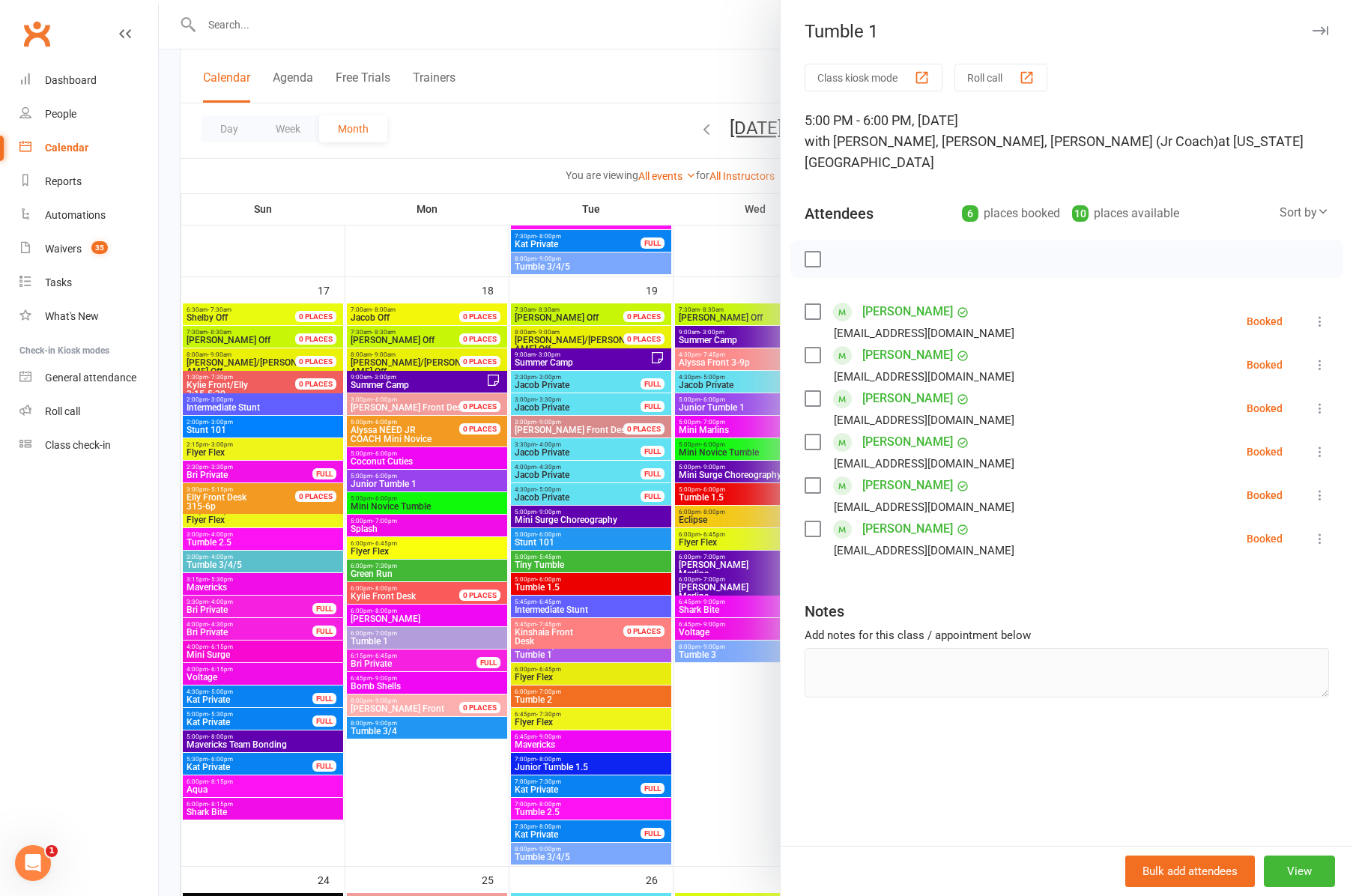
click at [1325, 27] on icon "button" at bounding box center [1320, 30] width 16 height 9
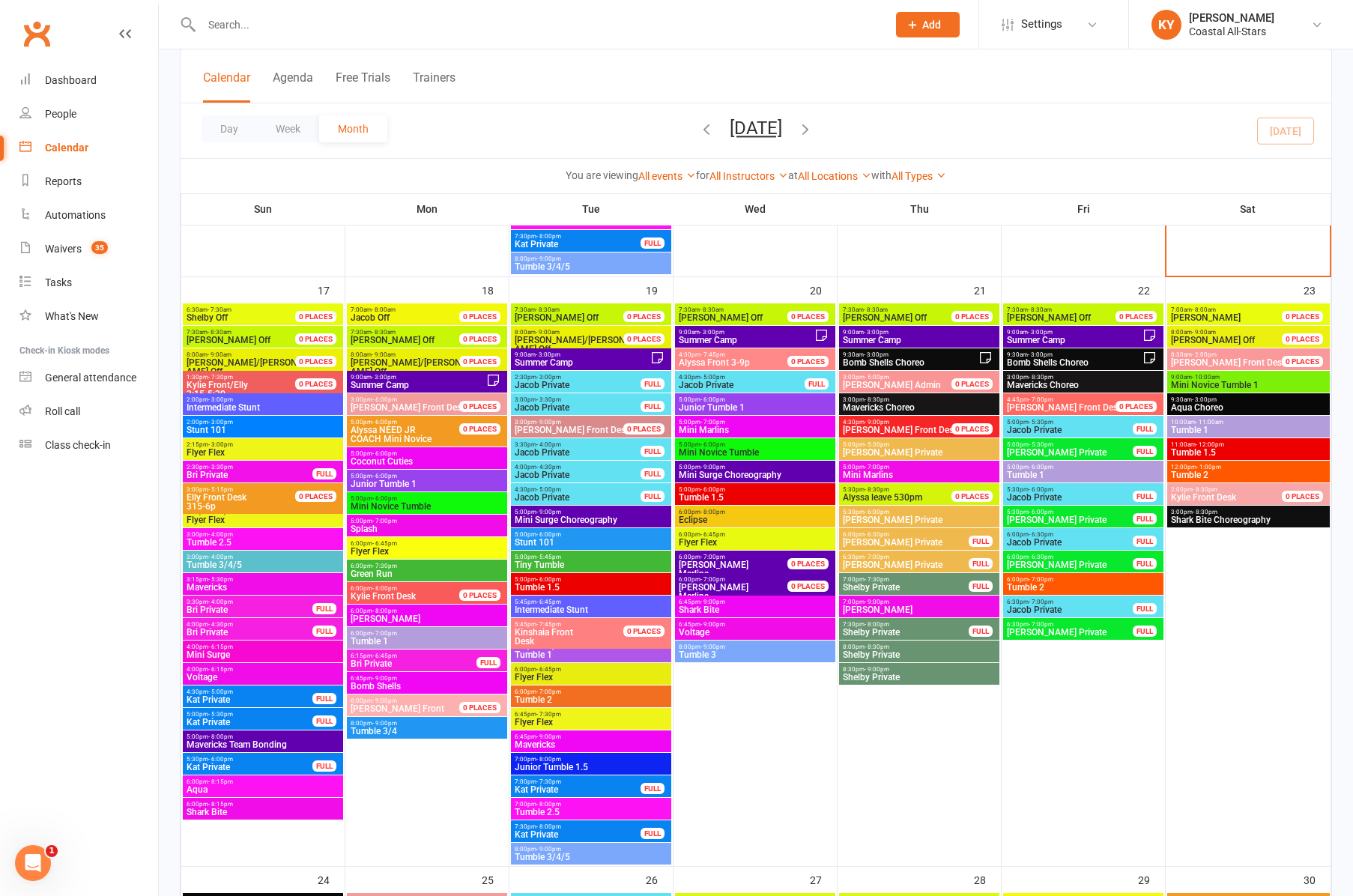
click at [1045, 587] on span "Tumble 2" at bounding box center [1084, 587] width 154 height 9
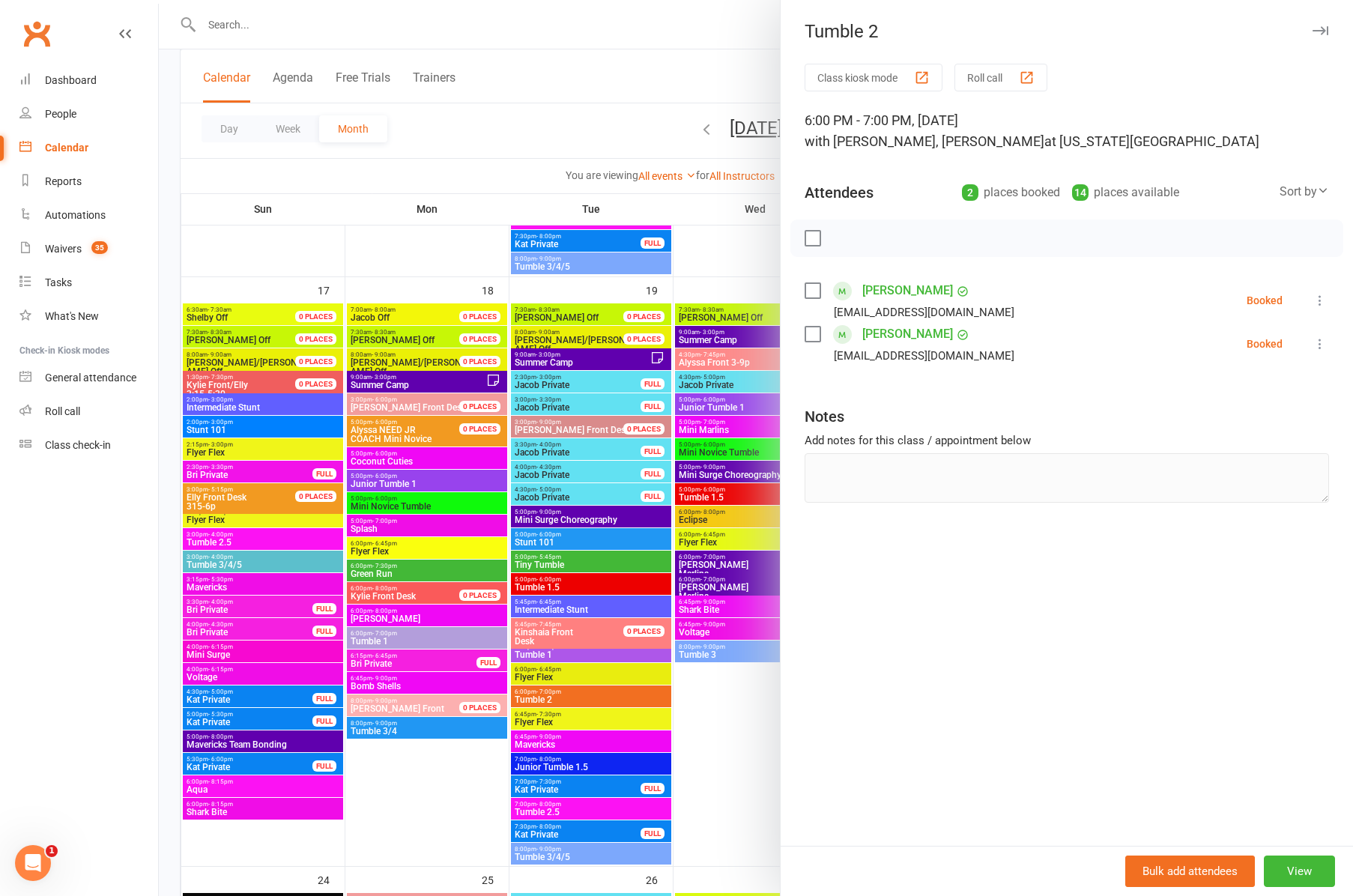
click at [1316, 27] on icon "button" at bounding box center [1320, 30] width 16 height 9
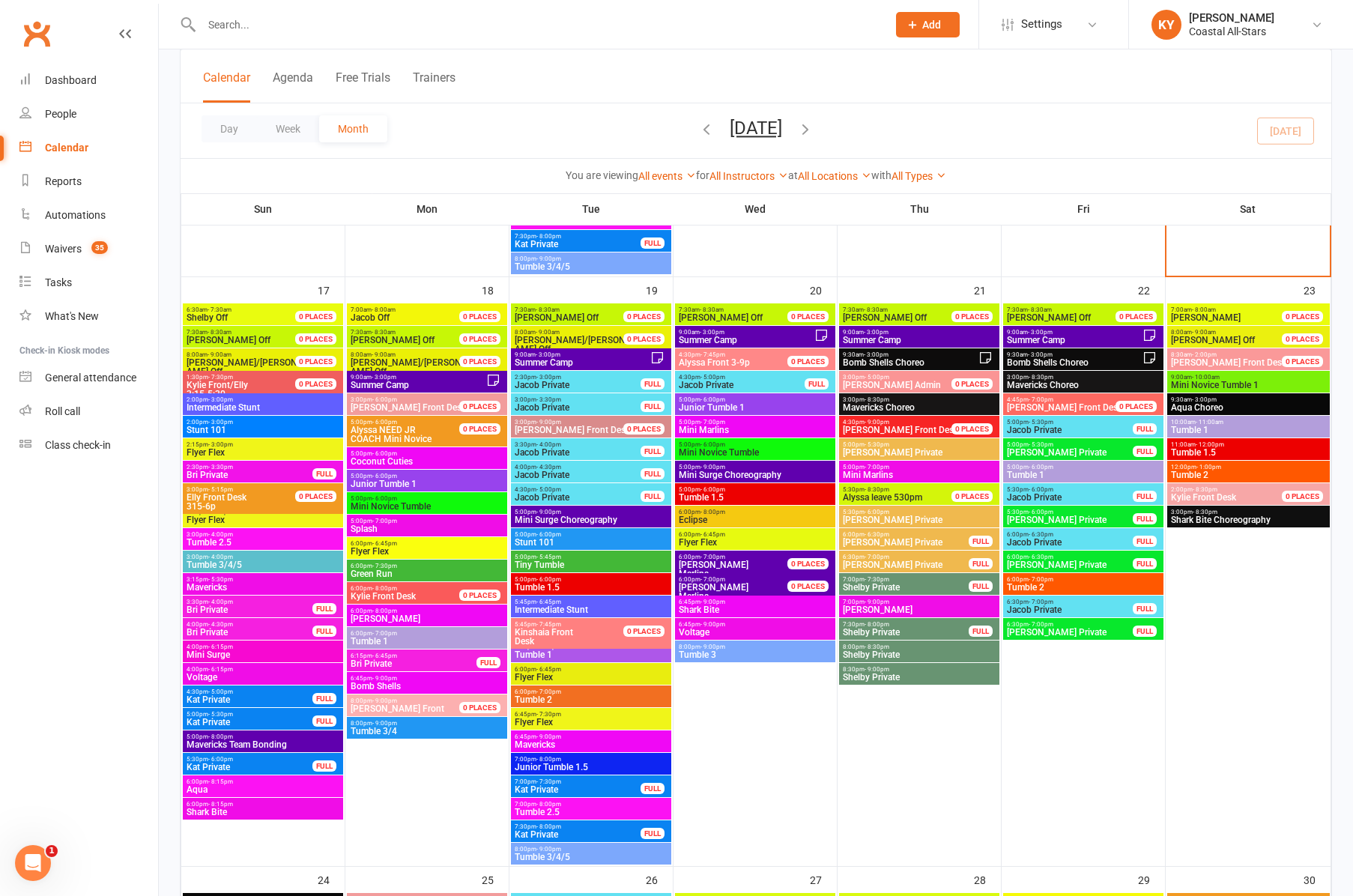
click at [1183, 382] on span "Mini Novice Tumble 1" at bounding box center [1248, 385] width 156 height 9
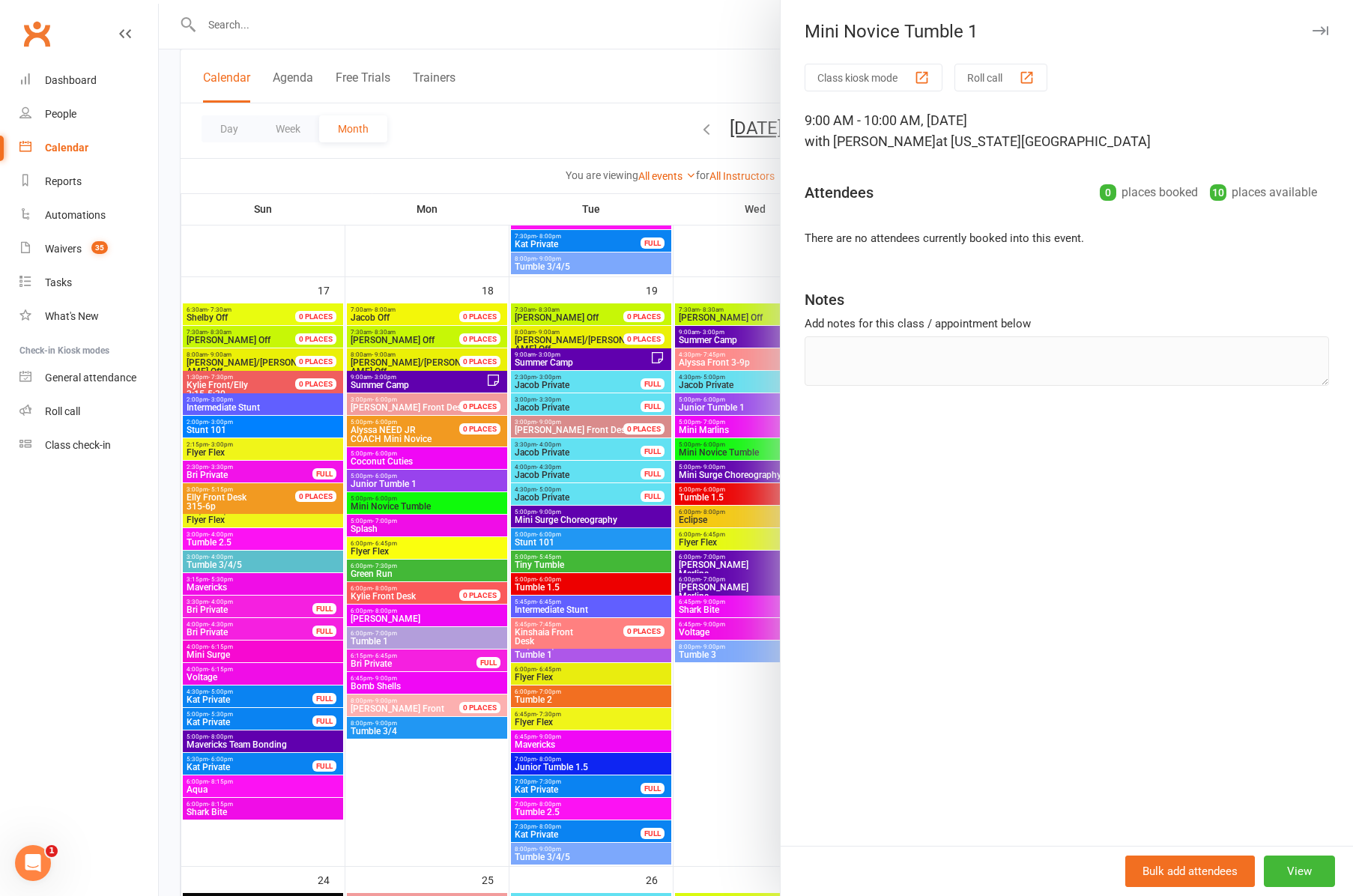
click at [1325, 32] on icon "button" at bounding box center [1320, 30] width 16 height 9
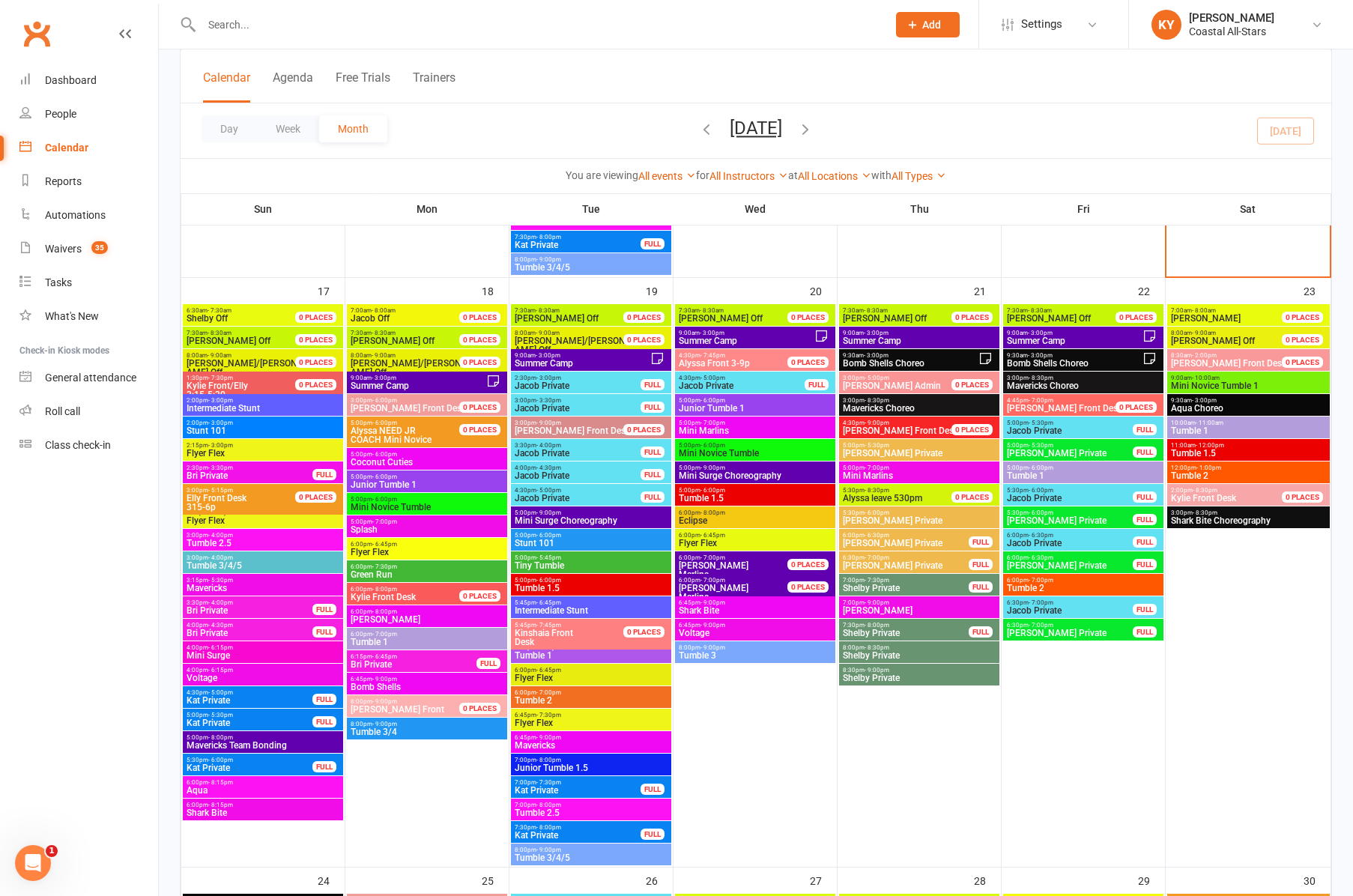
scroll to position [1961, 0]
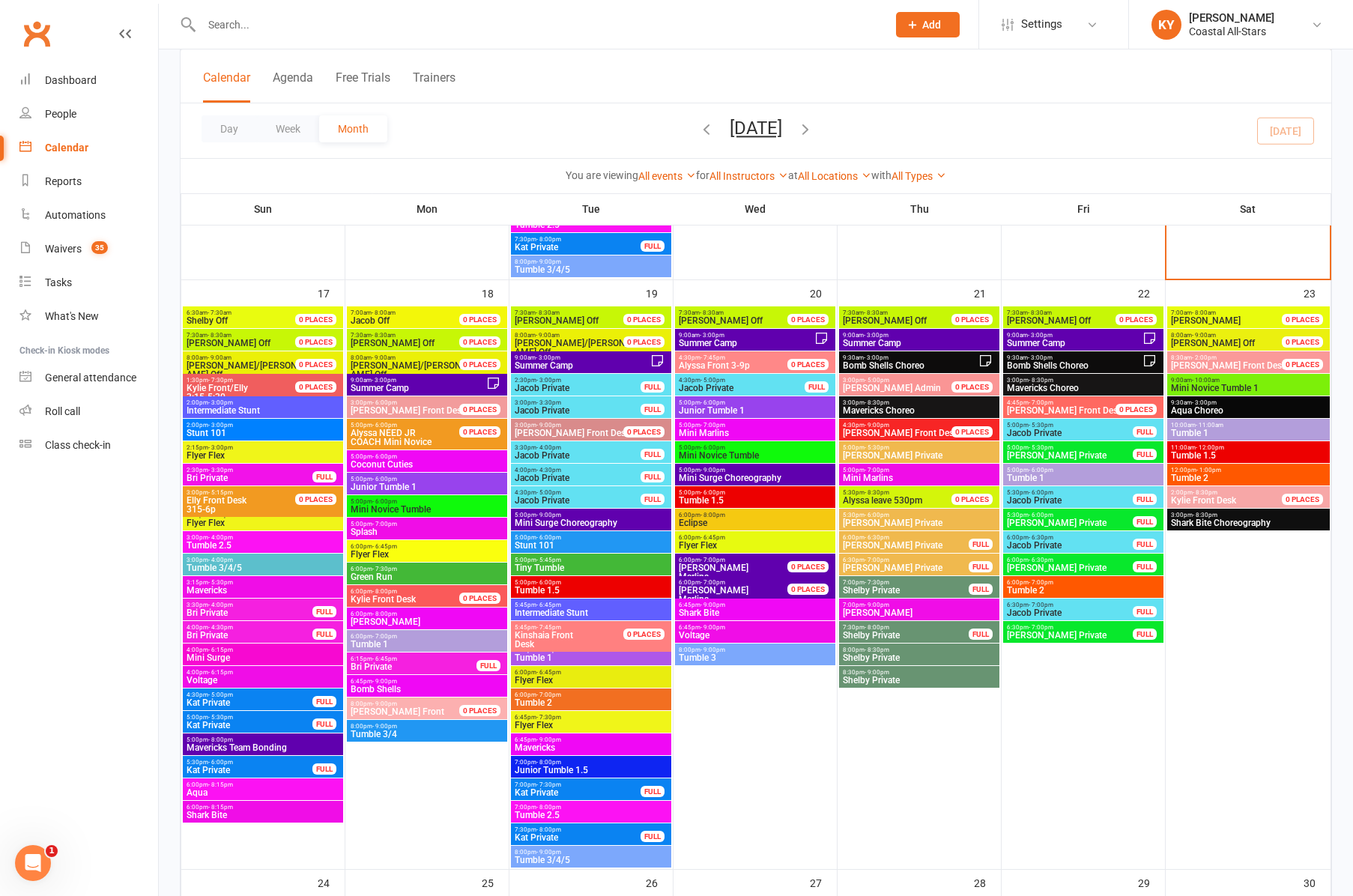
click at [1216, 455] on span "Tumble 1.5" at bounding box center [1248, 455] width 156 height 9
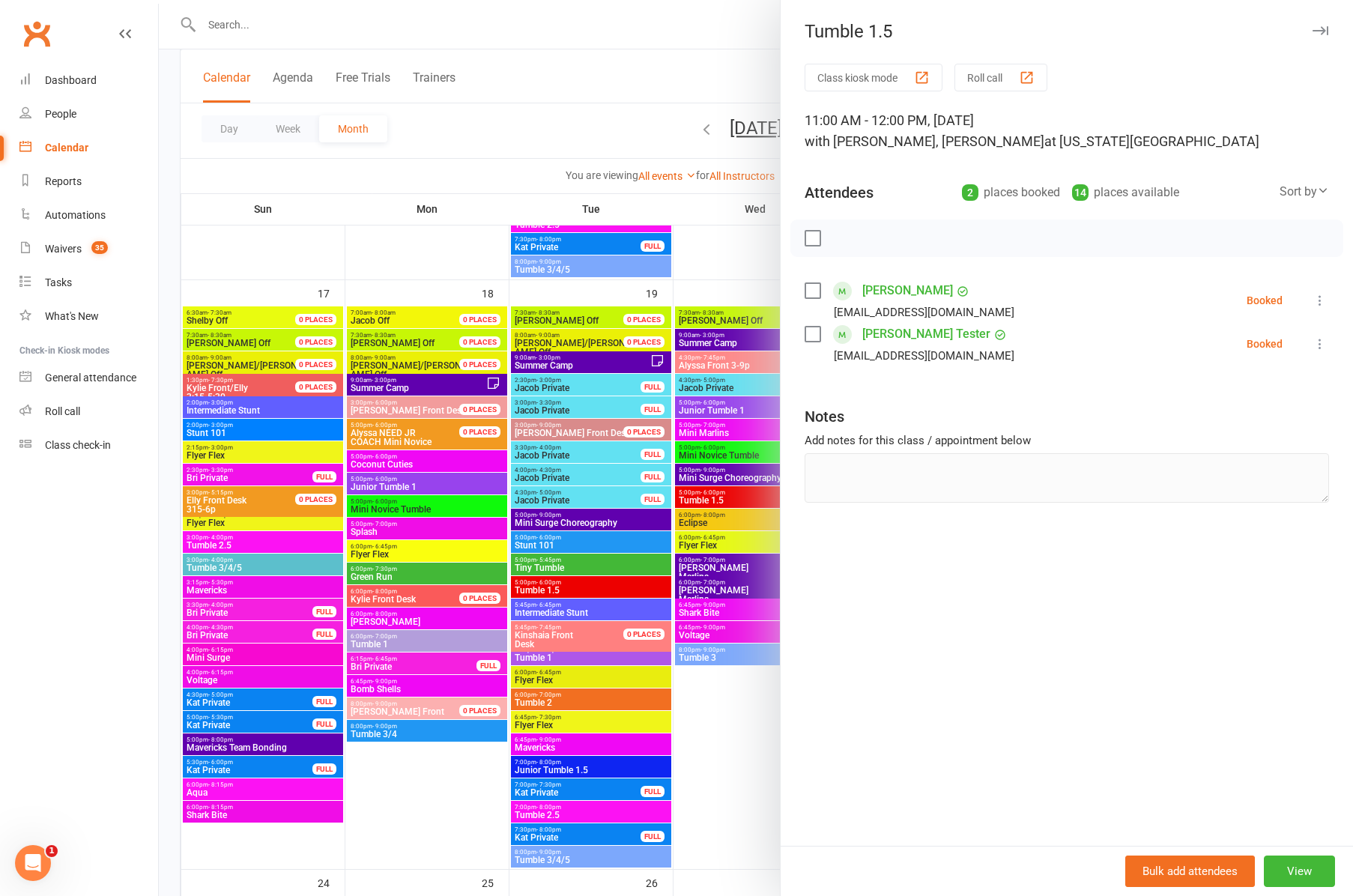
click at [1315, 30] on icon "button" at bounding box center [1320, 30] width 16 height 9
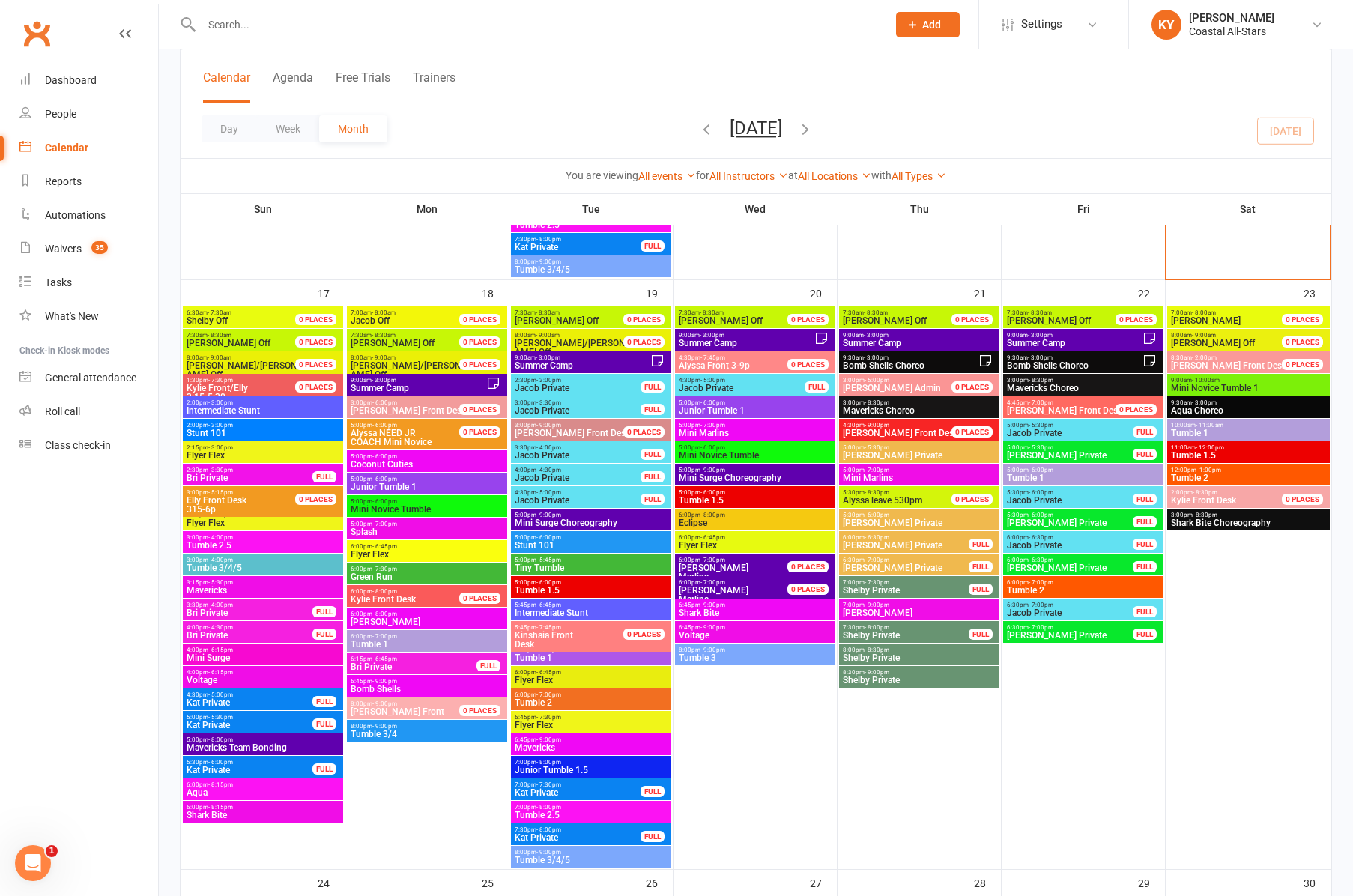
click at [1204, 433] on span "Tumble 1" at bounding box center [1248, 432] width 156 height 9
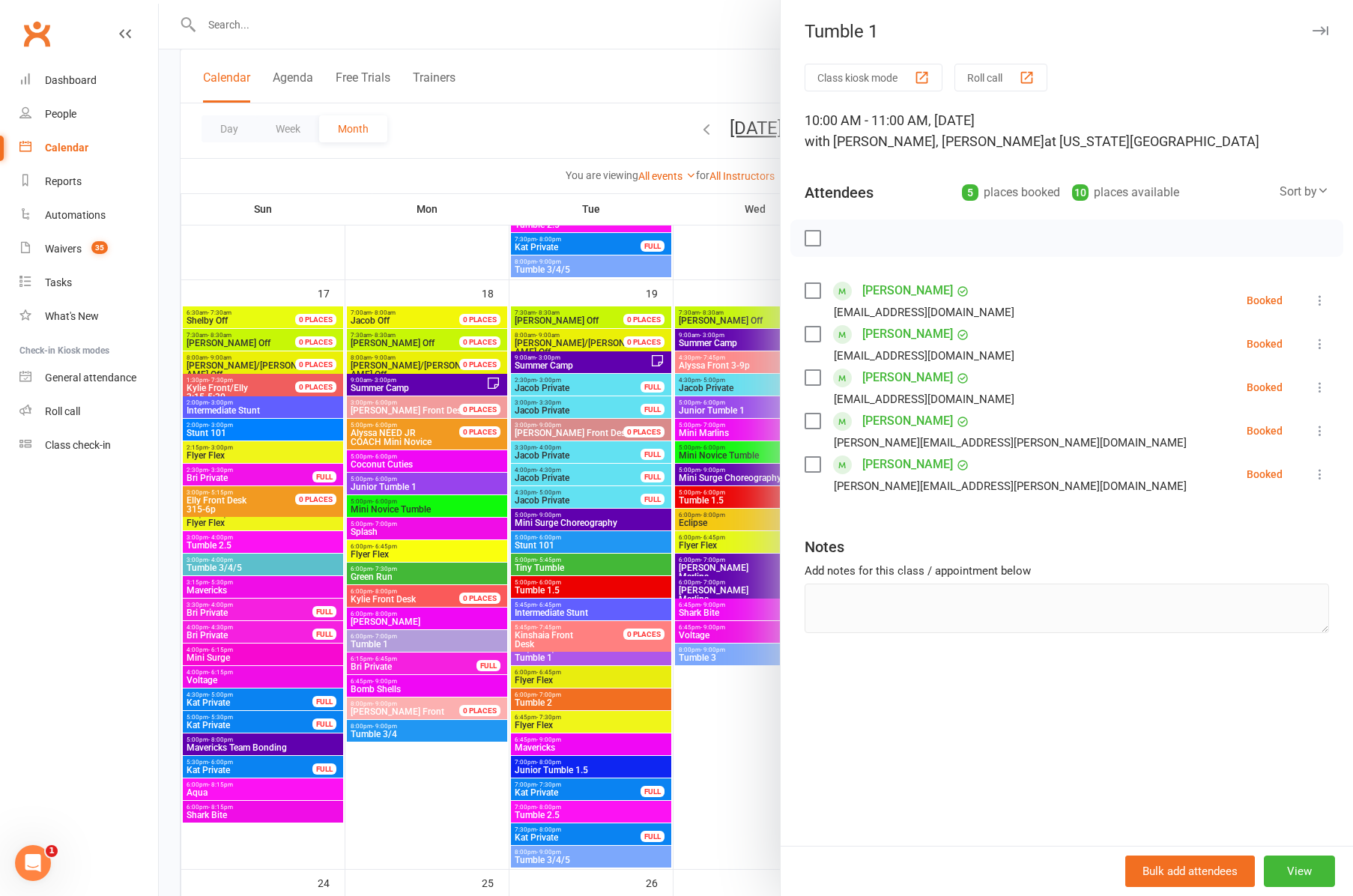
click at [1323, 31] on icon "button" at bounding box center [1320, 30] width 16 height 9
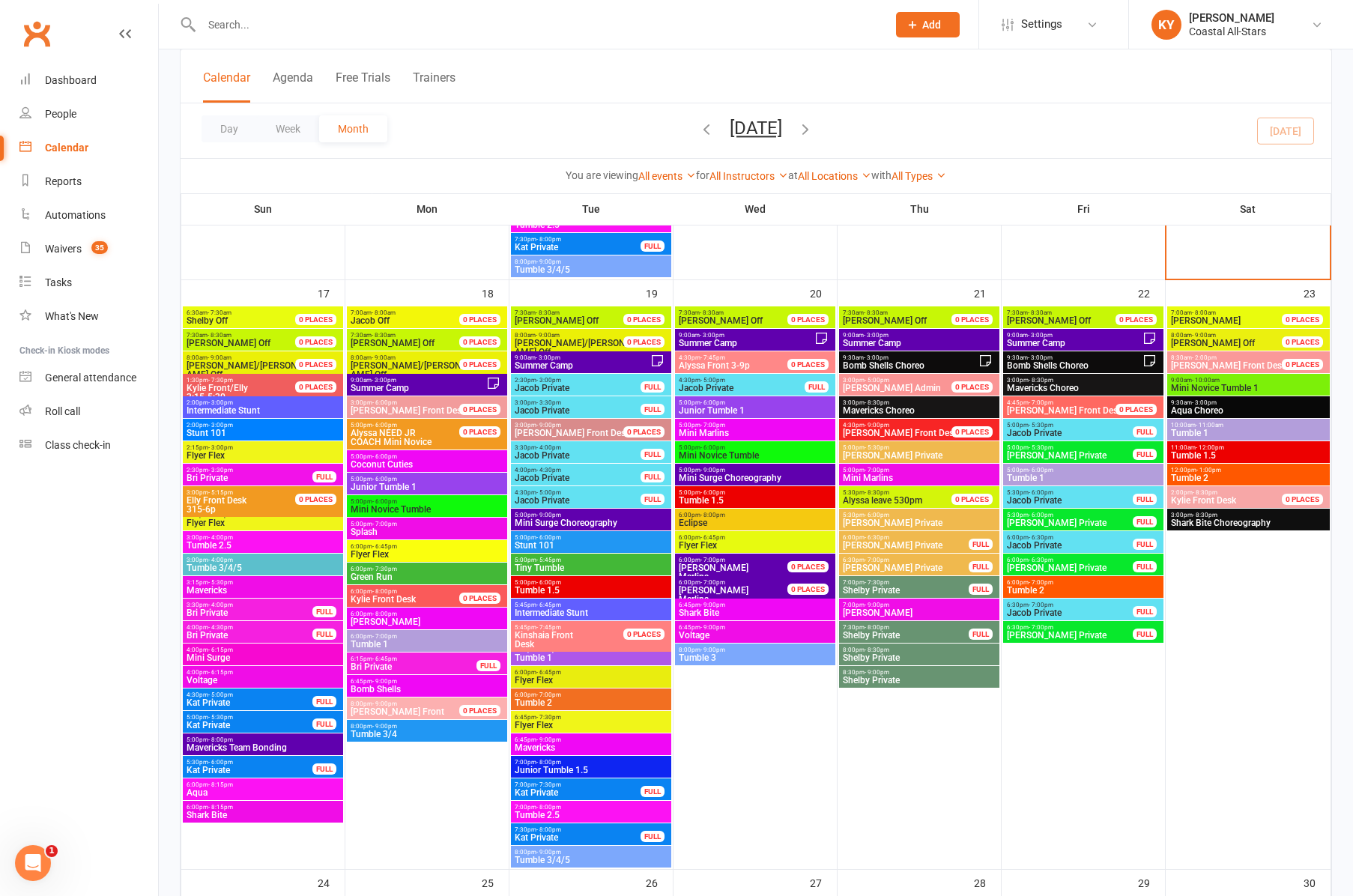
click at [1212, 452] on span "Tumble 1.5" at bounding box center [1248, 455] width 156 height 9
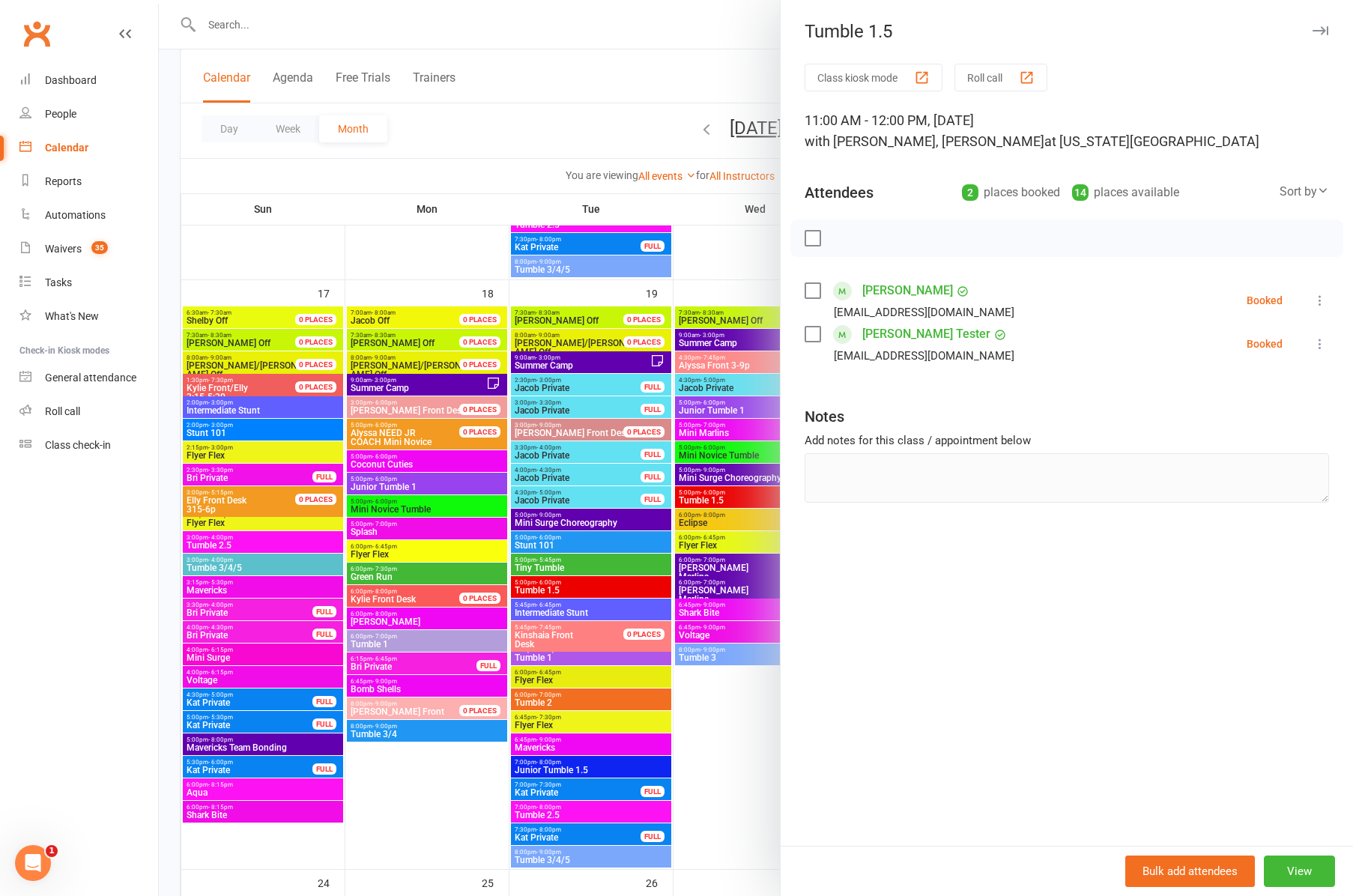
click at [1315, 32] on icon "button" at bounding box center [1320, 30] width 16 height 9
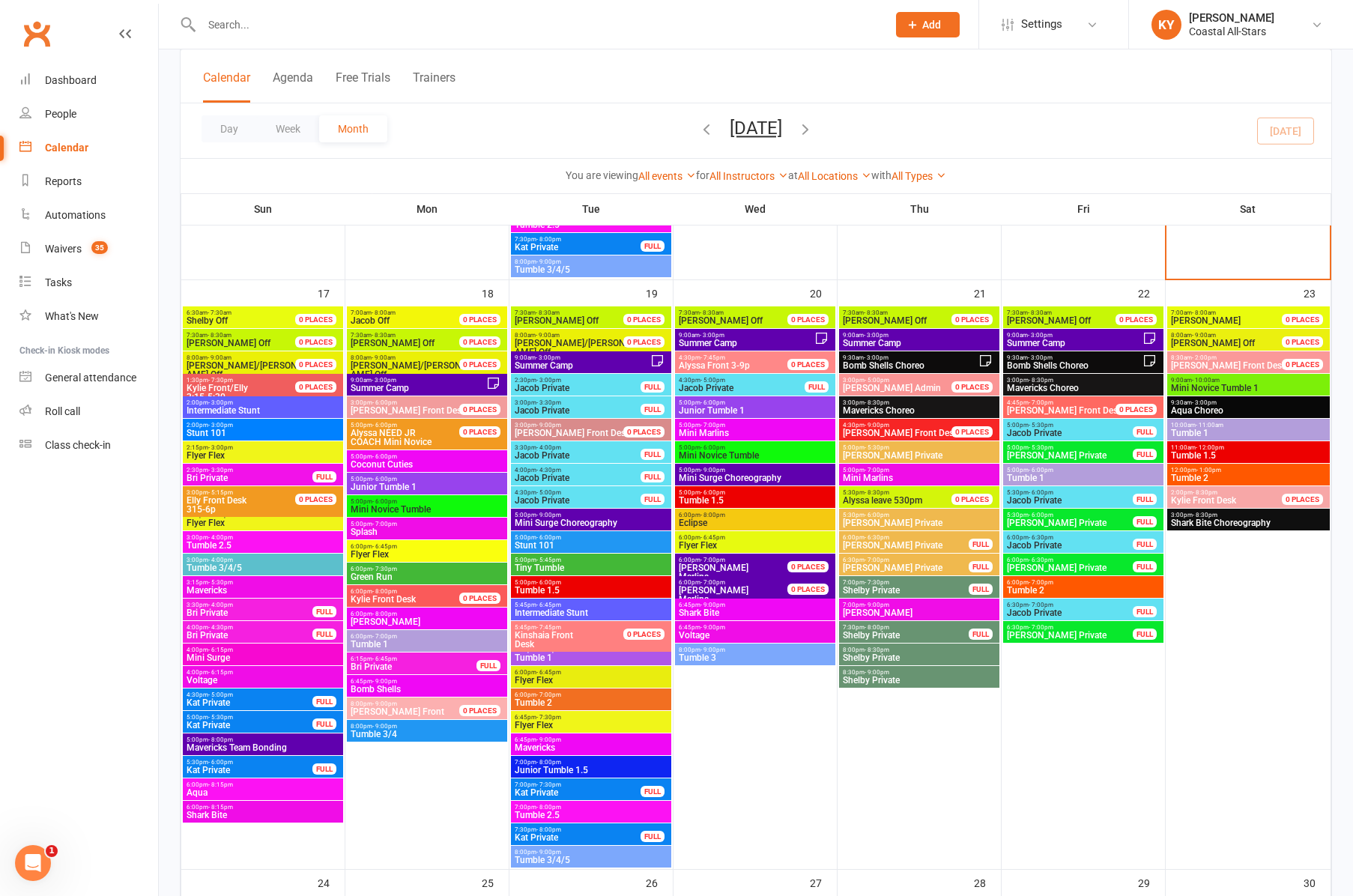
click at [1224, 473] on span "Tumble 2" at bounding box center [1248, 477] width 156 height 9
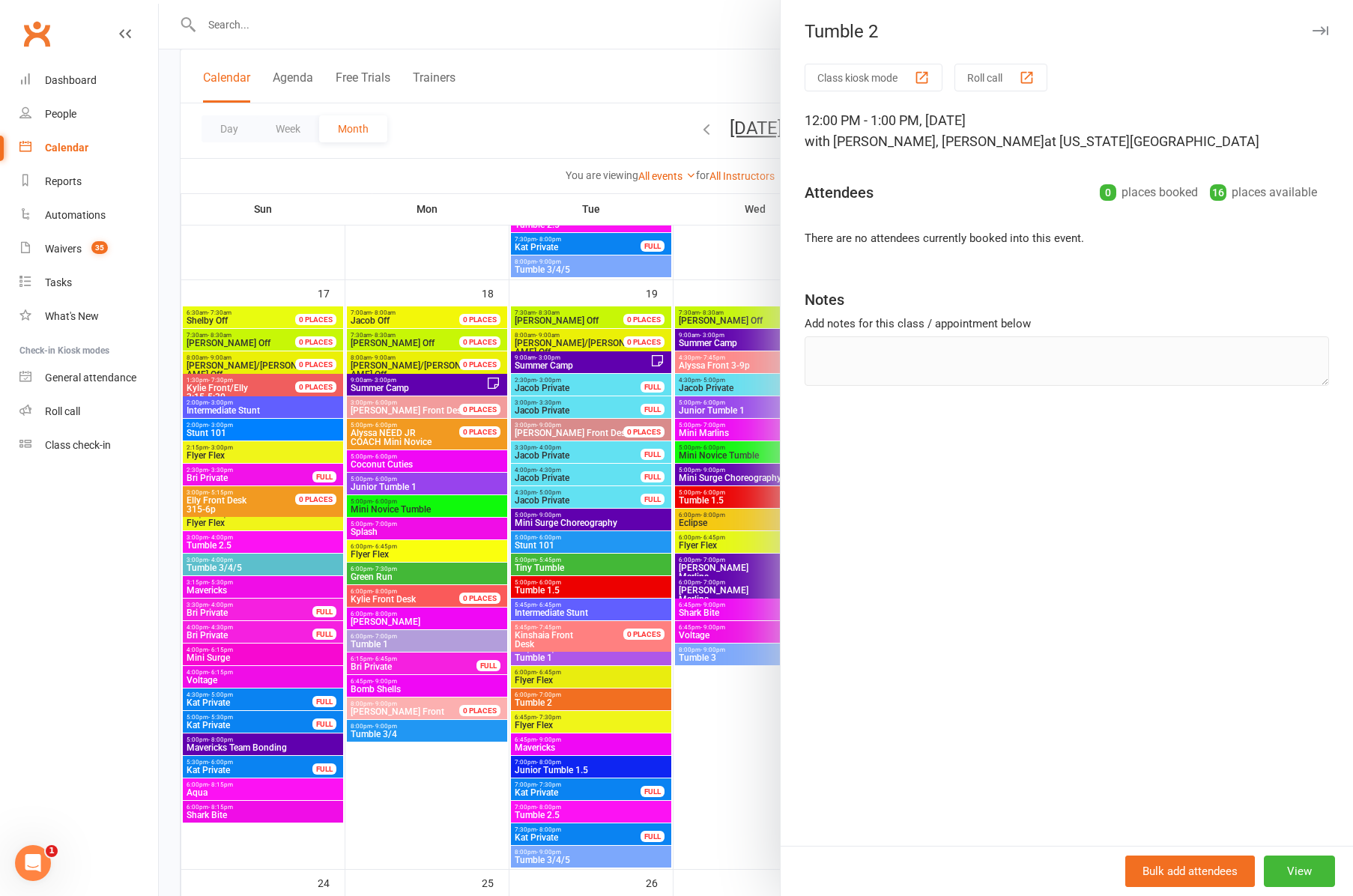
click at [1320, 26] on button "button" at bounding box center [1320, 30] width 18 height 18
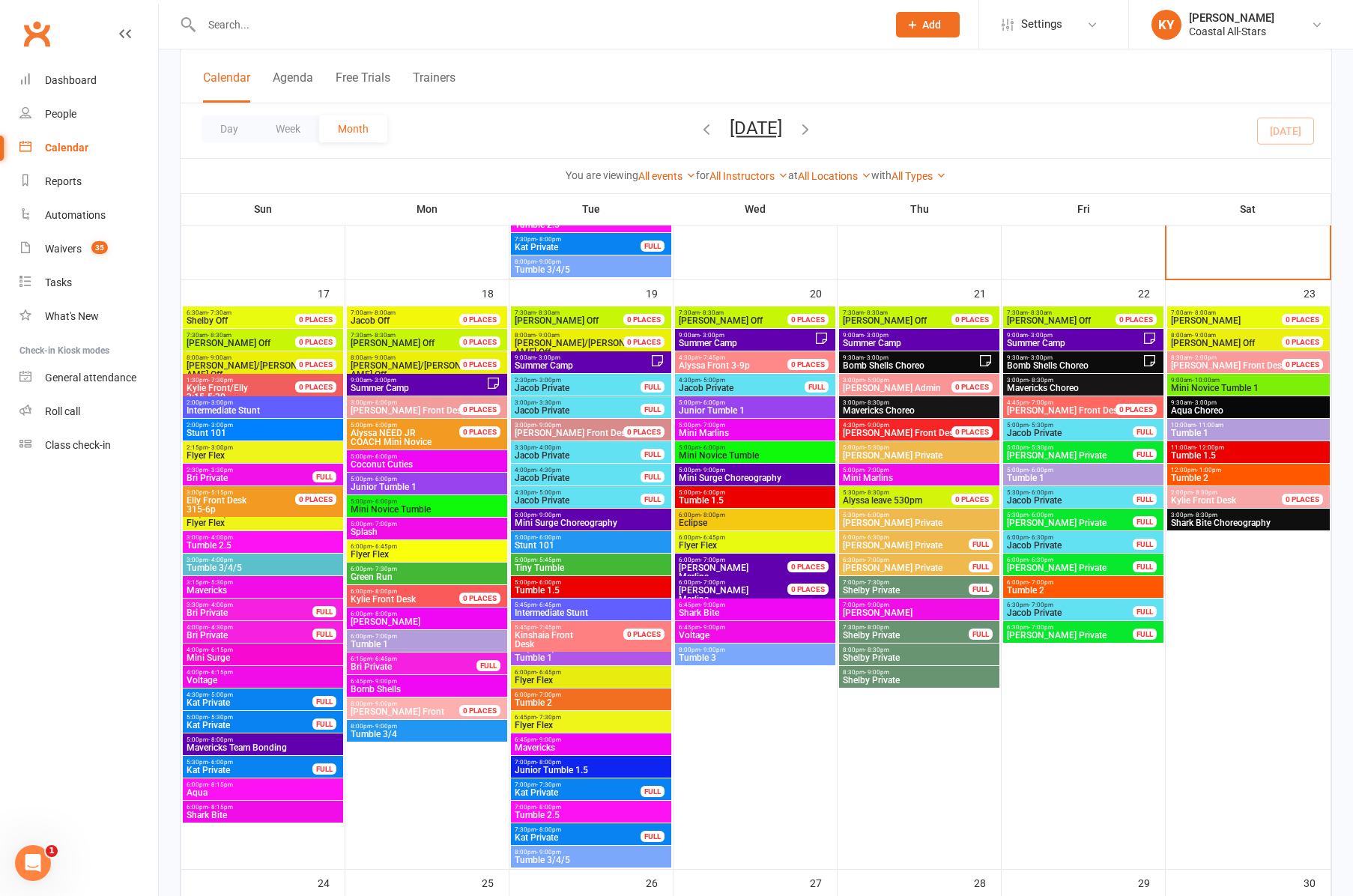
click at [1222, 406] on span "Aqua Choreo" at bounding box center [1248, 409] width 156 height 9
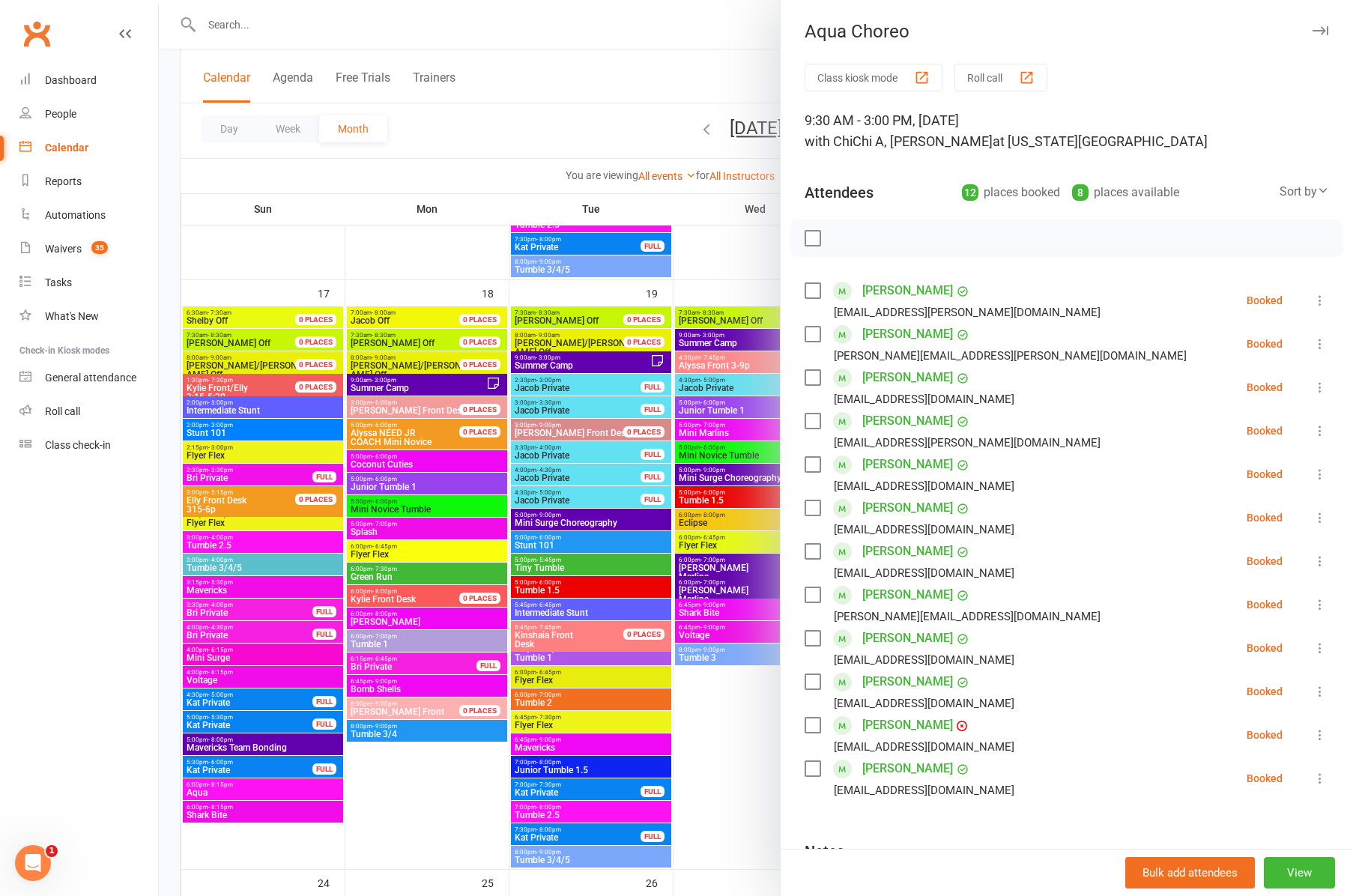
click at [739, 78] on div at bounding box center [756, 448] width 1194 height 896
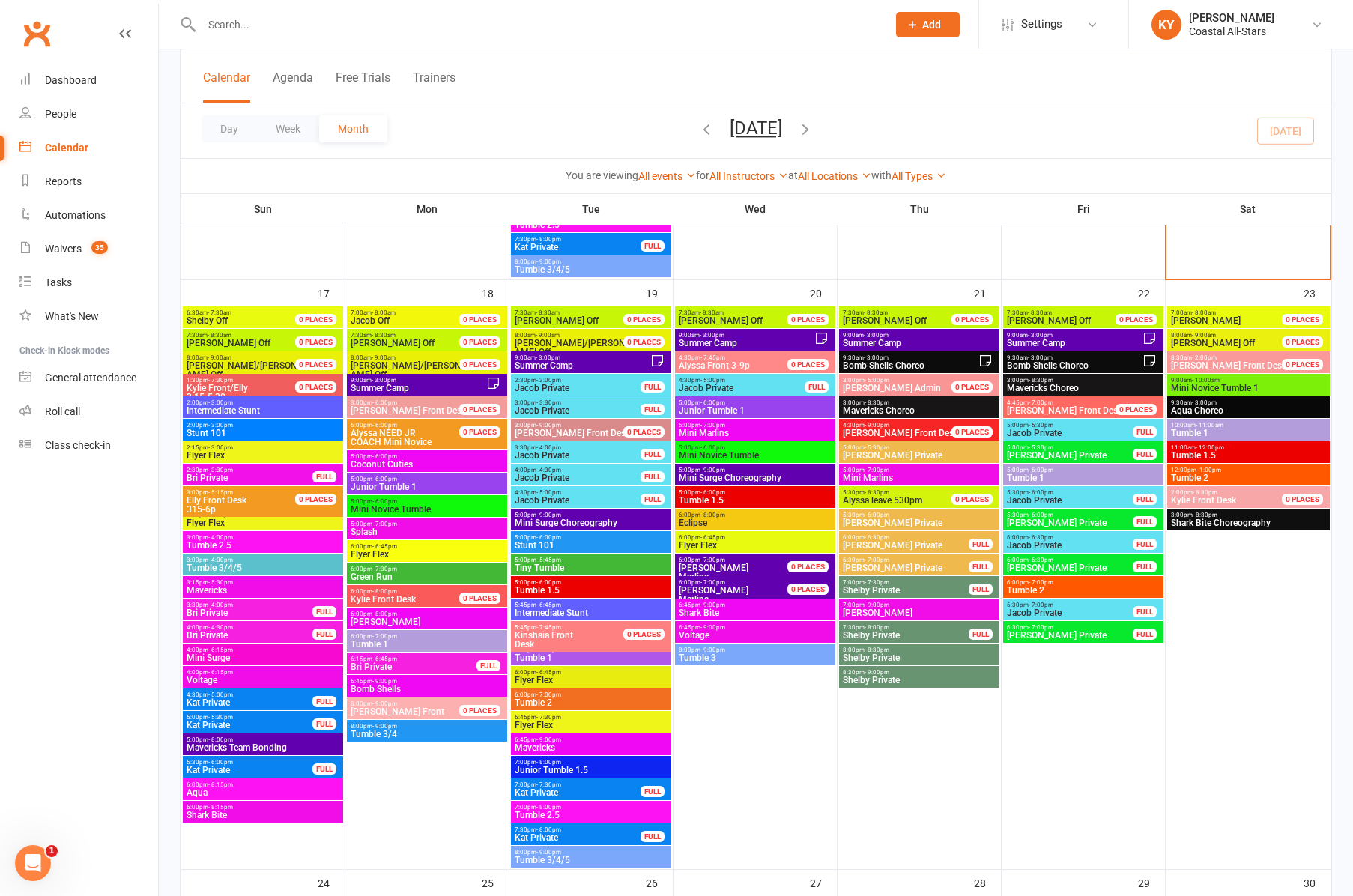
click at [1210, 518] on span "Shark Bite Choreography" at bounding box center [1248, 522] width 156 height 9
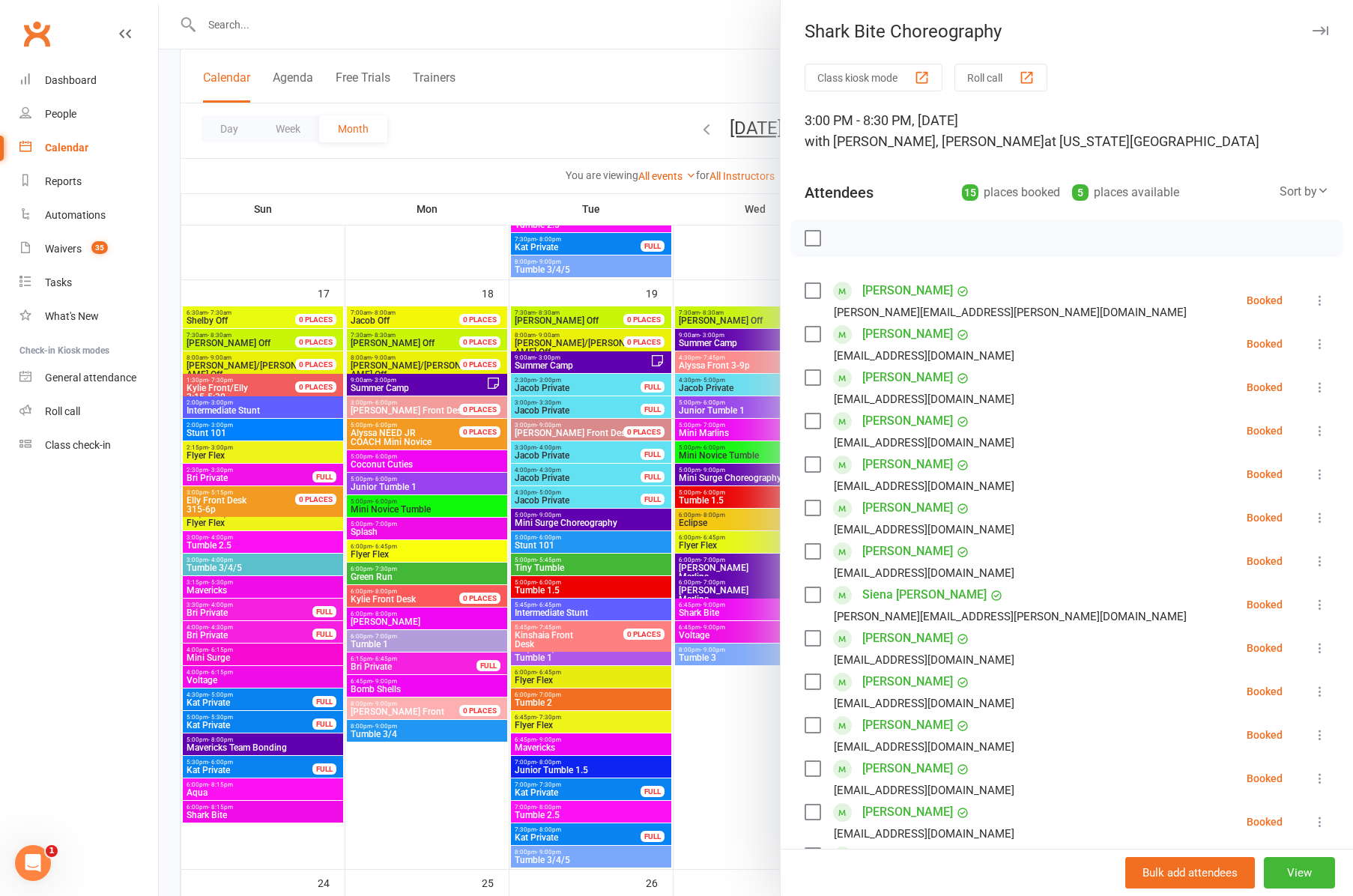
click at [1326, 31] on icon "button" at bounding box center [1320, 30] width 16 height 9
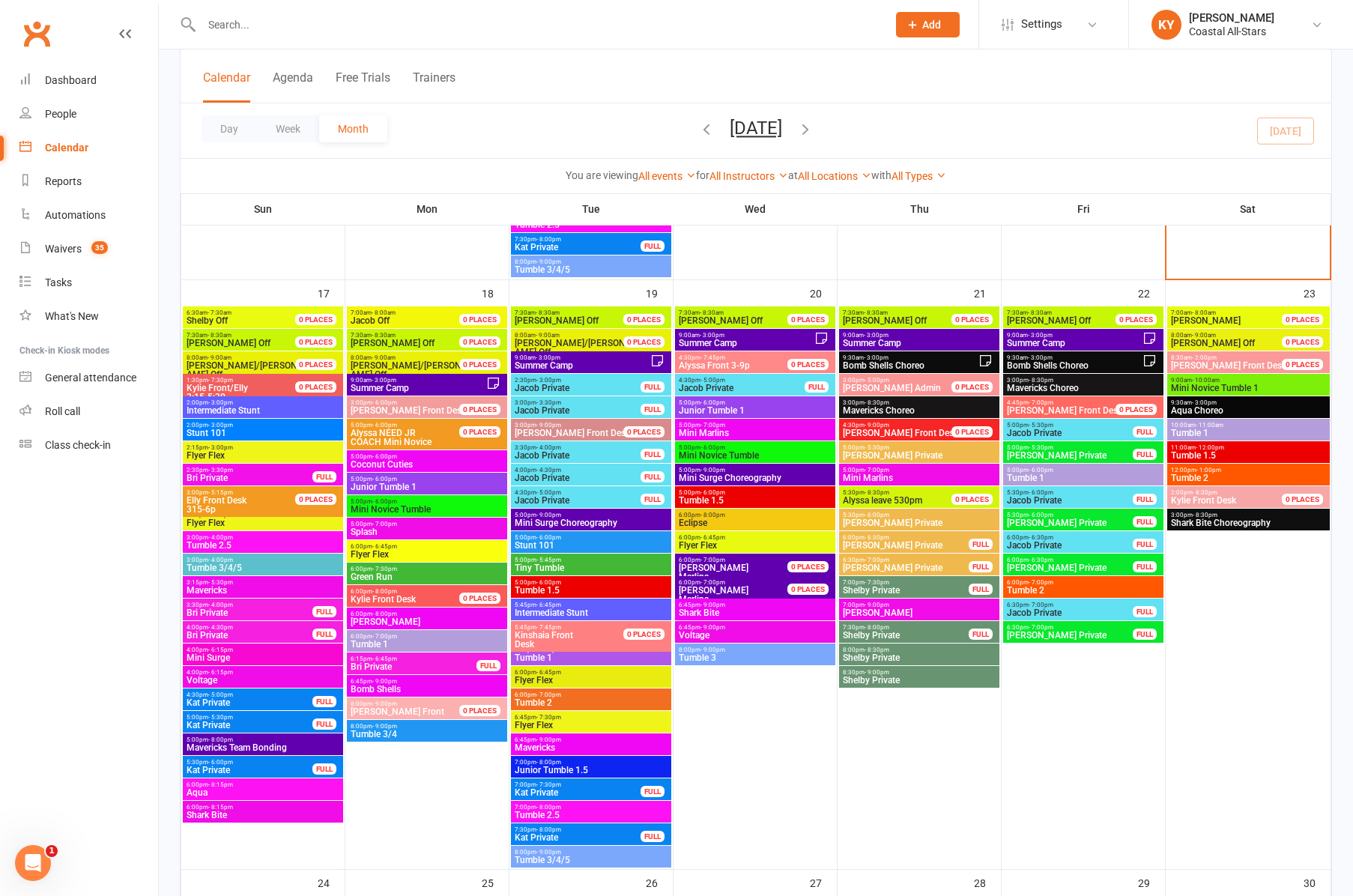
click at [718, 429] on span "Mini Marlins" at bounding box center [755, 432] width 154 height 9
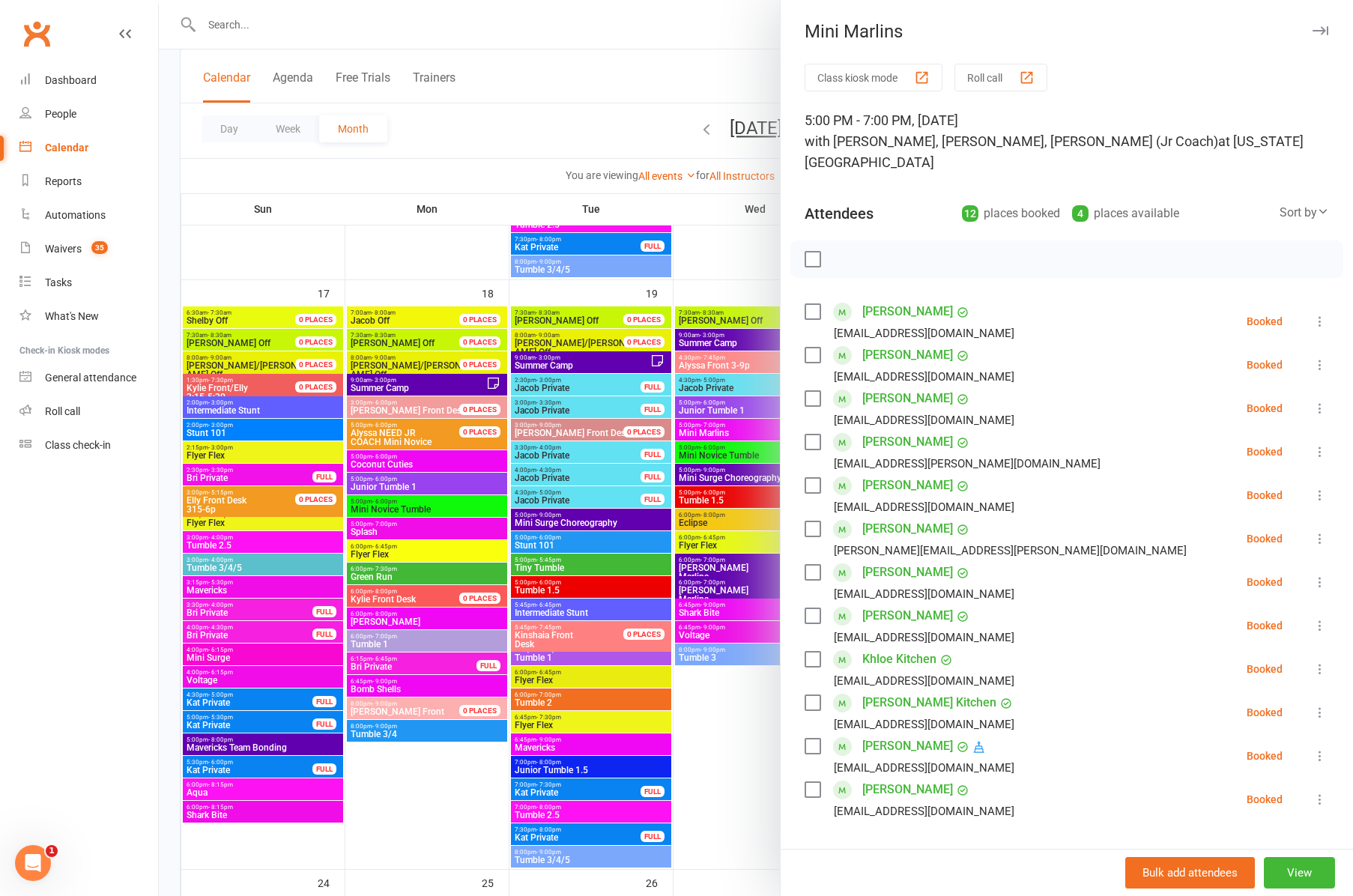
click at [1324, 30] on icon "button" at bounding box center [1320, 30] width 16 height 9
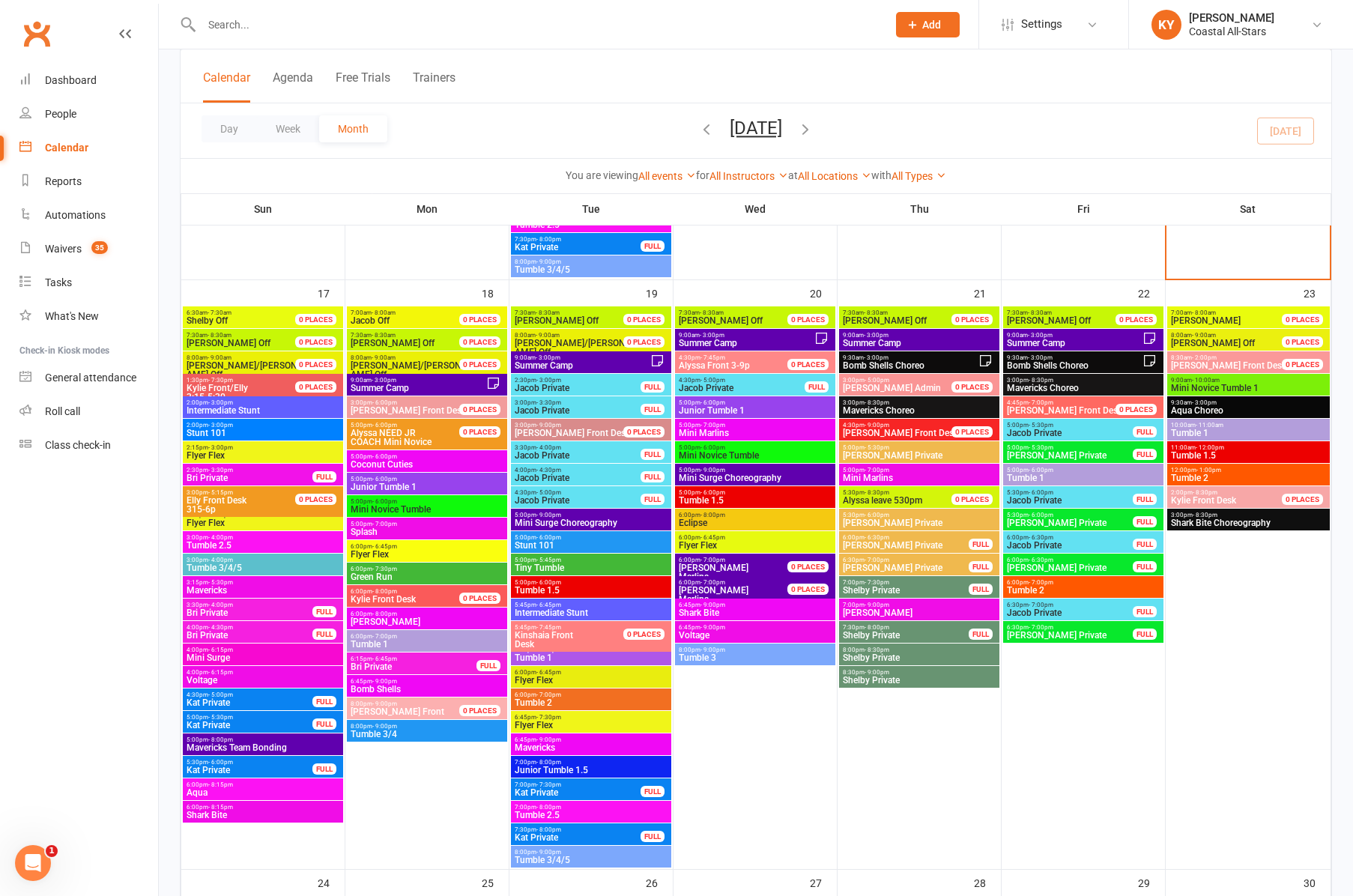
click at [726, 448] on span "5:00pm - 6:00pm" at bounding box center [755, 448] width 154 height 7
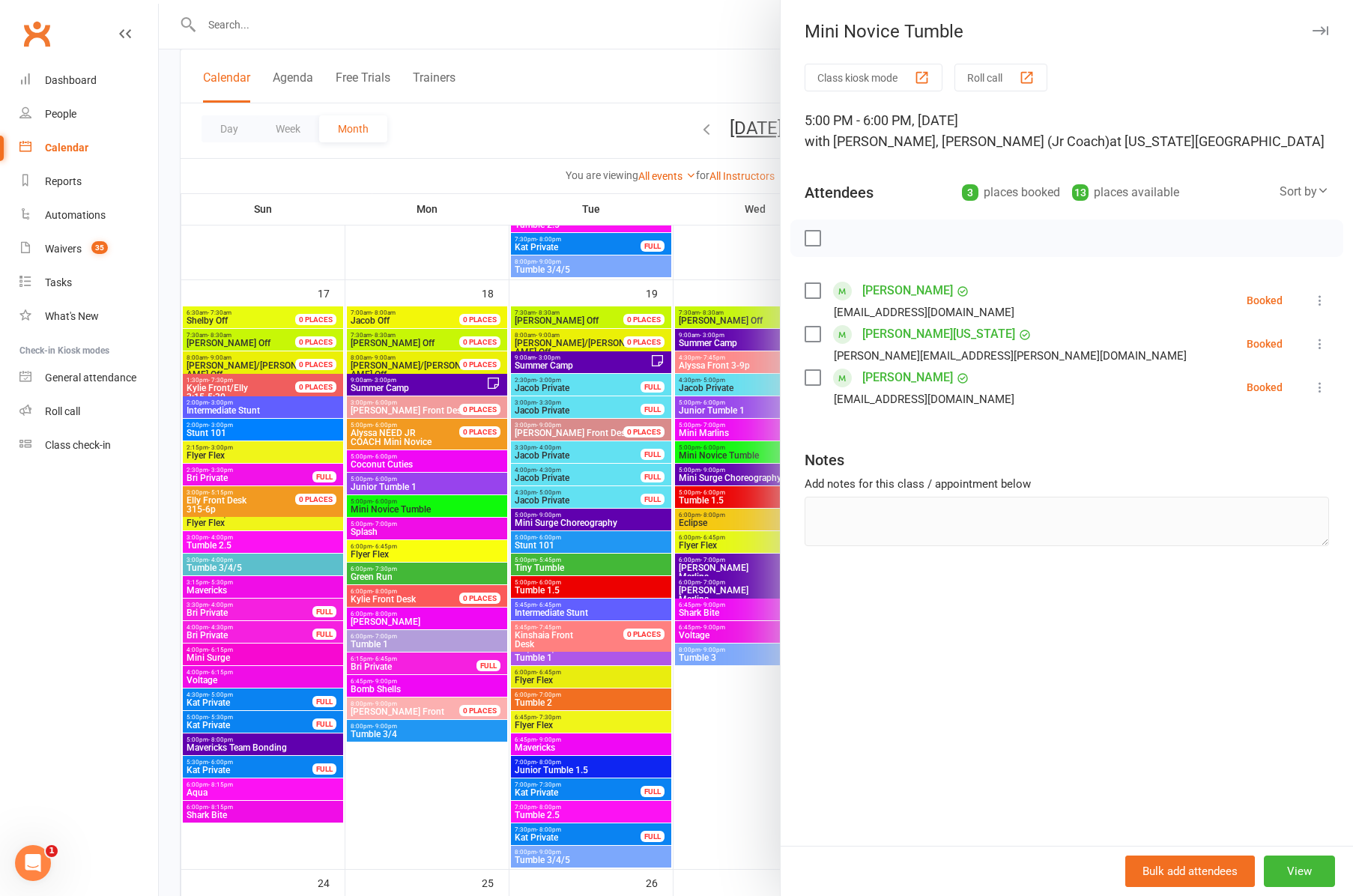
click at [707, 476] on div at bounding box center [756, 448] width 1194 height 896
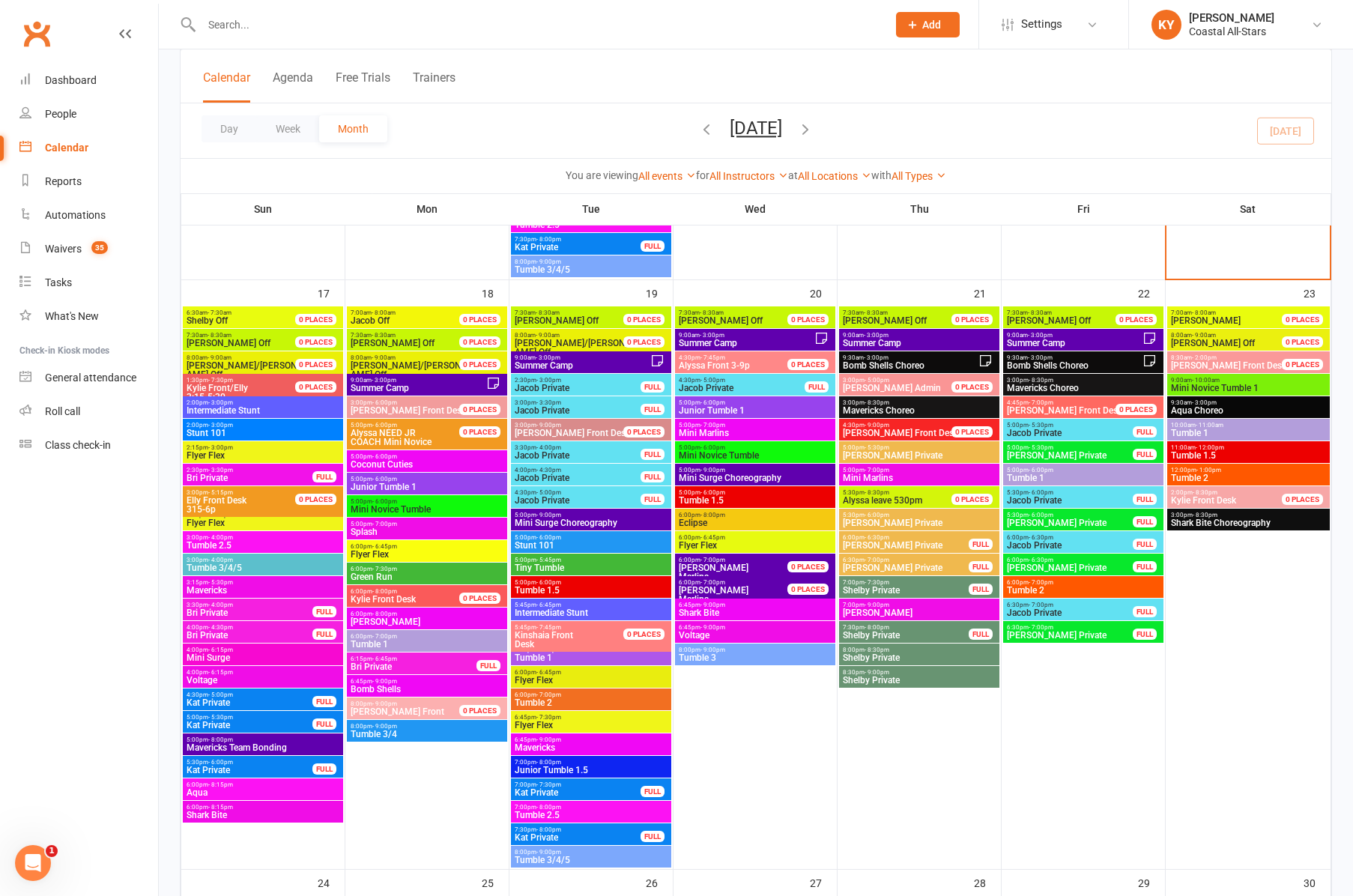
click at [700, 473] on span "Mini Surge Choreography" at bounding box center [755, 477] width 154 height 9
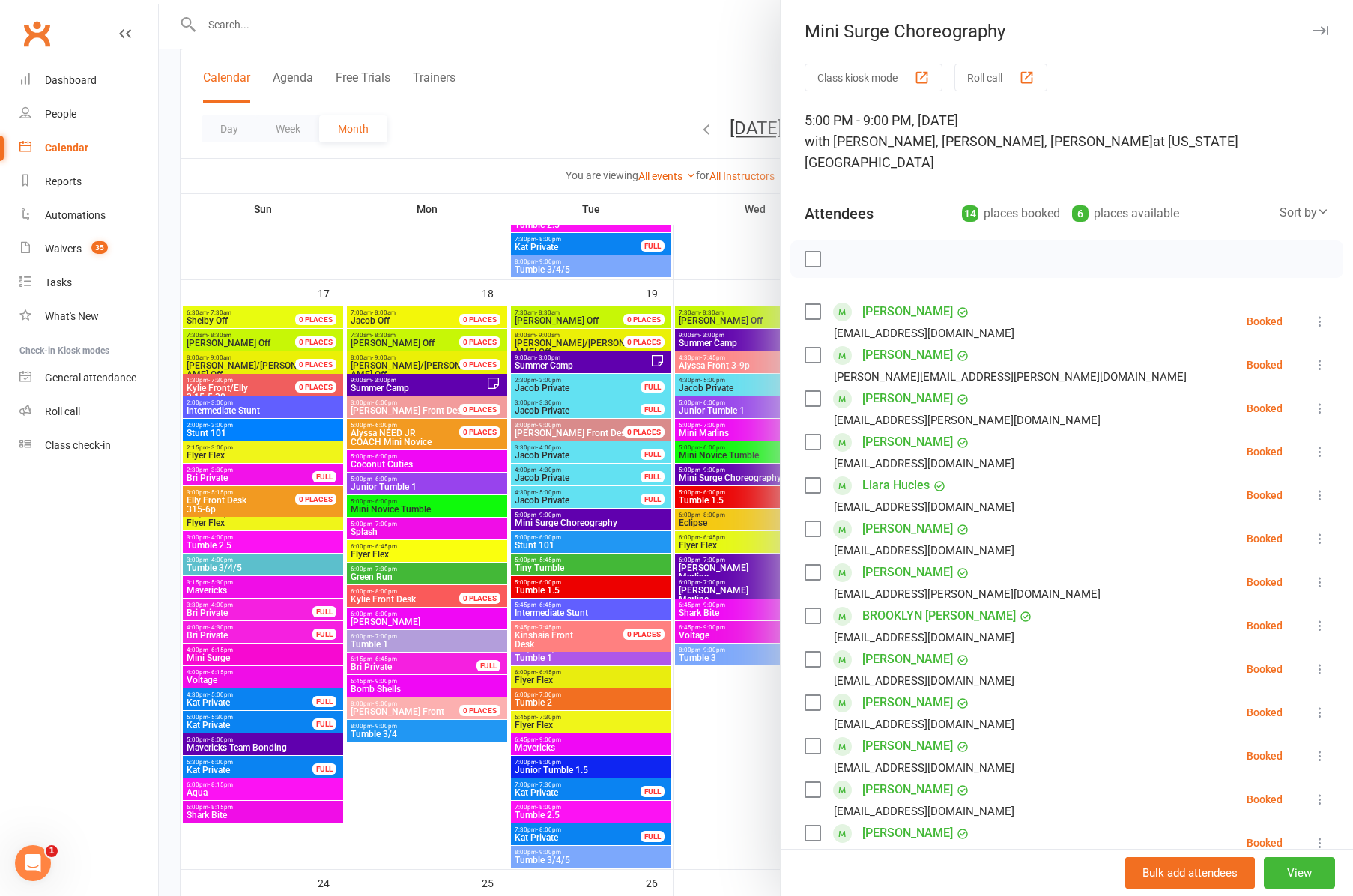
click at [1316, 30] on icon "button" at bounding box center [1320, 30] width 16 height 9
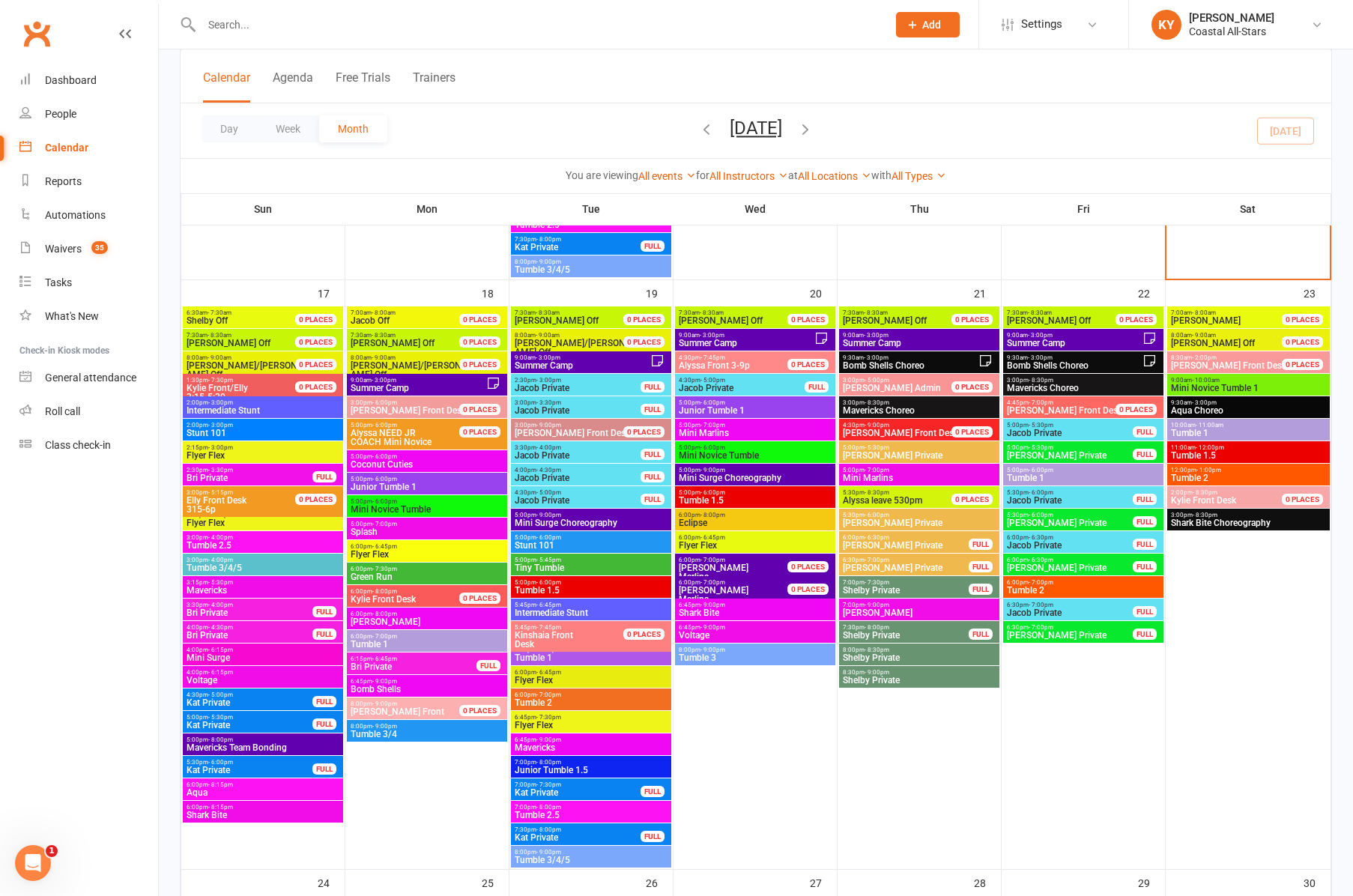
click at [743, 489] on span "5:00pm - 6:00pm" at bounding box center [755, 492] width 154 height 7
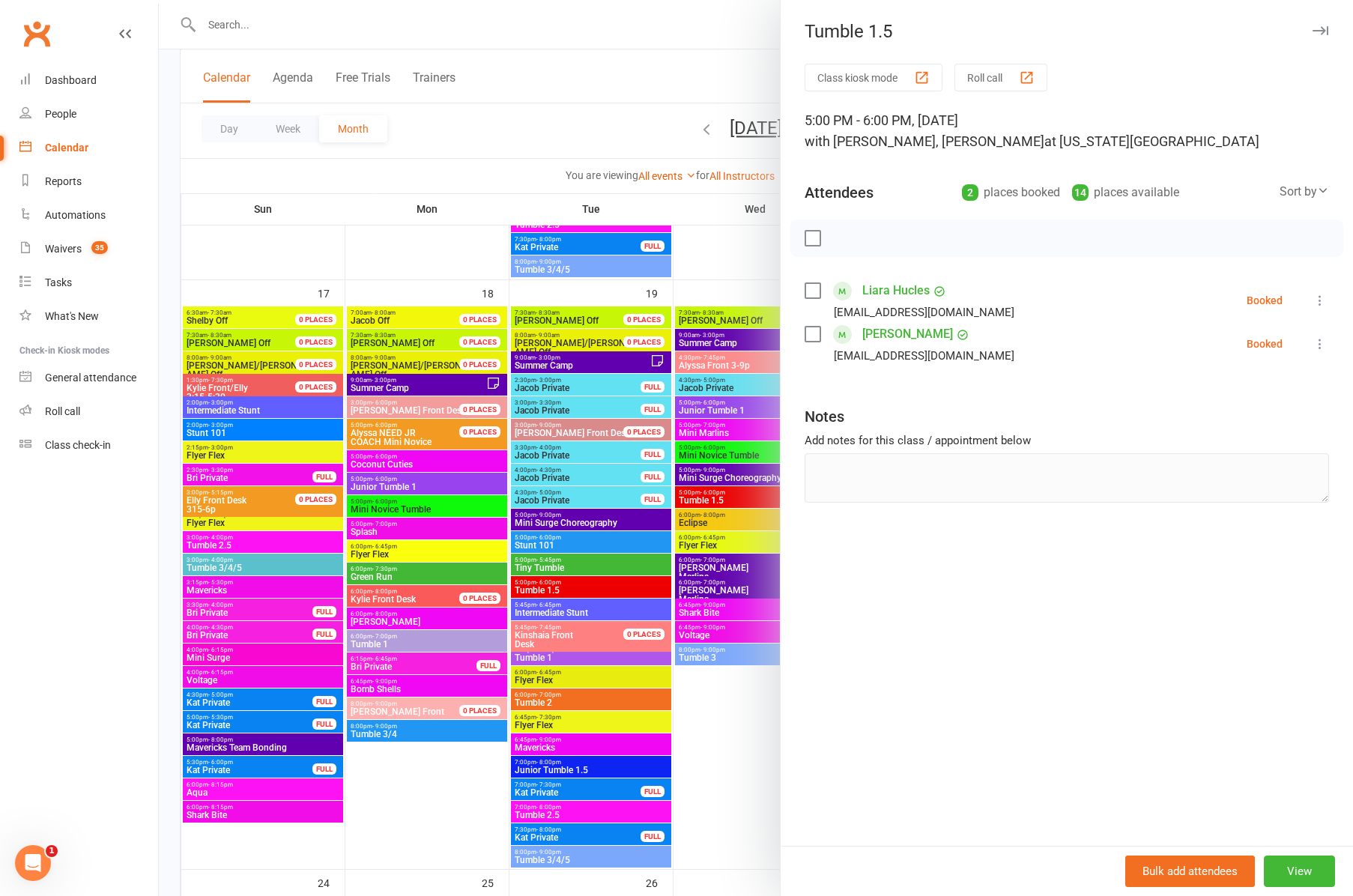
click at [712, 723] on div at bounding box center [756, 448] width 1194 height 896
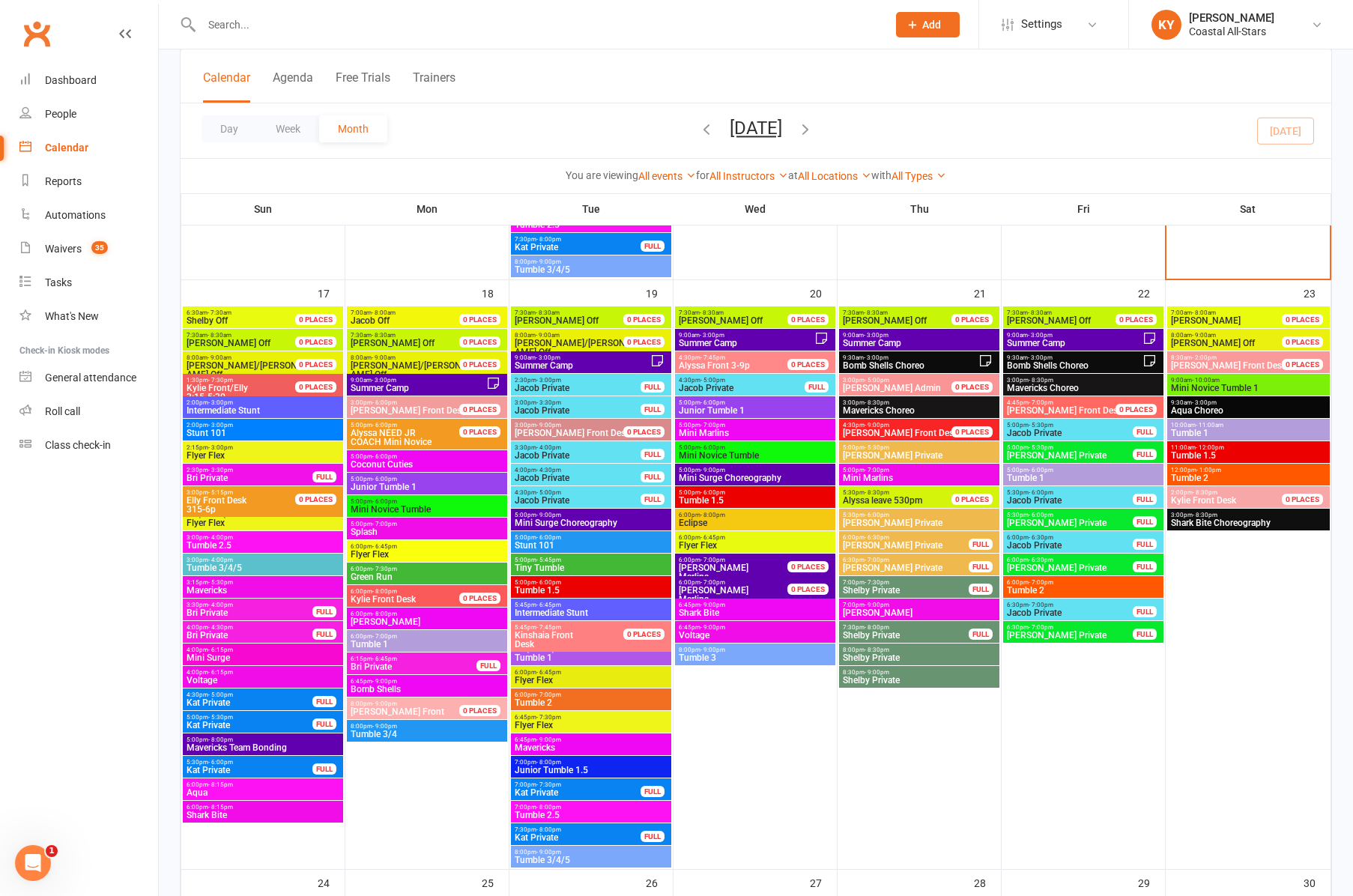
click at [708, 517] on span "- 8:00pm" at bounding box center [713, 514] width 25 height 7
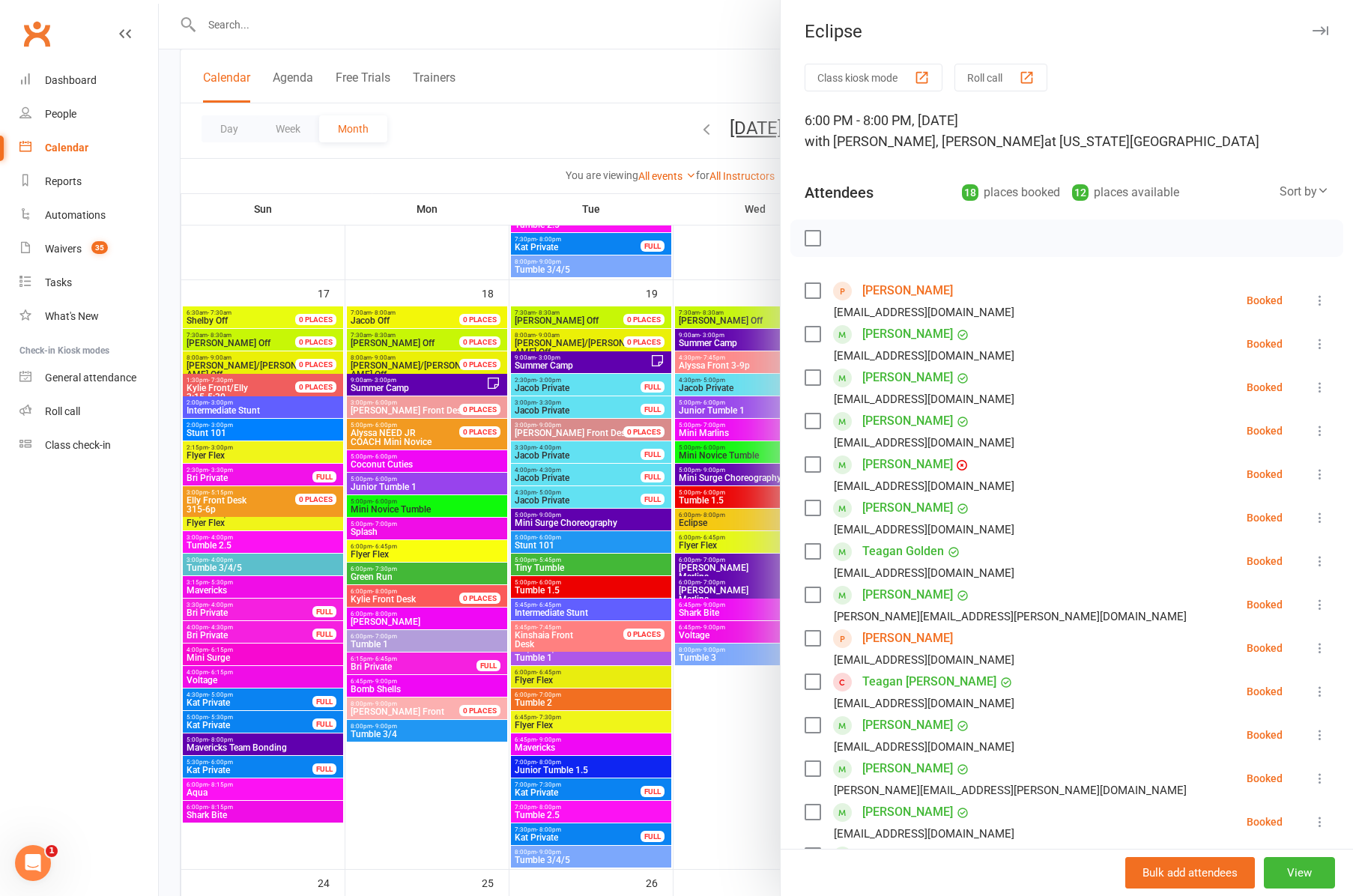
click at [719, 711] on div at bounding box center [756, 448] width 1194 height 896
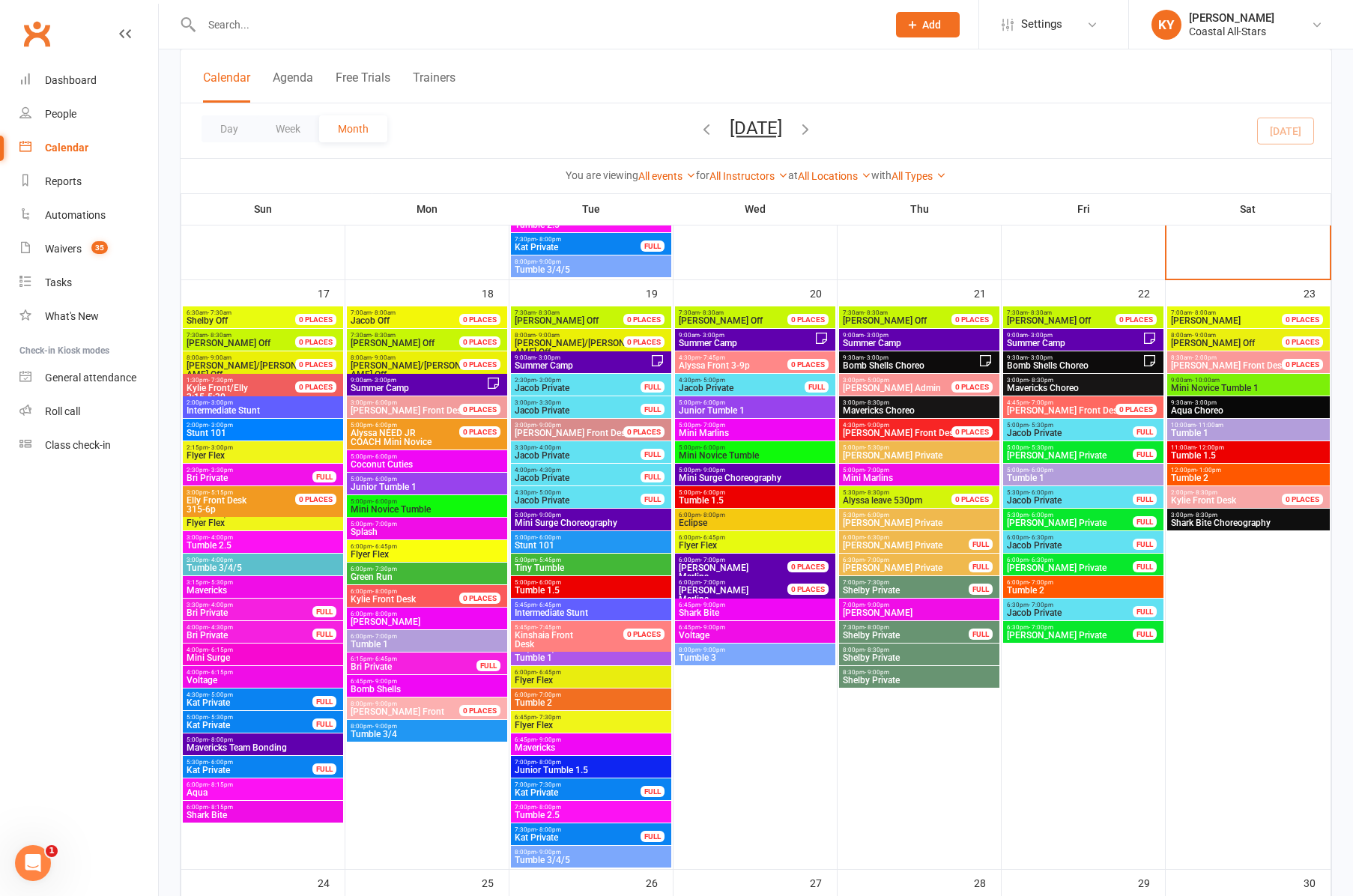
click at [724, 490] on span "5:00pm - 6:00pm" at bounding box center [755, 492] width 154 height 7
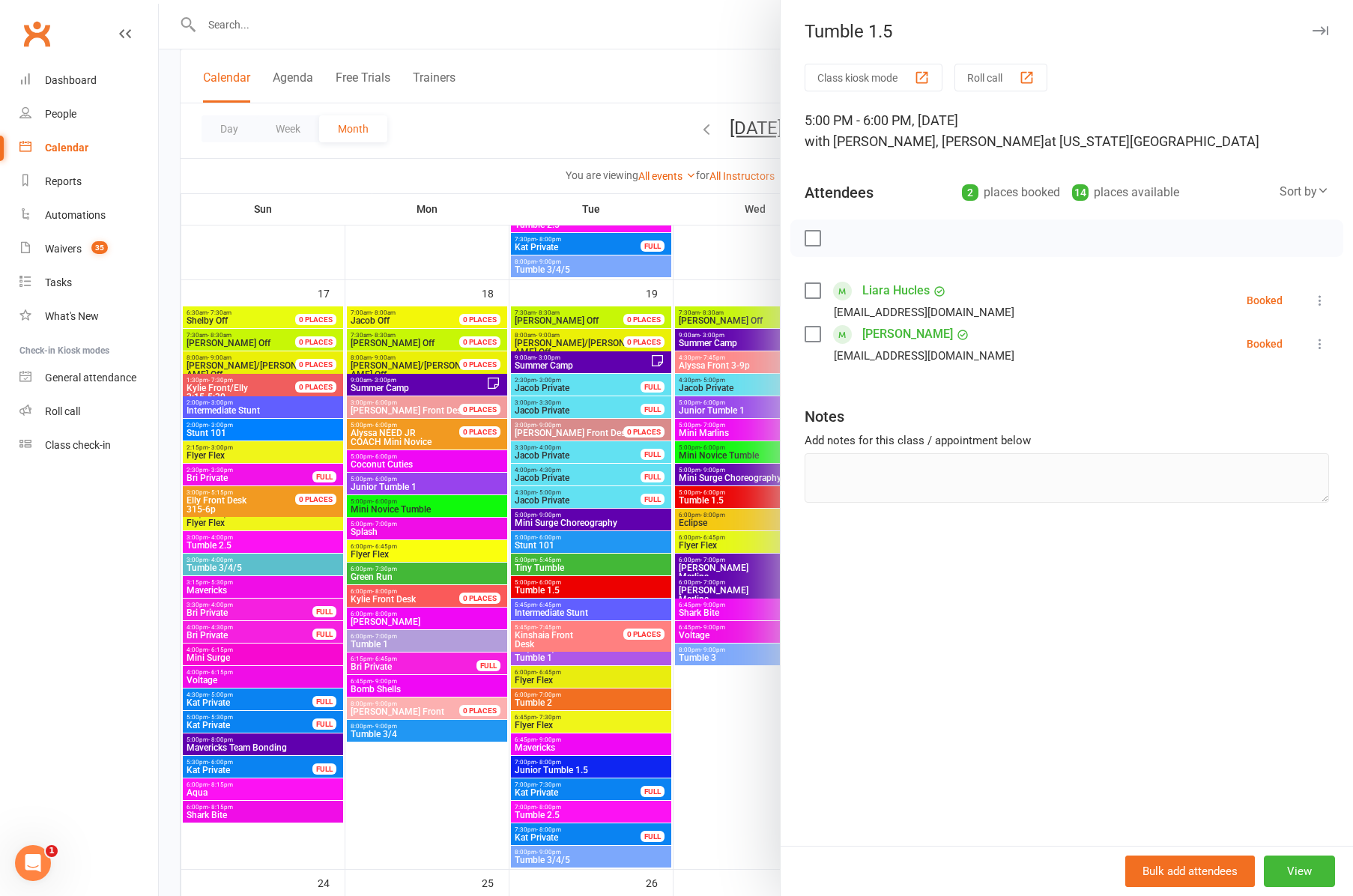
click at [702, 524] on div at bounding box center [756, 448] width 1194 height 896
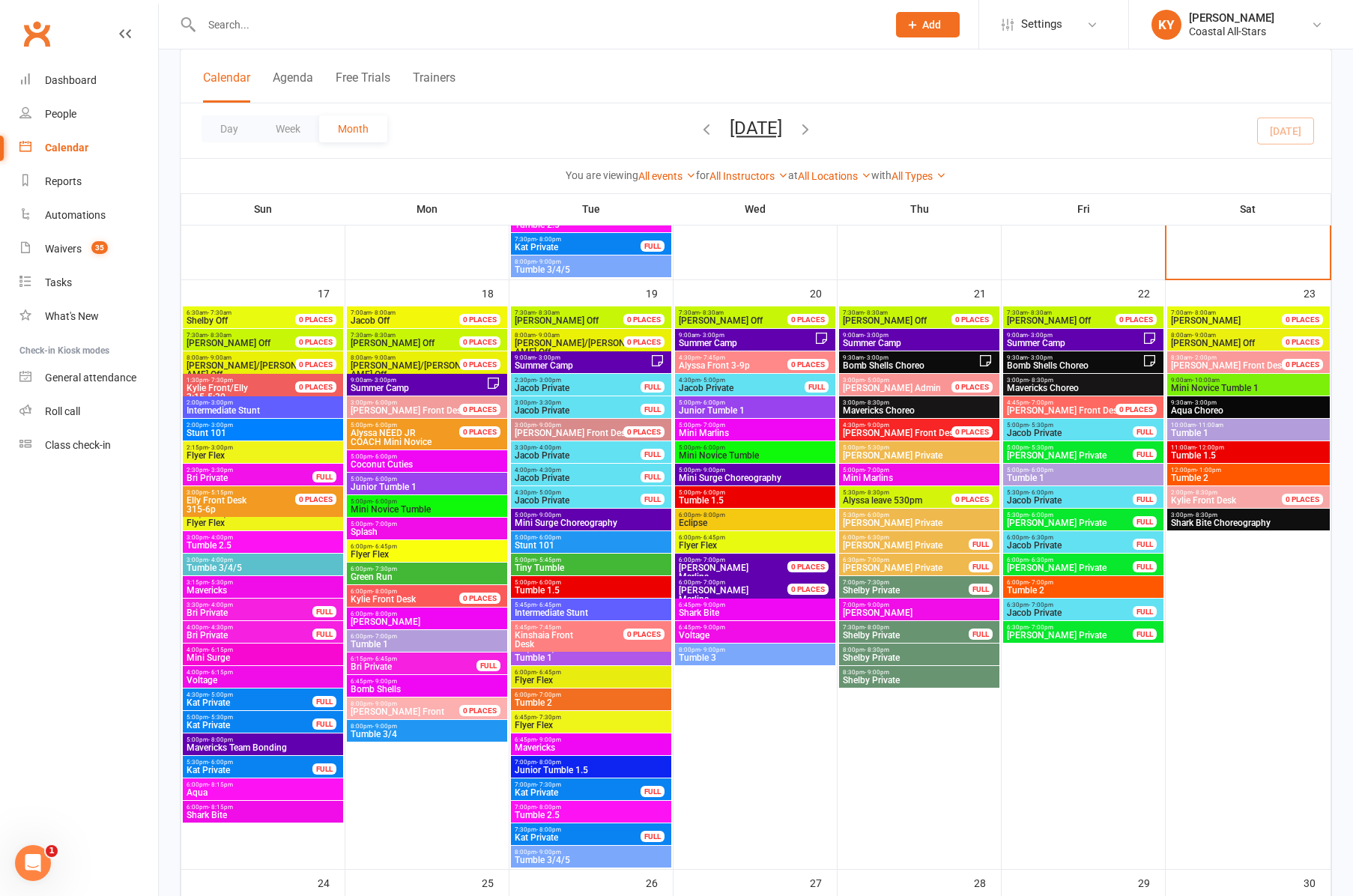
click at [725, 402] on span "5:00pm - 6:00pm" at bounding box center [755, 402] width 154 height 7
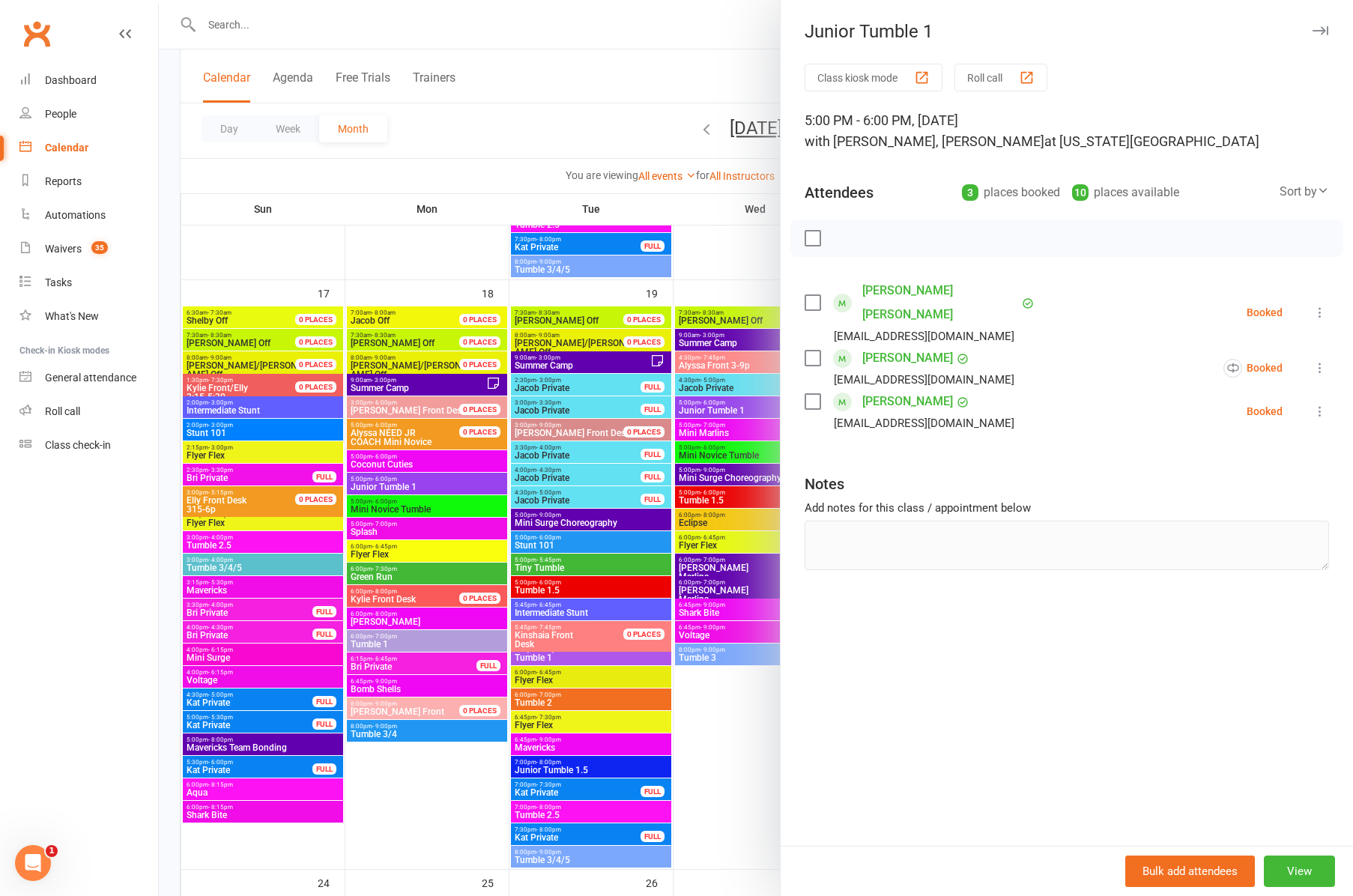
click at [726, 614] on div at bounding box center [756, 448] width 1194 height 896
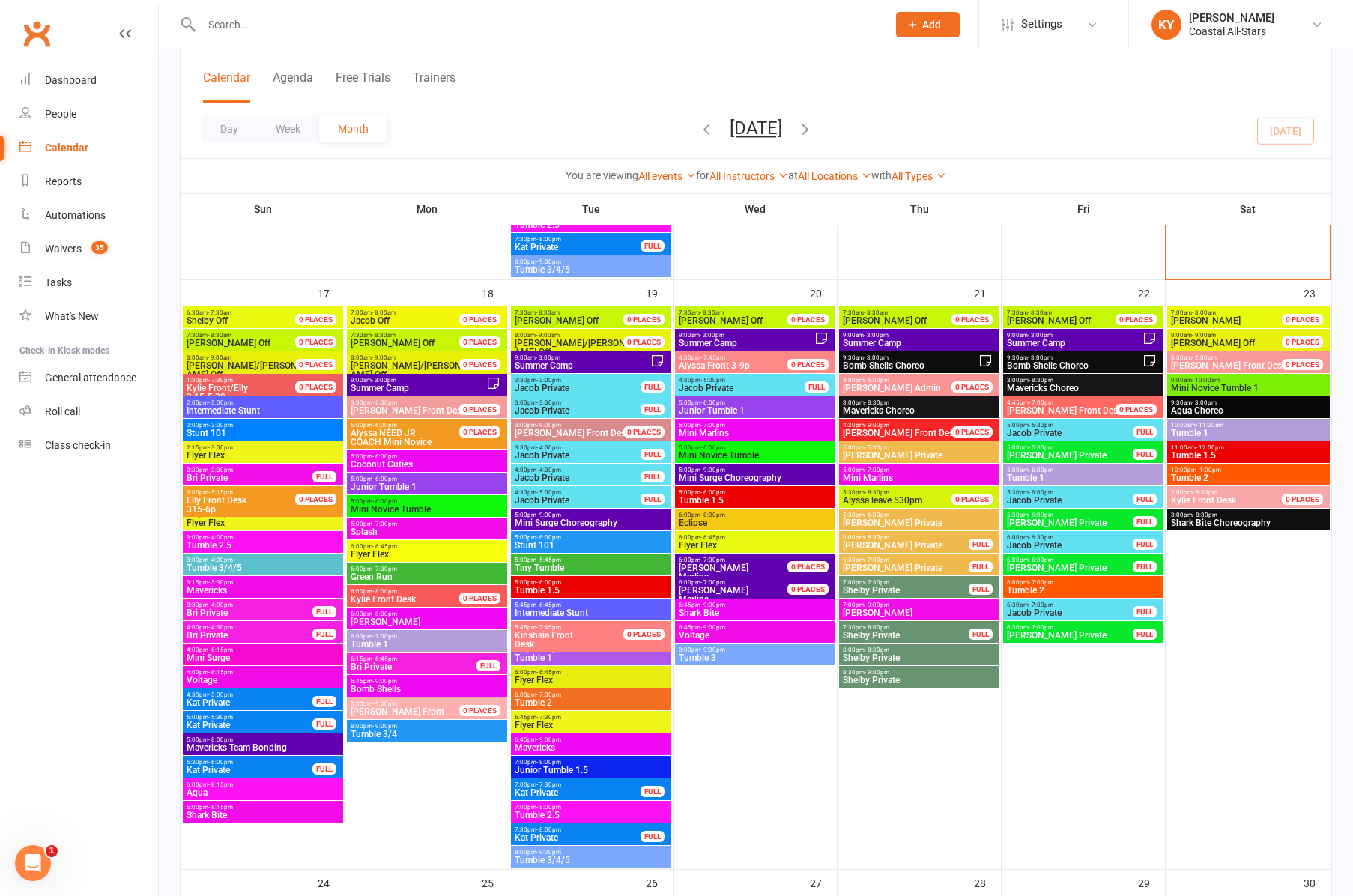
click at [726, 614] on span "Shark Bite" at bounding box center [755, 612] width 154 height 9
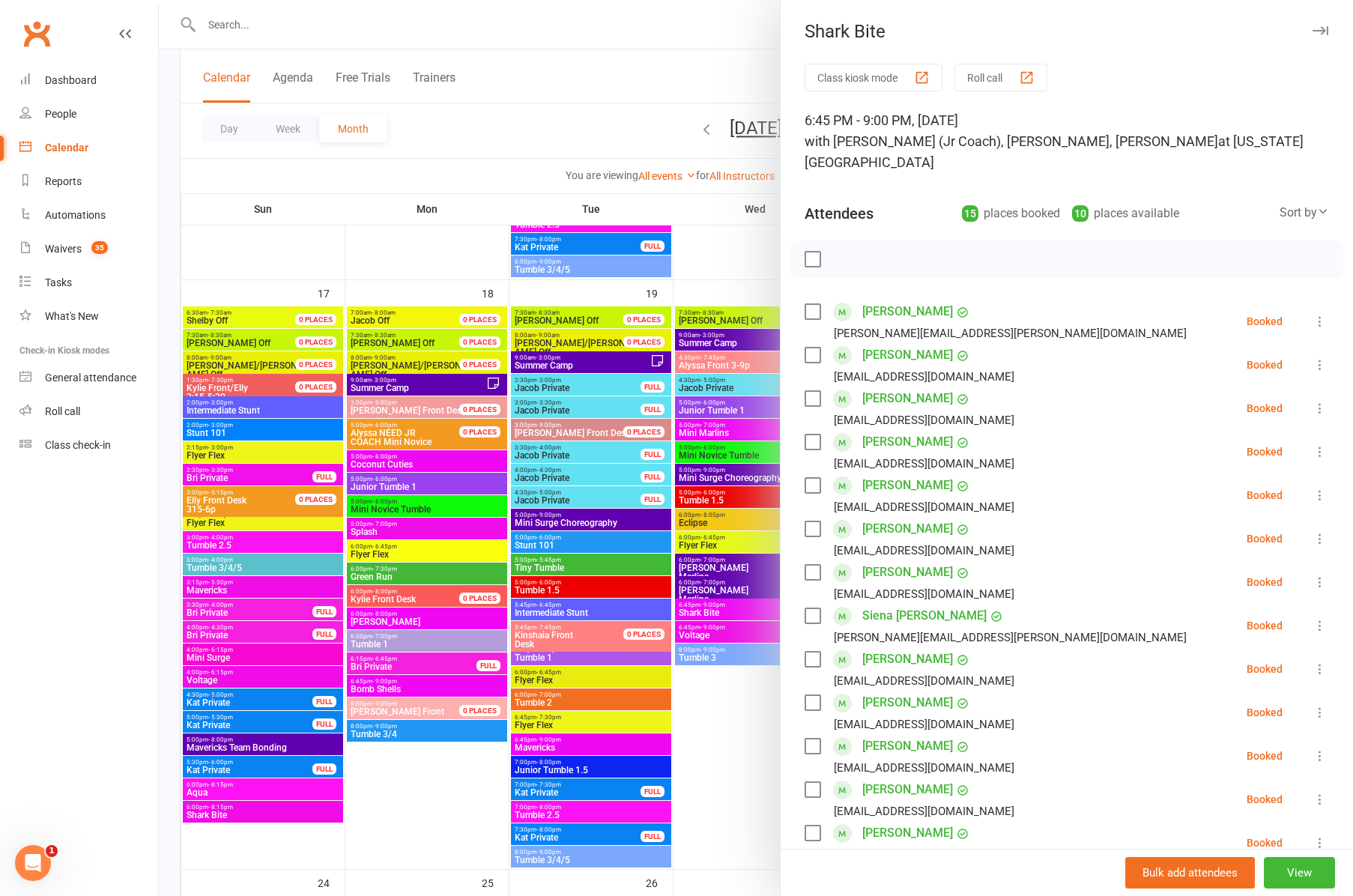
click at [707, 470] on div at bounding box center [756, 448] width 1194 height 896
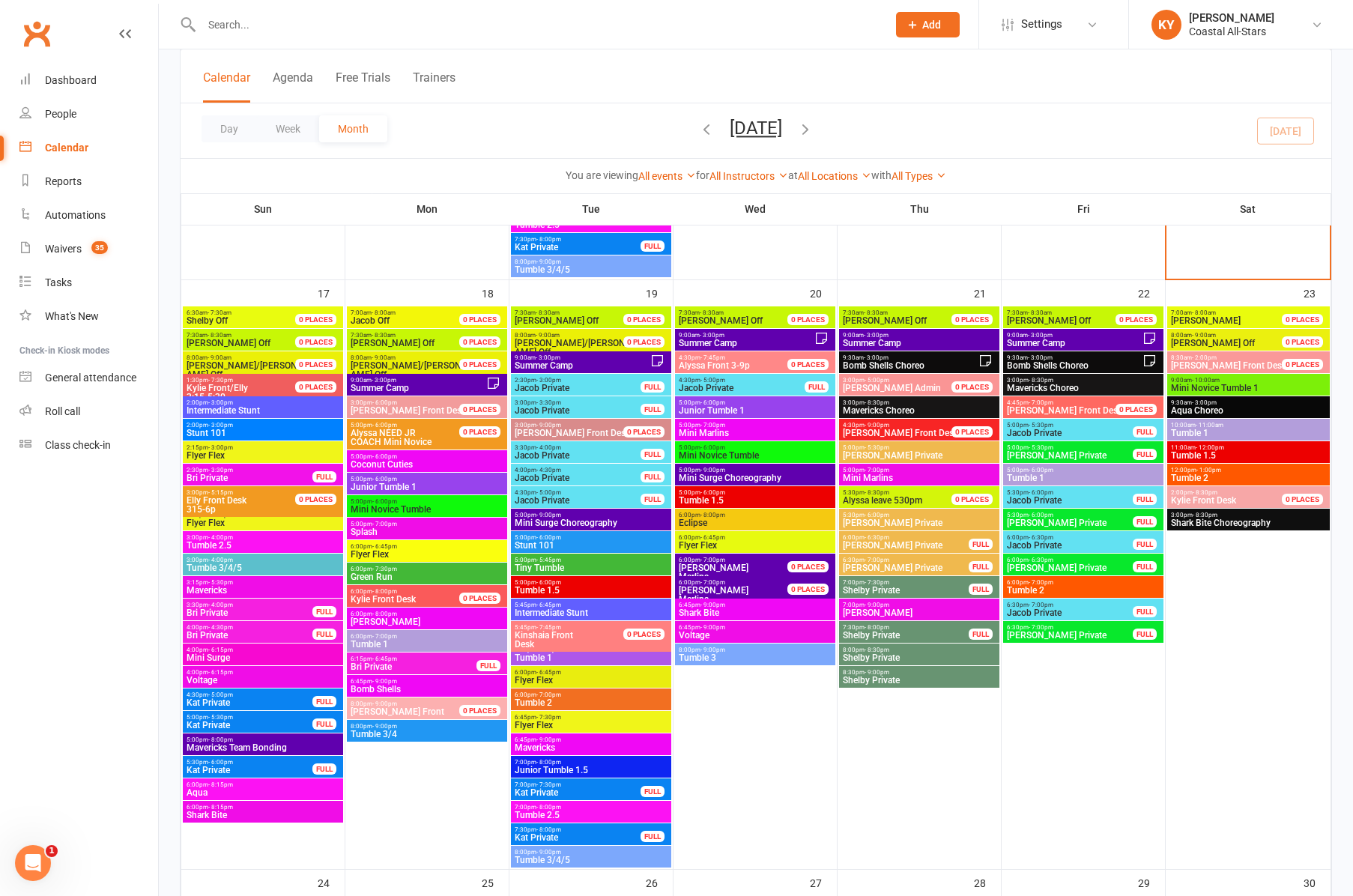
click at [707, 470] on span "- 9:00pm" at bounding box center [713, 469] width 25 height 7
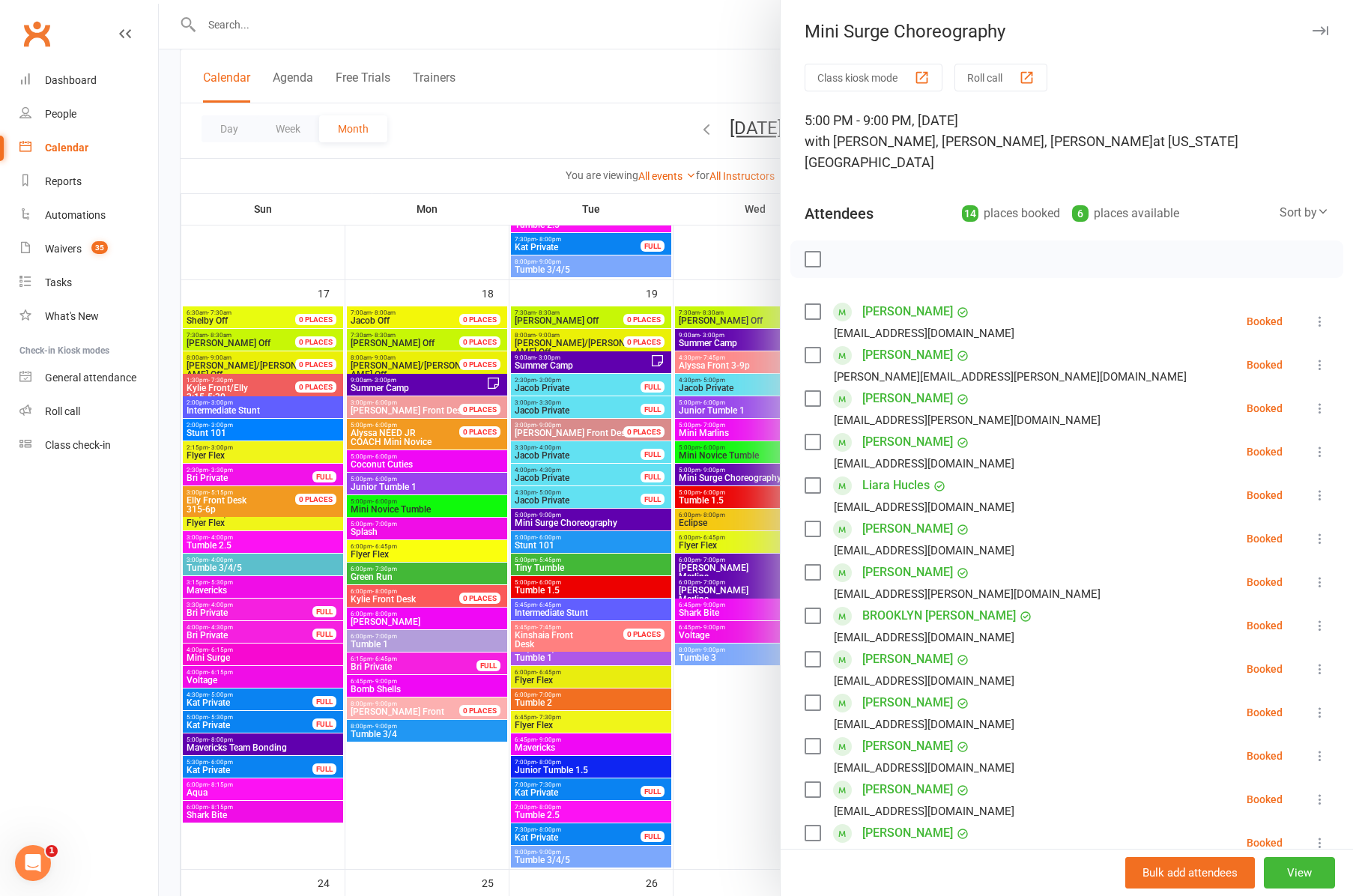
click at [1326, 30] on icon "button" at bounding box center [1320, 30] width 16 height 9
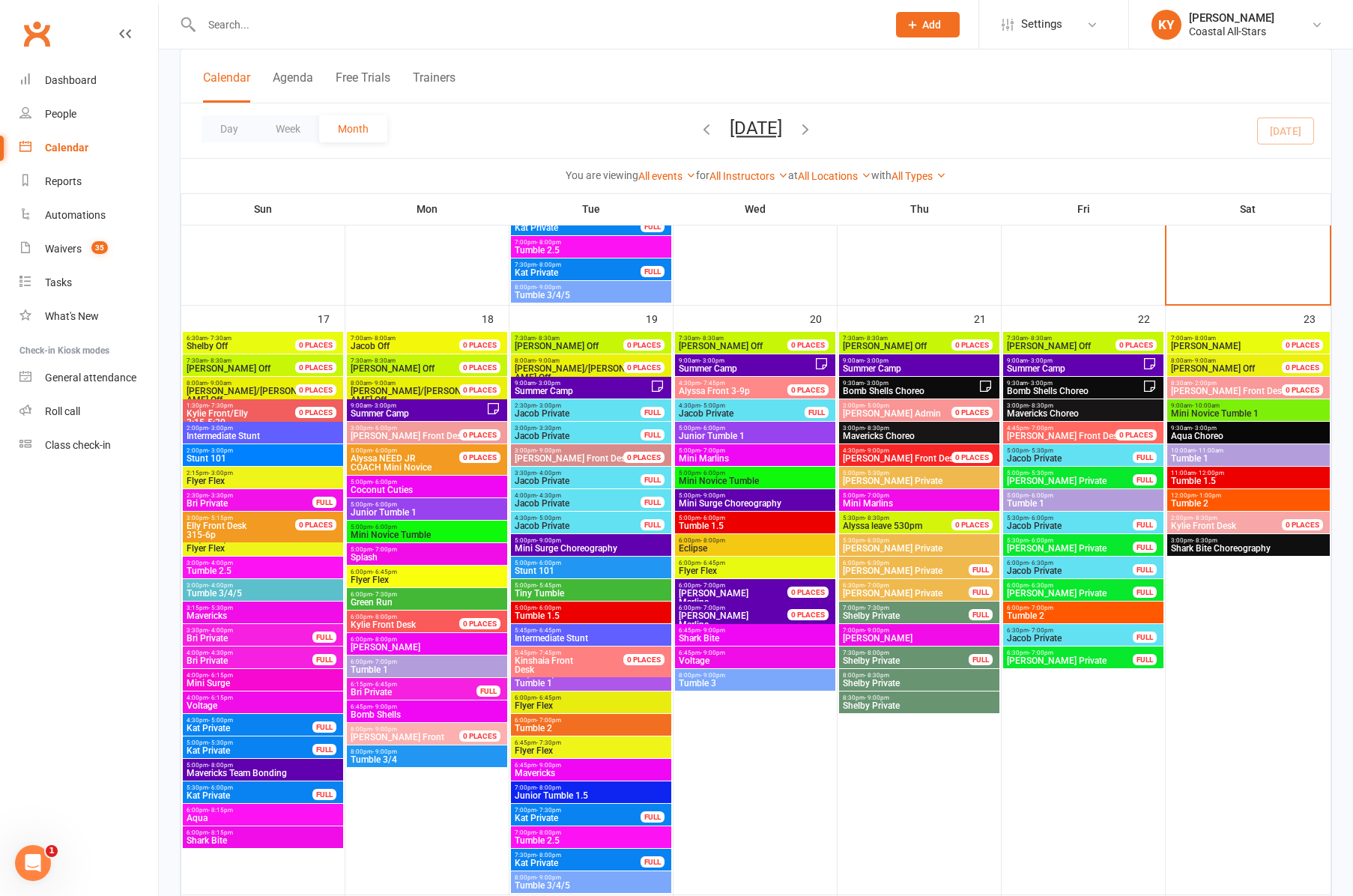
scroll to position [1899, 0]
